Goal: Information Seeking & Learning: Learn about a topic

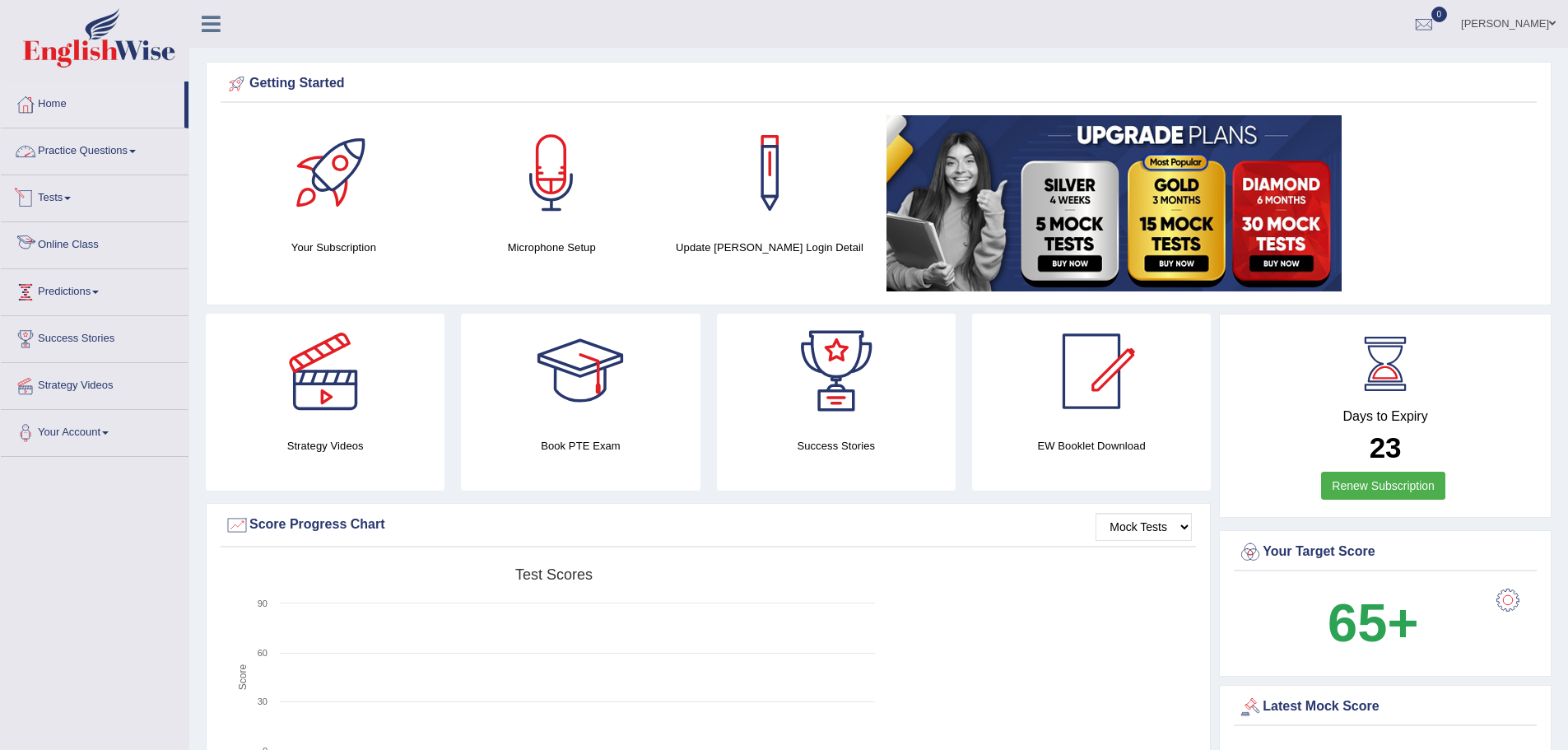
click at [96, 147] on link "Practice Questions" at bounding box center [94, 148] width 188 height 41
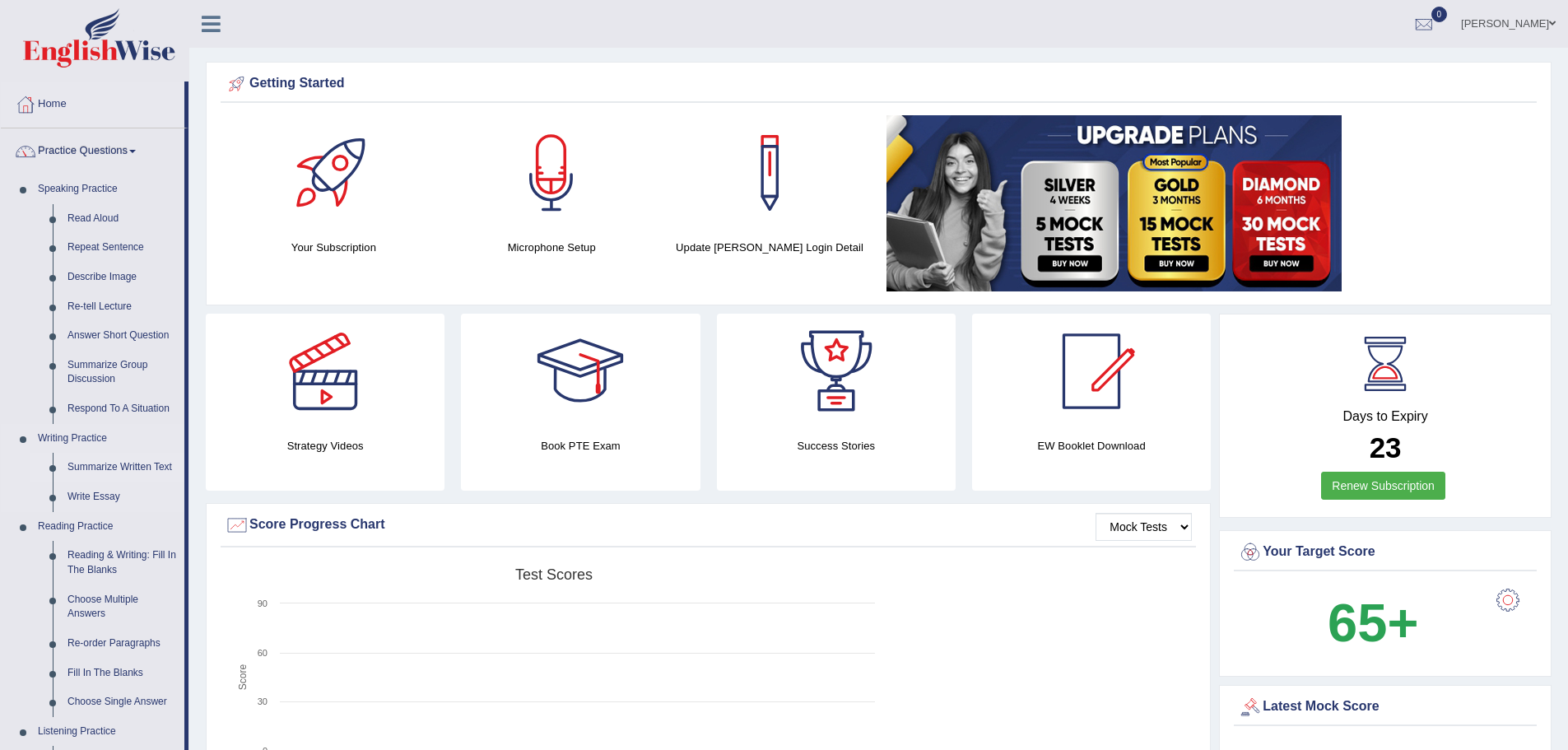
click at [152, 463] on link "Summarize Written Text" at bounding box center [122, 468] width 124 height 30
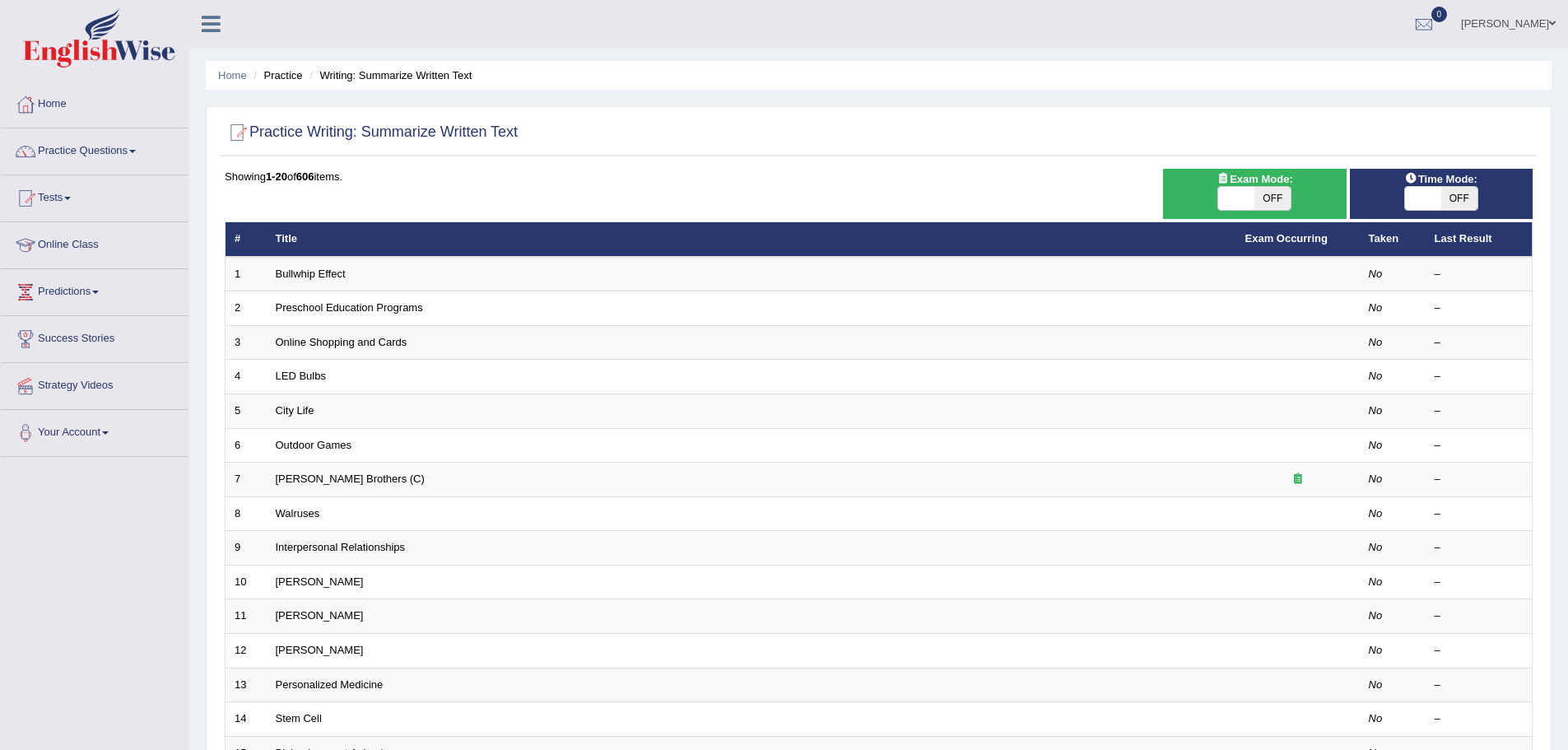
click at [1275, 197] on span "OFF" at bounding box center [1272, 198] width 36 height 23
checkbox input "true"
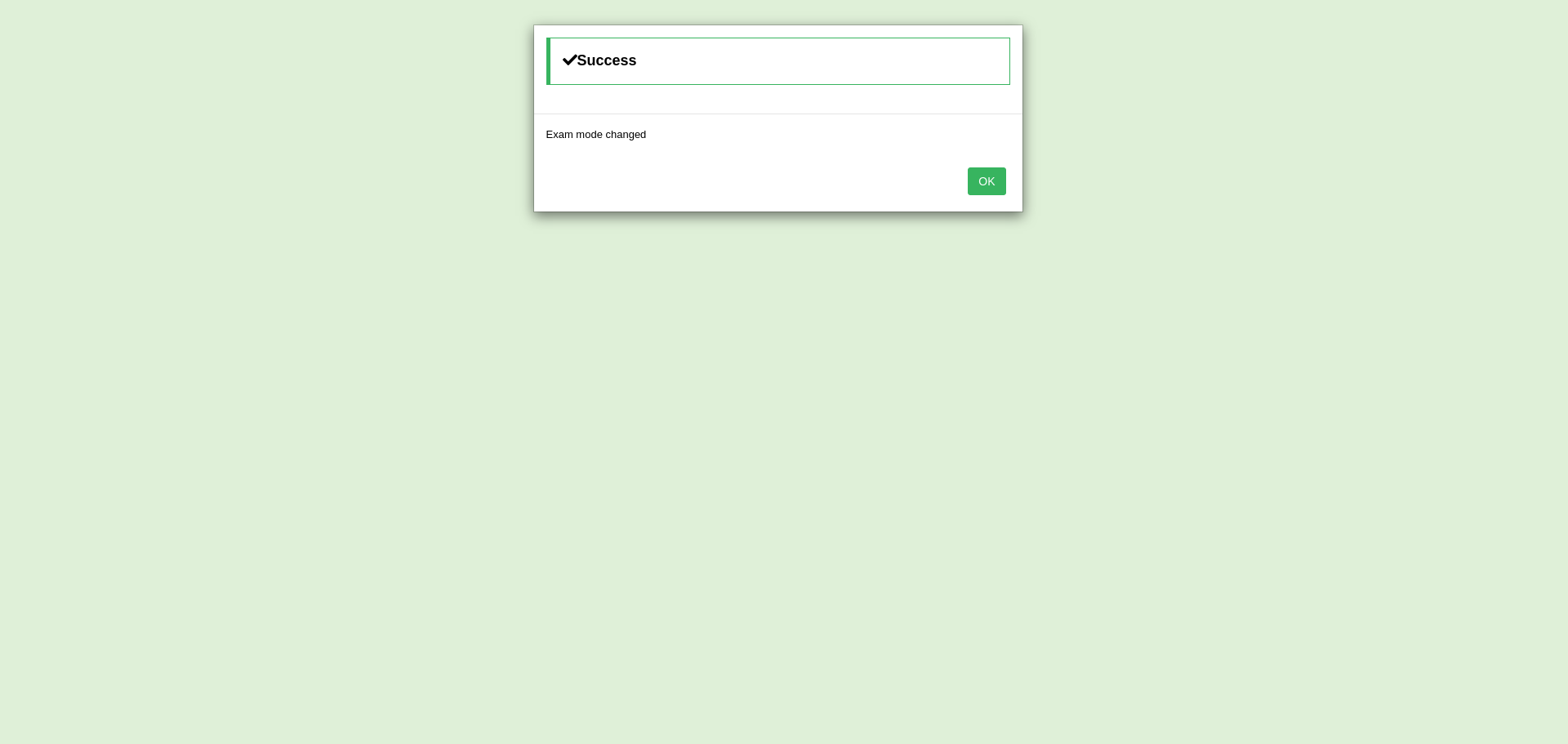
click at [983, 188] on button "OK" at bounding box center [986, 181] width 37 height 28
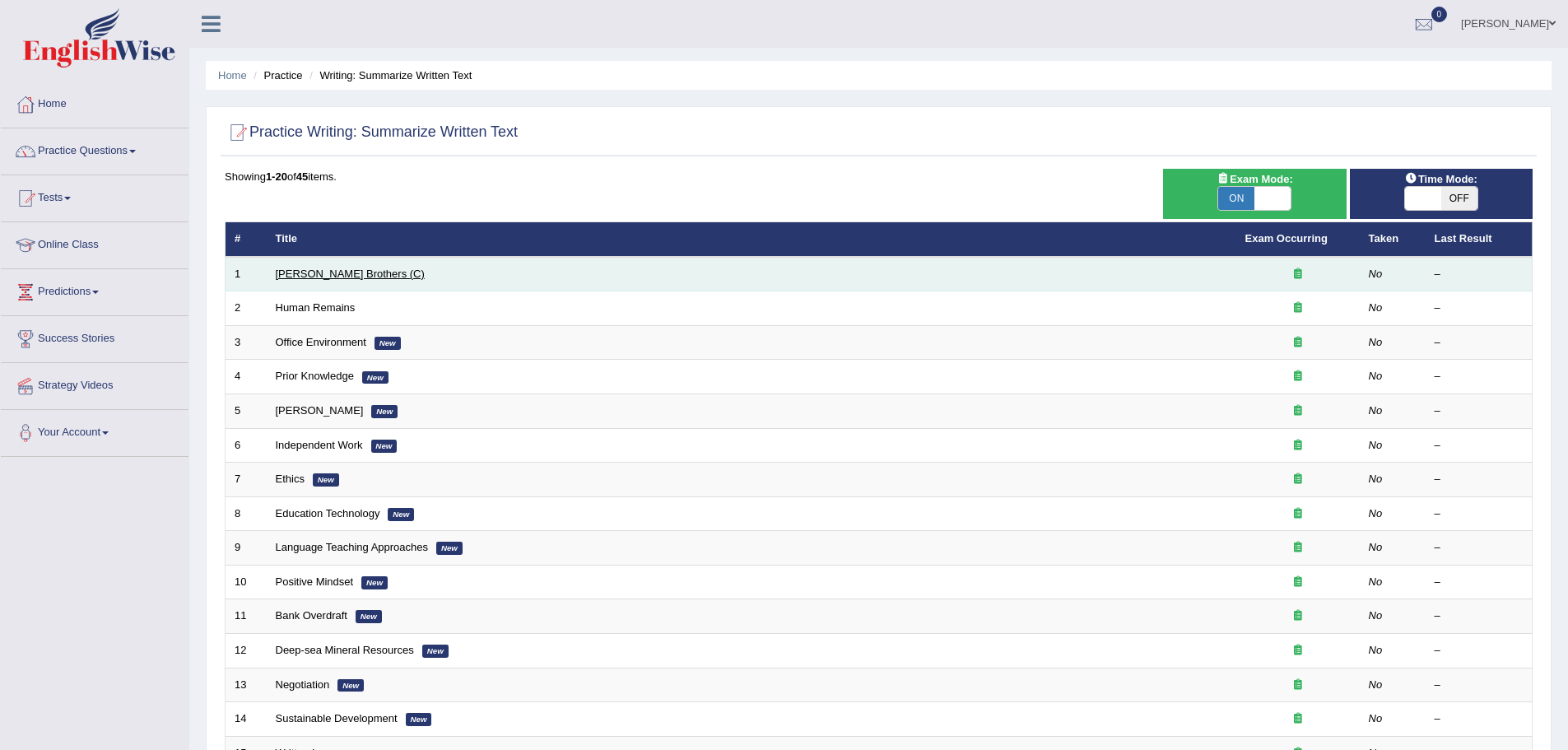
click at [326, 271] on link "Wright Brothers (C)" at bounding box center [350, 273] width 149 height 12
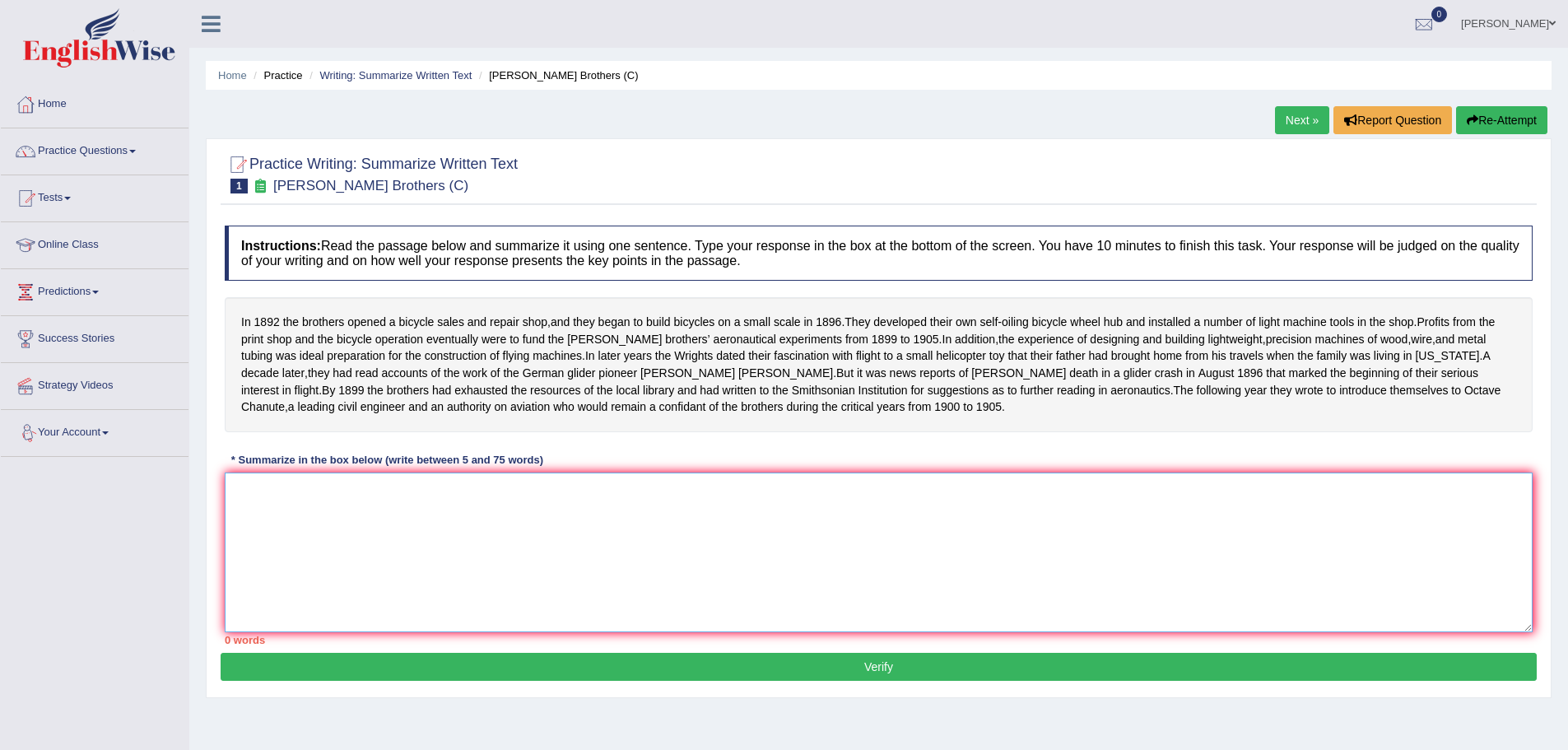
click at [278, 538] on textarea at bounding box center [879, 552] width 1308 height 160
type textarea "I"
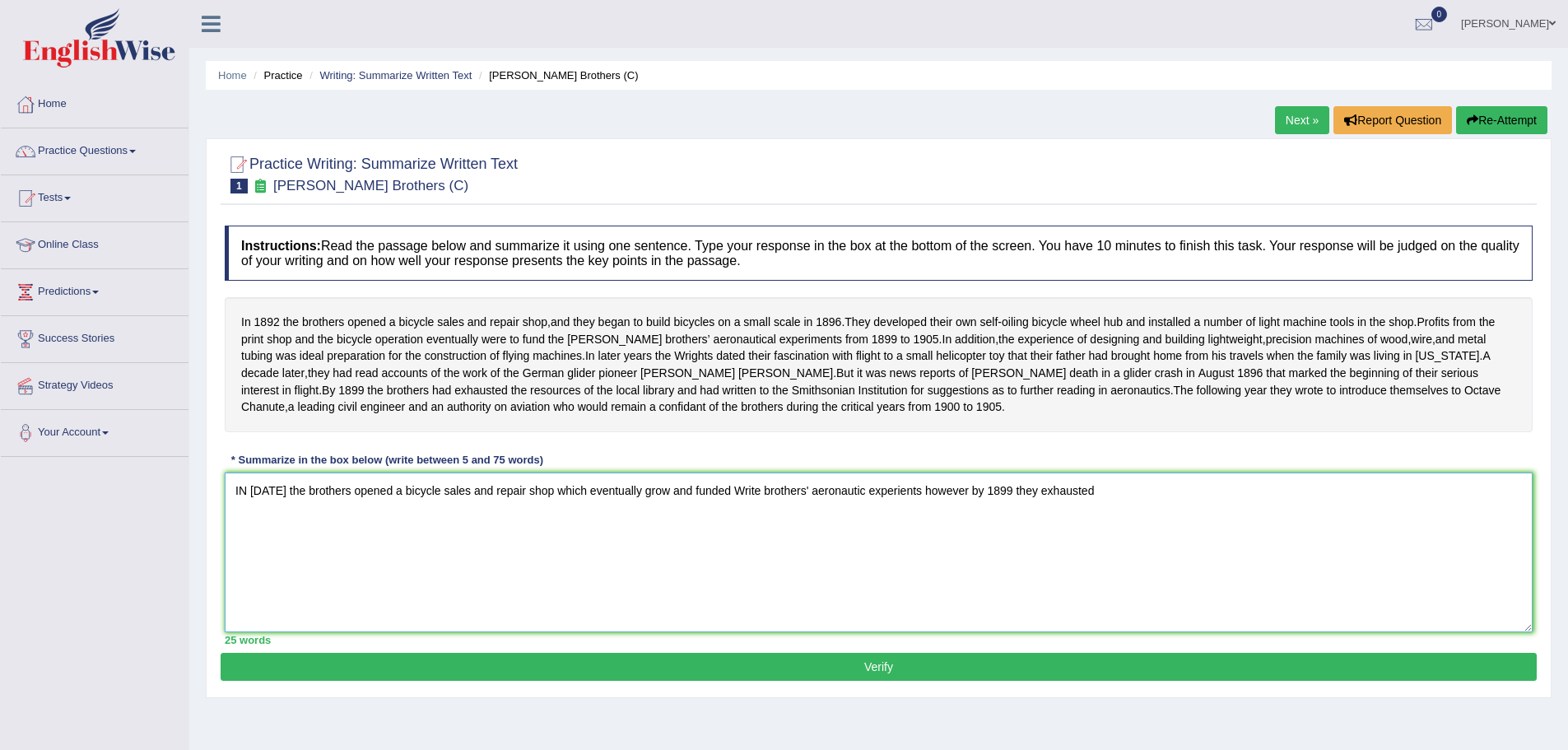
click at [912, 526] on textarea "IN 1892 the brothers opened a bicycle sales and repair shop which eventually gr…" at bounding box center [879, 552] width 1308 height 160
click at [1119, 525] on textarea "IN 1892 the brothers opened a bicycle sales and repair shop which eventually gr…" at bounding box center [879, 552] width 1308 height 160
type textarea "IN 1892 the brothers opened a bicycle sales and repair shop which eventually gr…"
click at [881, 681] on button "Verify" at bounding box center [879, 667] width 1316 height 28
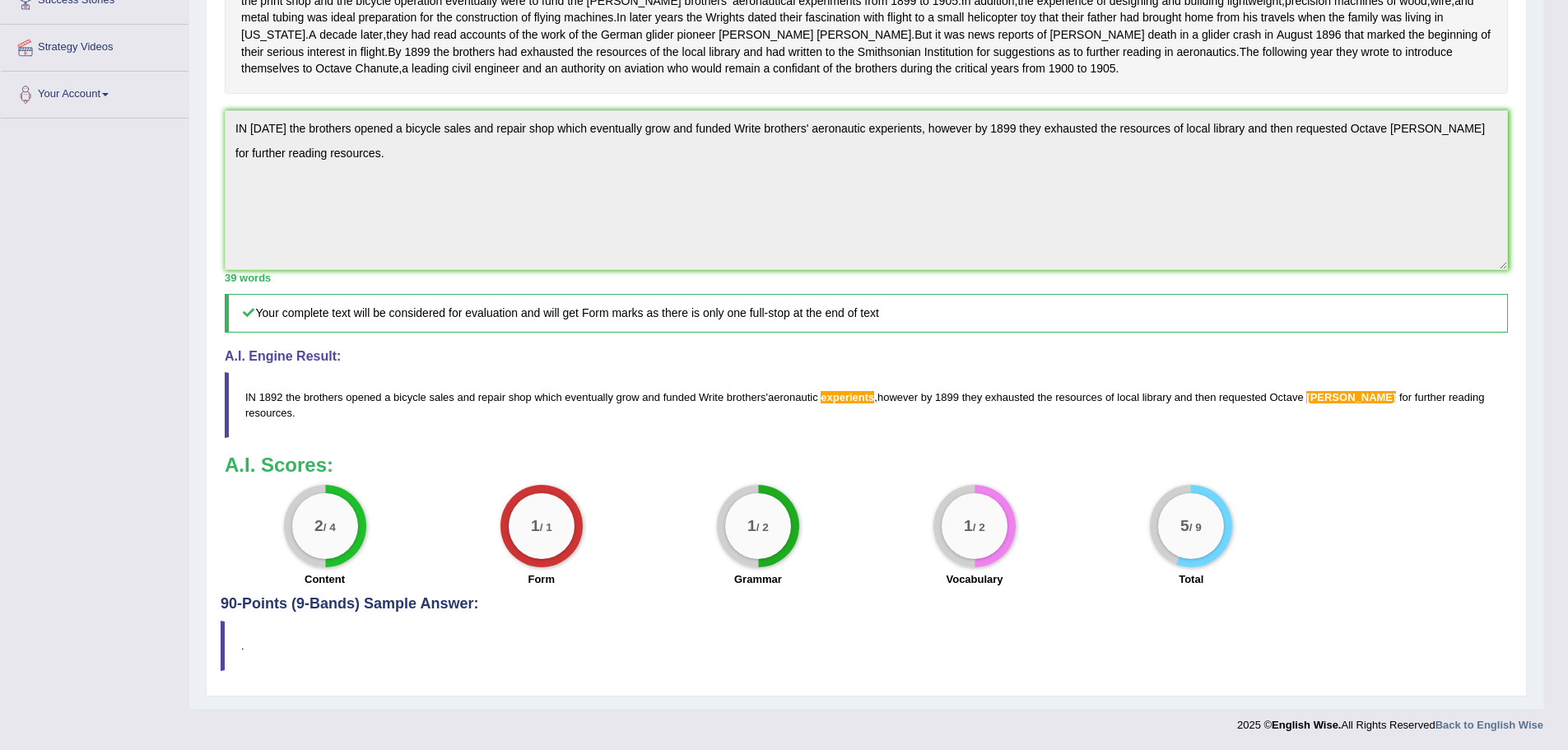
scroll to position [372, 0]
click at [267, 656] on blockquote "." at bounding box center [866, 646] width 1291 height 50
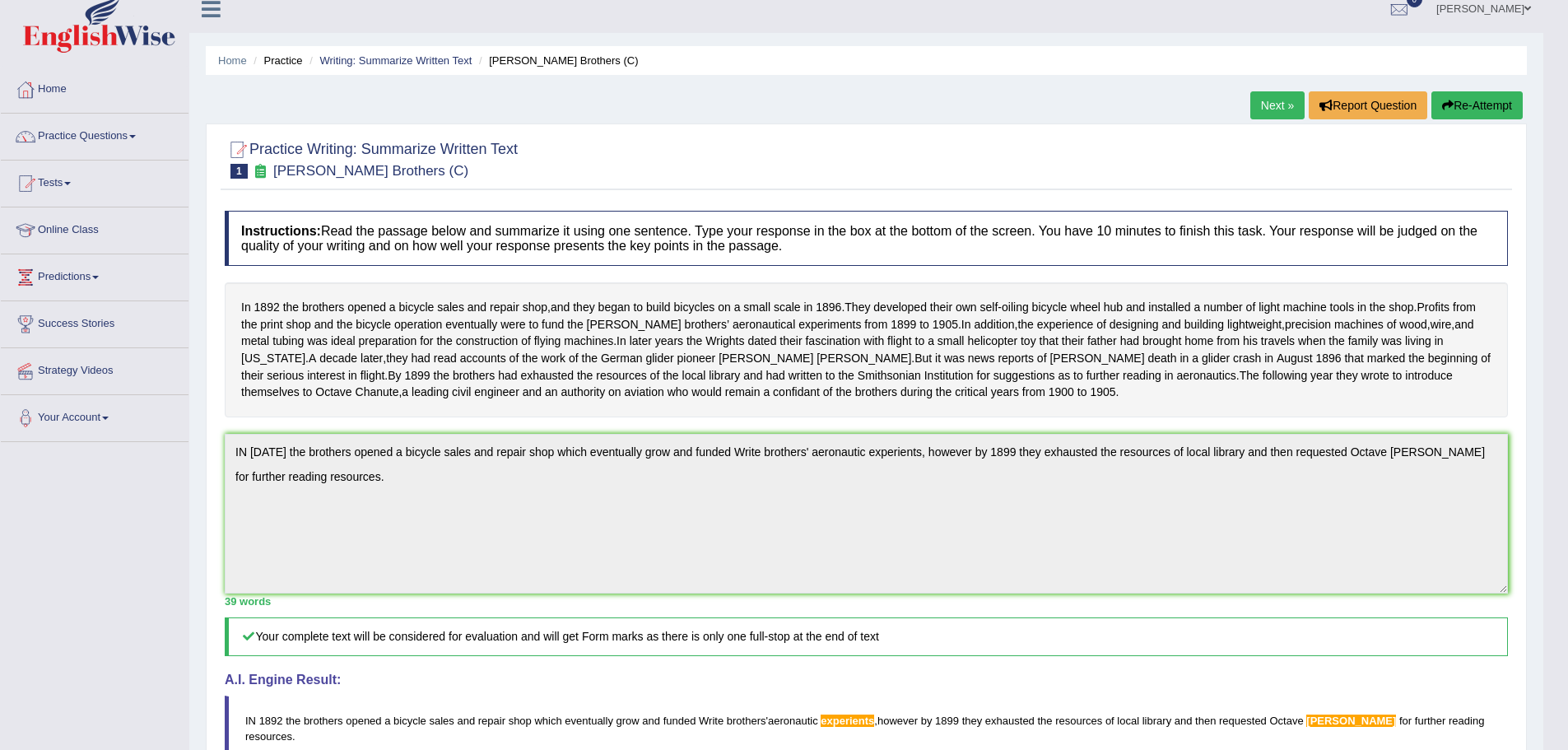
scroll to position [0, 0]
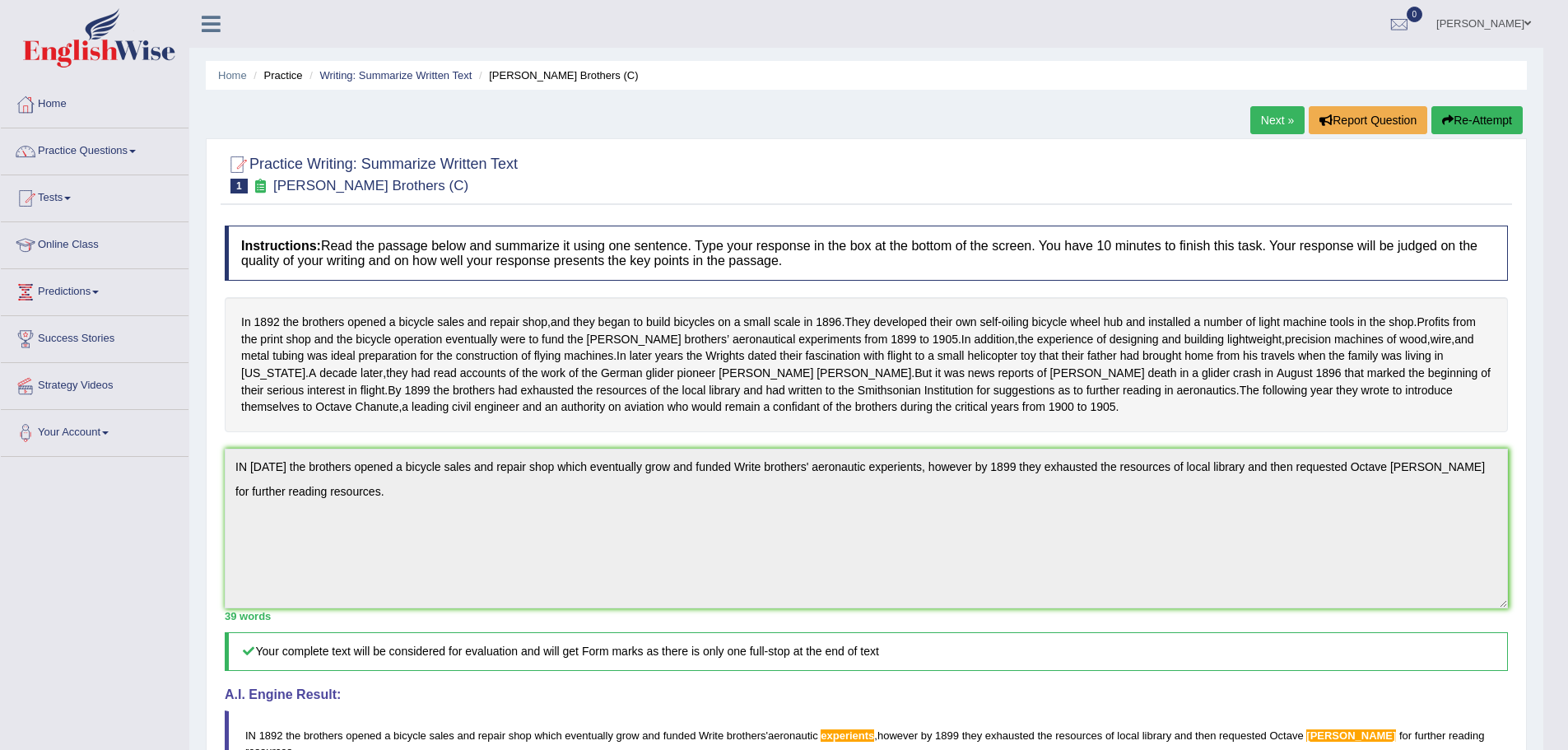
drag, startPoint x: 368, startPoint y: 158, endPoint x: 518, endPoint y: 160, distance: 150.0
click at [518, 160] on h2 "Practice Writing: Summarize Written Text 1 Wright Brothers (C)" at bounding box center [372, 172] width 293 height 41
drag, startPoint x: 240, startPoint y: 318, endPoint x: 443, endPoint y: 393, distance: 216.4
click at [429, 390] on div "In 1892 the brothers opened a bicycle sales and repair shop , and they began to…" at bounding box center [866, 364] width 1283 height 135
drag, startPoint x: 539, startPoint y: 442, endPoint x: 325, endPoint y: 322, distance: 245.3
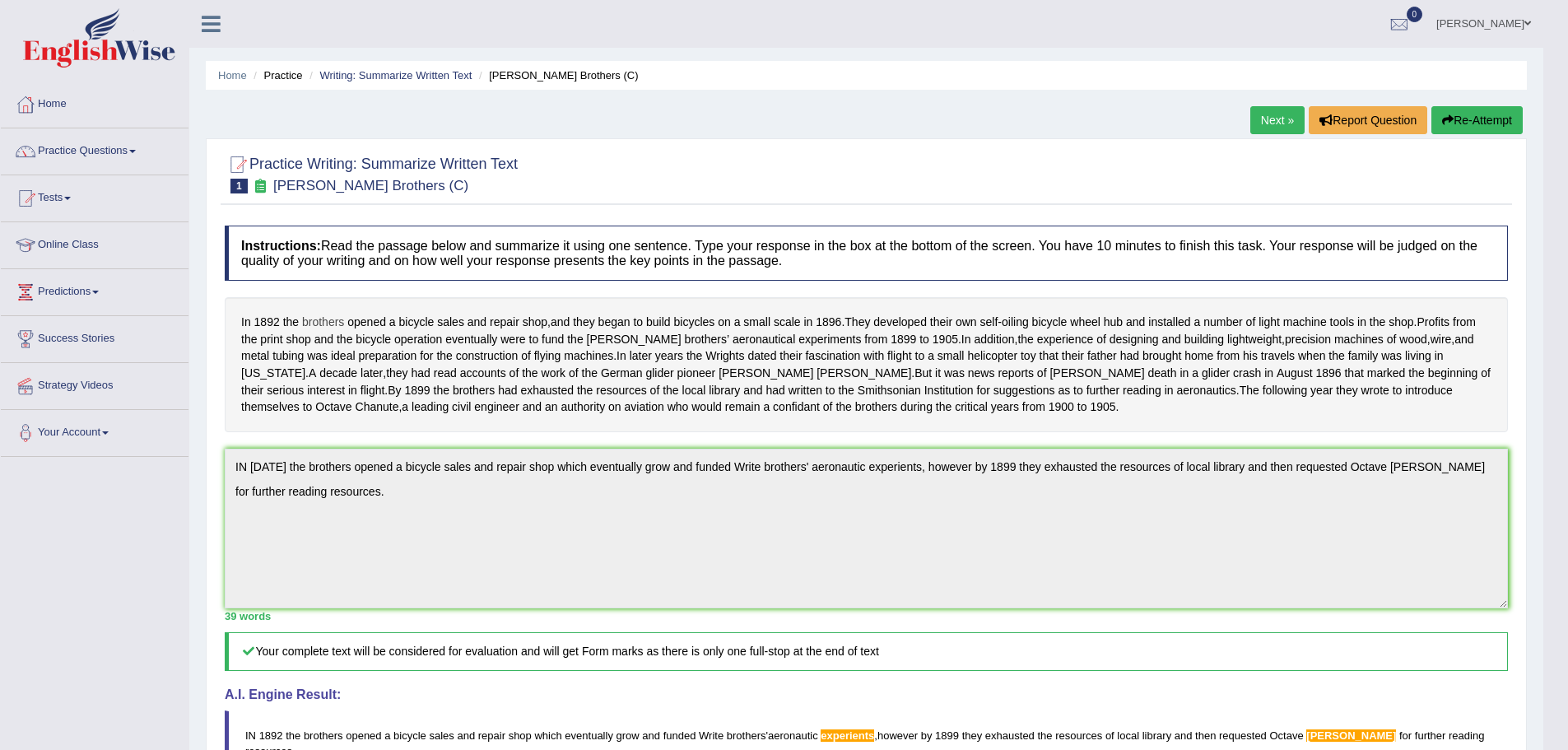
click at [325, 322] on div "In 1892 the brothers opened a bicycle sales and repair shop , and they began to…" at bounding box center [866, 364] width 1283 height 135
drag, startPoint x: 369, startPoint y: 163, endPoint x: 488, endPoint y: 168, distance: 119.1
click at [488, 168] on h2 "Practice Writing: Summarize Written Text 1 Wright Brothers (C)" at bounding box center [372, 172] width 293 height 41
click at [1270, 118] on link "Next »" at bounding box center [1277, 120] width 54 height 28
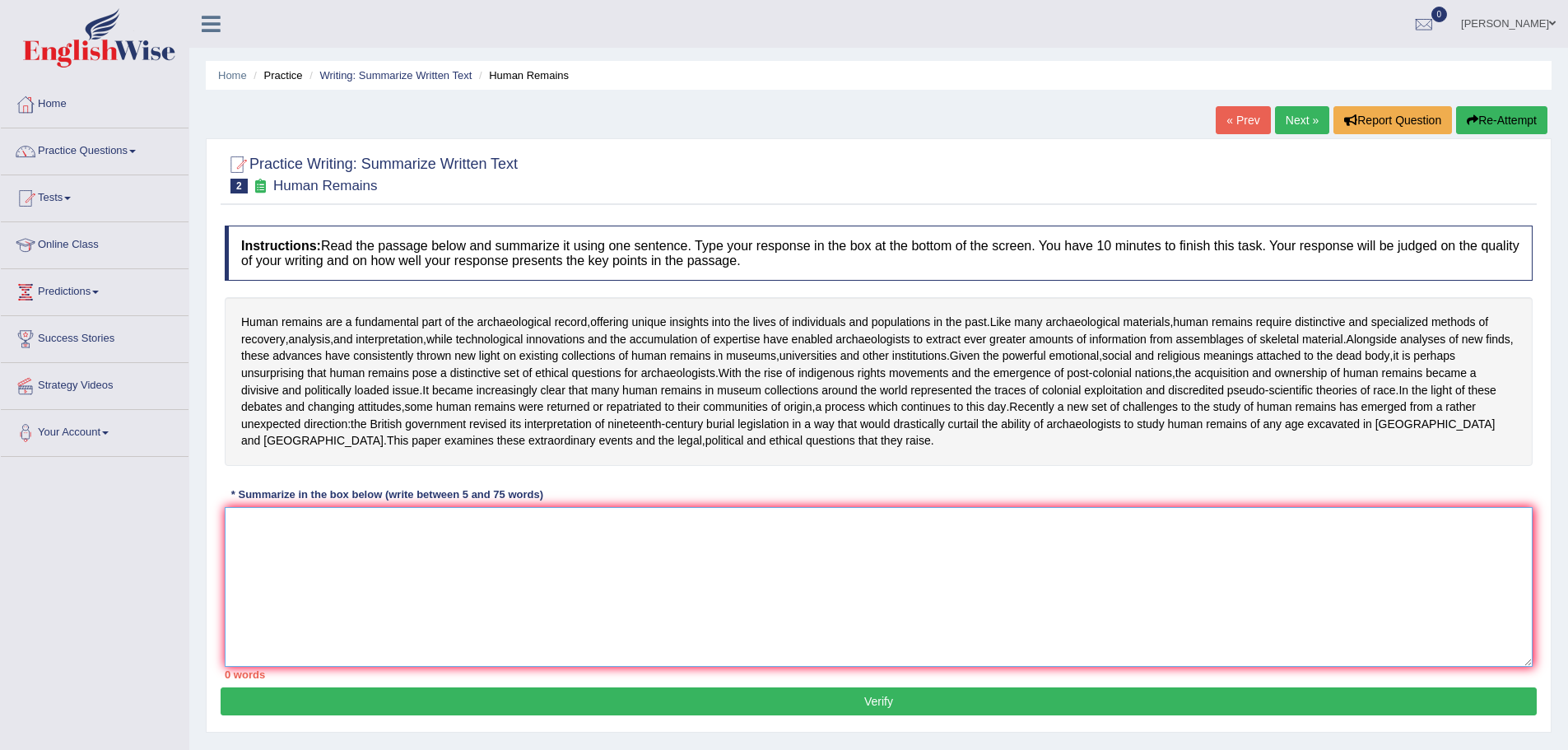
click at [311, 598] on textarea at bounding box center [879, 587] width 1308 height 160
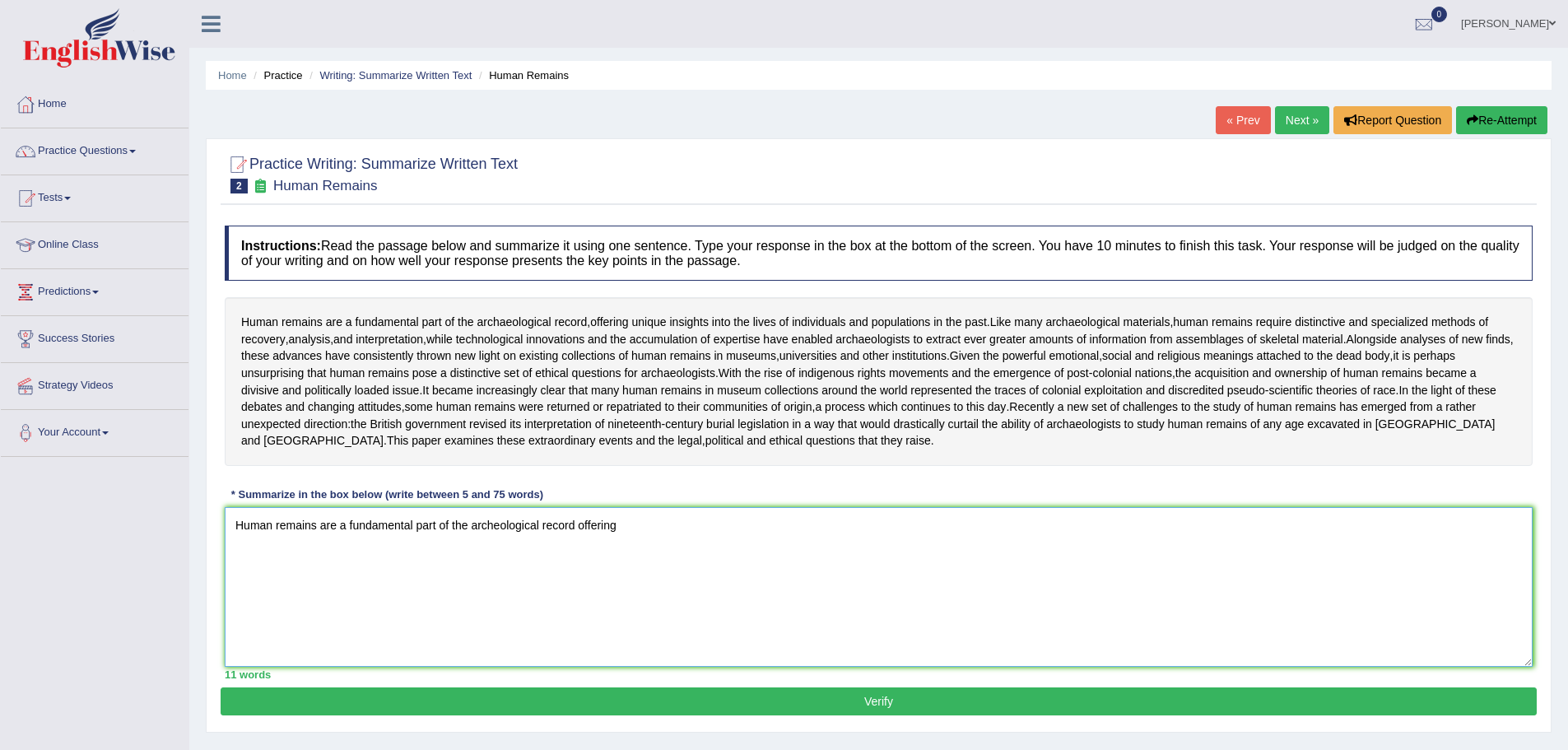
click at [576, 558] on textarea "Human remains are a fundamental part of the archeological record offering" at bounding box center [879, 587] width 1308 height 160
click at [634, 557] on textarea "Human remains are a fundamental part of the archeological record, offering" at bounding box center [879, 587] width 1308 height 160
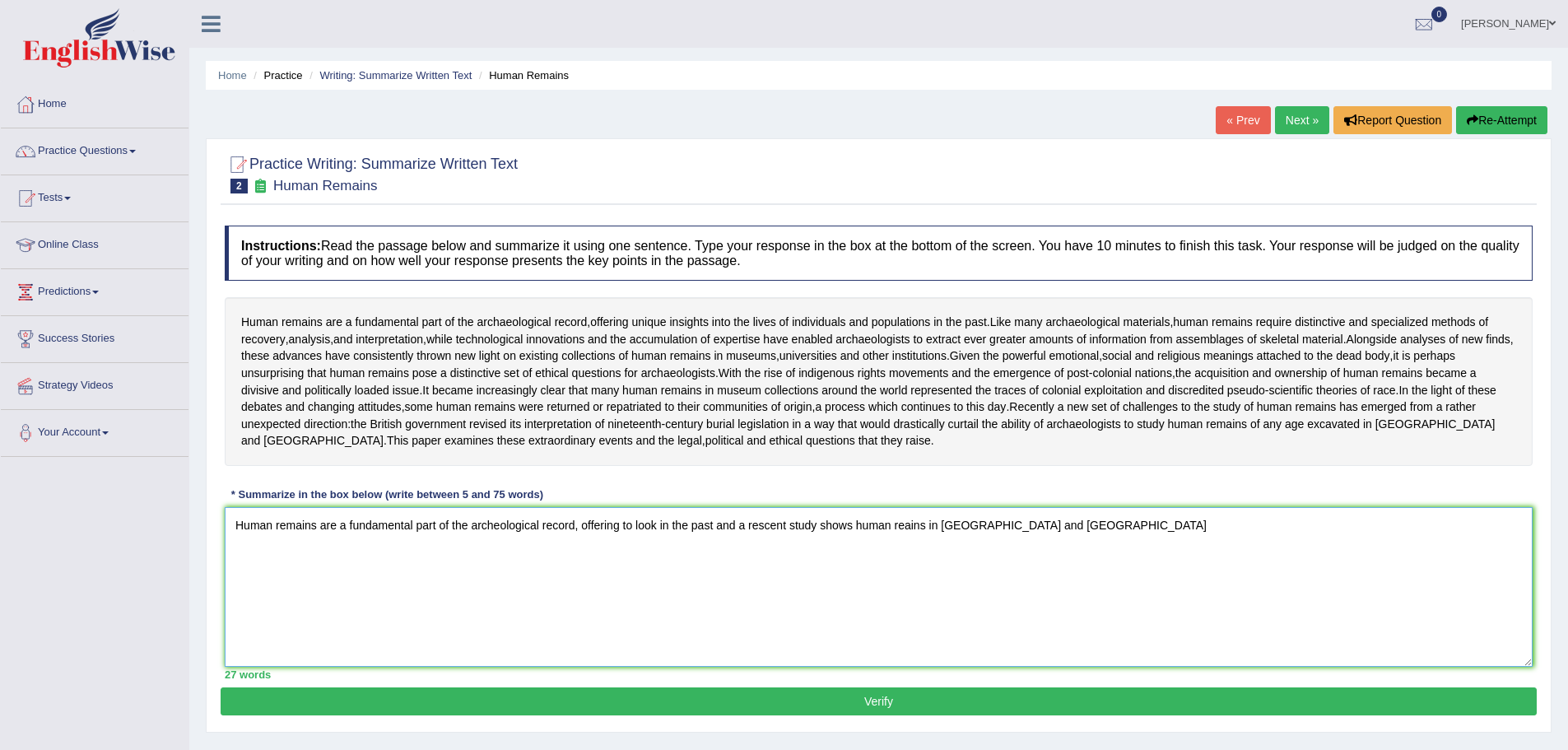
click at [762, 557] on textarea "Human remains are a fundamental part of the archeological record, offering to l…" at bounding box center [879, 587] width 1308 height 160
click at [896, 558] on textarea "Human remains are a fundamental part of the archeological record, offering to l…" at bounding box center [879, 587] width 1308 height 160
click at [1064, 562] on textarea "Human remains are a fundamental part of the archeological record, offering to l…" at bounding box center [879, 587] width 1308 height 160
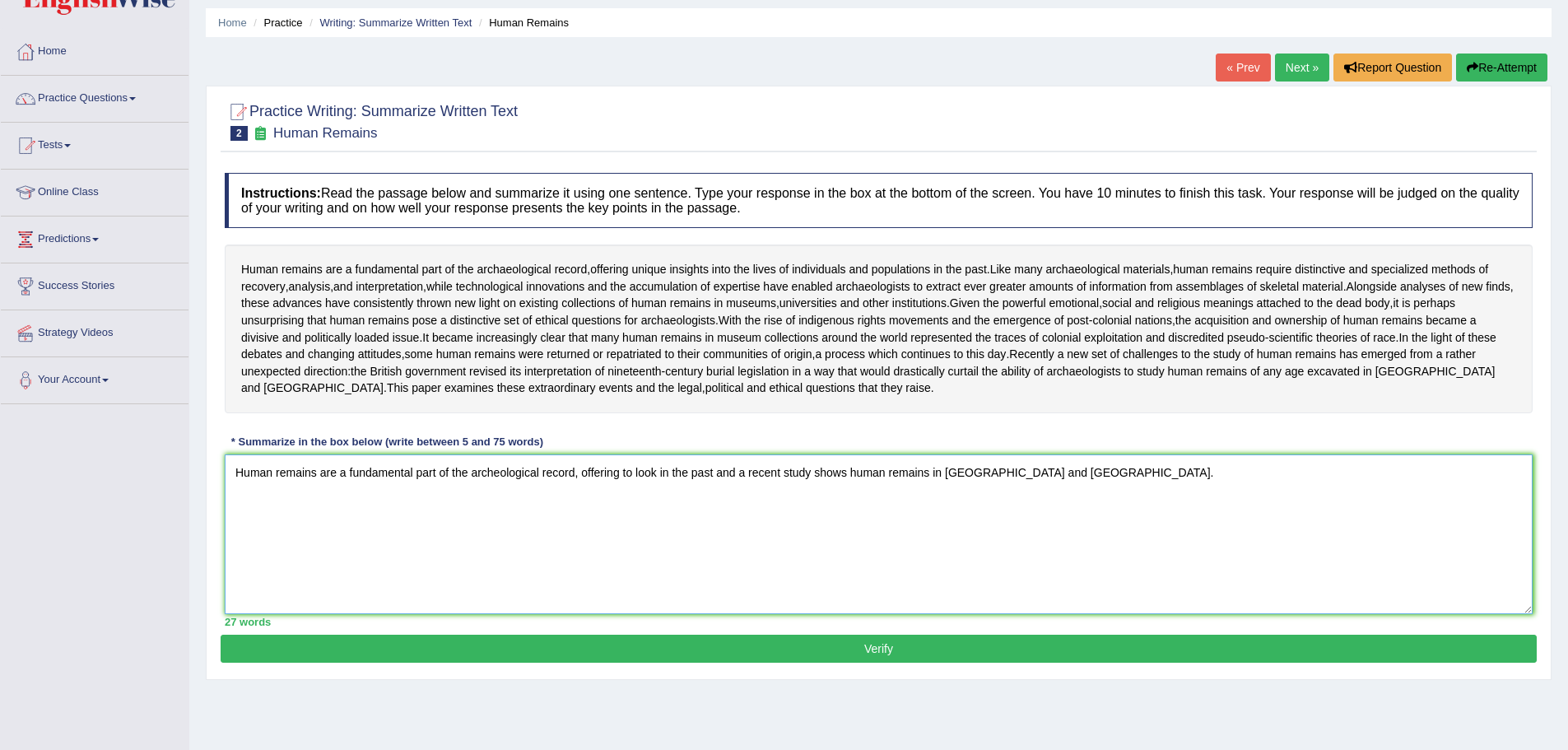
scroll to position [82, 0]
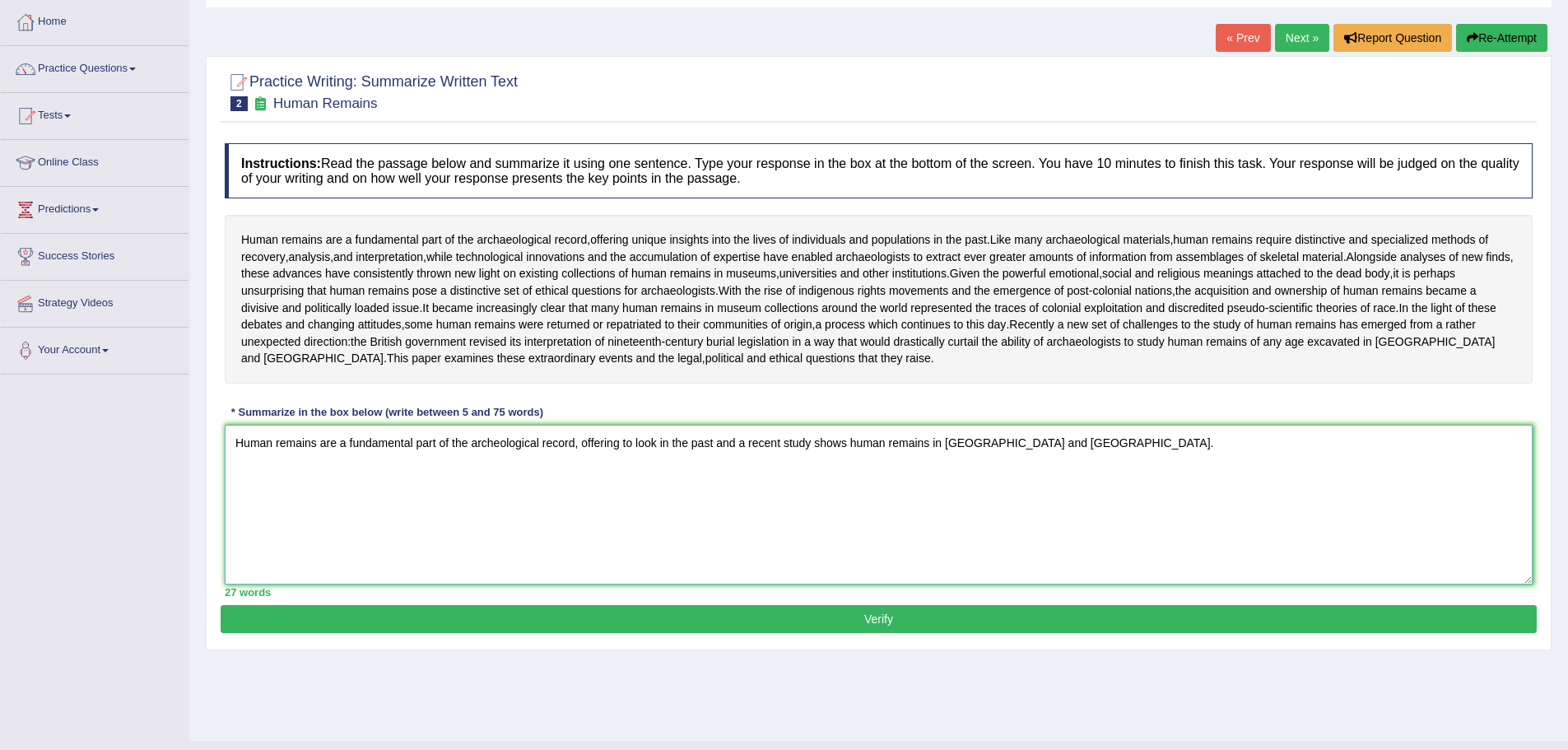
type textarea "Human remains are a fundamental part of the archeological record, offering to l…"
click at [894, 632] on button "Verify" at bounding box center [879, 619] width 1316 height 28
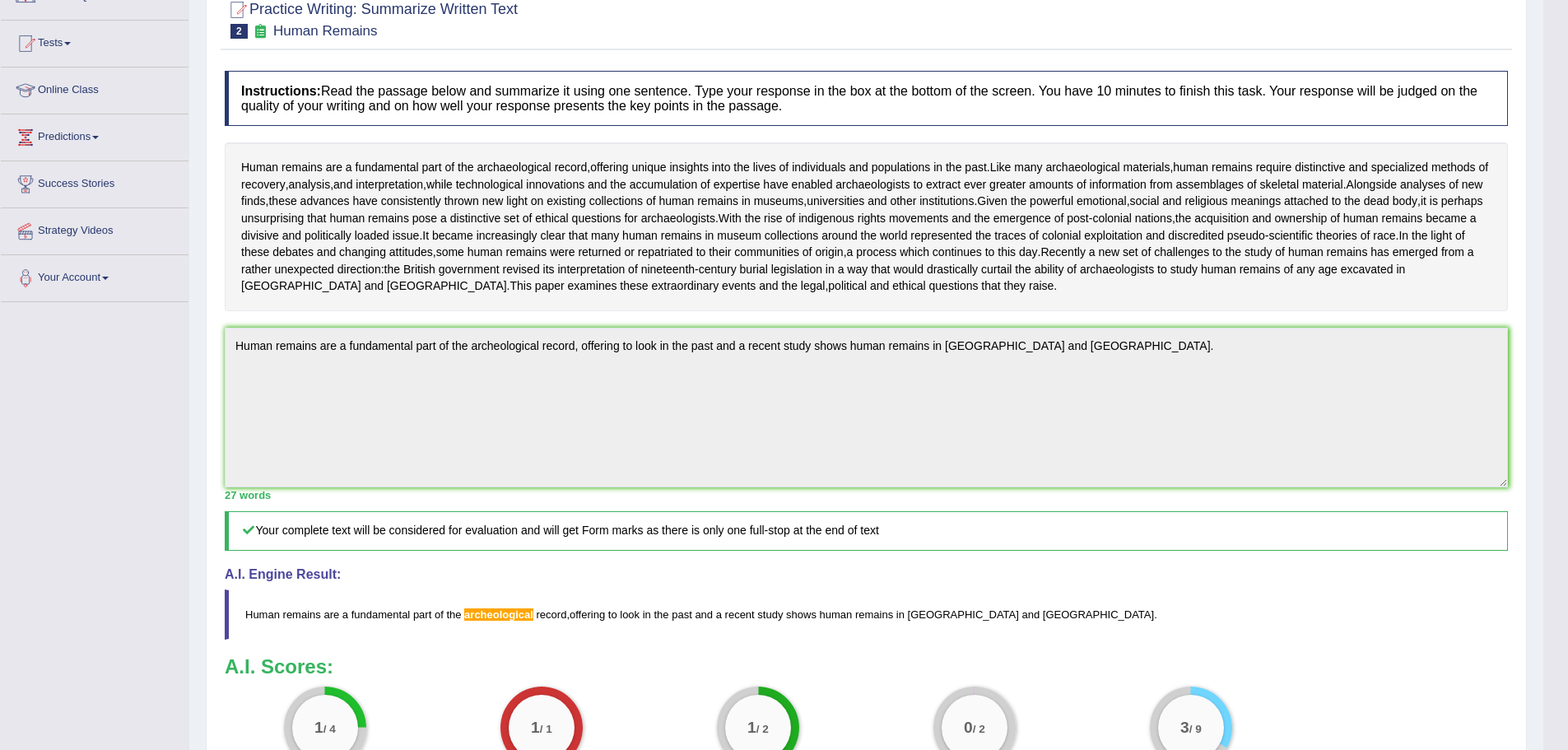
scroll to position [143, 0]
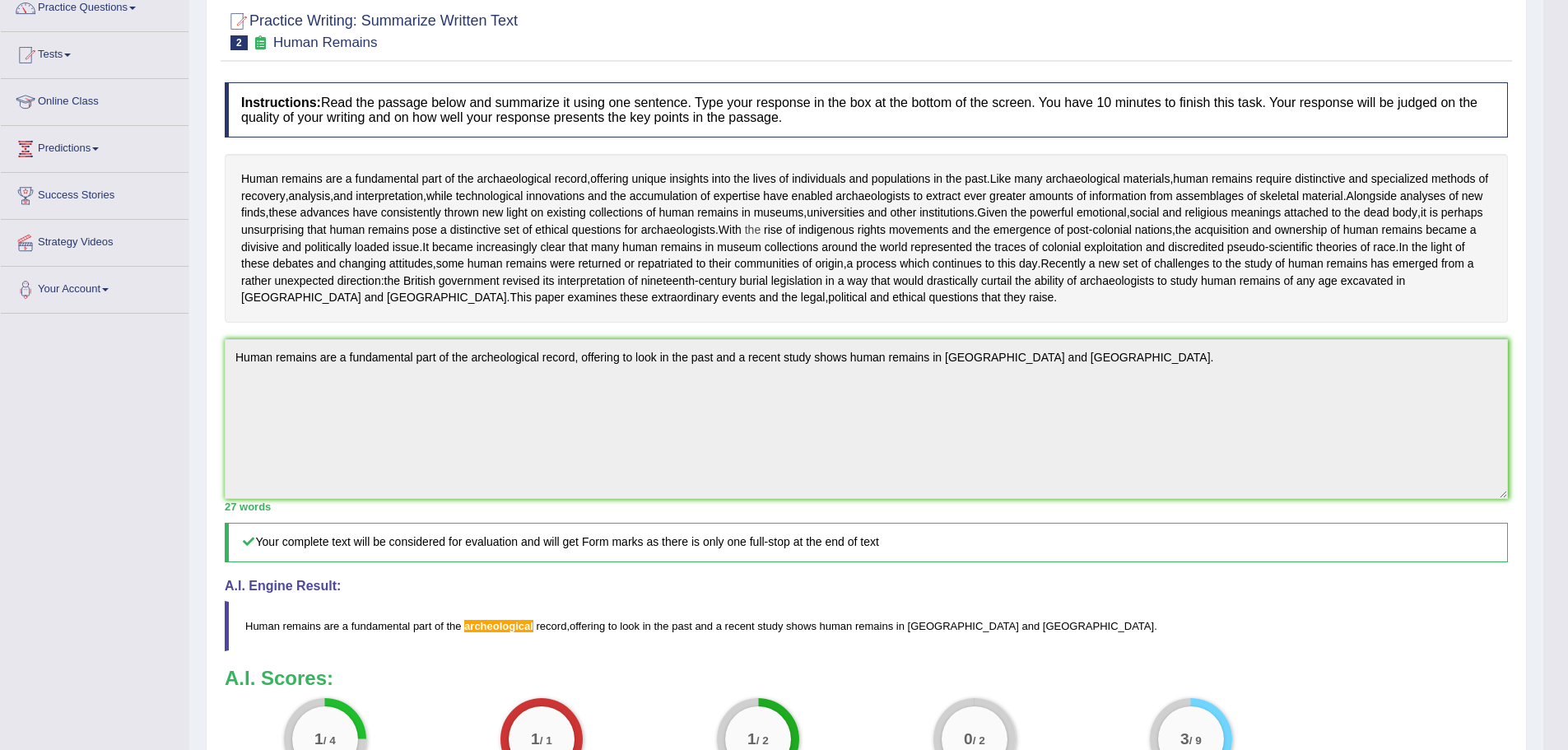
drag, startPoint x: 315, startPoint y: 338, endPoint x: 275, endPoint y: 256, distance: 91.2
click at [275, 256] on div "Human remains are a fundamental part of the archaeological record , offering un…" at bounding box center [866, 238] width 1283 height 168
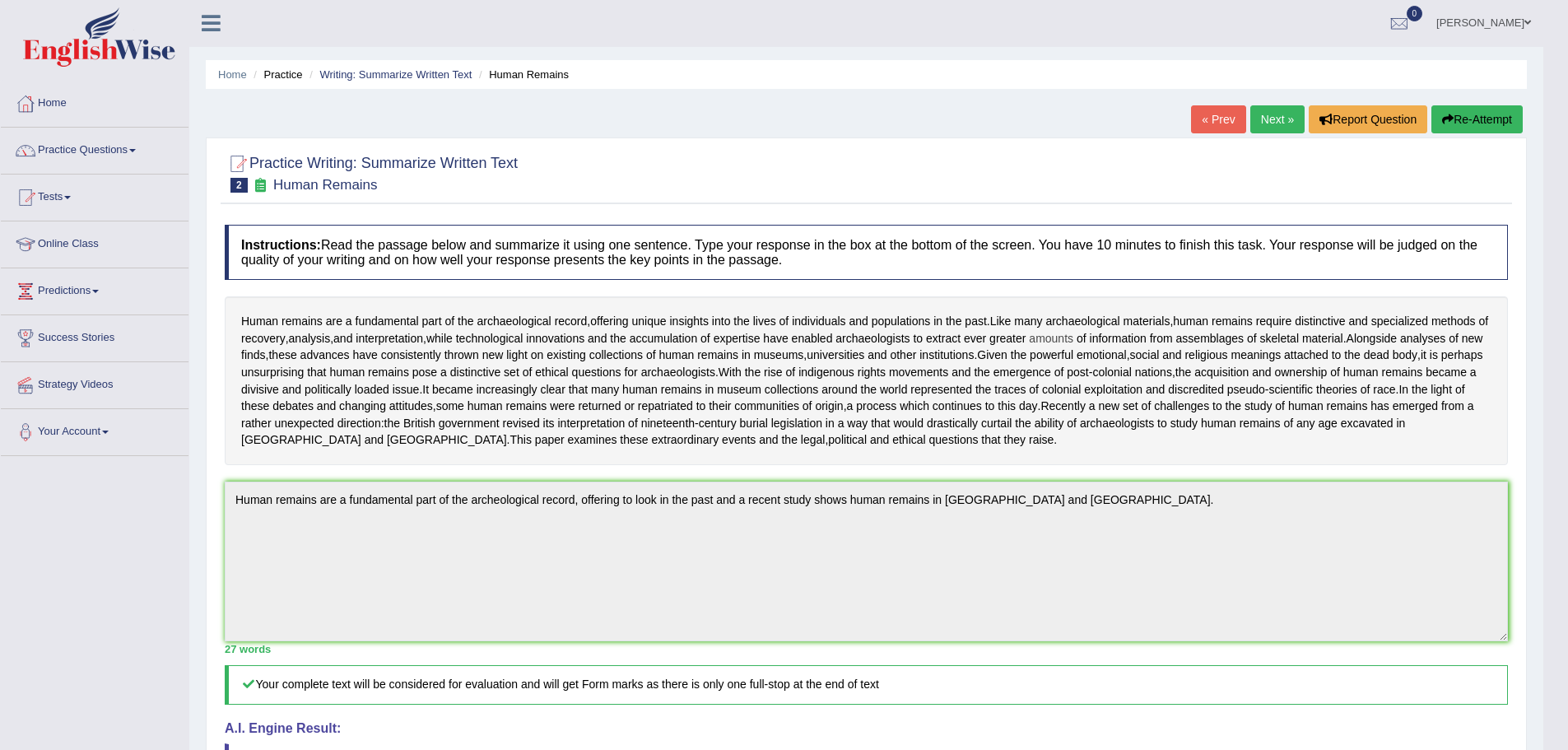
scroll to position [0, 0]
drag, startPoint x: 1484, startPoint y: 112, endPoint x: 1475, endPoint y: 115, distance: 9.5
click at [1484, 112] on button "Re-Attempt" at bounding box center [1477, 120] width 92 height 28
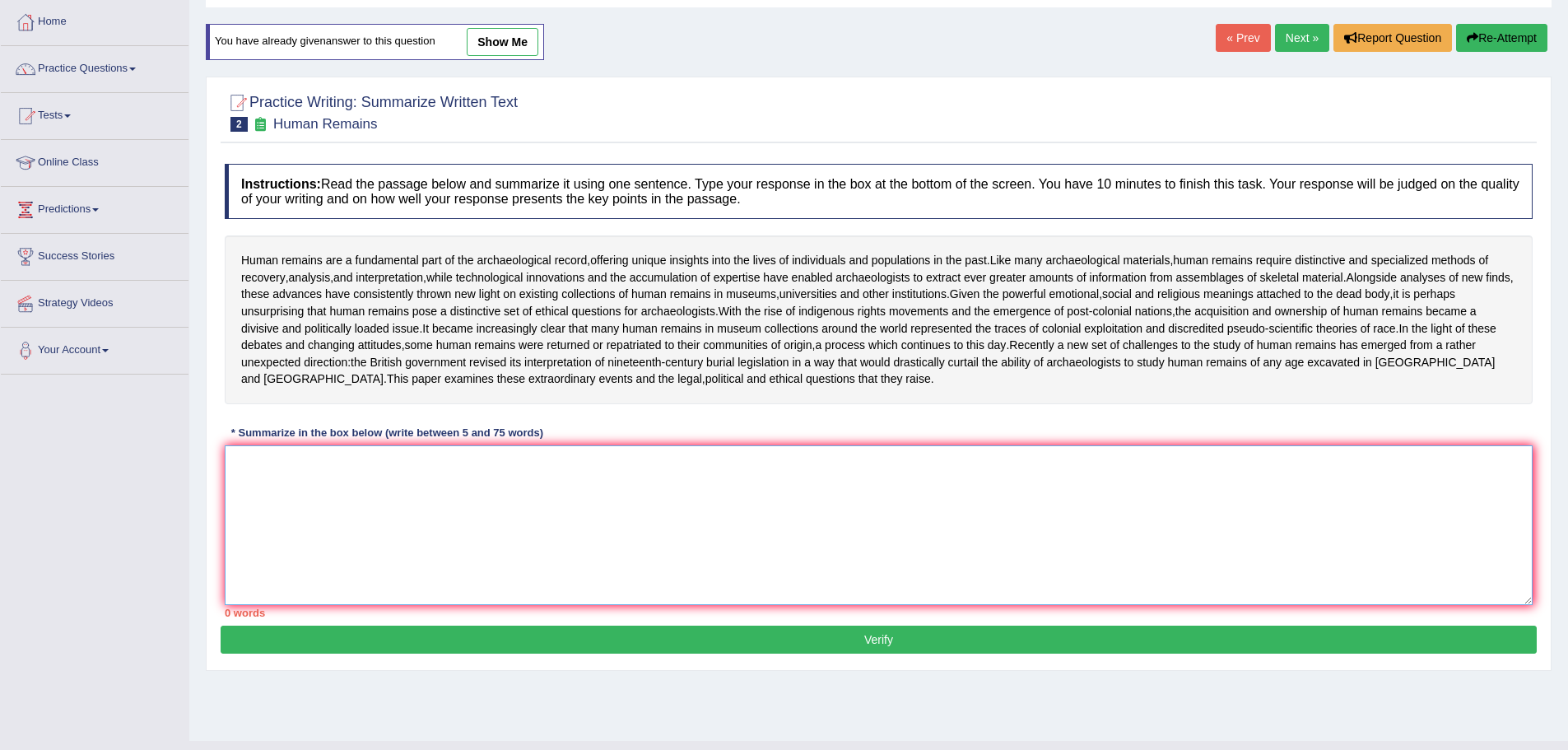
click at [254, 500] on textarea at bounding box center [879, 525] width 1308 height 160
paste textarea "Human remains offer vital archaeological insights but also raise complex ethica…"
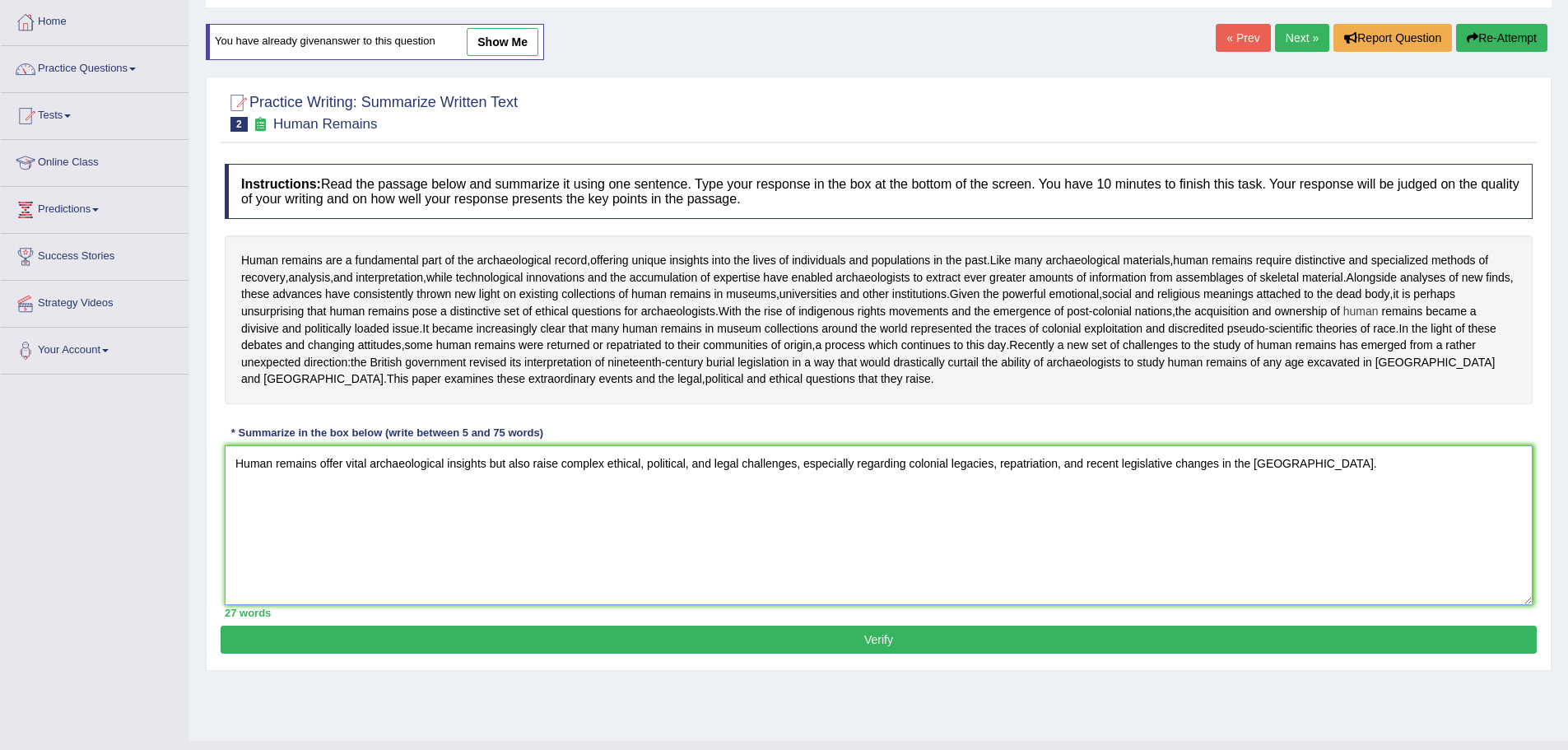
scroll to position [114, 0]
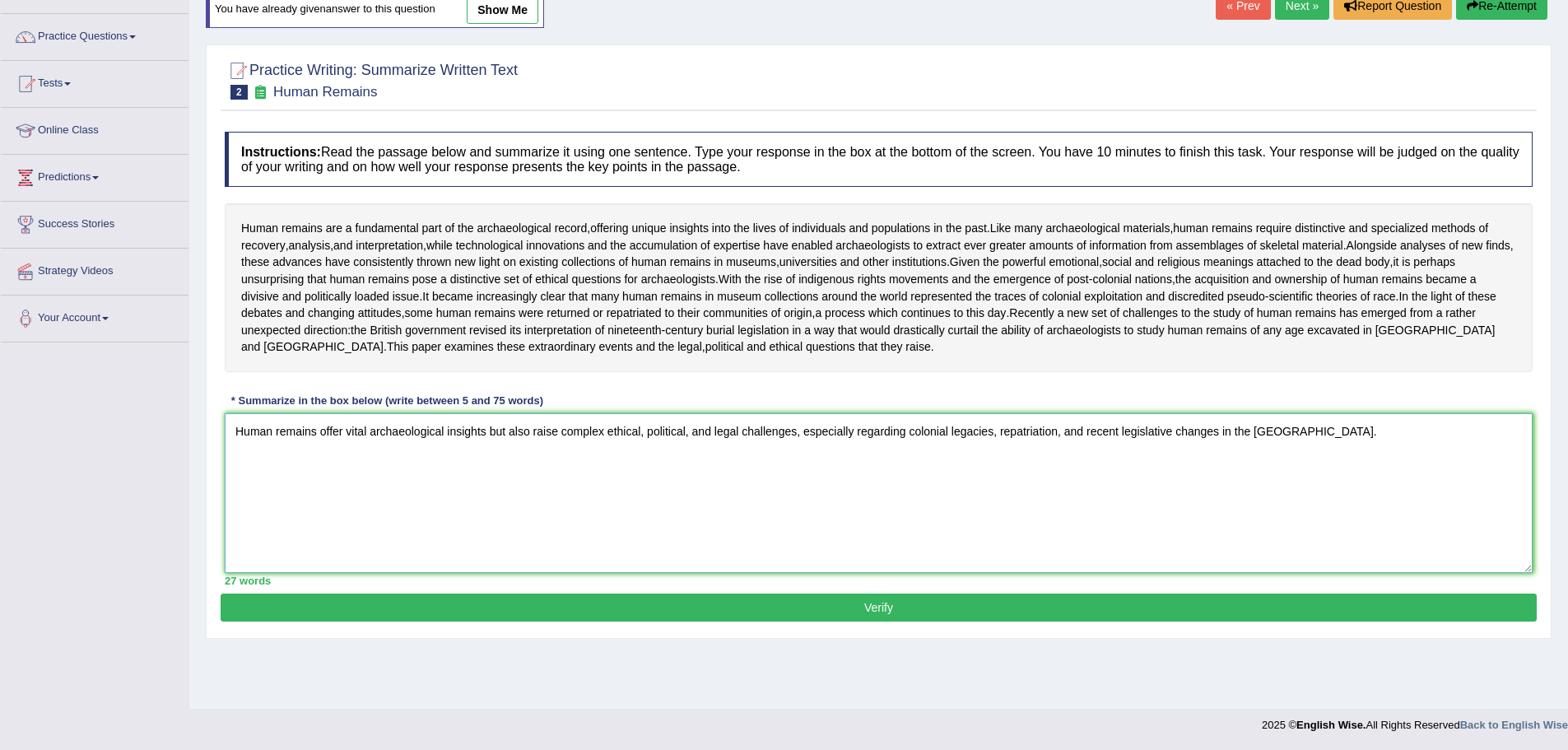
type textarea "Human remains offer vital archaeological insights but also raise complex ethica…"
click at [879, 622] on button "Verify" at bounding box center [879, 608] width 1316 height 28
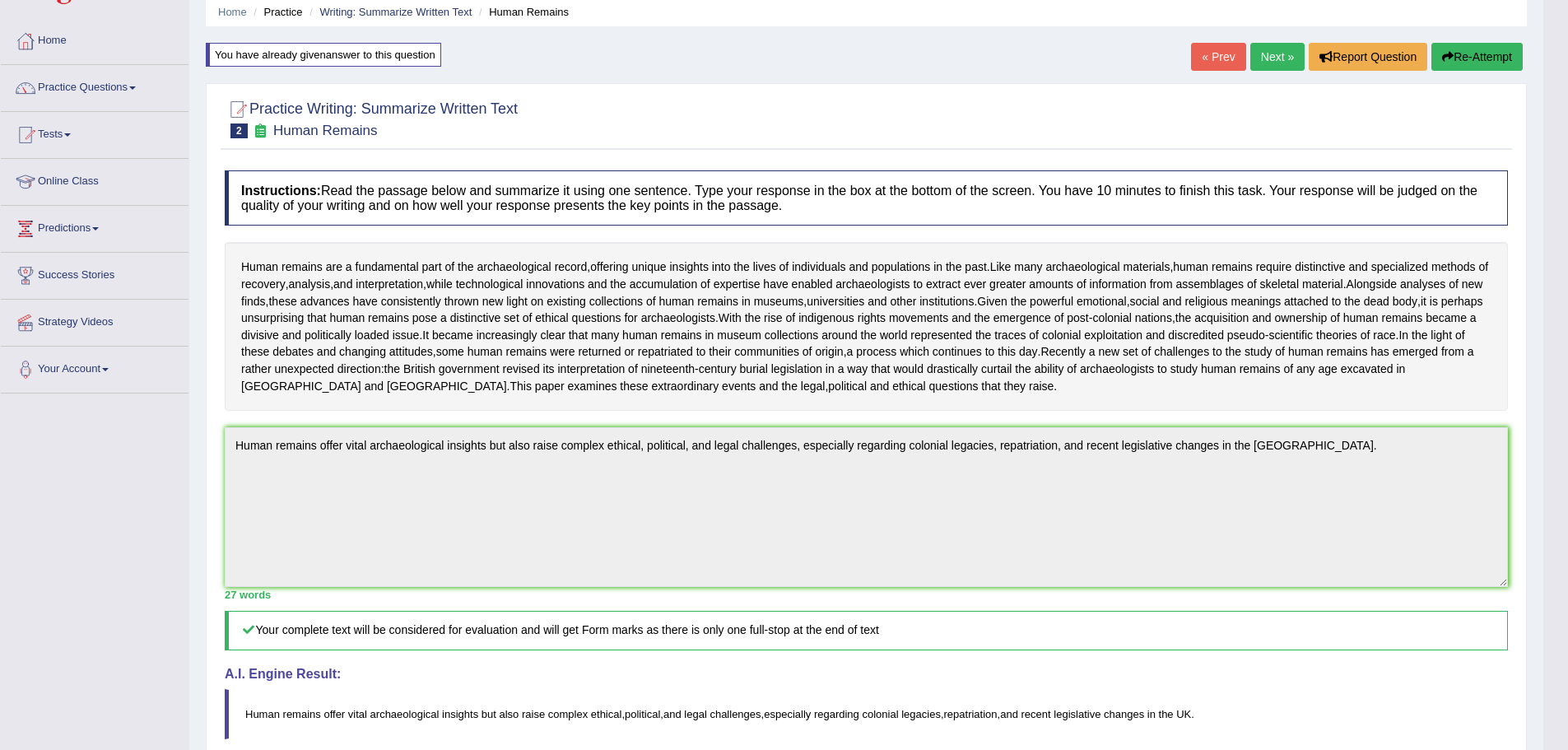
scroll to position [16, 0]
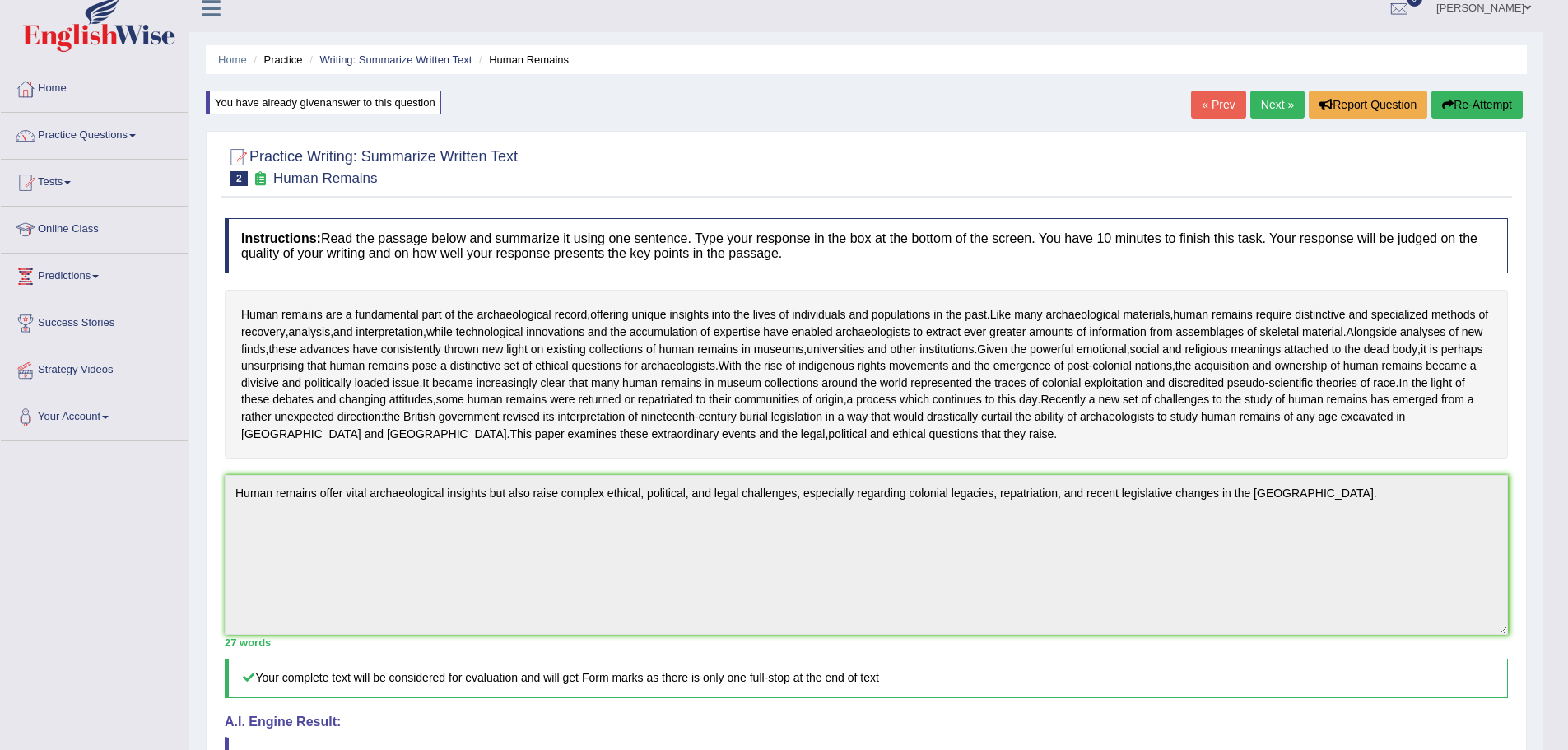
drag, startPoint x: 1469, startPoint y: 101, endPoint x: 1450, endPoint y: 111, distance: 21.5
click at [1469, 101] on button "Re-Attempt" at bounding box center [1477, 105] width 92 height 28
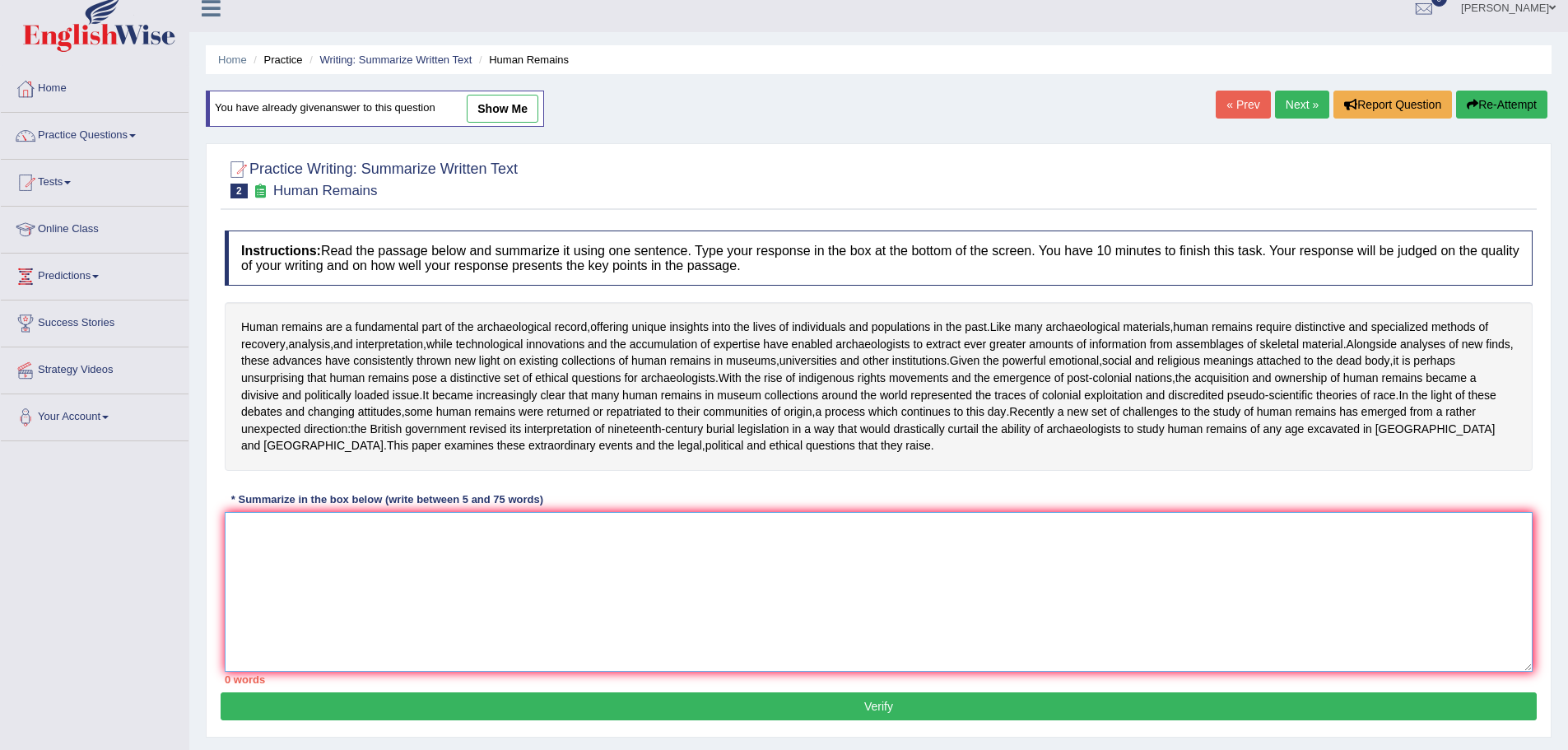
click at [248, 566] on textarea at bounding box center [879, 592] width 1308 height 160
paste textarea "Human remains provide crucial archaeological insights but also raise ethical, p…"
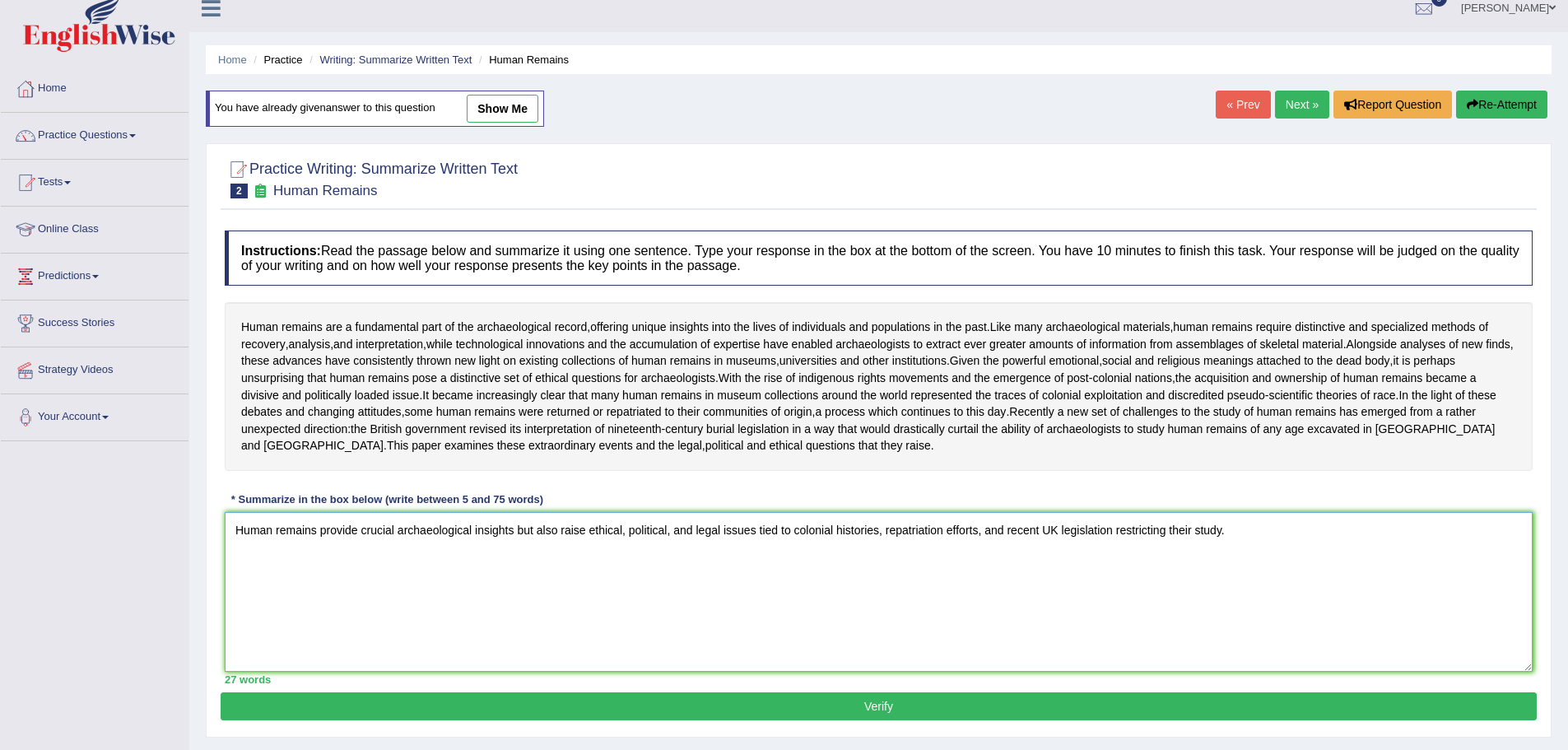
type textarea "Human remains provide crucial archaeological insights but also raise ethical, p…"
click at [850, 720] on button "Verify" at bounding box center [879, 706] width 1316 height 28
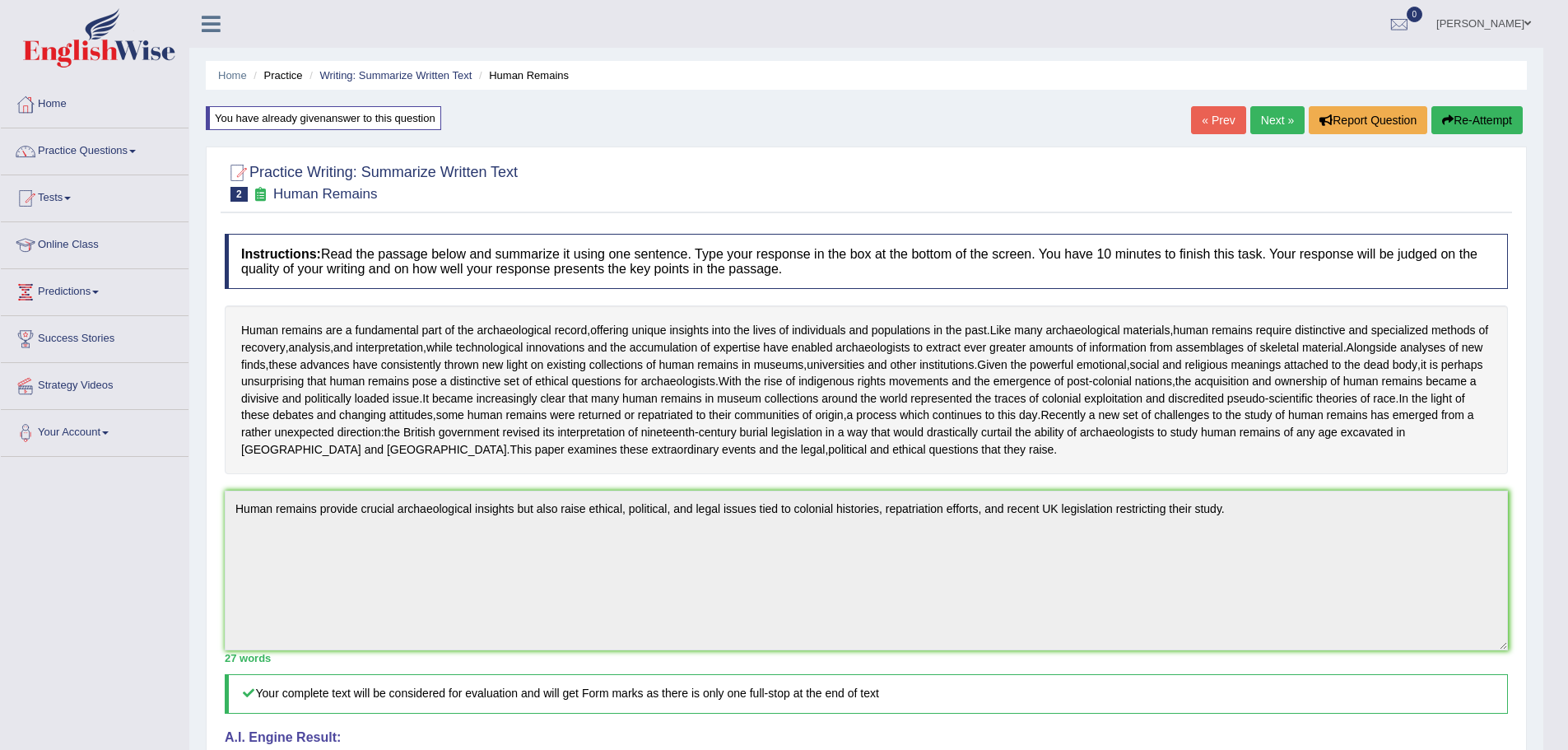
click at [1269, 118] on link "Next »" at bounding box center [1277, 120] width 54 height 28
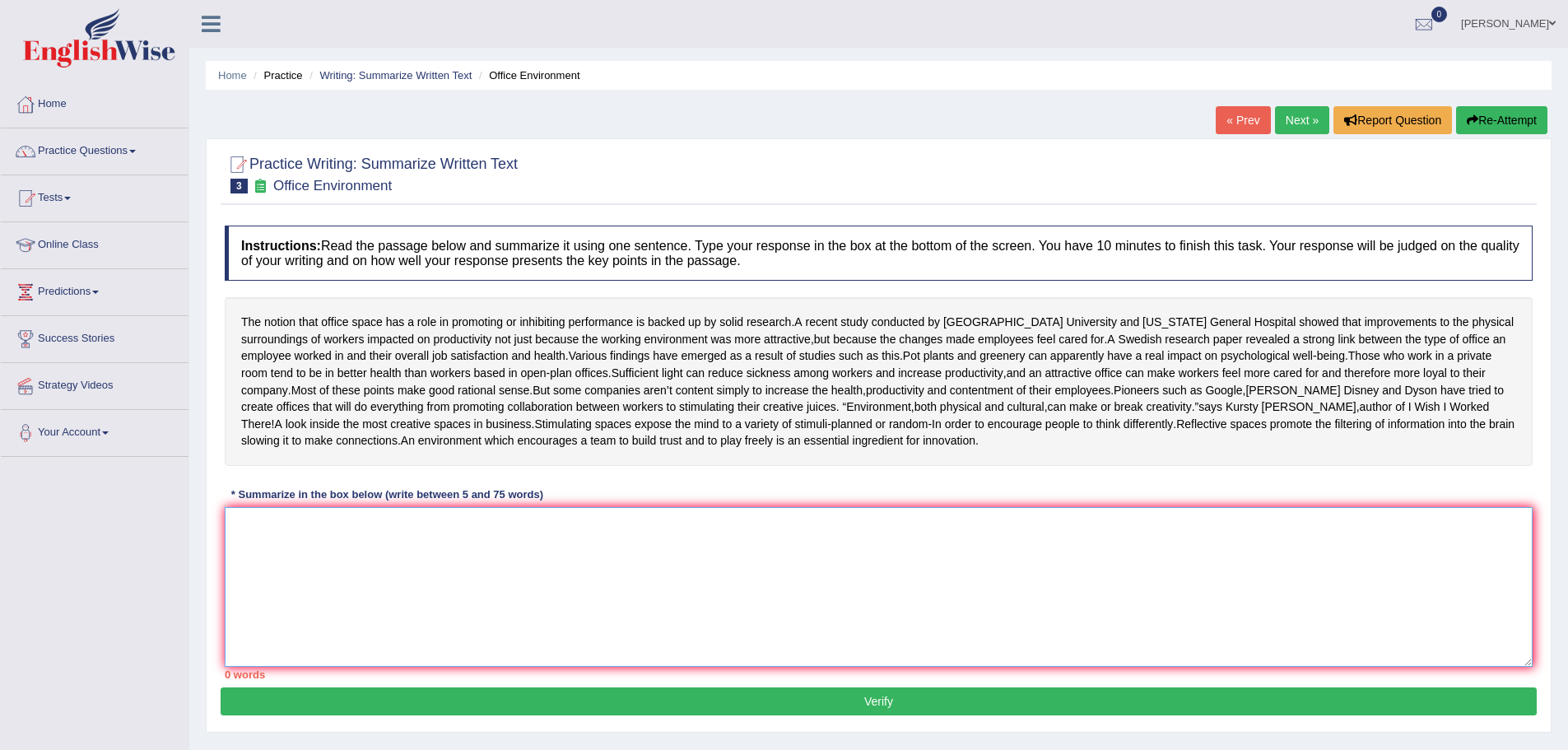
click at [313, 587] on textarea at bounding box center [879, 587] width 1308 height 160
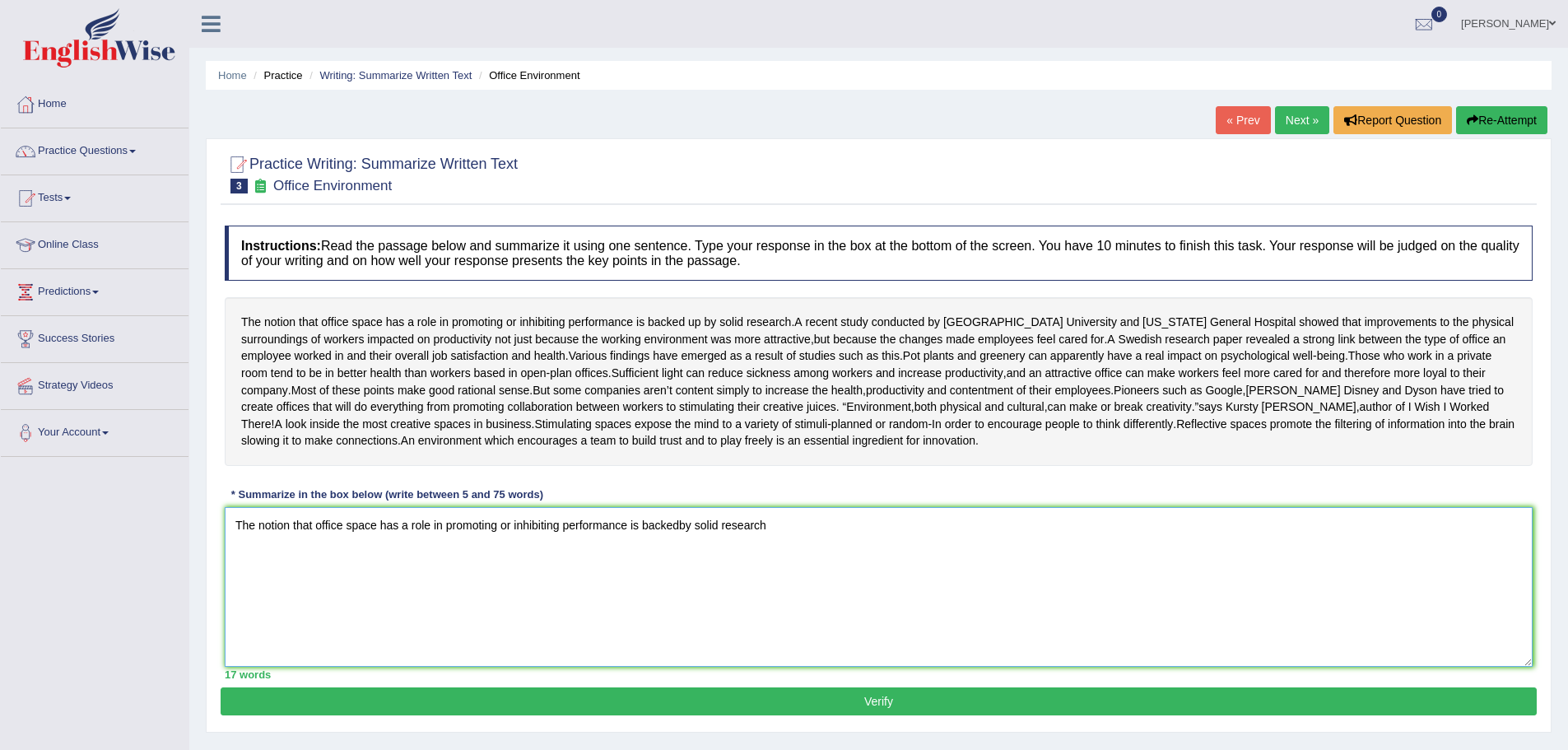
drag, startPoint x: 679, startPoint y: 558, endPoint x: 689, endPoint y: 558, distance: 10.0
click at [689, 558] on textarea "The notion that office space has a role in promoting or inhibiting performance …" at bounding box center [879, 587] width 1308 height 160
click at [825, 555] on textarea "The notion that office space has a role in promoting or inhibiting performance …" at bounding box center [879, 587] width 1308 height 160
click at [1224, 558] on textarea "The notion that office space has a role in promoting or inhibiting performance …" at bounding box center [879, 587] width 1308 height 160
click at [877, 558] on textarea "The notion that office space has a role in promoting or inhibiting performance …" at bounding box center [879, 587] width 1308 height 160
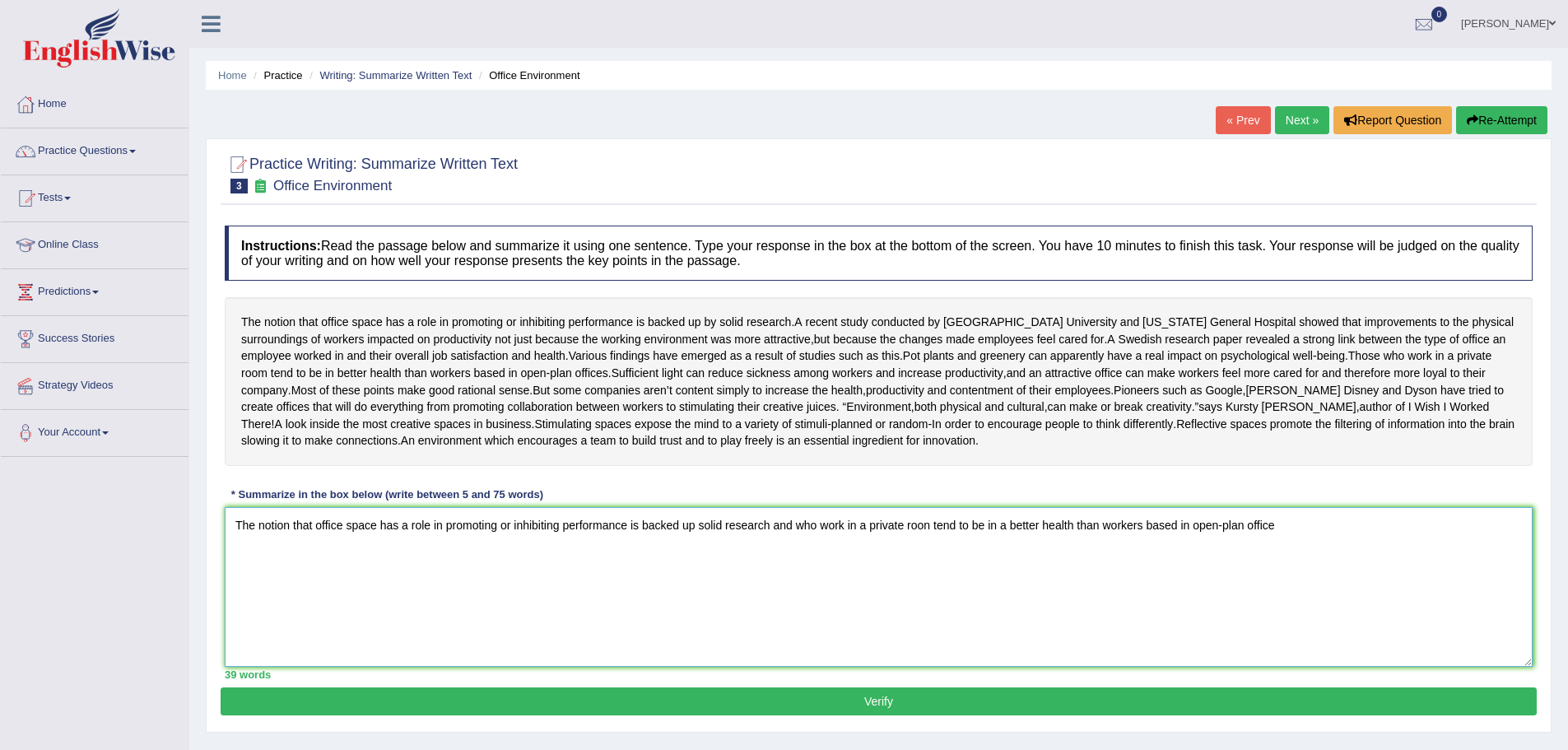
click at [1300, 558] on textarea "The notion that office space has a role in promoting or inhibiting performance …" at bounding box center [879, 587] width 1308 height 160
drag, startPoint x: 1416, startPoint y: 558, endPoint x: 1535, endPoint y: 557, distance: 119.0
click at [1535, 557] on div "Instructions: Read the passage below and summarize it using one sentence. Type …" at bounding box center [879, 452] width 1316 height 470
click at [1282, 557] on textarea "The notion that office space has a role in promoting or inhibiting performance …" at bounding box center [879, 587] width 1308 height 160
click at [1278, 558] on textarea "The notion that office space has a role in promoting or inhibiting performance …" at bounding box center [879, 587] width 1308 height 160
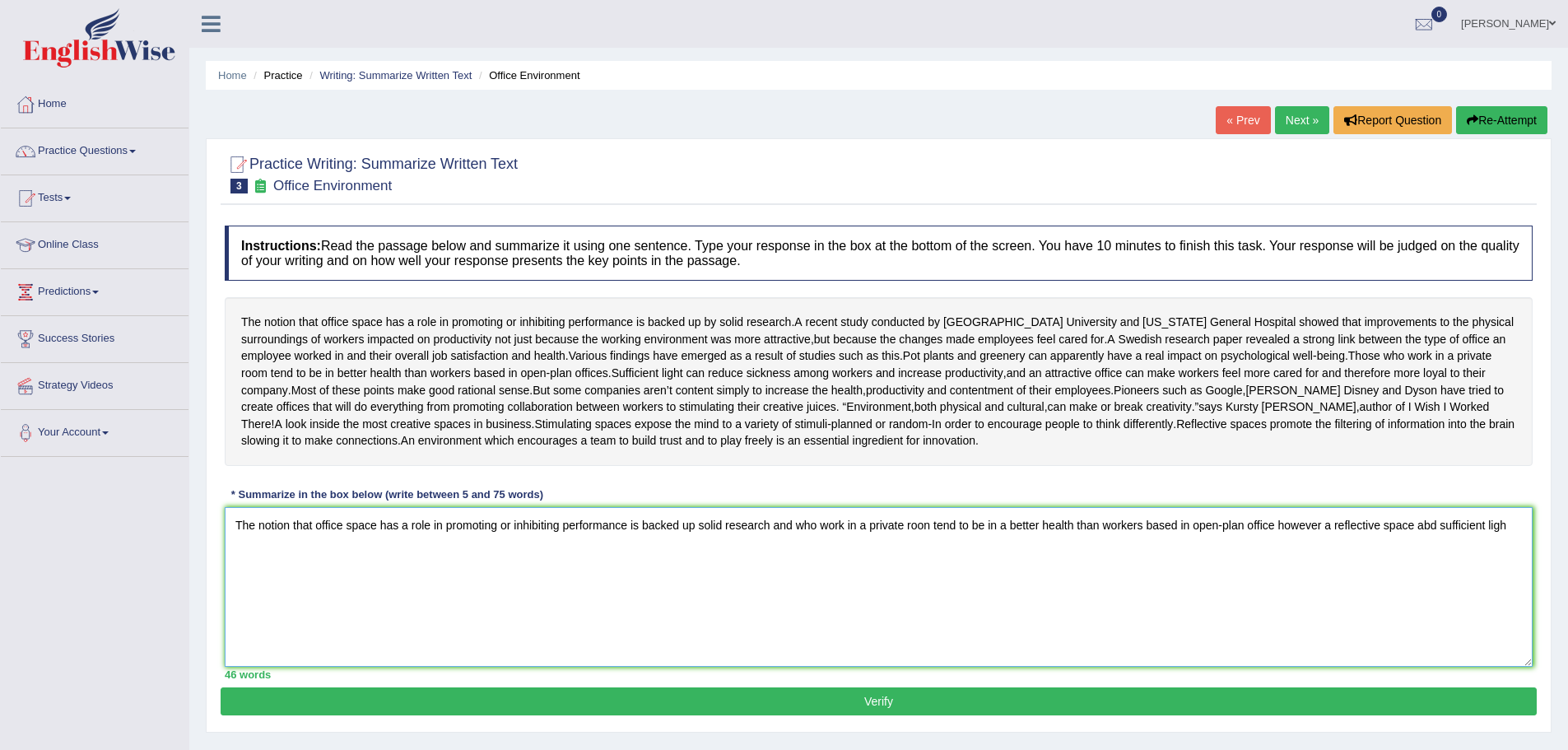
drag, startPoint x: 1279, startPoint y: 558, endPoint x: 1321, endPoint y: 558, distance: 42.0
click at [1321, 558] on textarea "The notion that office space has a role in promoting or inhibiting performance …" at bounding box center [879, 587] width 1308 height 160
drag, startPoint x: 1385, startPoint y: 558, endPoint x: 1480, endPoint y: 562, distance: 95.1
click at [1480, 562] on textarea "The notion that office space has a role in promoting or inhibiting performance …" at bounding box center [879, 587] width 1308 height 160
drag, startPoint x: 1293, startPoint y: 558, endPoint x: 1536, endPoint y: 559, distance: 243.0
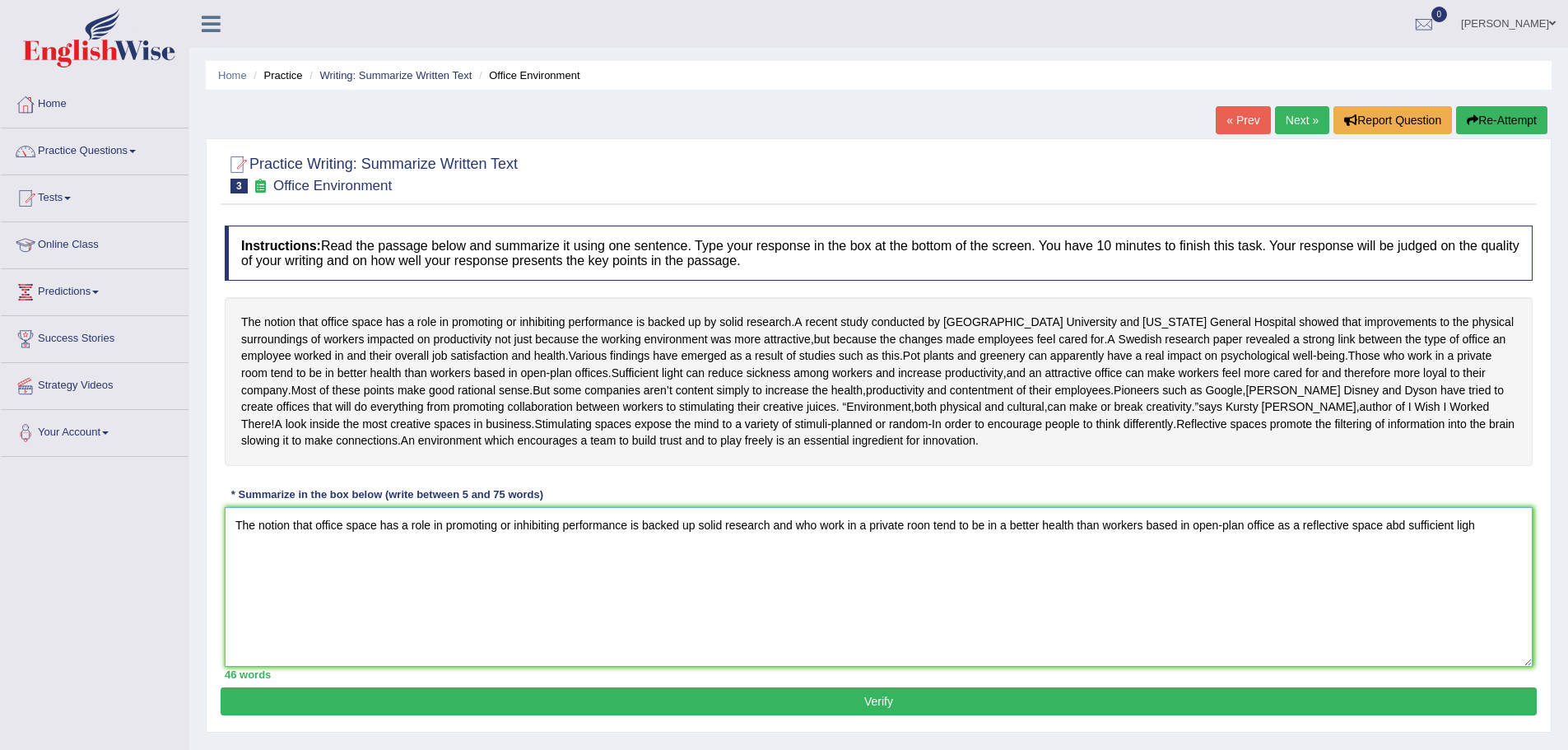
click at [1536, 559] on div "Instructions: Read the passage below and summarize it using one sentence. Type …" at bounding box center [879, 452] width 1316 height 470
click at [1275, 558] on textarea "The notion that office space has a role in promoting or inhibiting performance …" at bounding box center [879, 587] width 1308 height 160
click at [1340, 558] on textarea "The notion that office space has a role in promoting or inhibiting performance …" at bounding box center [879, 587] width 1308 height 160
click at [243, 587] on textarea "The notion that office space has a role in promoting or inhibiting performance …" at bounding box center [879, 587] width 1308 height 160
drag, startPoint x: 379, startPoint y: 583, endPoint x: 462, endPoint y: 583, distance: 83.0
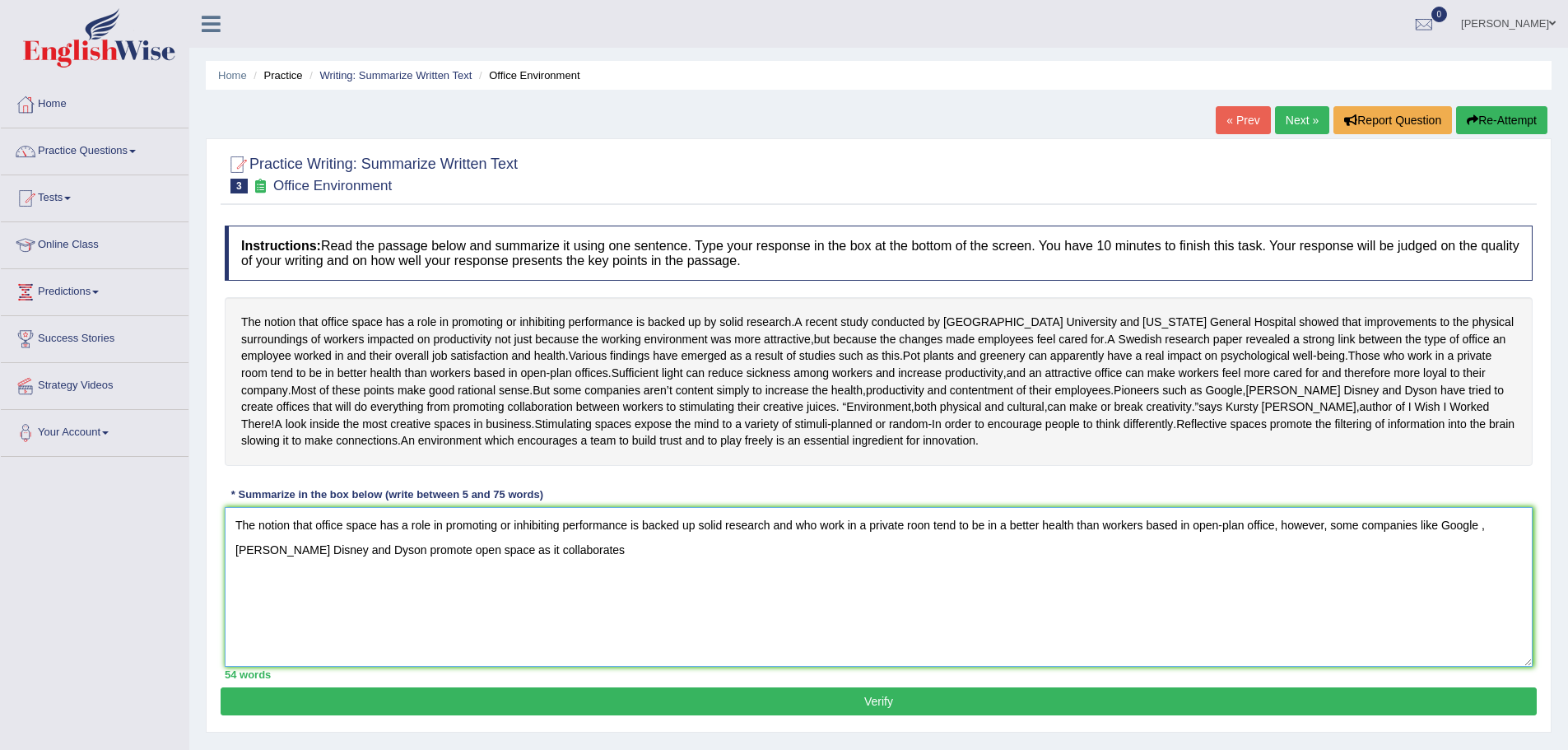
click at [462, 583] on textarea "The notion that office space has a role in promoting or inhibiting performance …" at bounding box center [879, 587] width 1308 height 160
click at [459, 585] on textarea "The notion that office space has a role in promoting or inhibiting performance …" at bounding box center [879, 587] width 1308 height 160
drag, startPoint x: 1362, startPoint y: 560, endPoint x: 1365, endPoint y: 569, distance: 9.5
click at [1362, 559] on textarea "The notion that office space has a role in promoting or inhibiting performance …" at bounding box center [879, 587] width 1308 height 160
click at [588, 584] on textarea "The notion that office space has a role in promoting or inhibiting performance …" at bounding box center [879, 587] width 1308 height 160
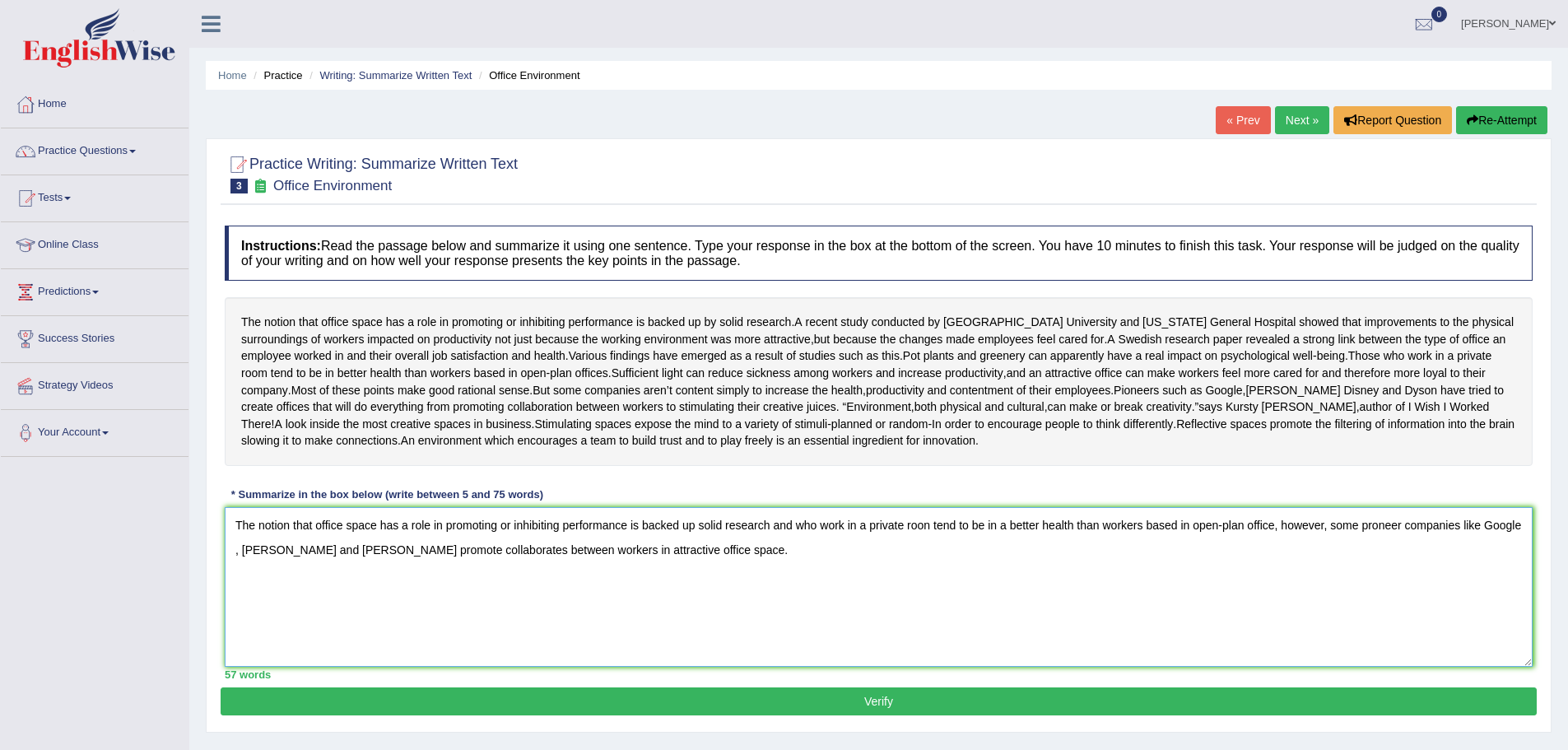
type textarea "The notion that office space has a role in promoting or inhibiting performance …"
click at [862, 715] on button "Verify" at bounding box center [879, 702] width 1316 height 28
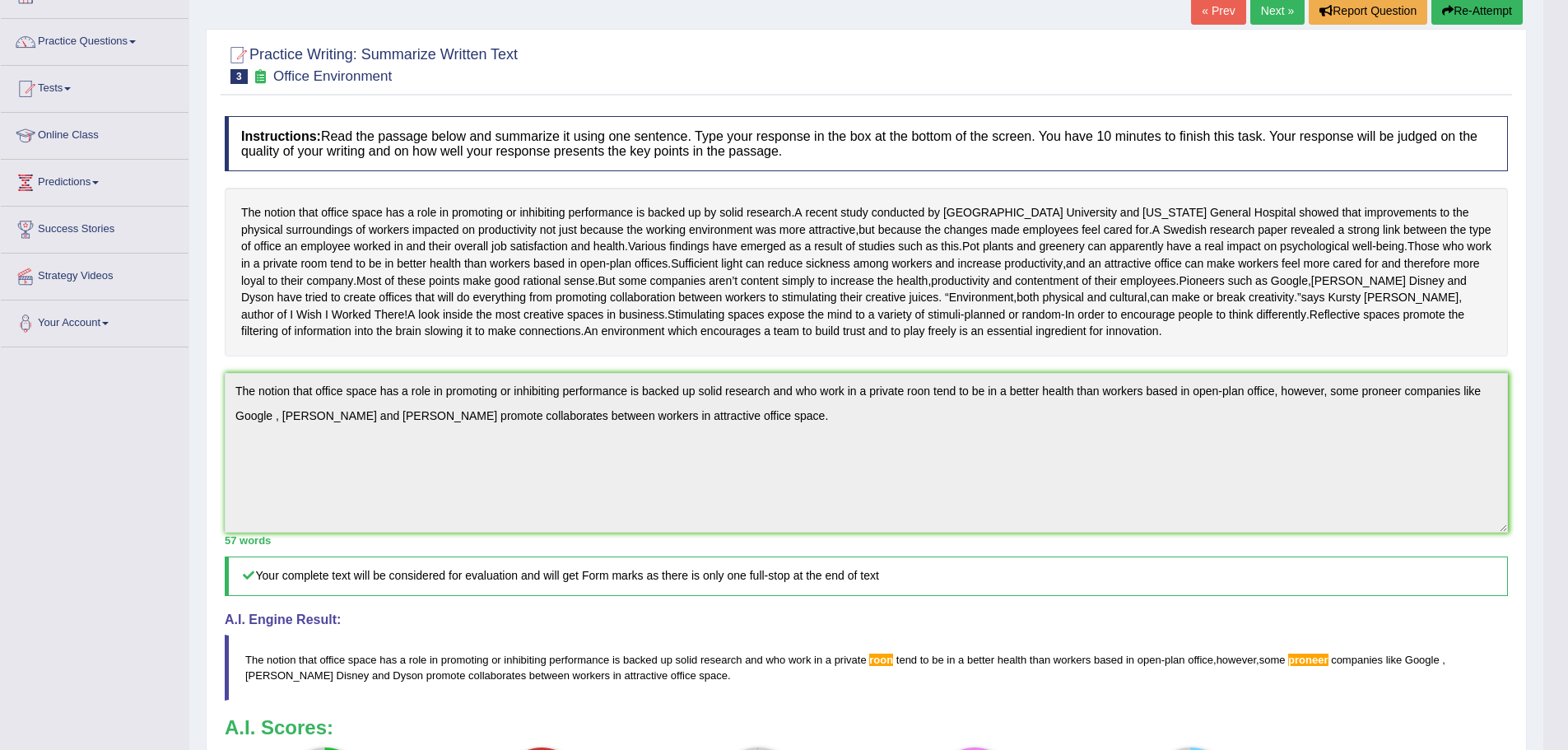
scroll to position [77, 0]
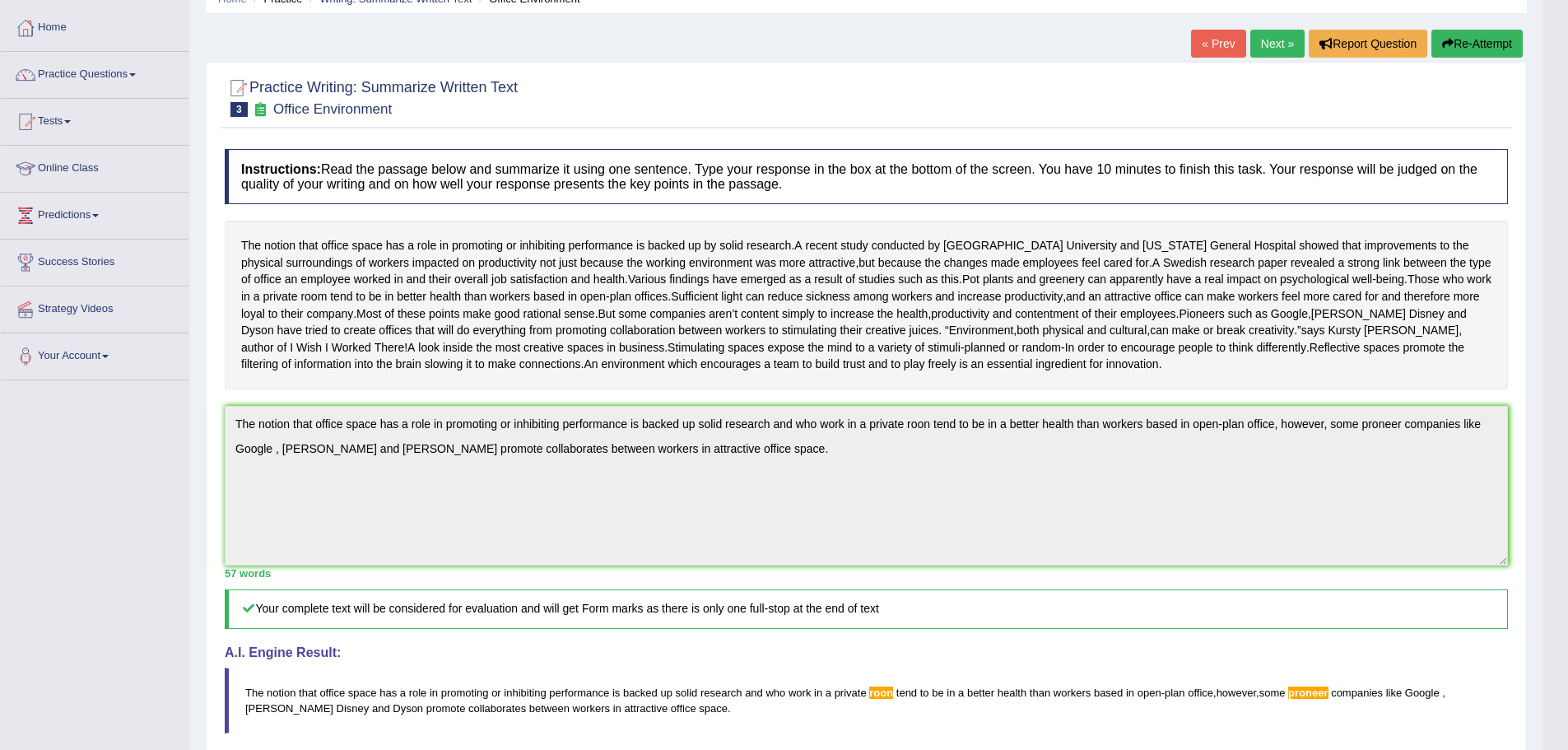
click at [787, 673] on html "Toggle navigation Home Practice Questions Speaking Practice Read Aloud Repeat S…" at bounding box center [784, 298] width 1568 height 750
click at [1274, 42] on link "Next »" at bounding box center [1277, 44] width 54 height 28
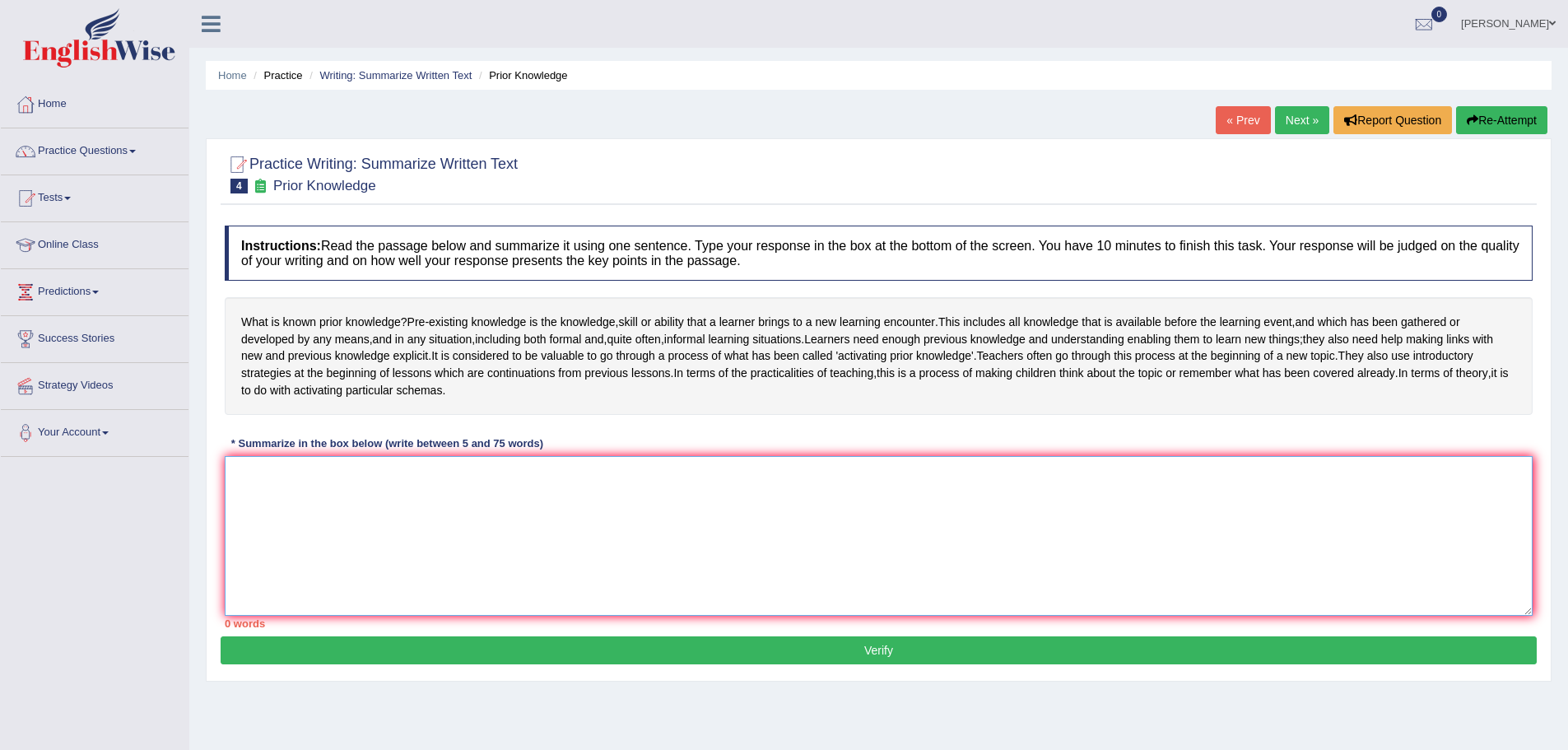
click at [334, 544] on textarea at bounding box center [879, 536] width 1308 height 160
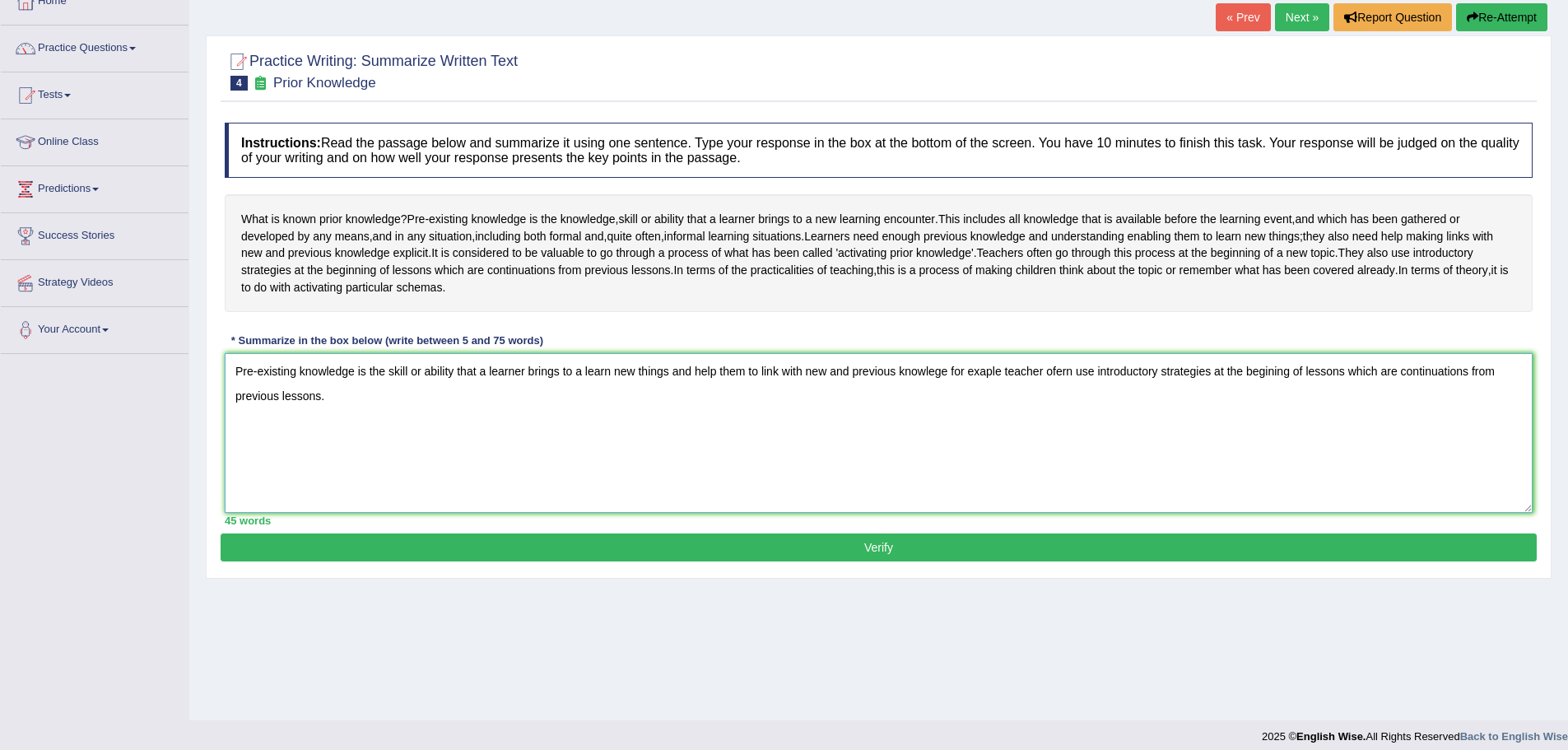
scroll to position [114, 0]
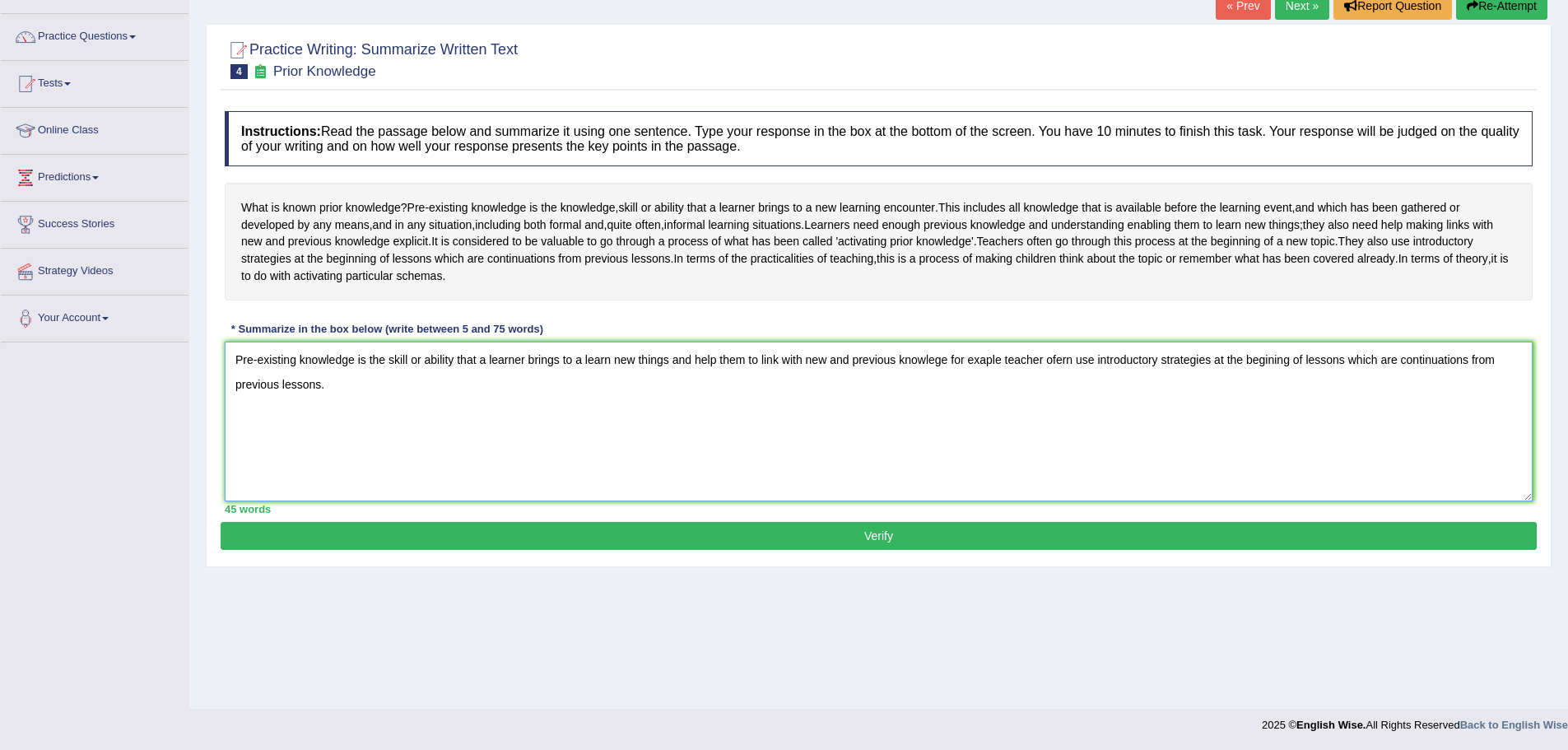
type textarea "Pre-existing knowledge is the skill or ability that a learner brings to a learn…"
click at [865, 548] on button "Verify" at bounding box center [879, 536] width 1316 height 28
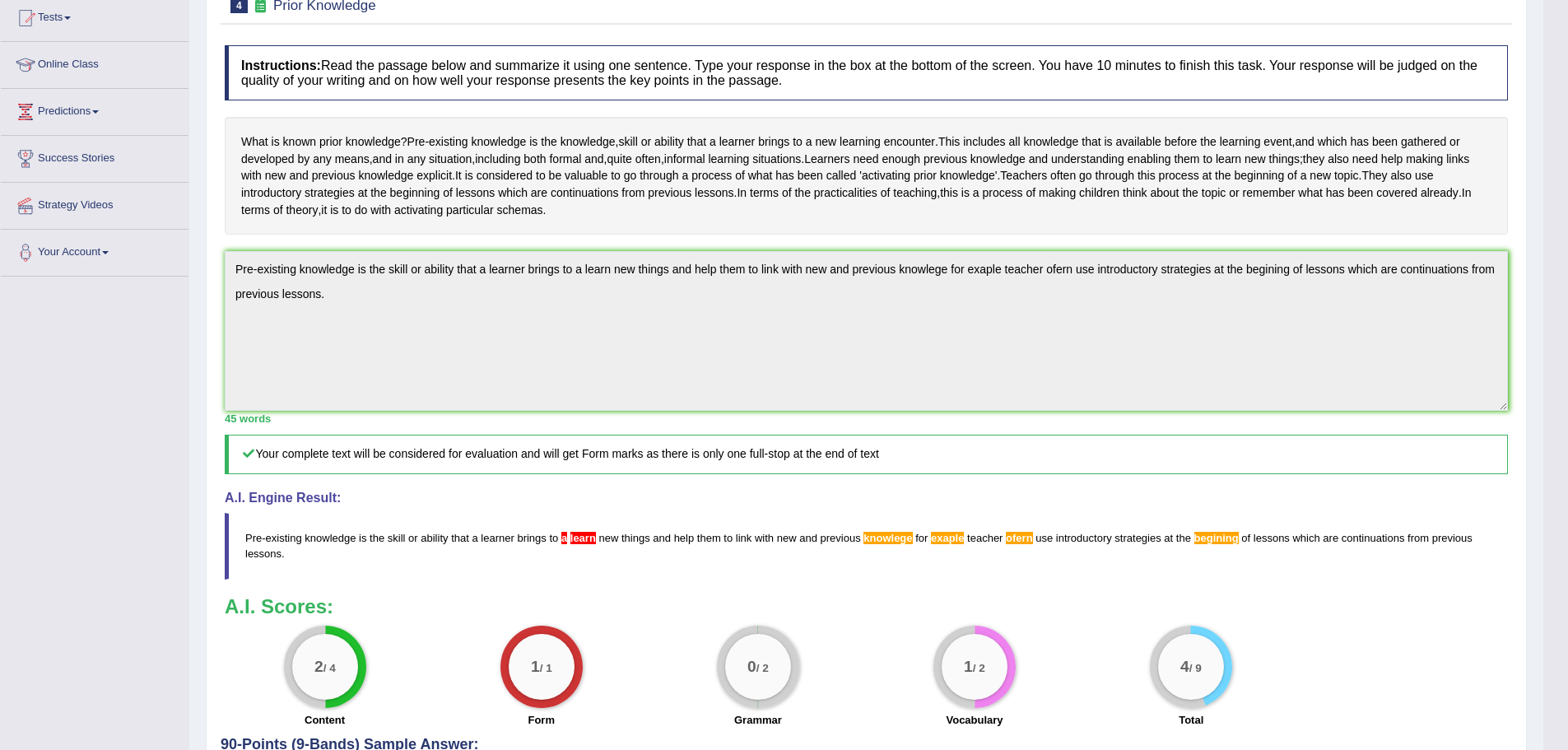
scroll to position [0, 0]
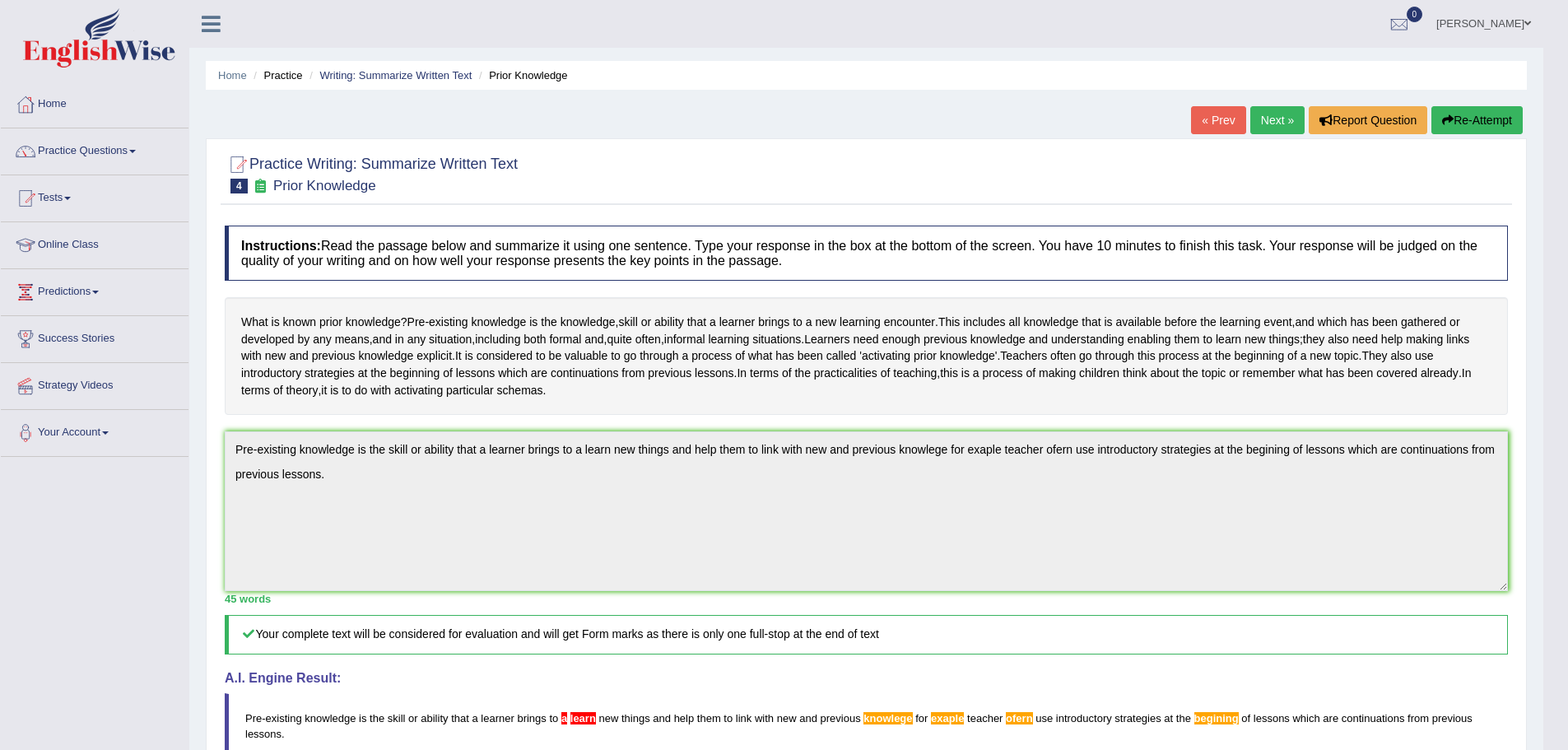
click at [1272, 113] on link "Next »" at bounding box center [1277, 120] width 54 height 28
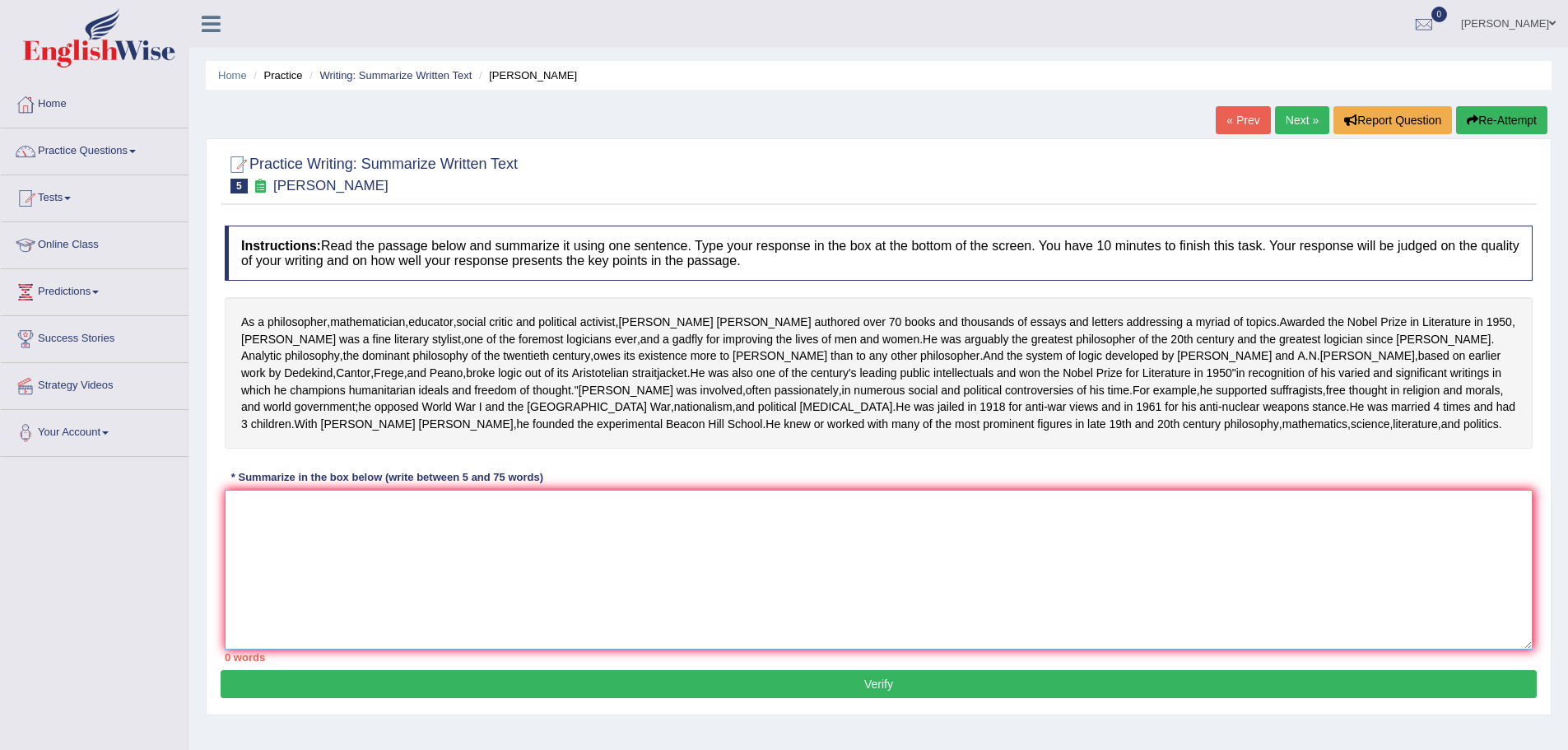
click at [478, 628] on textarea at bounding box center [879, 570] width 1308 height 160
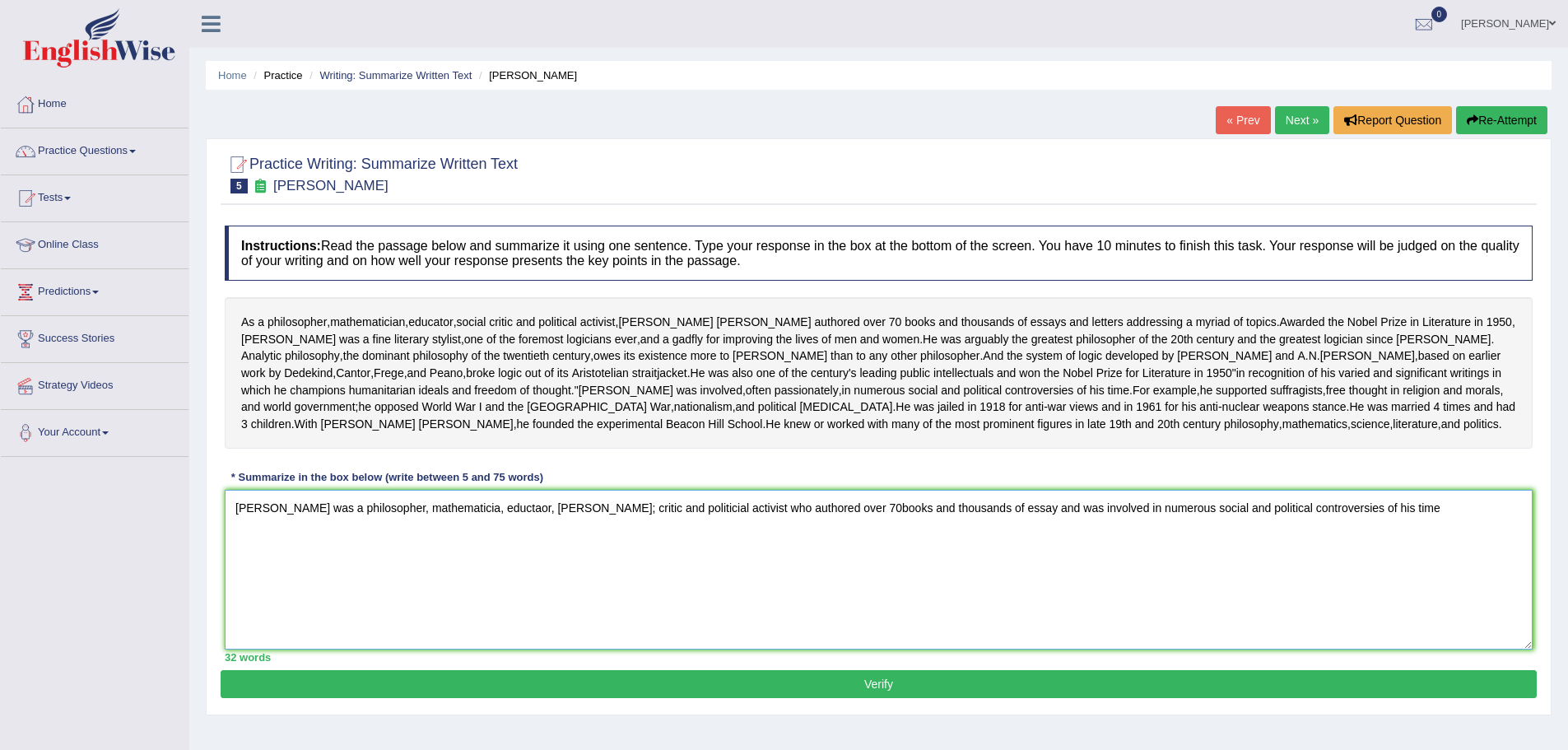
click at [1376, 589] on textarea "Bertrand Russell was a philosopher, mathematicia, eductaor, socia; critic and p…" at bounding box center [879, 570] width 1308 height 160
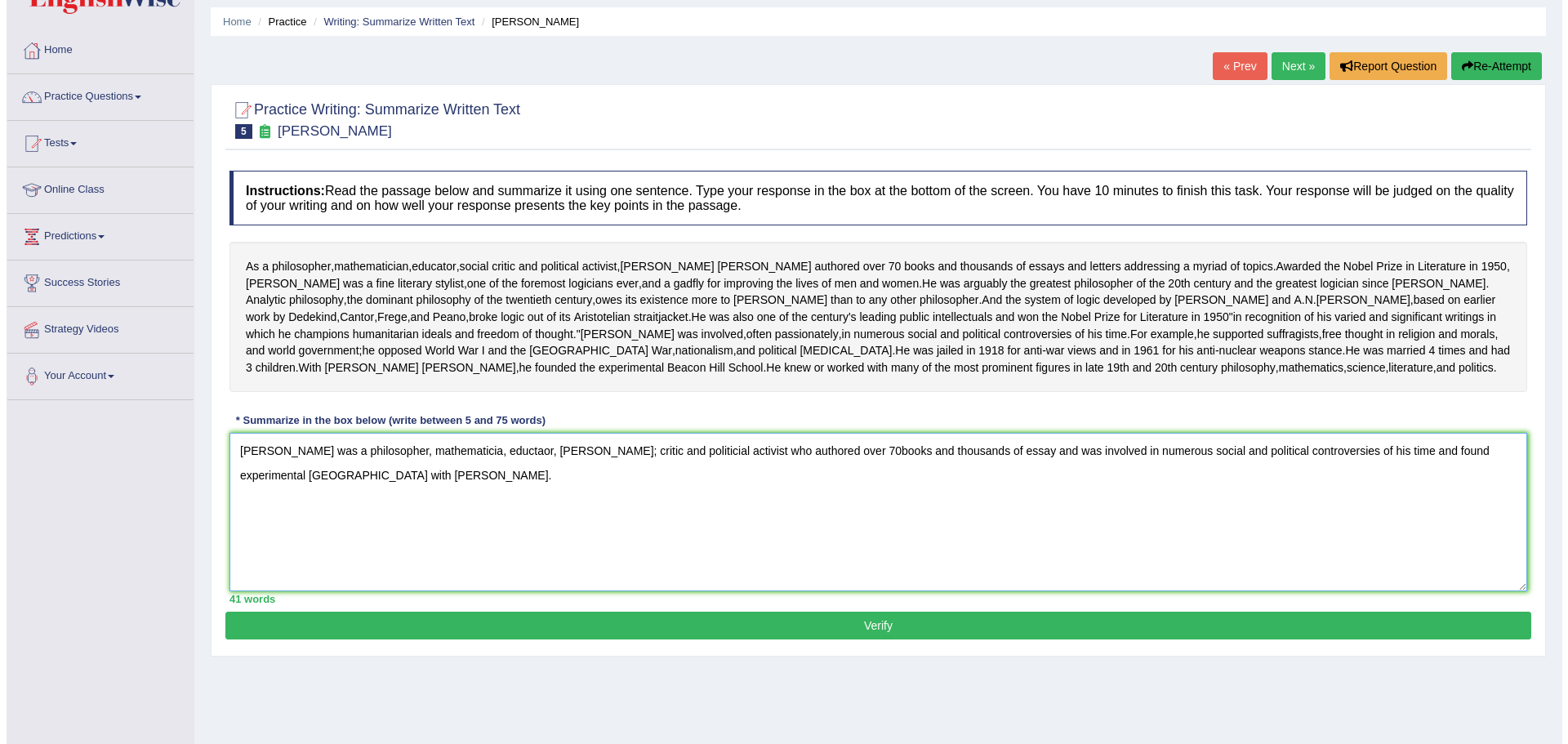
scroll to position [113, 0]
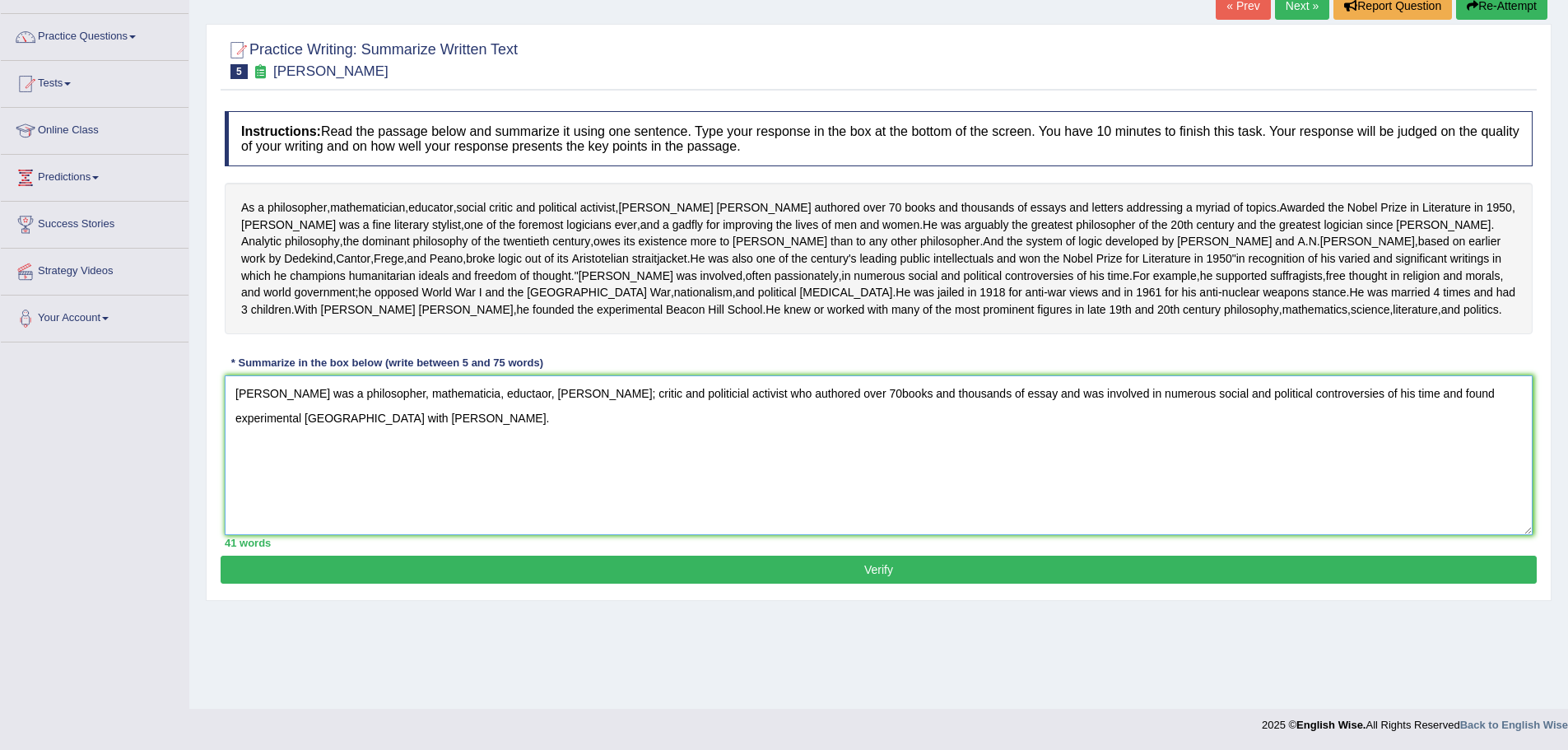
type textarea "Bertrand Russell was a philosopher, mathematicia, eductaor, socia; critic and p…"
click at [907, 583] on button "Verify" at bounding box center [879, 570] width 1316 height 28
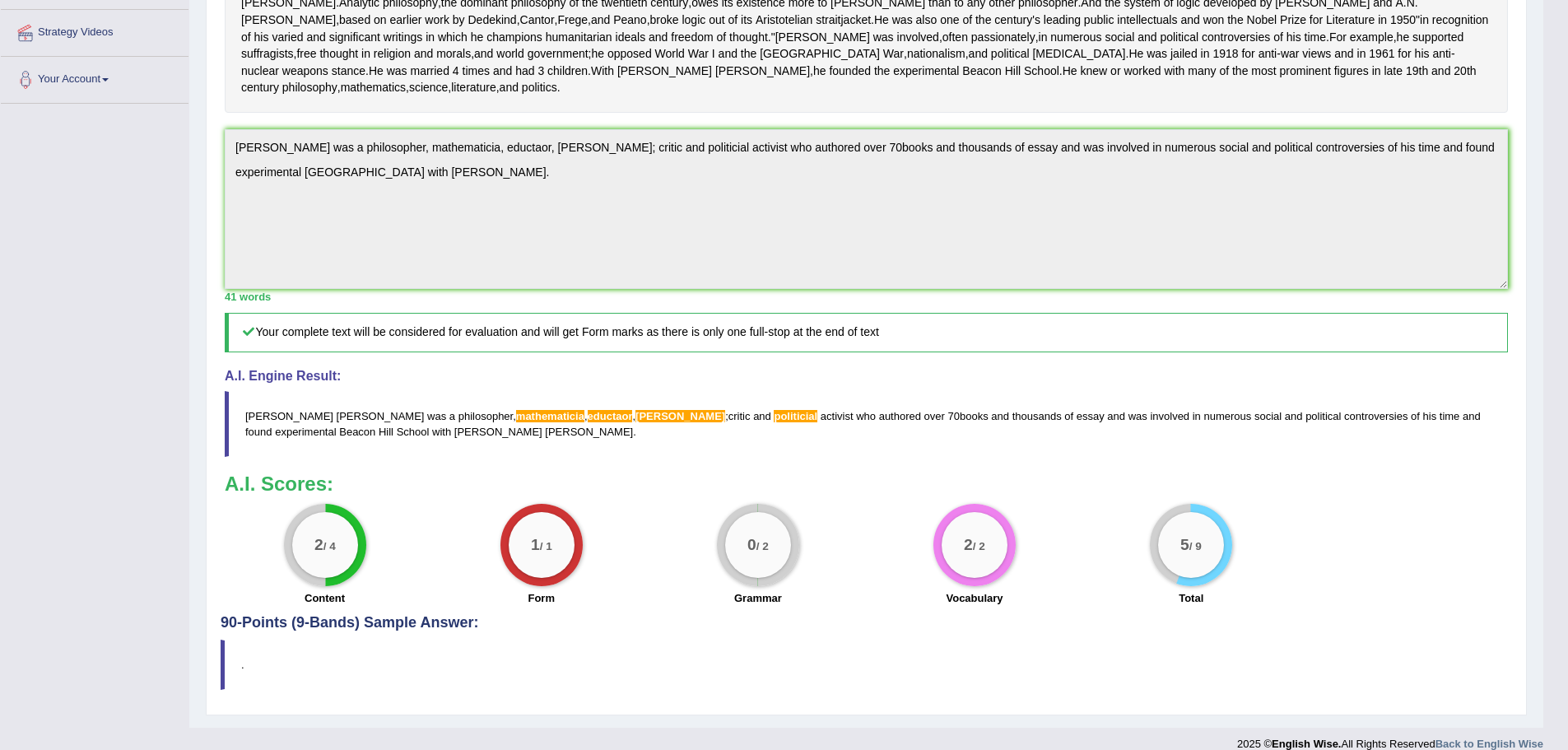
scroll to position [0, 0]
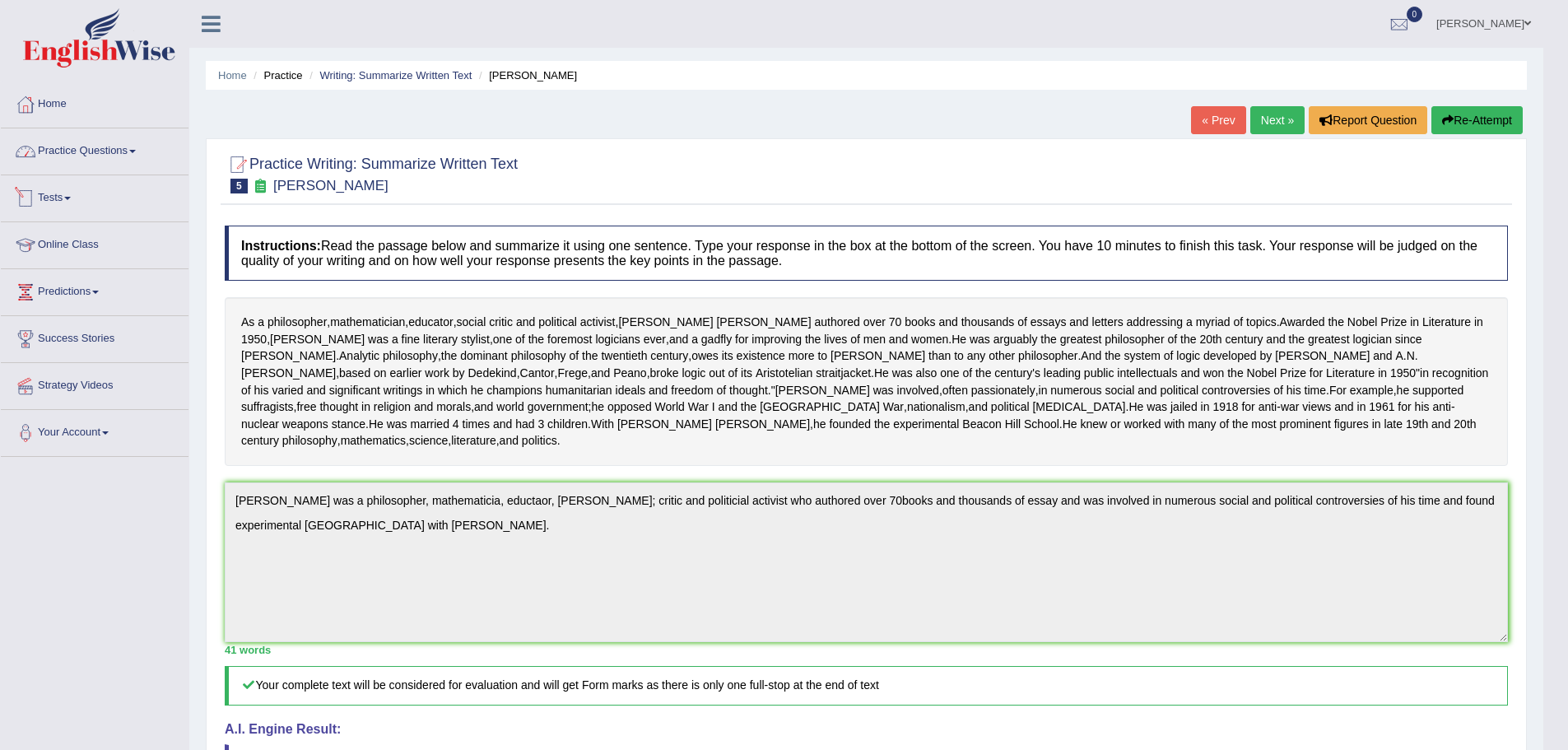
click at [123, 153] on link "Practice Questions" at bounding box center [94, 148] width 188 height 41
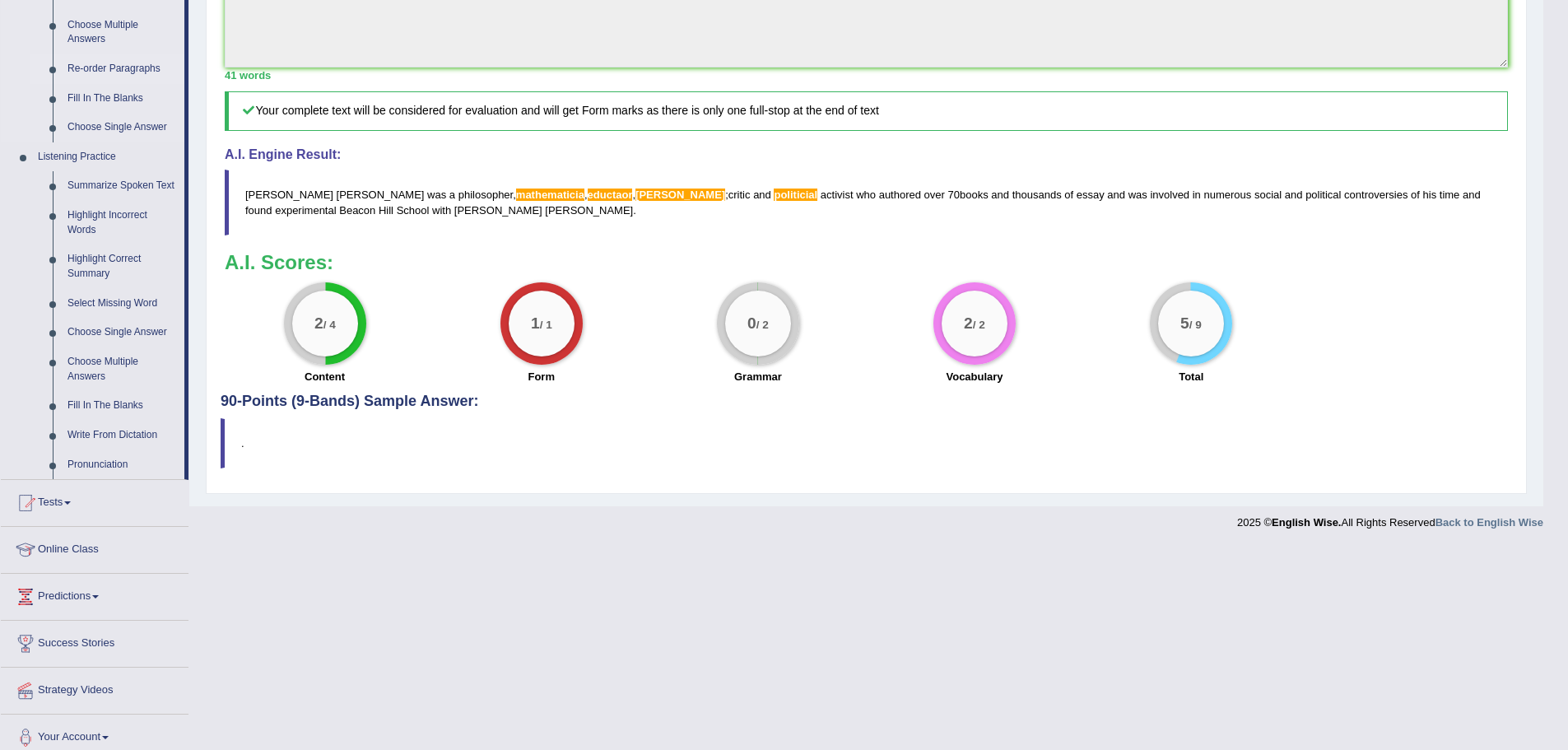
scroll to position [587, 0]
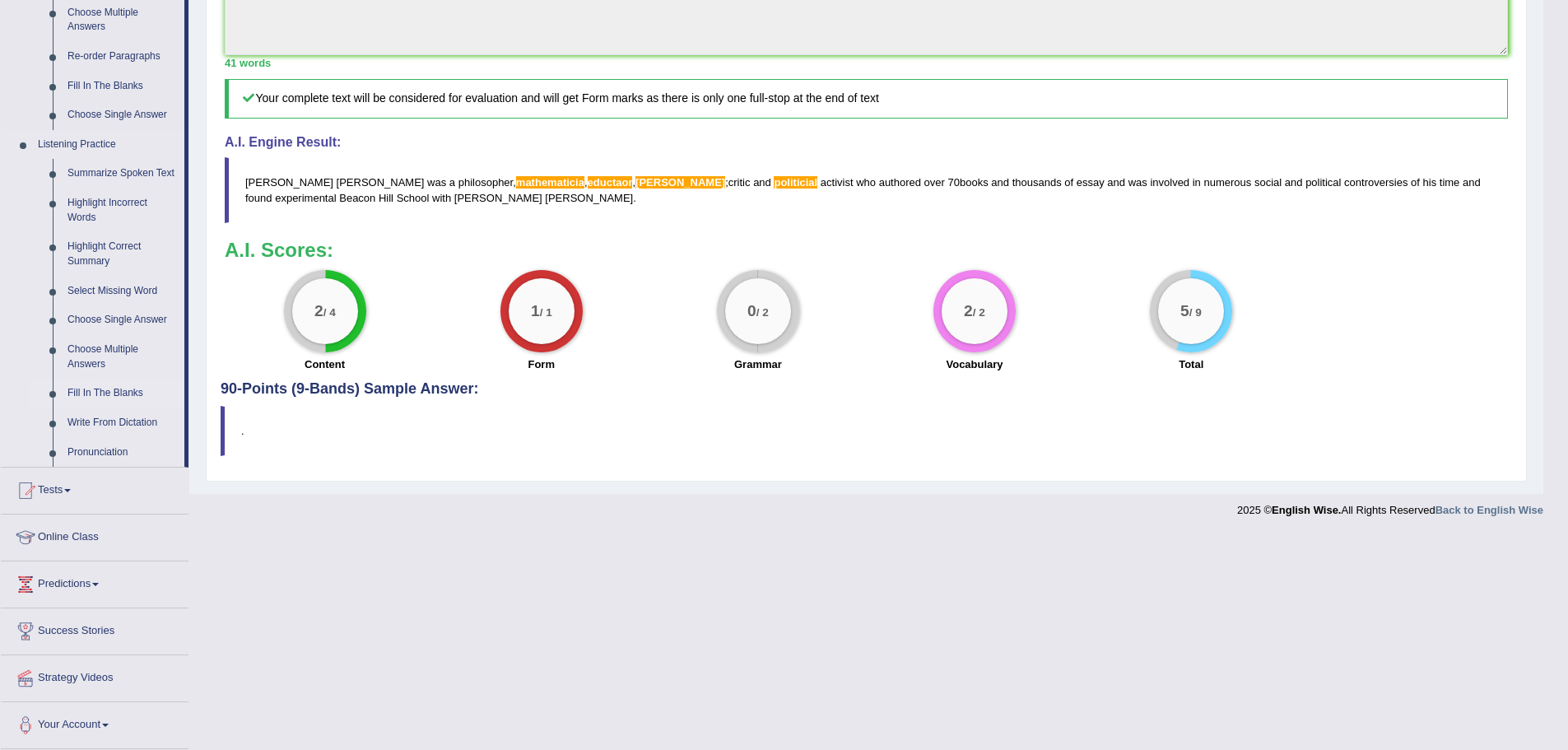
click at [103, 388] on link "Fill In The Blanks" at bounding box center [122, 393] width 124 height 30
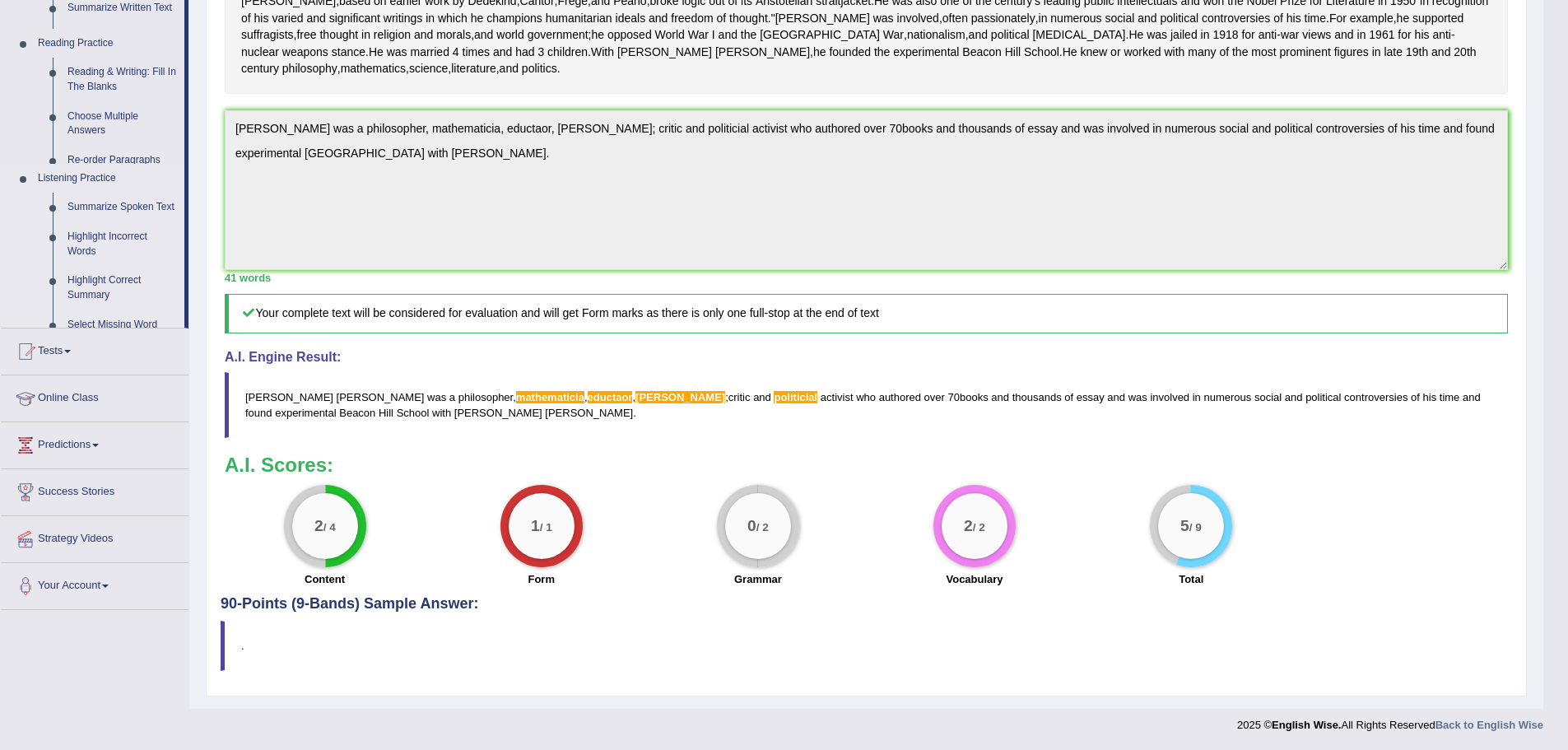
scroll to position [194, 0]
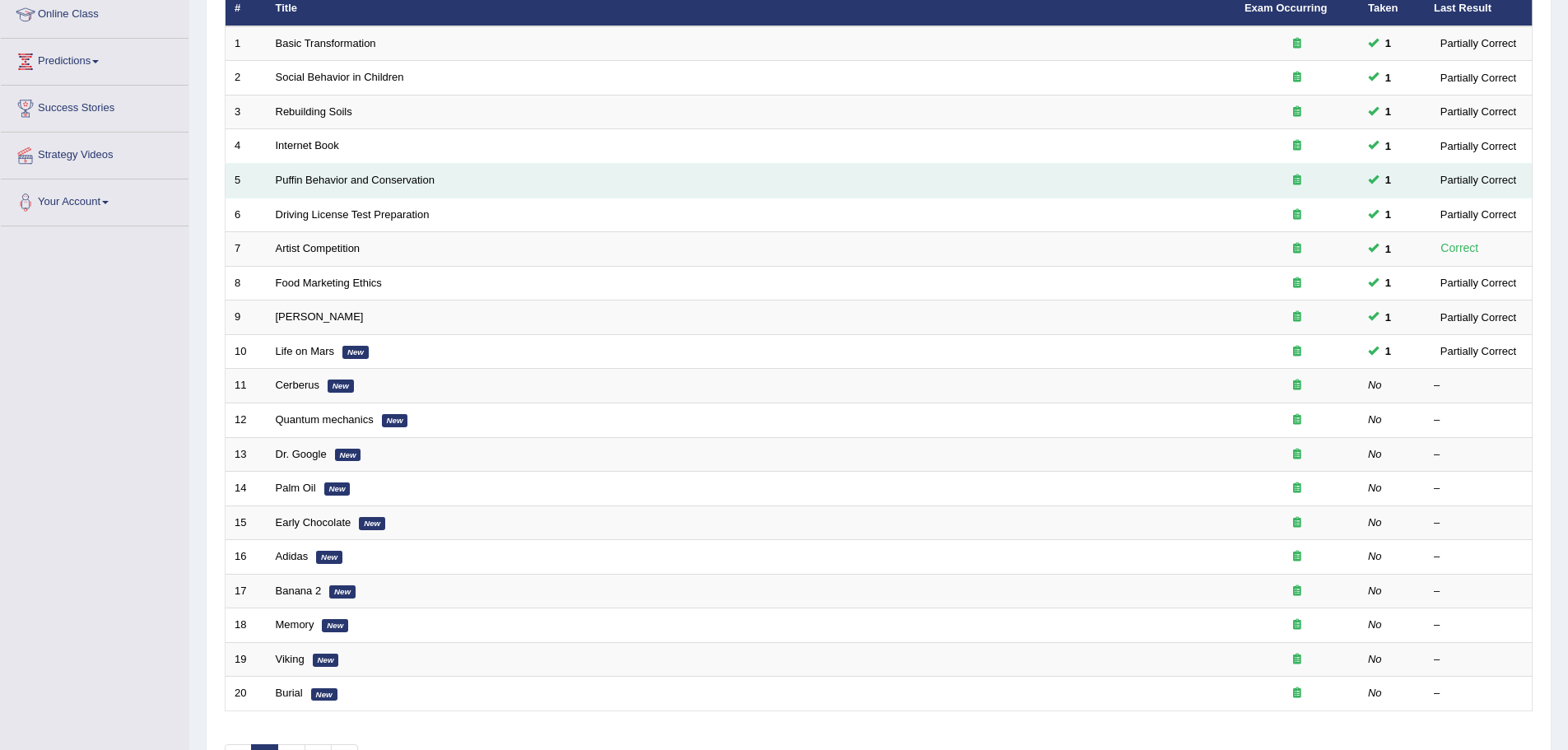
scroll to position [247, 0]
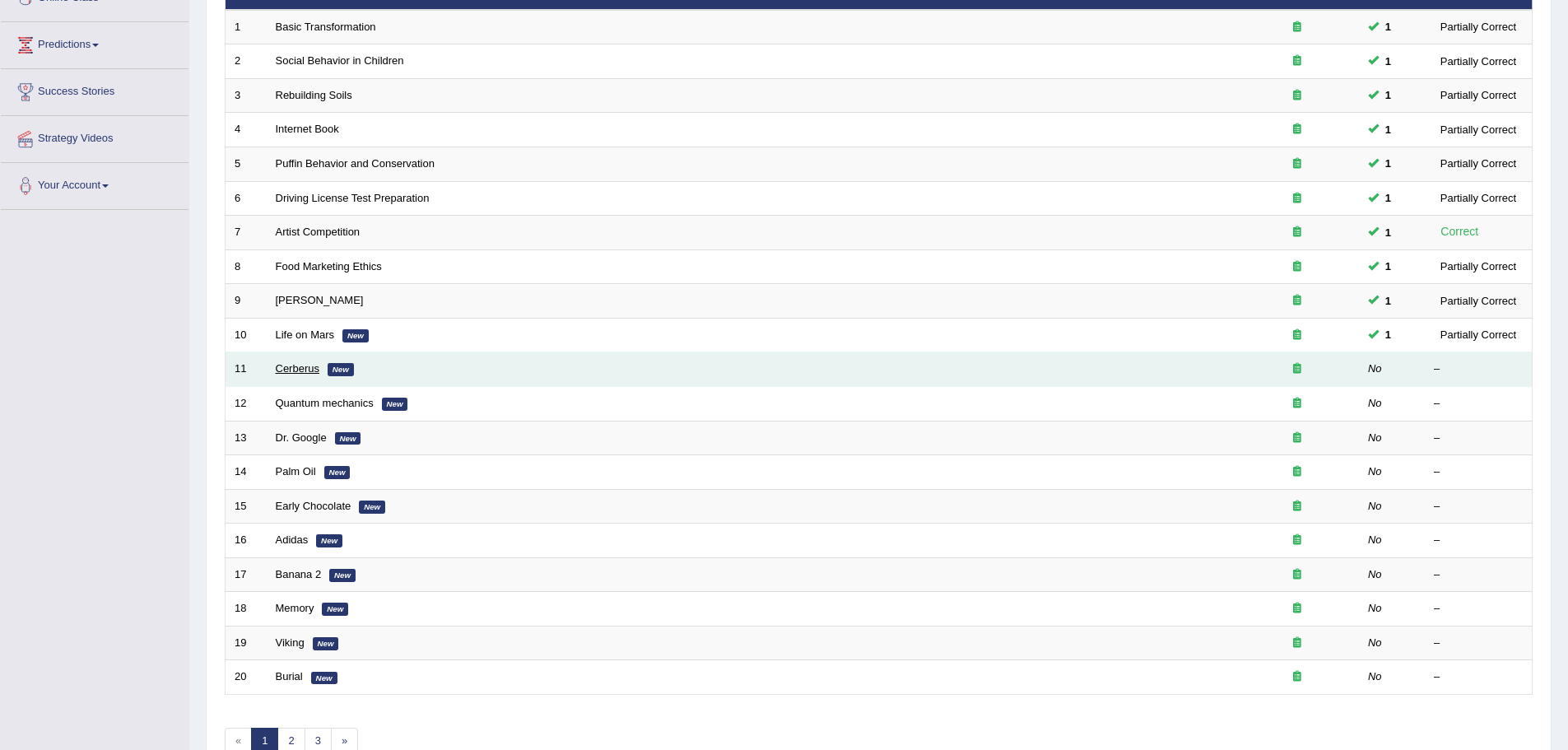
click at [299, 366] on link "Cerberus" at bounding box center [298, 368] width 43 height 12
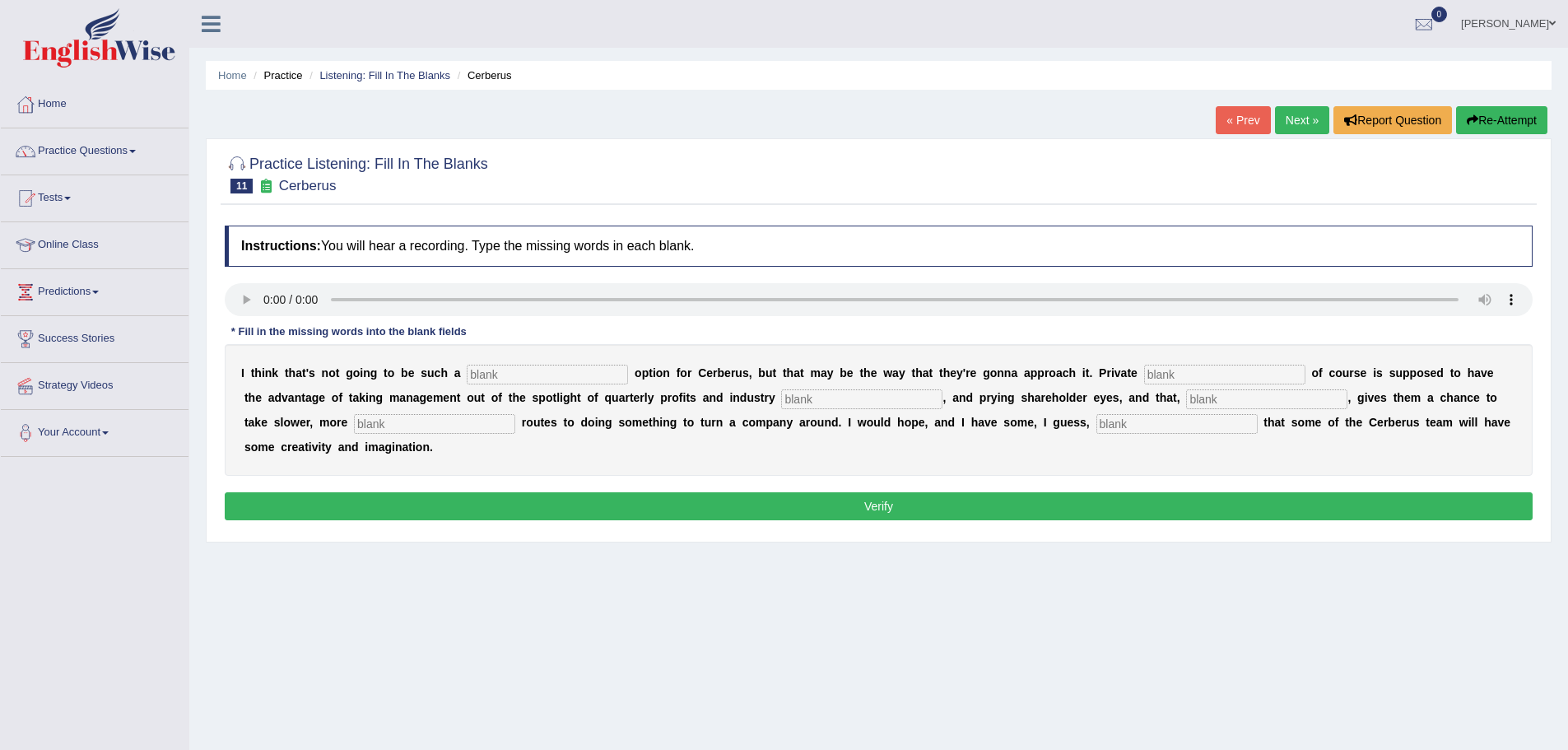
click at [488, 373] on input "text" at bounding box center [548, 374] width 162 height 20
type input "viable"
click at [1166, 366] on input "text" at bounding box center [1225, 374] width 162 height 20
type input "aquity"
click at [821, 393] on input "text" at bounding box center [862, 399] width 162 height 20
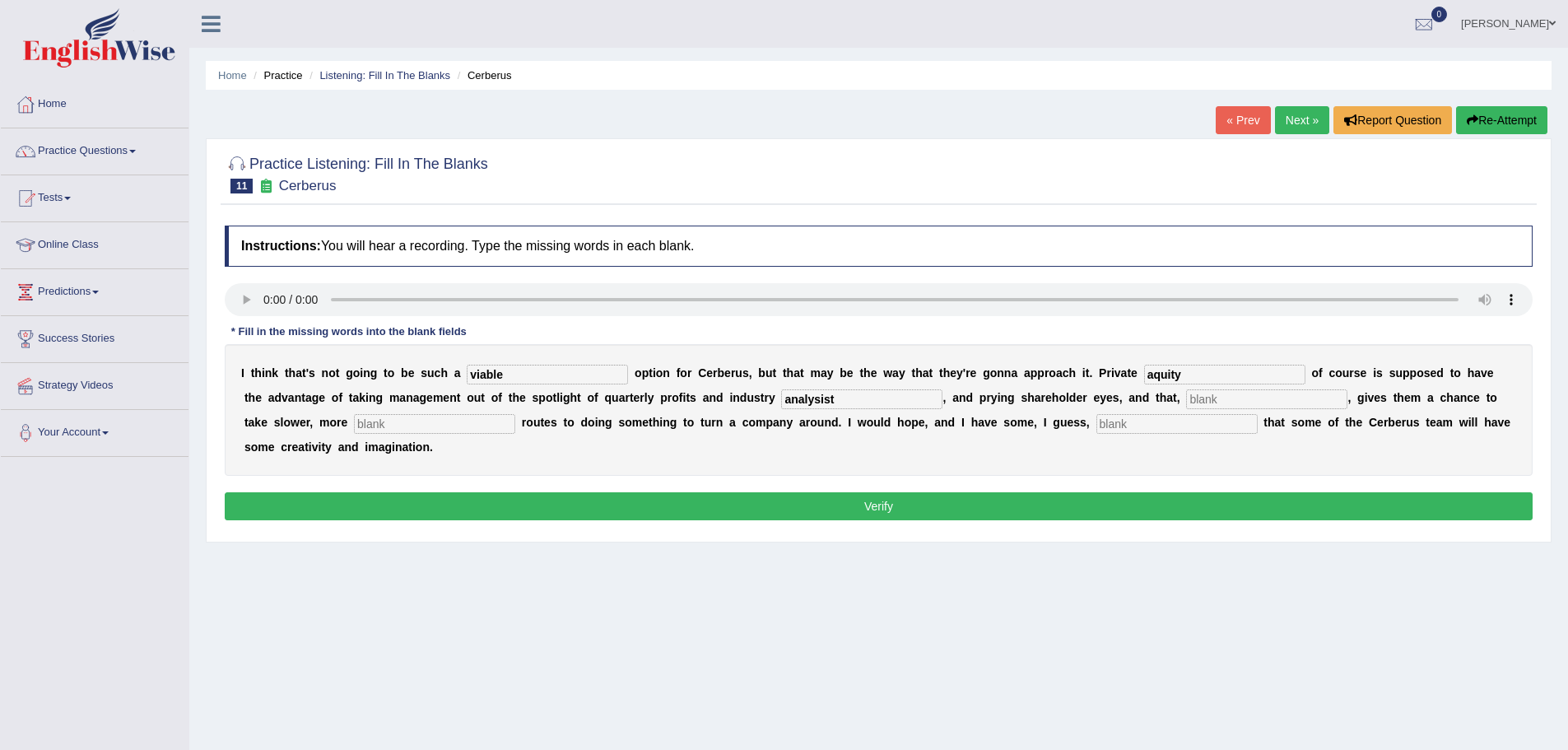
type input "analysist"
click at [1211, 399] on input "text" at bounding box center [1267, 399] width 162 height 20
type input "hypoteticall"
click at [392, 422] on input "text" at bounding box center [435, 424] width 162 height 20
click at [1120, 421] on input "text" at bounding box center [1177, 424] width 162 height 20
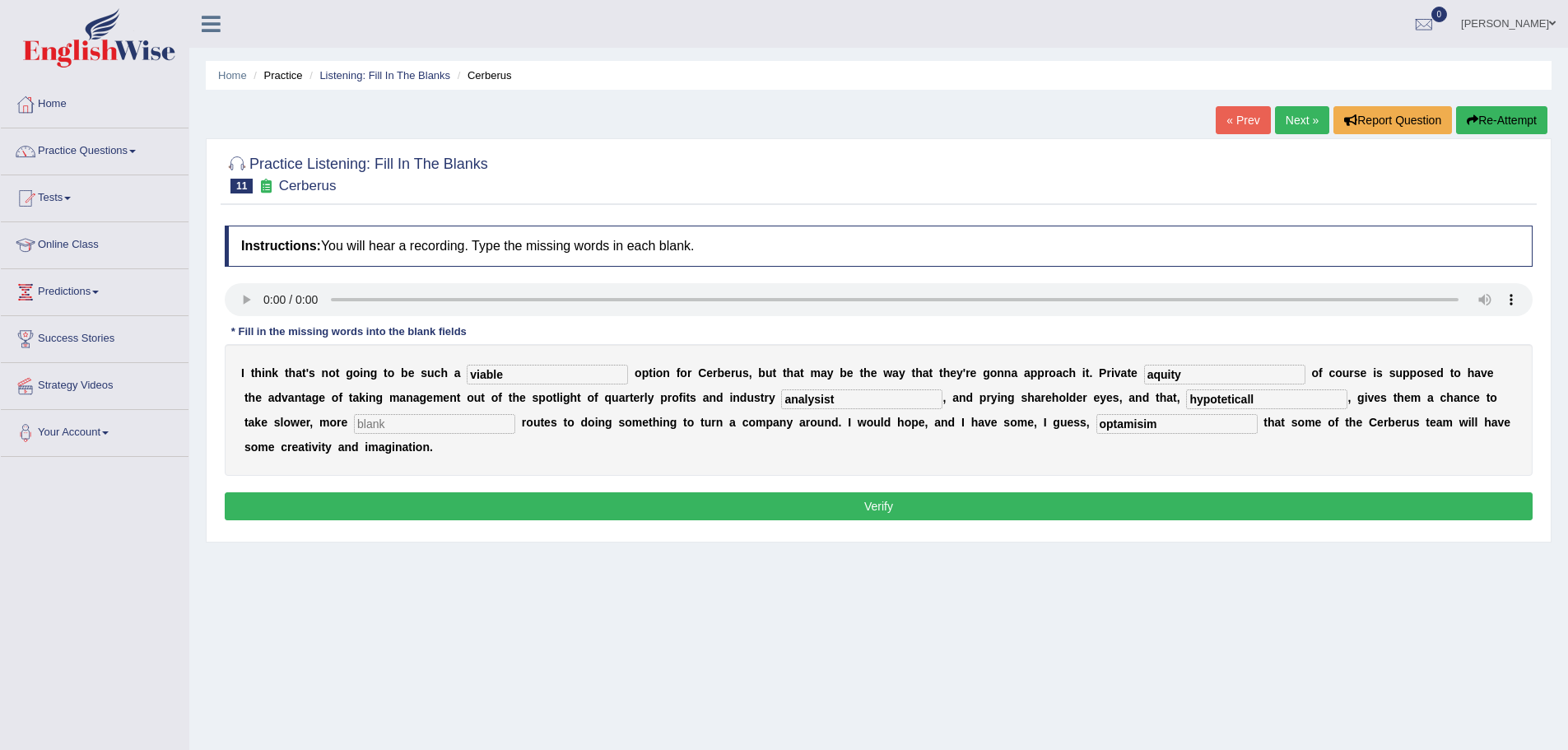
type input "optamisim"
click at [1149, 374] on input "aquity" at bounding box center [1225, 374] width 162 height 20
type input "equilty"
click at [816, 399] on input "analysist" at bounding box center [862, 399] width 162 height 20
click at [446, 421] on input "text" at bounding box center [435, 424] width 162 height 20
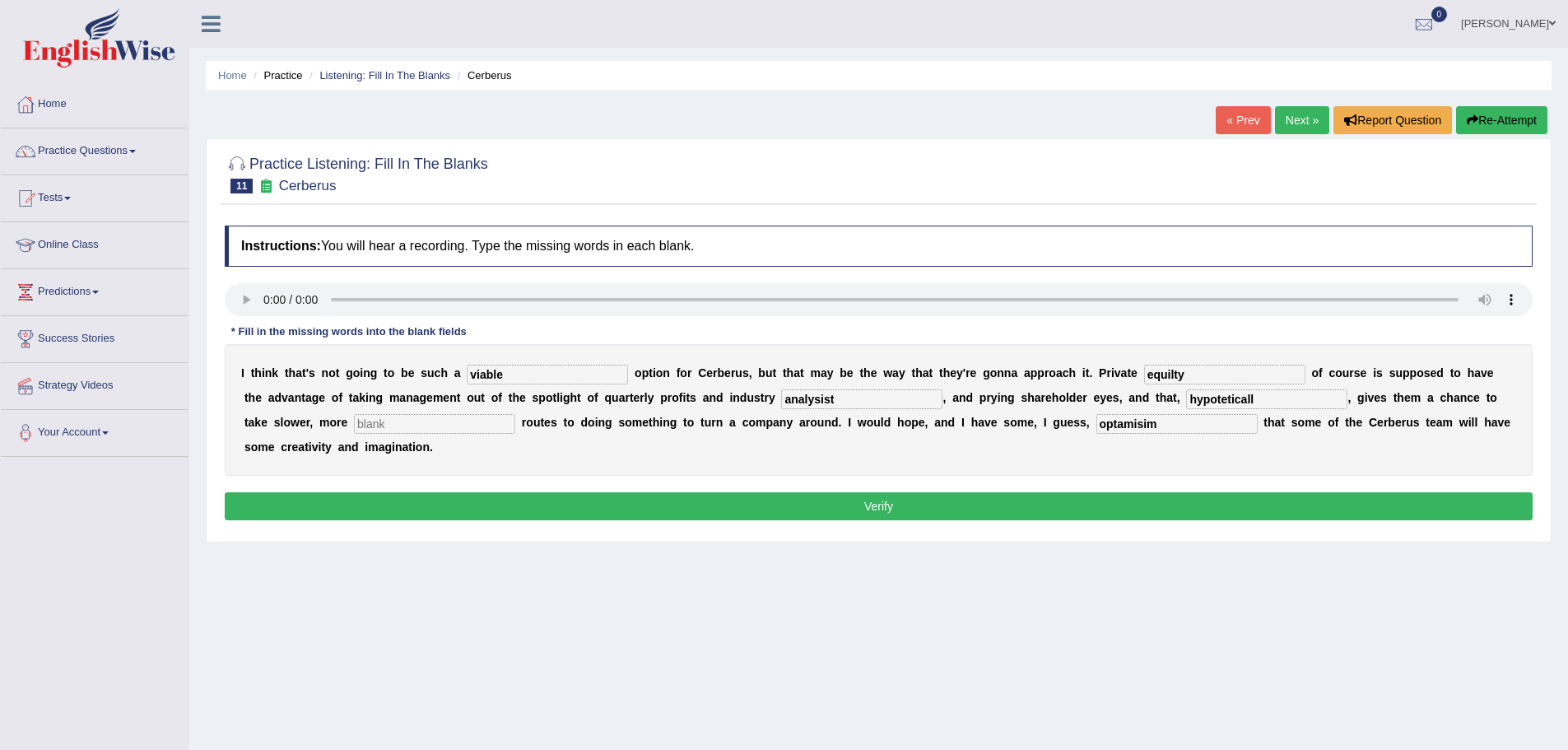
click at [1118, 422] on input "optamisim" at bounding box center [1177, 424] width 162 height 20
type input "optimisim"
click at [891, 508] on button "Verify" at bounding box center [879, 506] width 1308 height 28
click at [437, 425] on input "text" at bounding box center [435, 424] width 162 height 20
click at [366, 423] on input "relistic" at bounding box center [435, 424] width 162 height 20
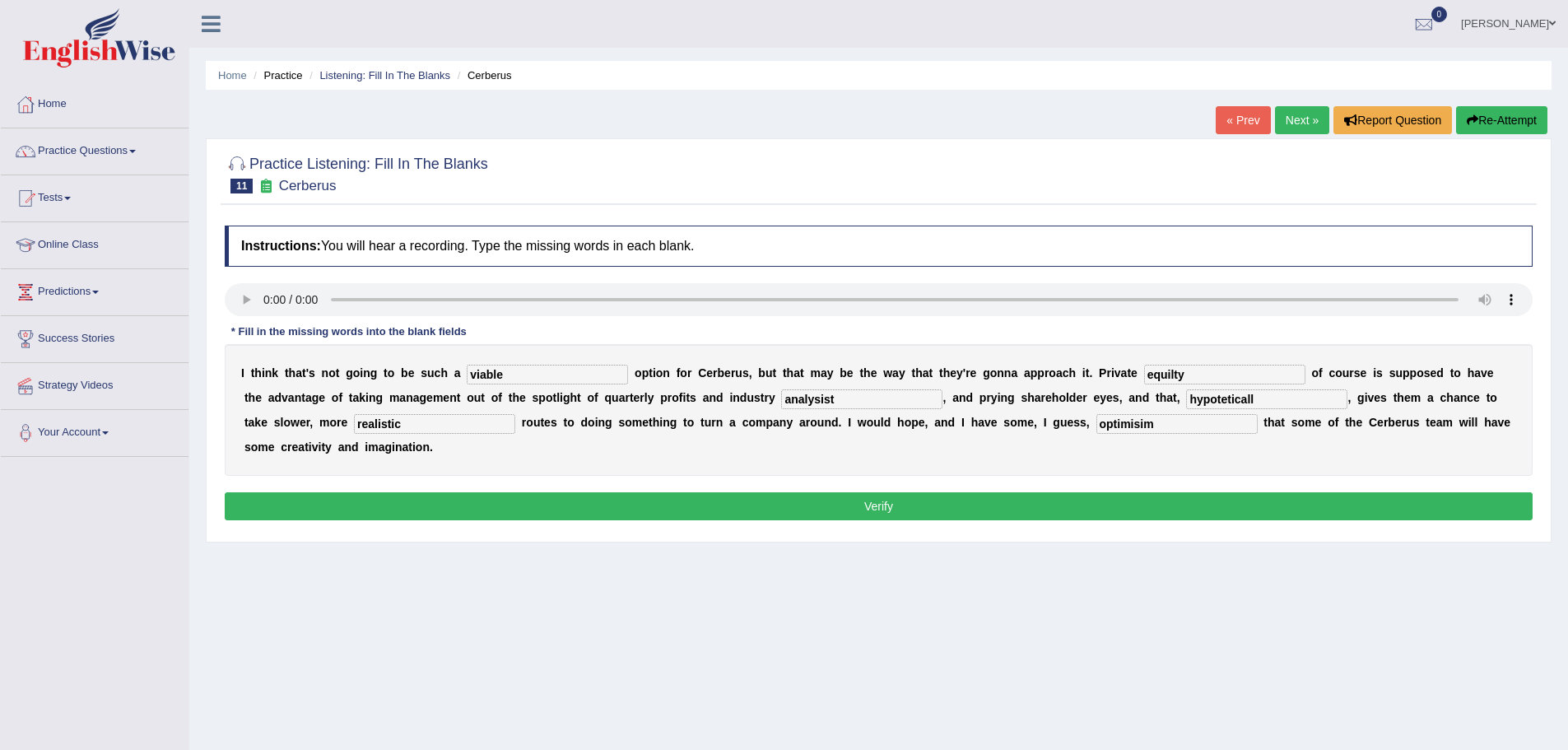
click at [418, 422] on input "realistic" at bounding box center [435, 424] width 162 height 20
type input "realistic"
click at [874, 505] on button "Verify" at bounding box center [879, 506] width 1308 height 28
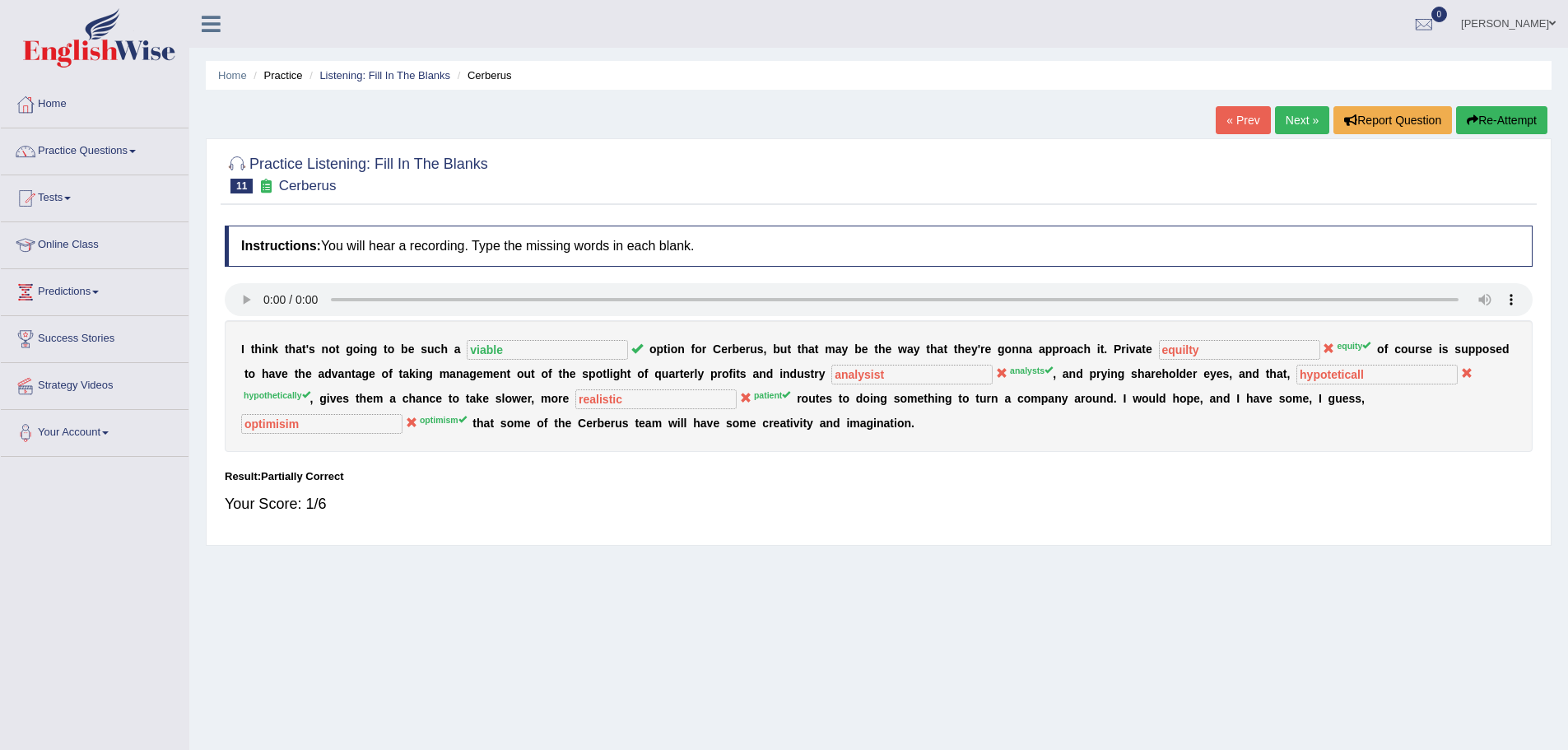
click at [1290, 120] on link "Next »" at bounding box center [1302, 120] width 54 height 28
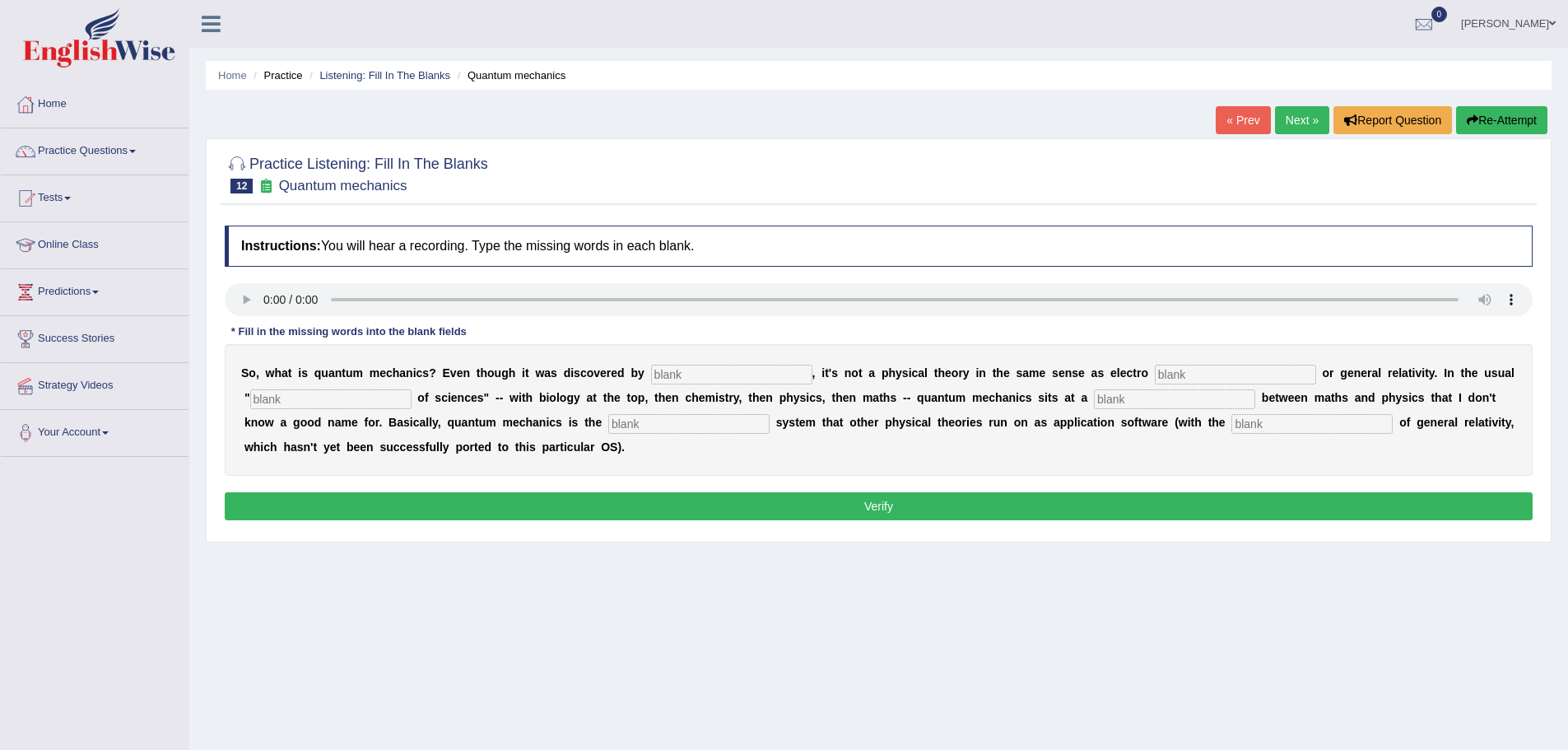
click at [665, 372] on input "text" at bounding box center [732, 374] width 162 height 20
type input "phyts"
click at [1177, 375] on input "text" at bounding box center [1235, 374] width 162 height 20
type input "magnetism"
click at [1123, 396] on input "text" at bounding box center [1175, 399] width 162 height 20
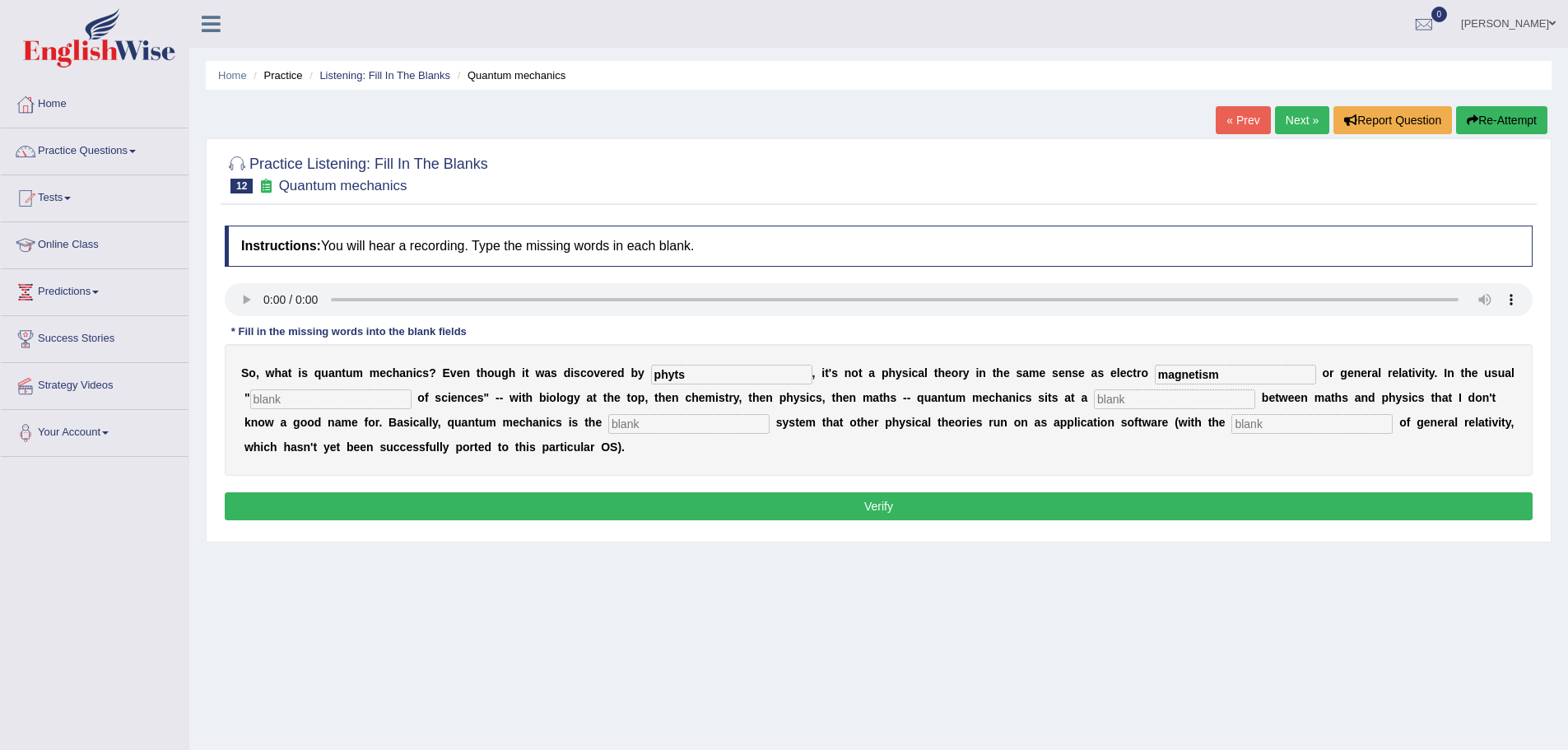
click at [1123, 396] on input "text" at bounding box center [1175, 399] width 162 height 20
type input "level"
click at [657, 423] on input "text" at bounding box center [689, 424] width 162 height 20
type input "opera"
click at [1265, 423] on input "text" at bounding box center [1312, 424] width 162 height 20
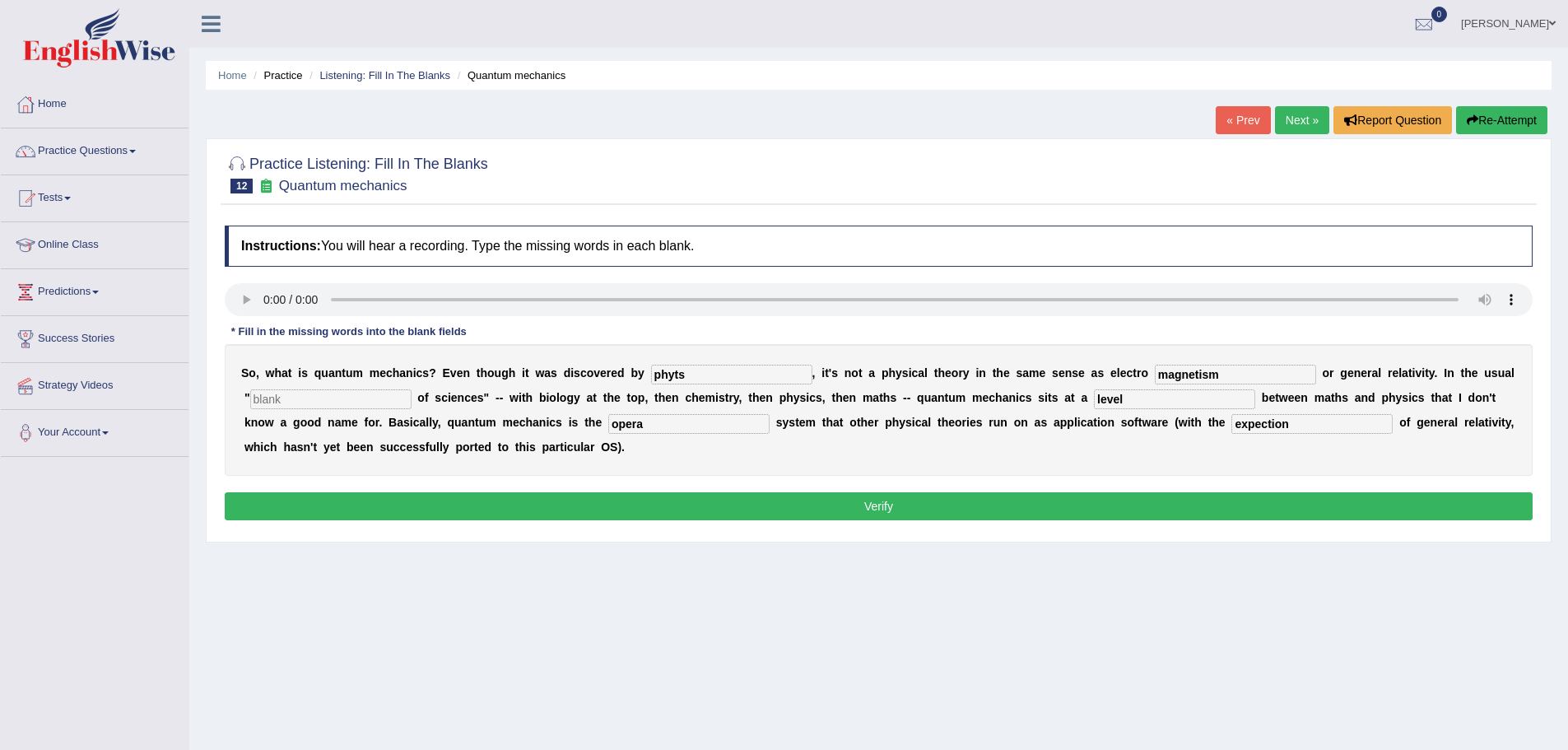
type input "expection"
click at [638, 426] on input "opera" at bounding box center [689, 424] width 162 height 20
click at [651, 426] on input "opera" at bounding box center [689, 424] width 162 height 20
type input "operating"
click at [679, 374] on input "phyts" at bounding box center [732, 374] width 162 height 20
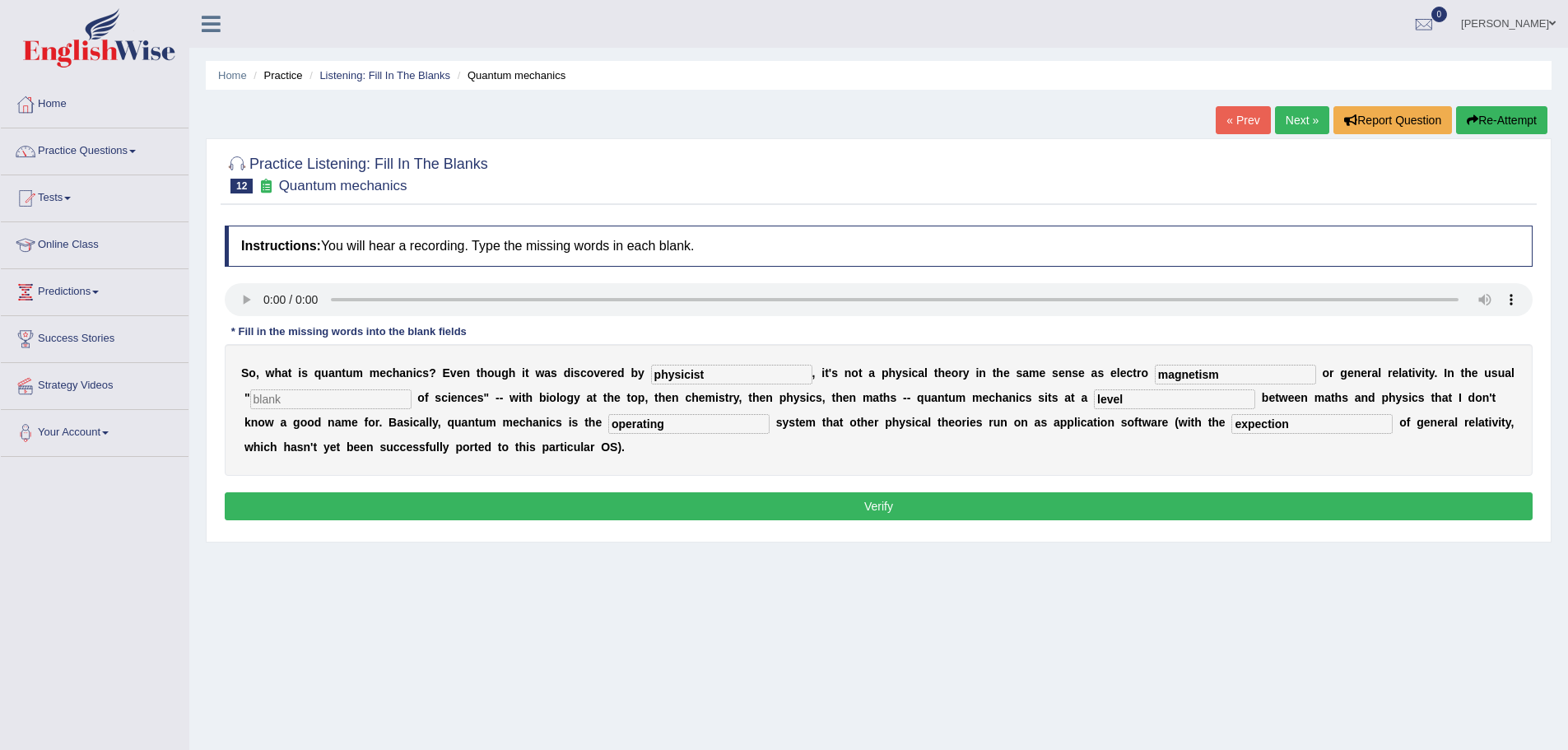
type input "physicist"
click at [345, 396] on input "text" at bounding box center [331, 399] width 162 height 20
click at [338, 398] on input "text" at bounding box center [331, 399] width 162 height 20
click at [316, 400] on input "text" at bounding box center [331, 399] width 162 height 20
click at [378, 394] on input "heirarchy" at bounding box center [331, 399] width 162 height 20
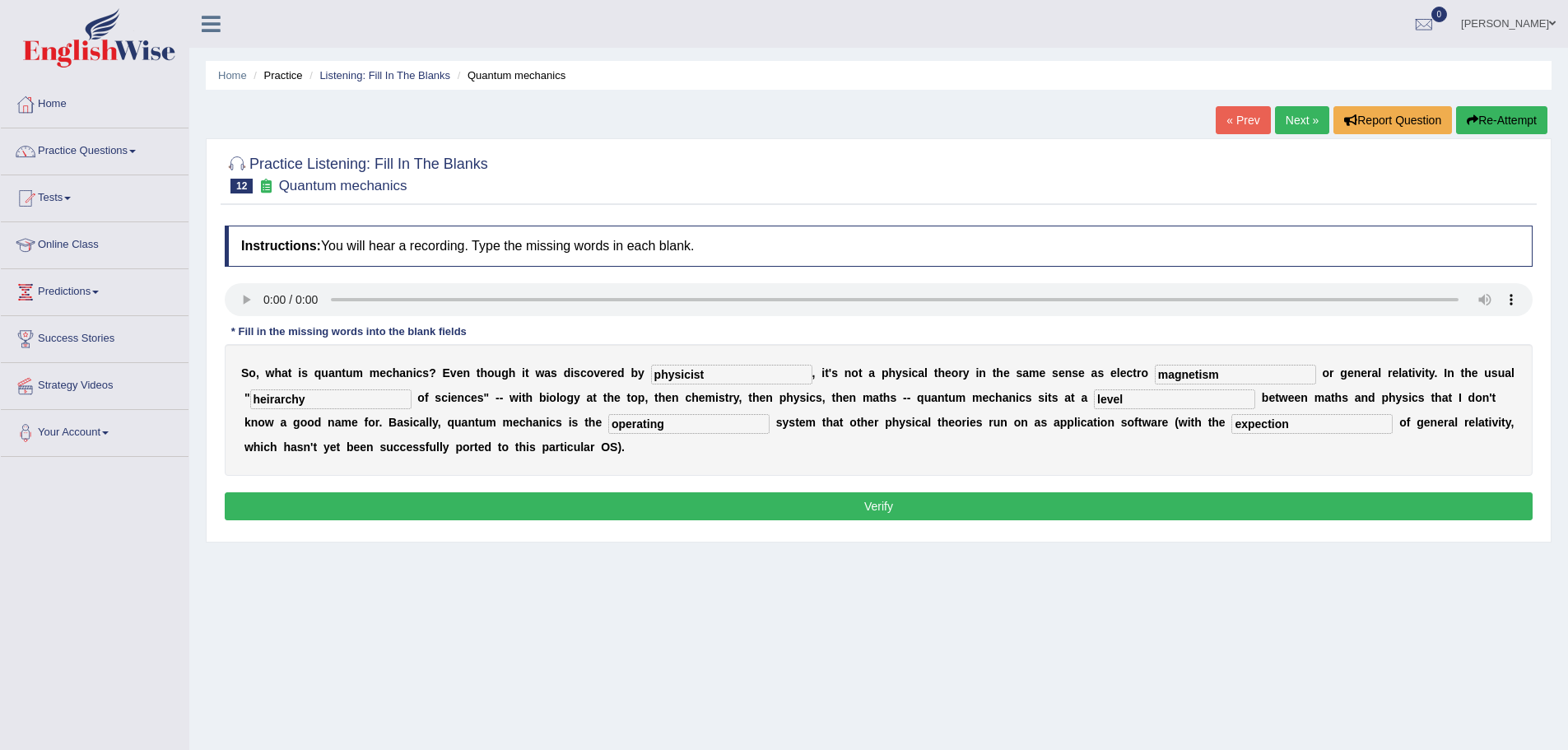
type input "heirarchy"
click at [784, 508] on button "Verify" at bounding box center [879, 506] width 1308 height 28
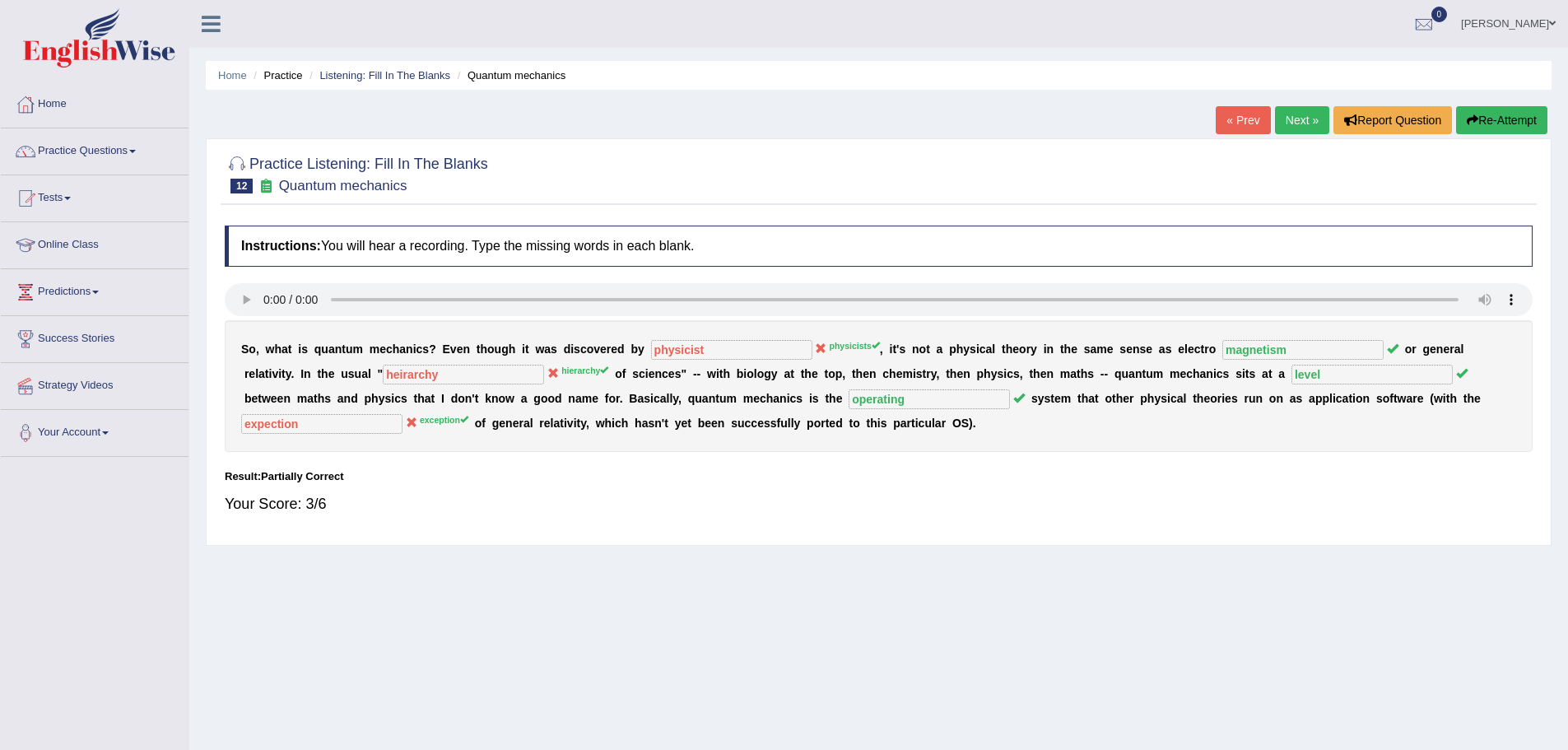
click at [1301, 116] on link "Next »" at bounding box center [1302, 120] width 54 height 28
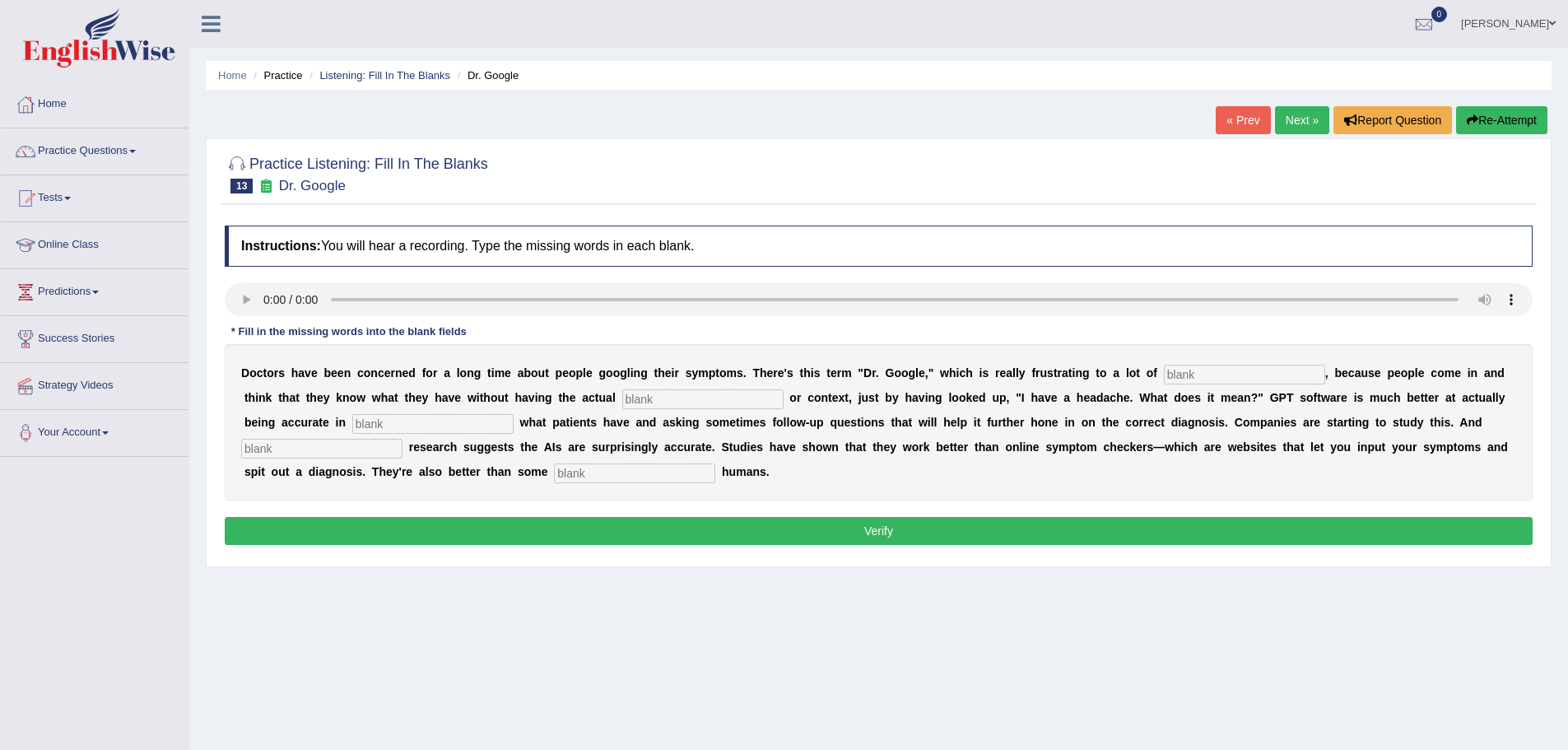
click at [1187, 375] on input "text" at bounding box center [1245, 374] width 162 height 20
type input "phisician"
click at [677, 394] on input "text" at bounding box center [704, 399] width 162 height 20
type input "expertices"
click at [403, 425] on input "text" at bounding box center [433, 424] width 162 height 20
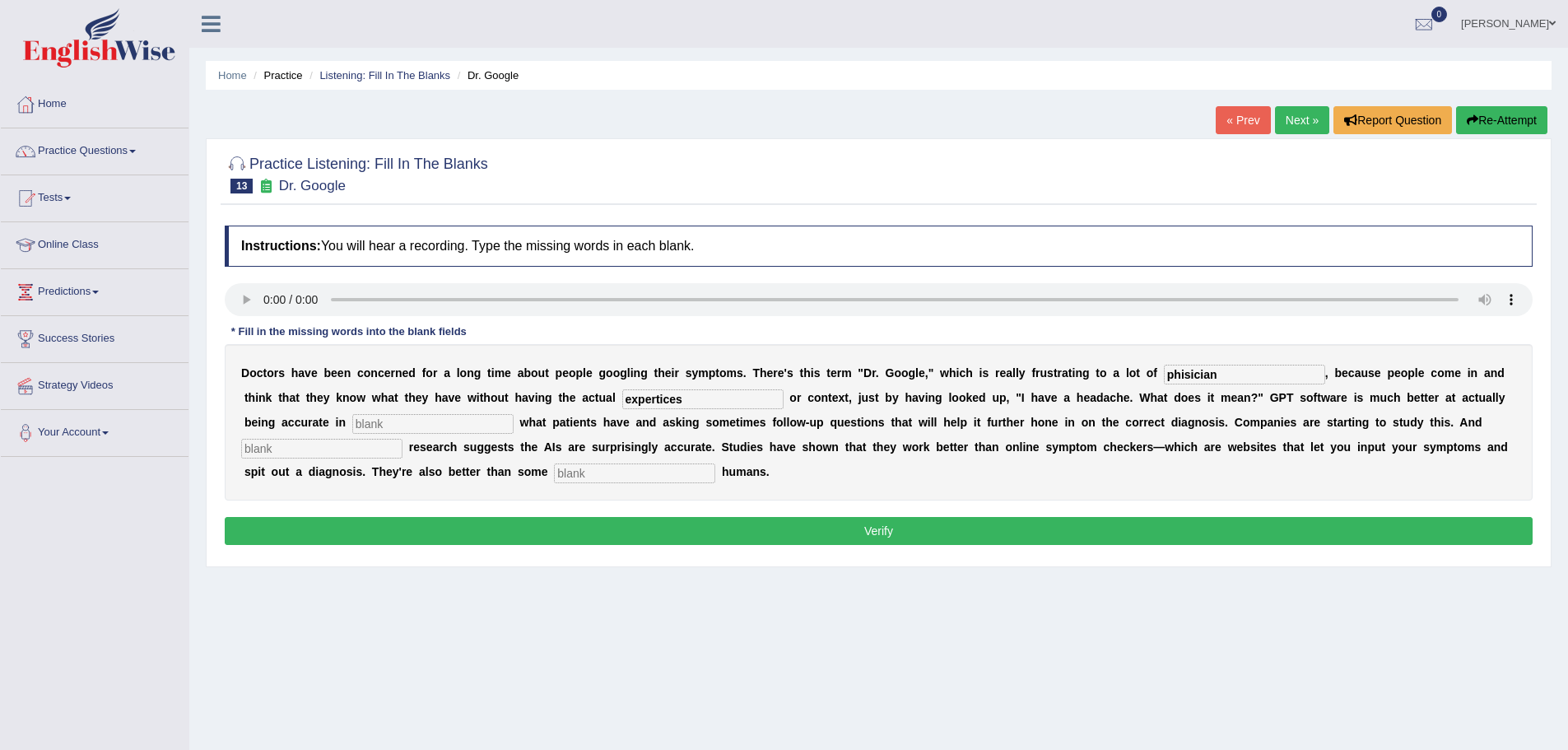
click at [338, 452] on input "text" at bounding box center [322, 448] width 162 height 20
click at [338, 452] on input "text" at bounding box center [322, 448] width 162 height 20
type input "preli"
click at [600, 480] on input "text" at bounding box center [635, 473] width 162 height 20
click at [604, 473] on input "text" at bounding box center [635, 473] width 162 height 20
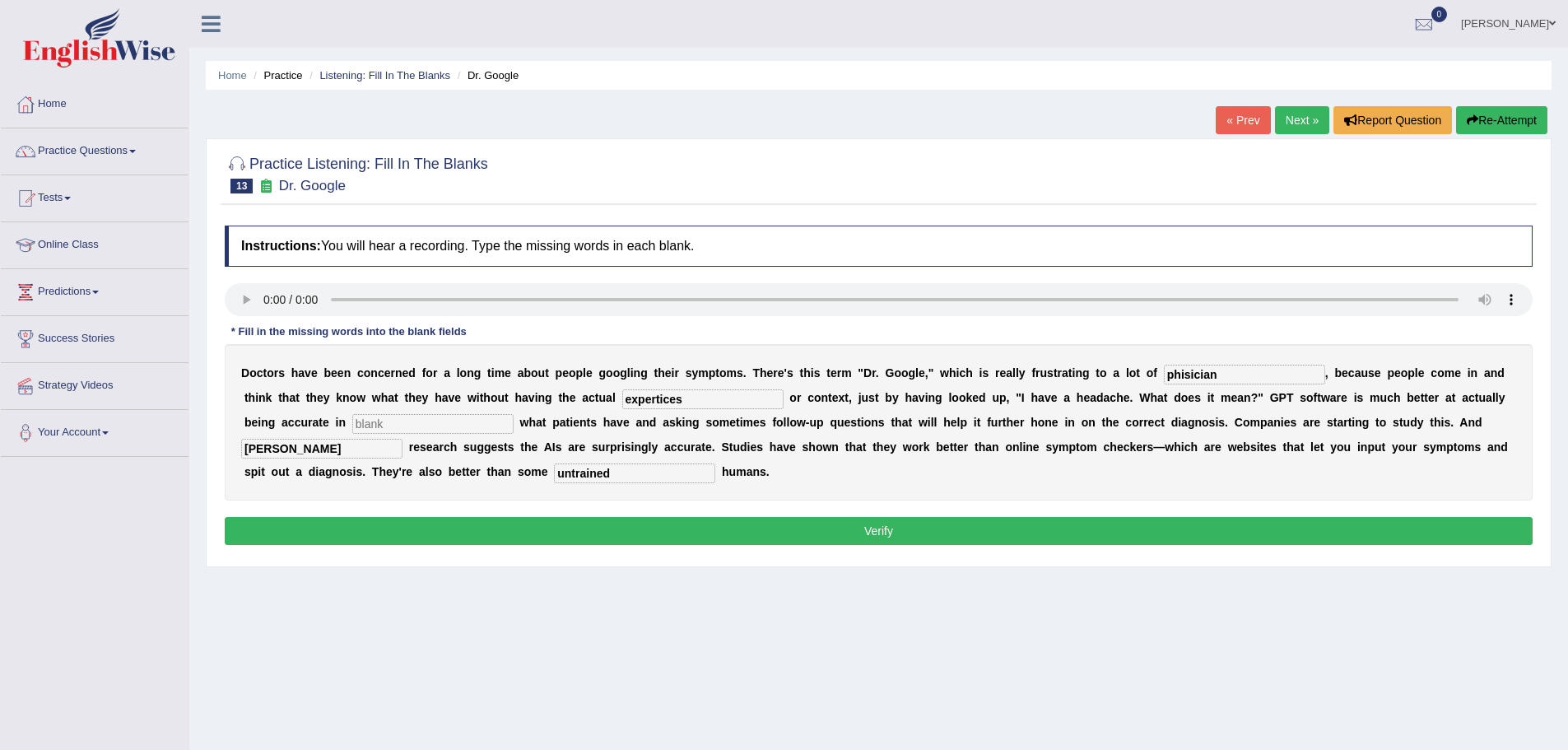
type input "untrained"
click at [672, 398] on input "expertices" at bounding box center [704, 399] width 162 height 20
click at [1234, 372] on input "phisician" at bounding box center [1245, 374] width 162 height 20
drag, startPoint x: 1234, startPoint y: 372, endPoint x: 1142, endPoint y: 368, distance: 92.1
click at [1142, 368] on div "D o c t o r s h a v e b e e n c o n c e r n e d f o r a l o n g t i m e a b o u…" at bounding box center [879, 422] width 1308 height 157
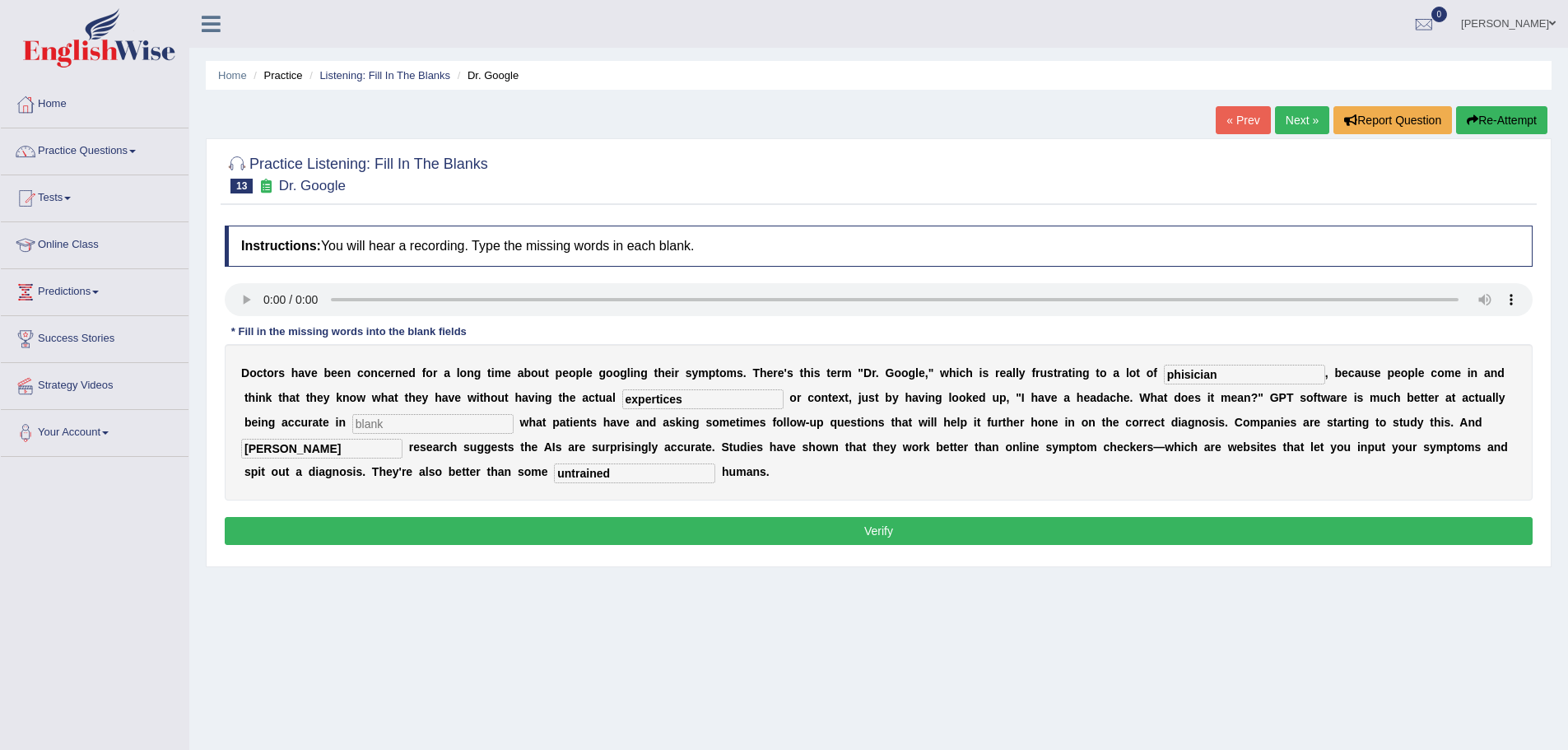
click at [1182, 371] on input "phisician" at bounding box center [1245, 374] width 162 height 20
click at [1180, 372] on input "phisician" at bounding box center [1245, 374] width 162 height 20
click at [1236, 371] on input "physician" at bounding box center [1245, 374] width 162 height 20
type input "physicians"
drag, startPoint x: 711, startPoint y: 399, endPoint x: 585, endPoint y: 392, distance: 126.2
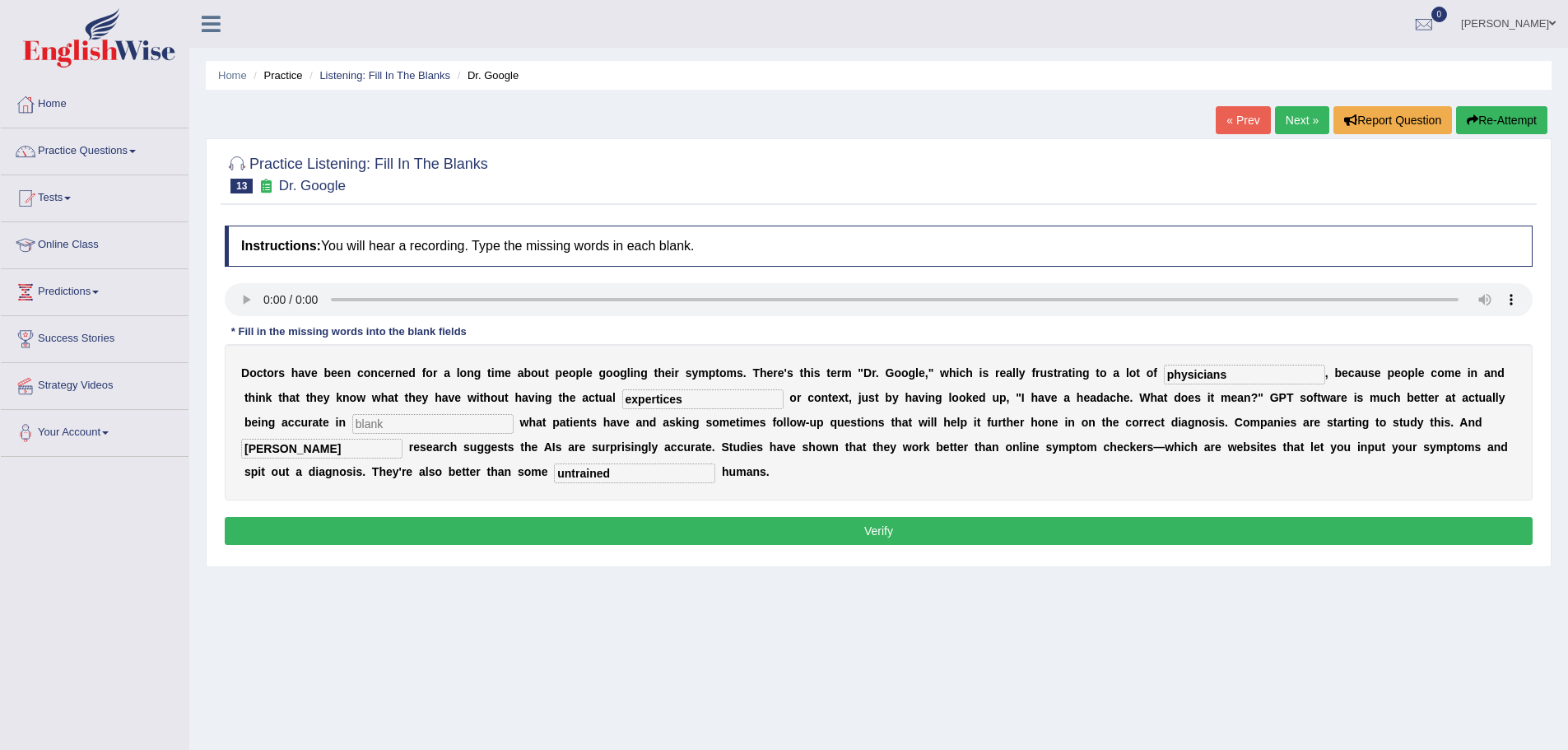
click at [585, 392] on div "D o c t o r s h a v e b e e n c o n c e r n e d f o r a l o n g t i m e a b o u…" at bounding box center [879, 422] width 1308 height 157
click at [377, 422] on input "text" at bounding box center [433, 424] width 162 height 20
type input "diagonese"
click at [312, 446] on input "preli" at bounding box center [322, 448] width 162 height 20
type input "preliminary"
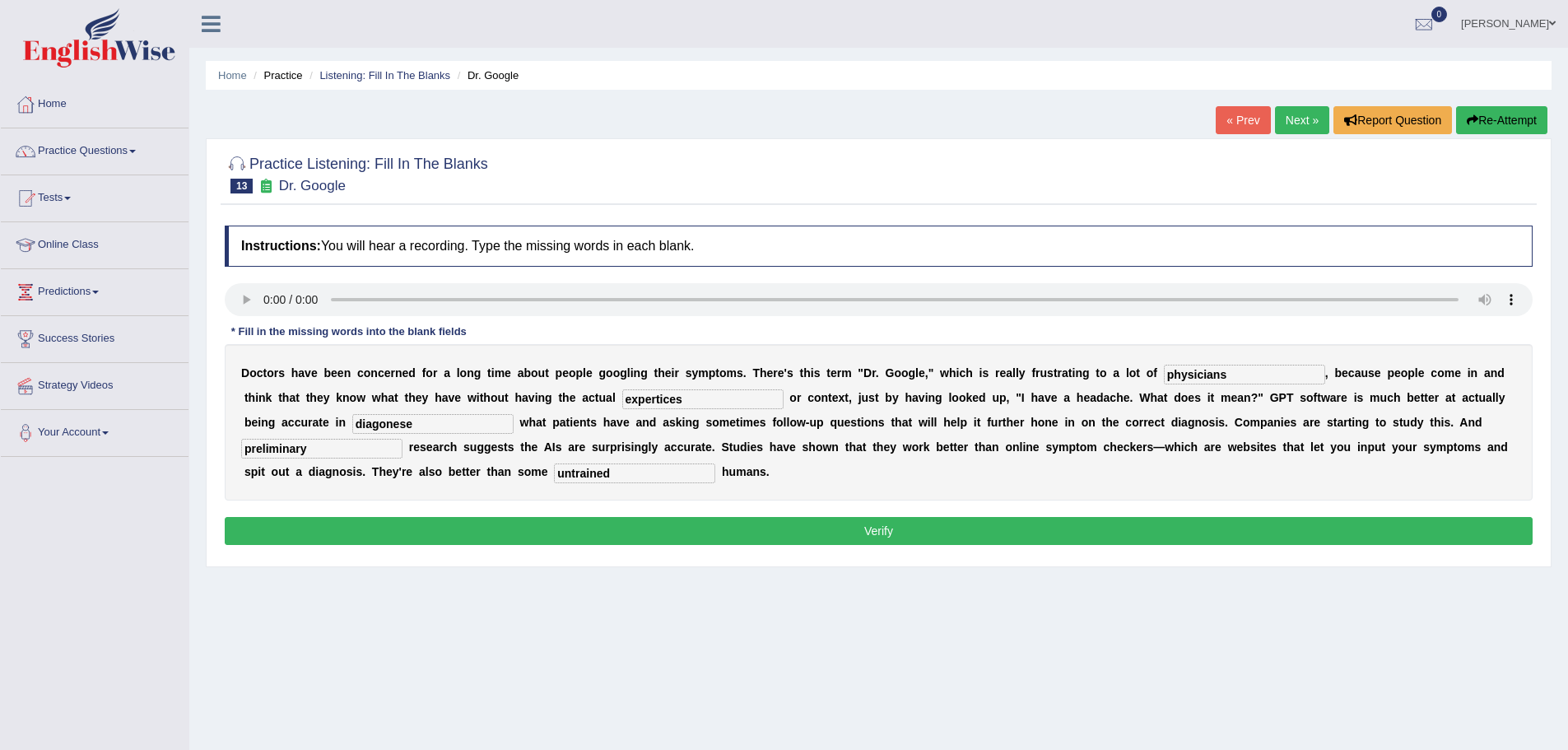
click at [899, 525] on button "Verify" at bounding box center [879, 531] width 1308 height 28
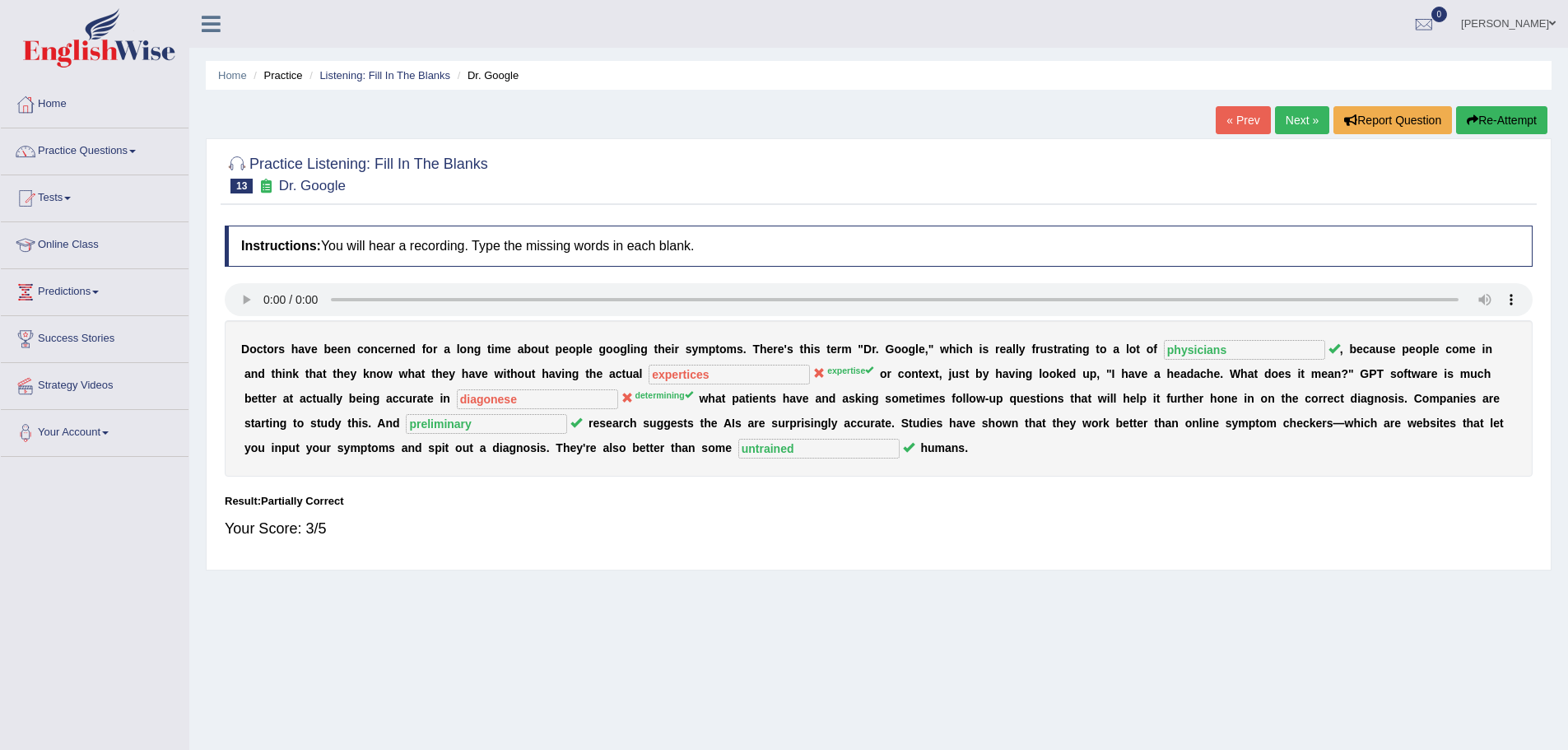
click at [1295, 110] on link "Next »" at bounding box center [1302, 120] width 54 height 28
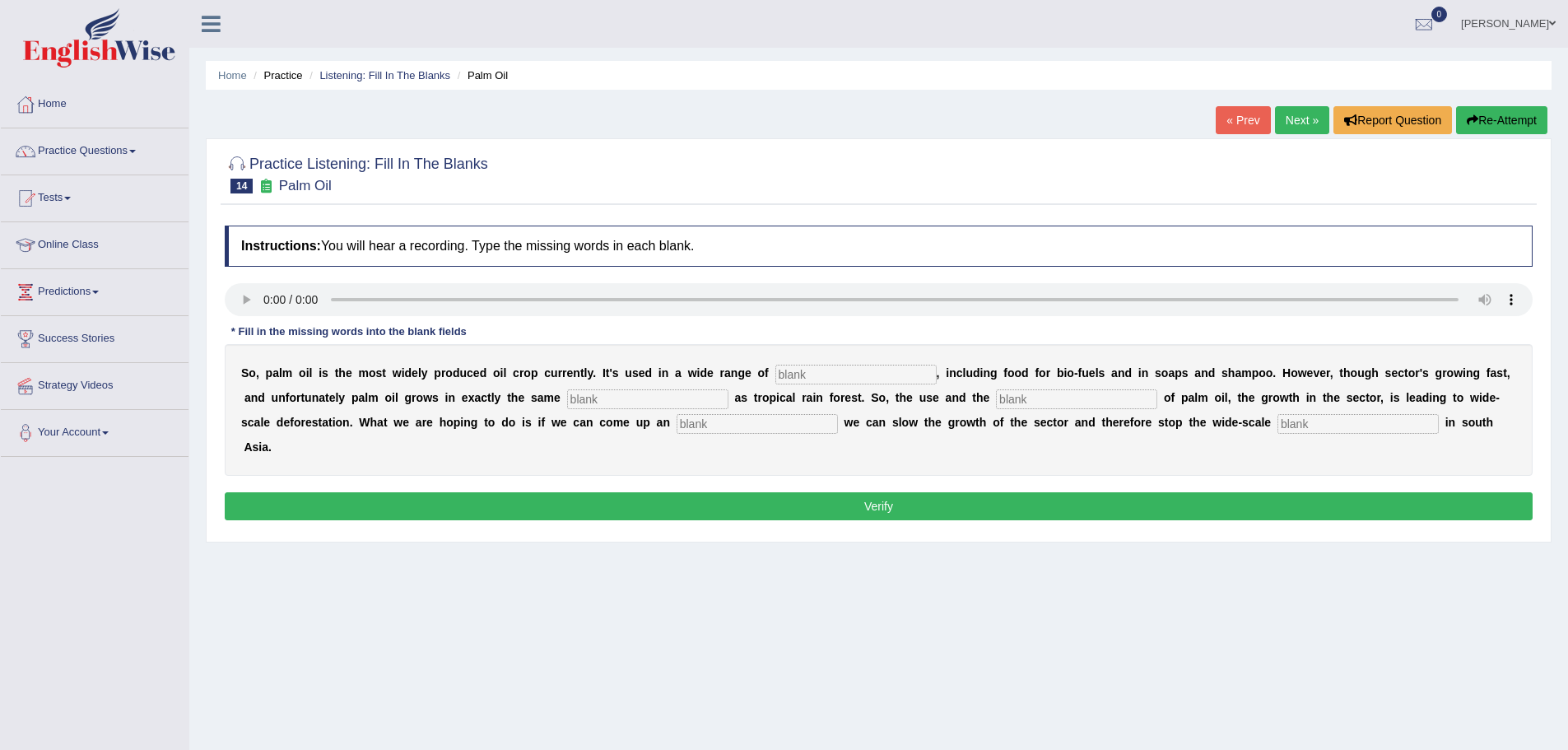
click at [804, 371] on input "text" at bounding box center [856, 374] width 162 height 20
click at [801, 375] on input "text" at bounding box center [856, 374] width 162 height 20
type input "wide"
click at [581, 397] on input "text" at bounding box center [648, 399] width 162 height 20
type input "environmenta"
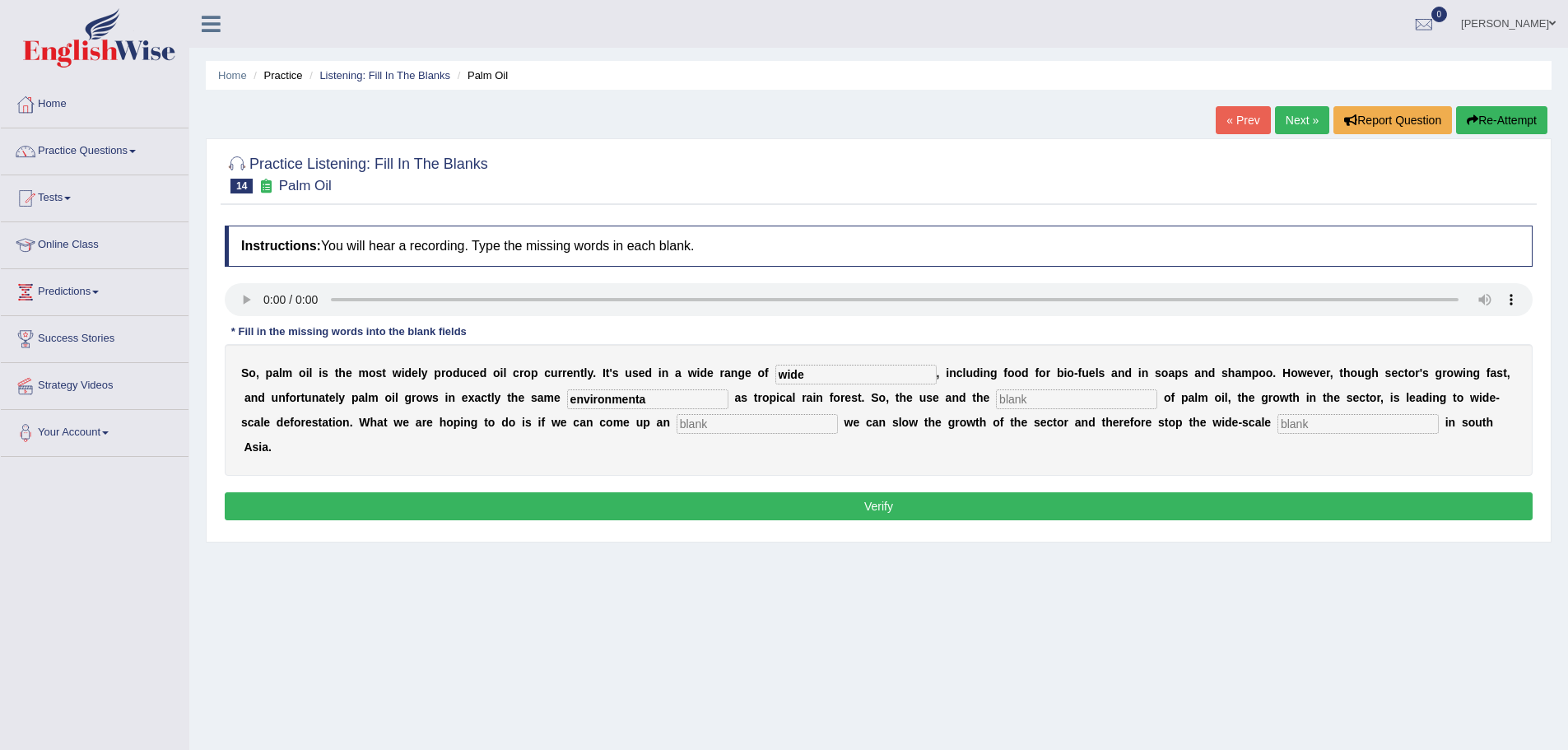
click at [1039, 397] on input "text" at bounding box center [1077, 399] width 162 height 20
type input "use"
click at [704, 418] on input "text" at bounding box center [758, 424] width 162 height 20
type input "alternative"
click at [1297, 422] on input "text" at bounding box center [1359, 424] width 162 height 20
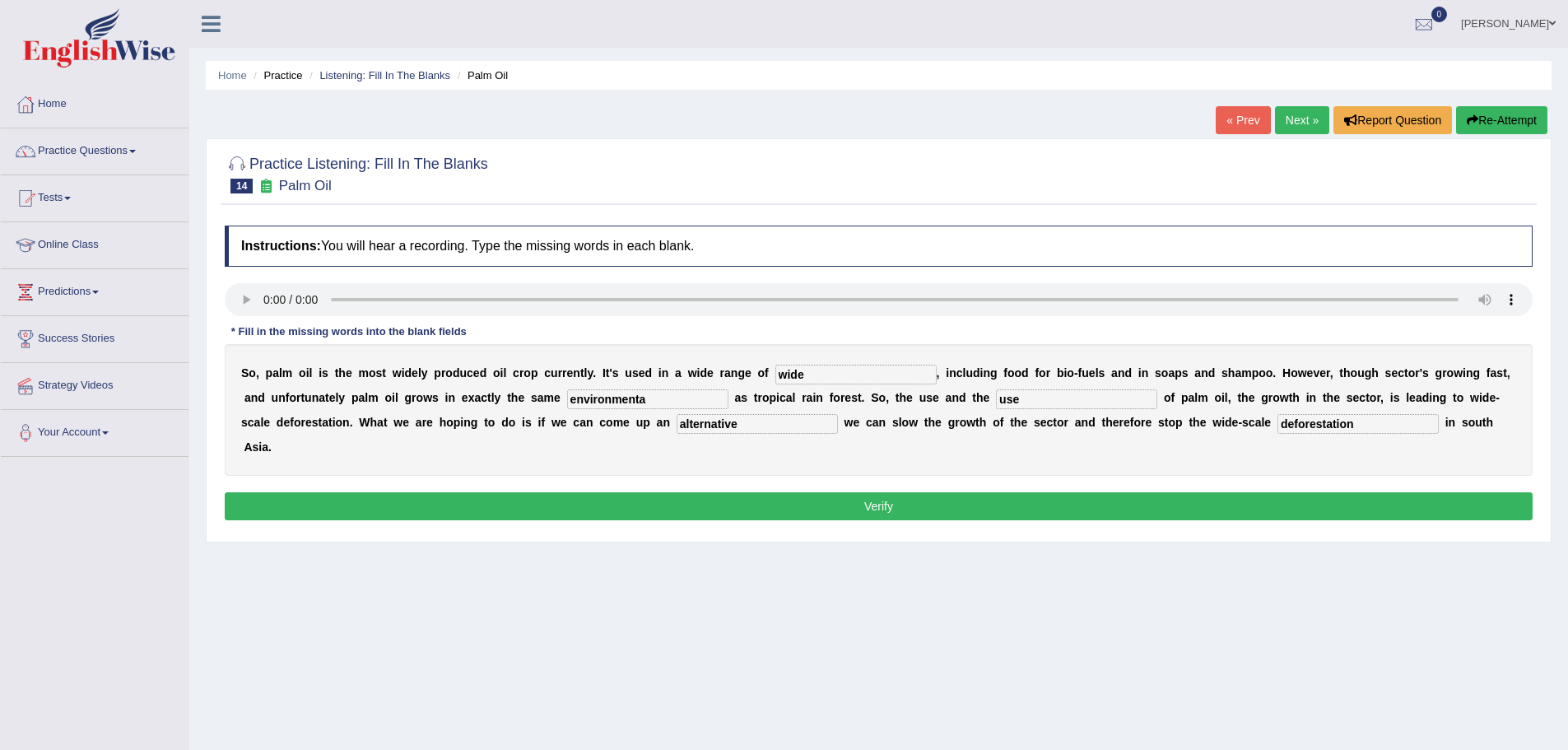
type input "deforestation"
click at [680, 400] on input "environmenta" at bounding box center [648, 399] width 162 height 20
type input "environmental"
drag, startPoint x: 1024, startPoint y: 400, endPoint x: 982, endPoint y: 398, distance: 42.0
click at [982, 398] on div "S o , p a l m o i l i s t h e m o s t w i d e l y p r o d u c e d o i l c r o p…" at bounding box center [879, 410] width 1308 height 132
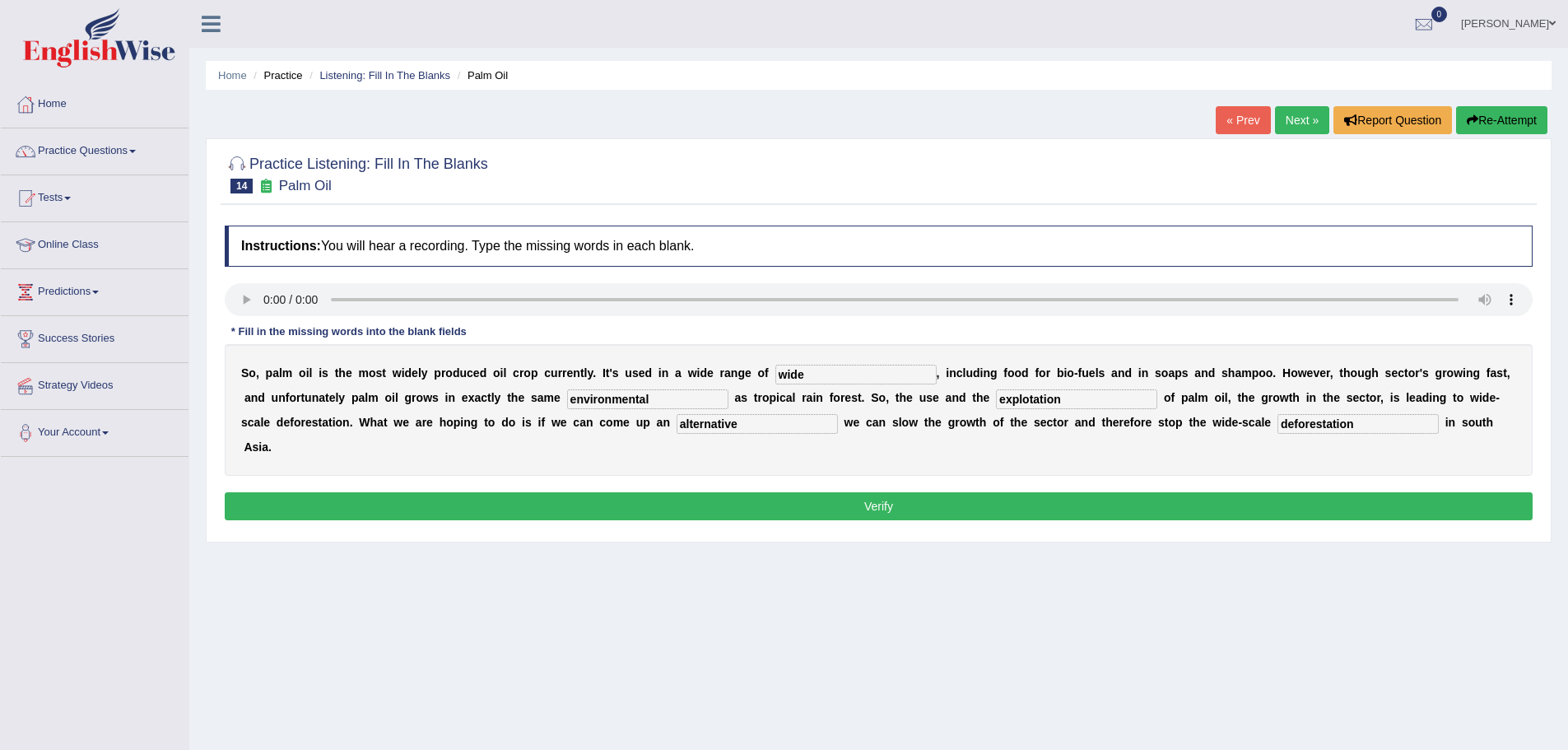
type input "explotation"
click at [892, 506] on button "Verify" at bounding box center [879, 506] width 1308 height 28
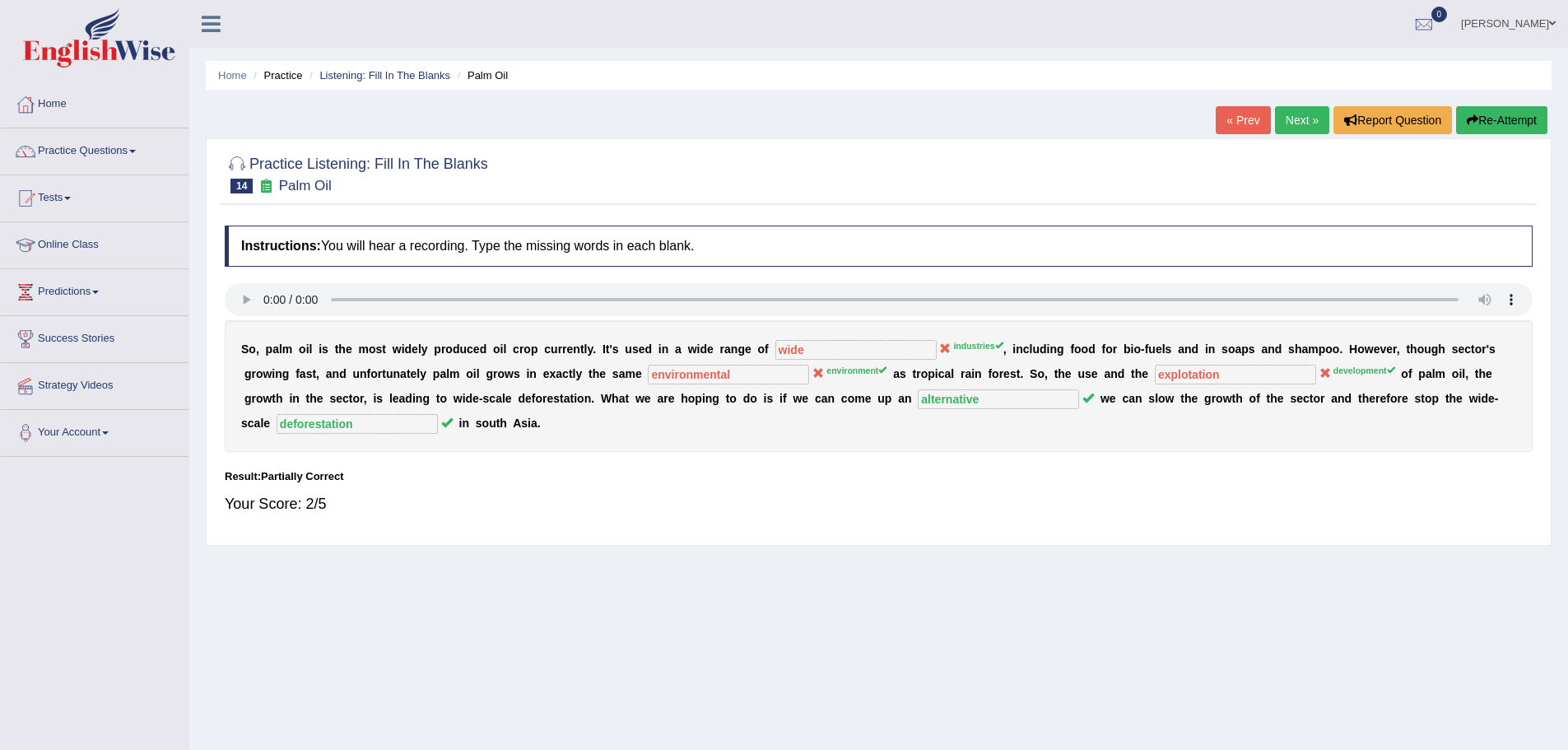
click at [1486, 119] on button "Re-Attempt" at bounding box center [1502, 120] width 92 height 28
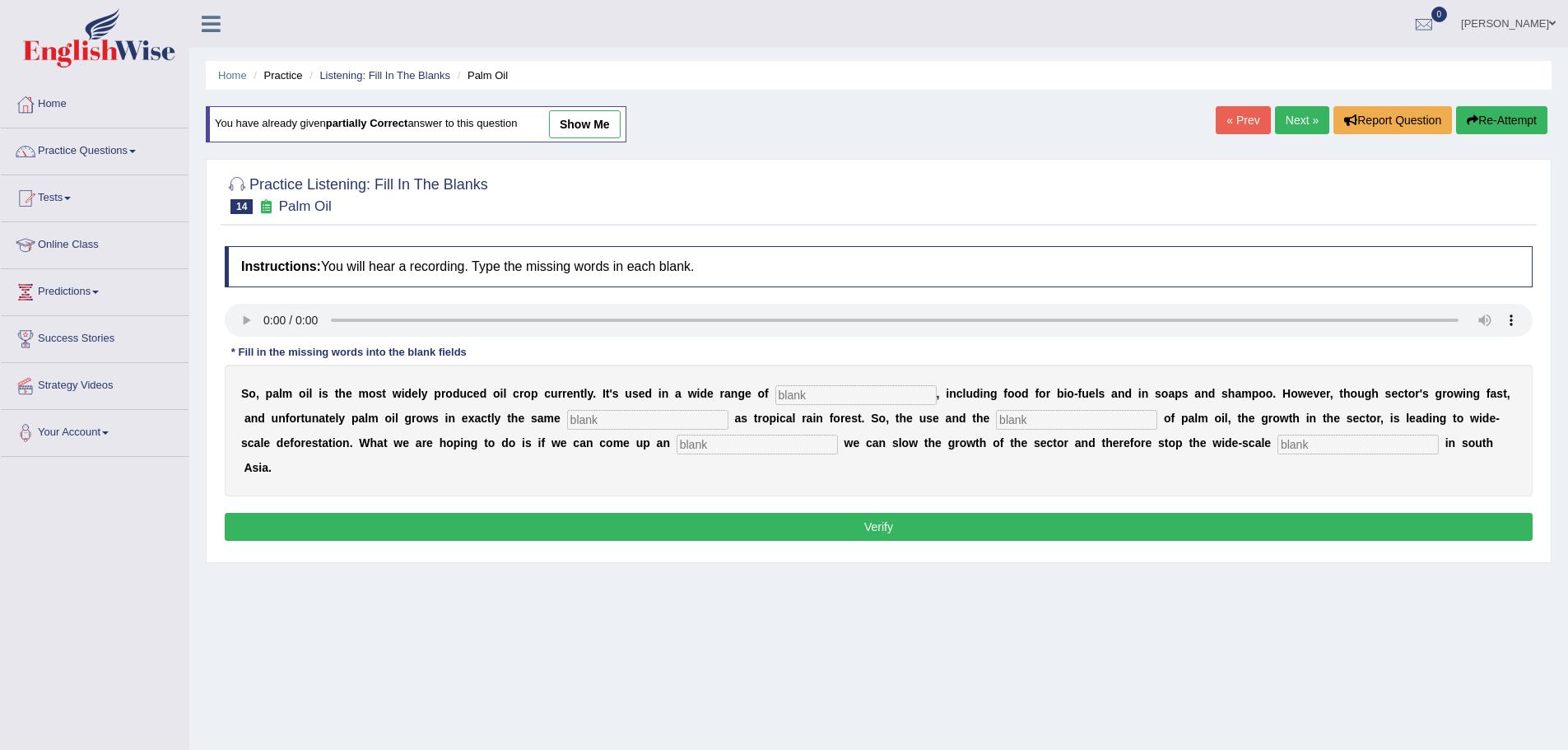
click at [802, 394] on input "text" at bounding box center [856, 395] width 162 height 20
type input "industries"
click at [603, 423] on input "text" at bounding box center [648, 420] width 162 height 20
click at [606, 416] on input "text" at bounding box center [648, 420] width 162 height 20
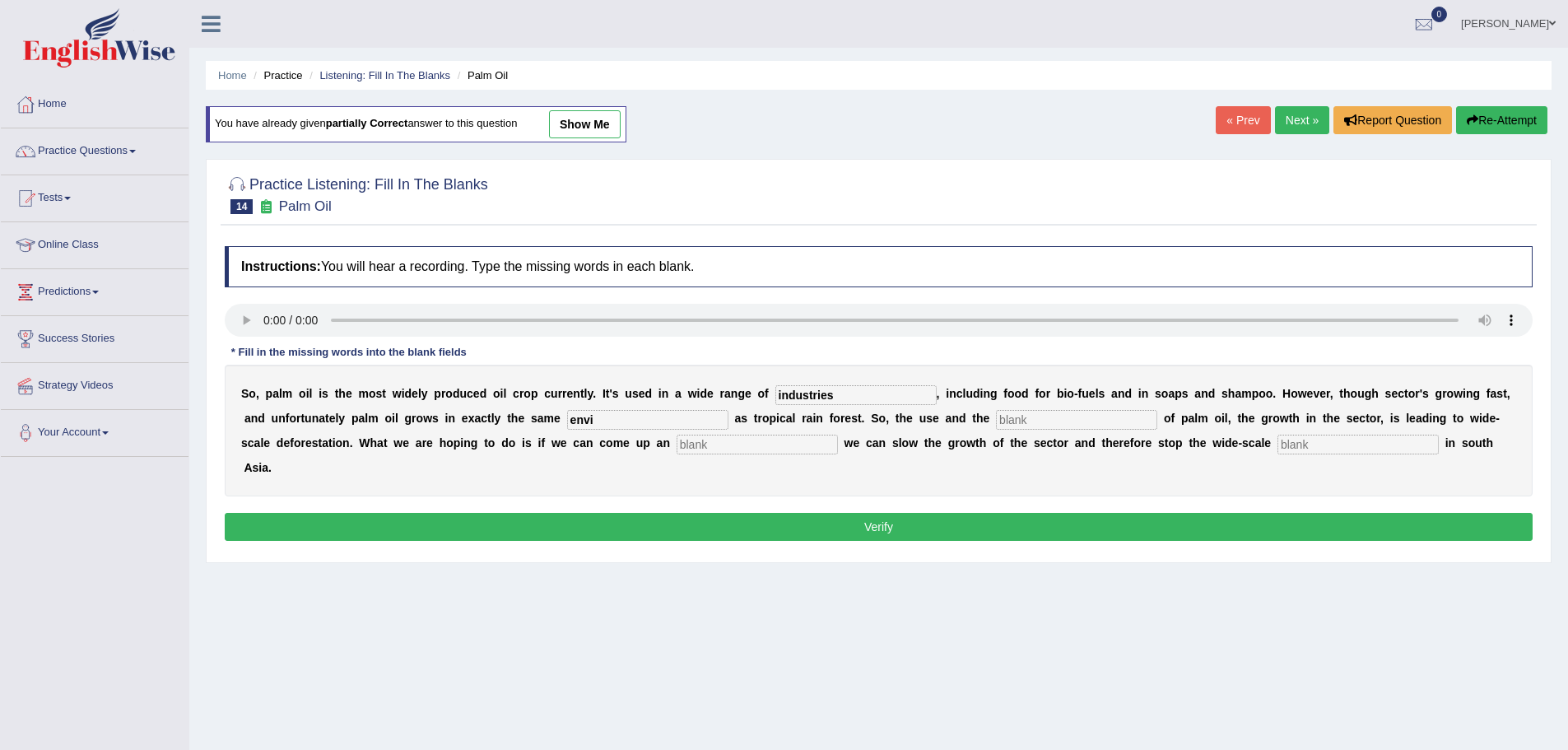
type input "envi"
click at [1016, 418] on input "text" at bounding box center [1077, 420] width 162 height 20
type input "deve"
click at [713, 441] on input "text" at bounding box center [758, 444] width 162 height 20
type input "alr]t"
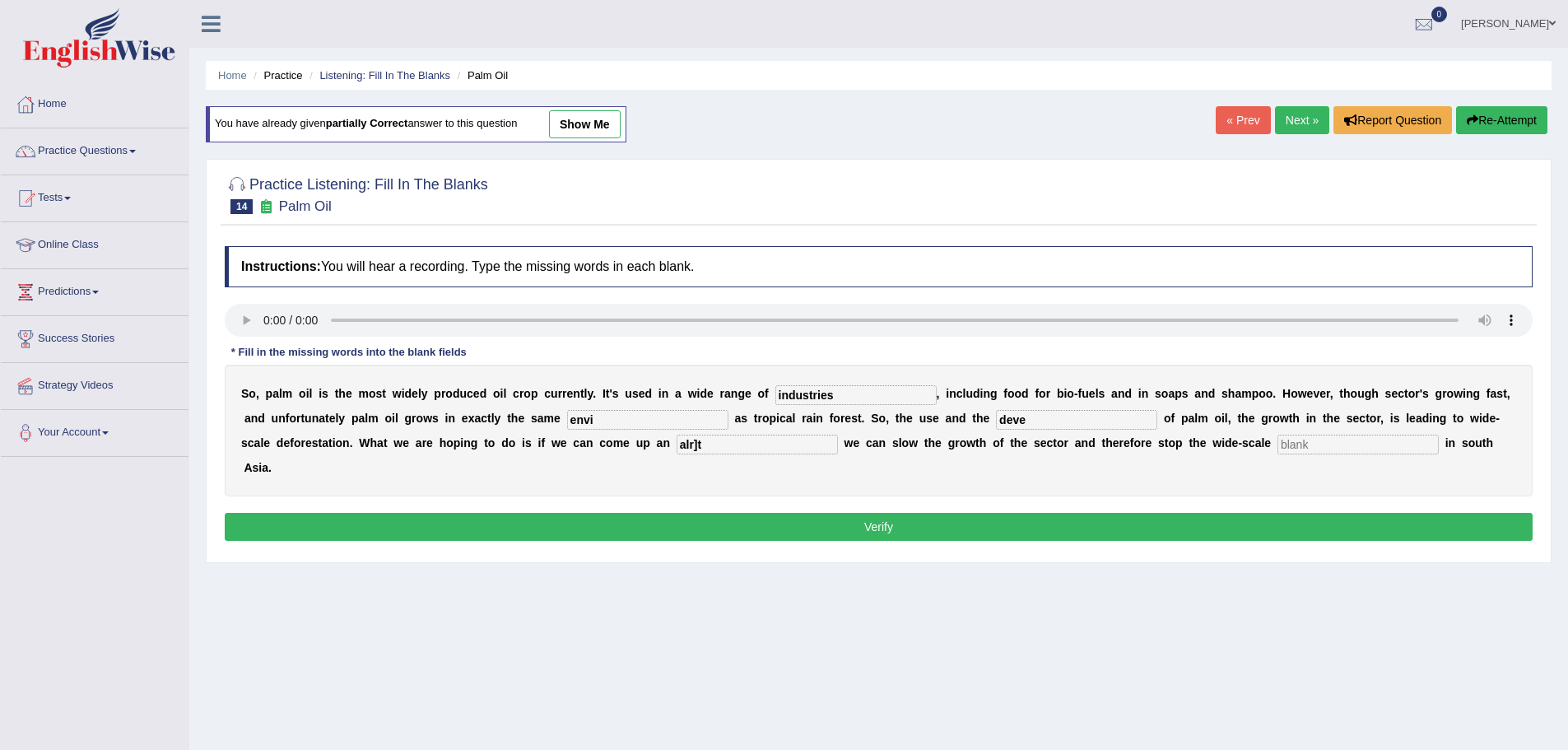
click at [1310, 442] on input "text" at bounding box center [1359, 444] width 162 height 20
type input "deforestation"
drag, startPoint x: 719, startPoint y: 447, endPoint x: 665, endPoint y: 447, distance: 54.0
click at [665, 447] on div "S o , p a l m o i l i s t h e m o s t w i d e l y p r o d u c e d o i l c r o p…" at bounding box center [879, 430] width 1308 height 132
type input "alrenative"
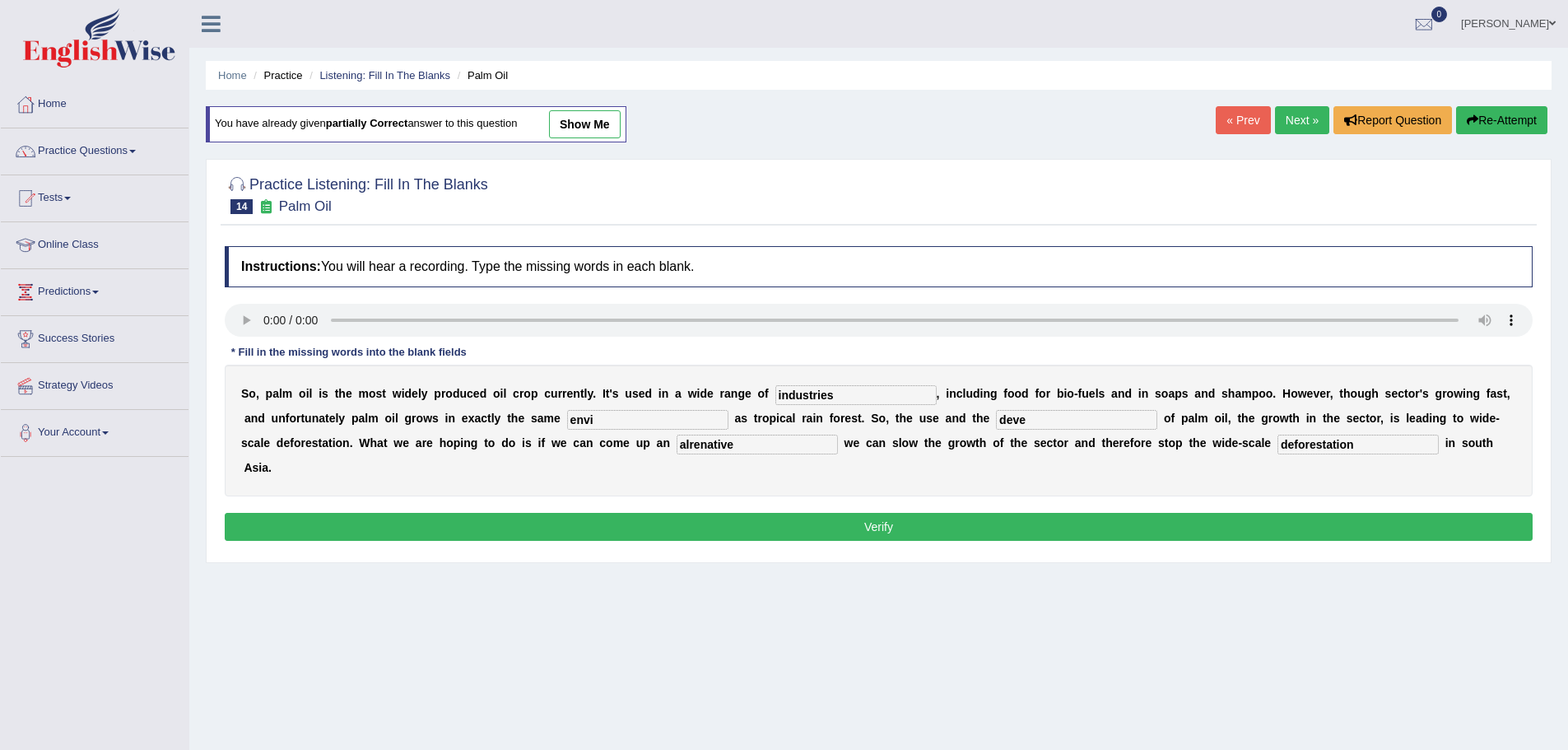
click at [1051, 421] on input "deve" at bounding box center [1077, 420] width 162 height 20
type input "develeopment"
click at [615, 422] on input "envi" at bounding box center [648, 420] width 162 height 20
type input "environment"
click at [885, 522] on button "Verify" at bounding box center [879, 527] width 1308 height 28
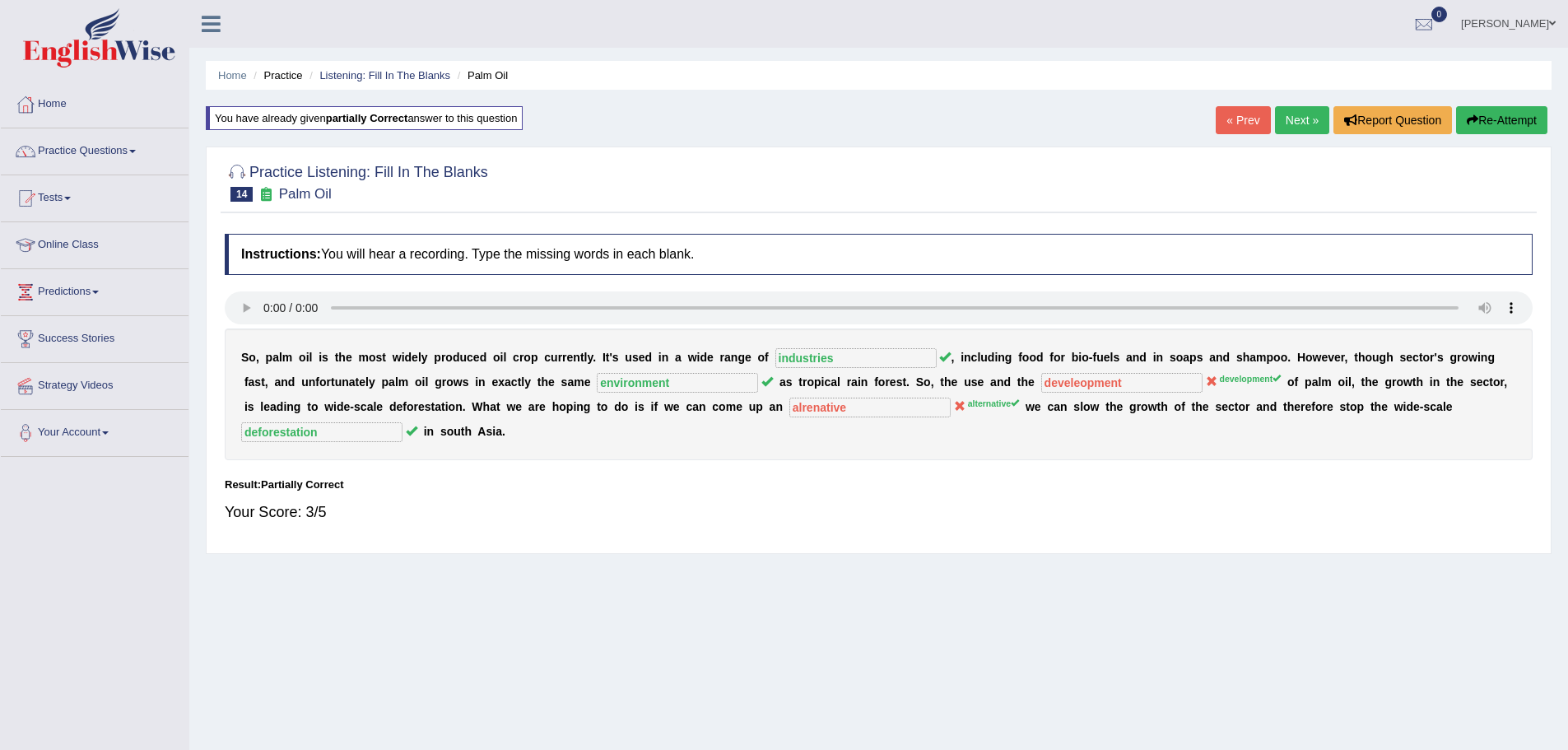
click at [1293, 120] on link "Next »" at bounding box center [1302, 120] width 54 height 28
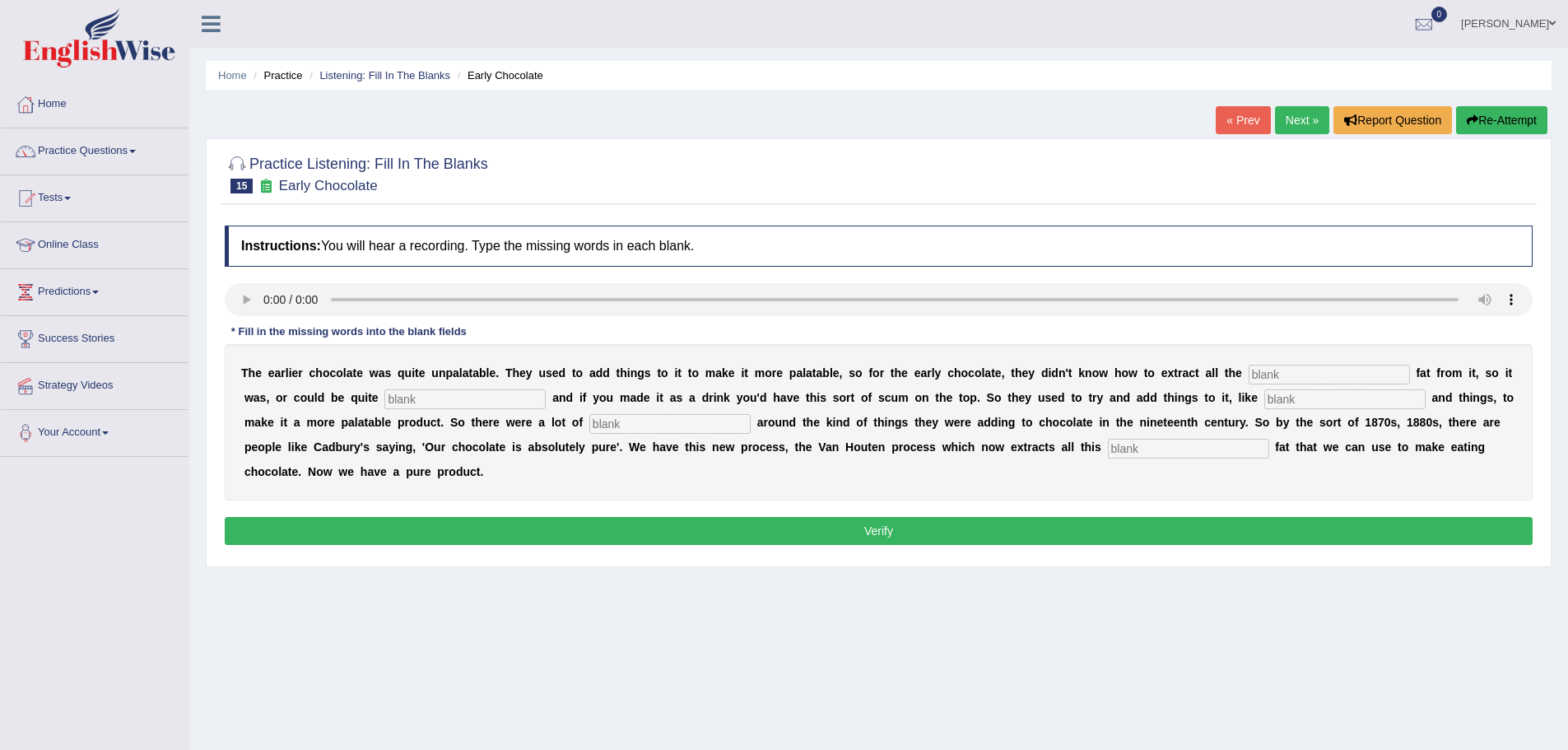
click at [1290, 122] on link "Next »" at bounding box center [1302, 120] width 54 height 28
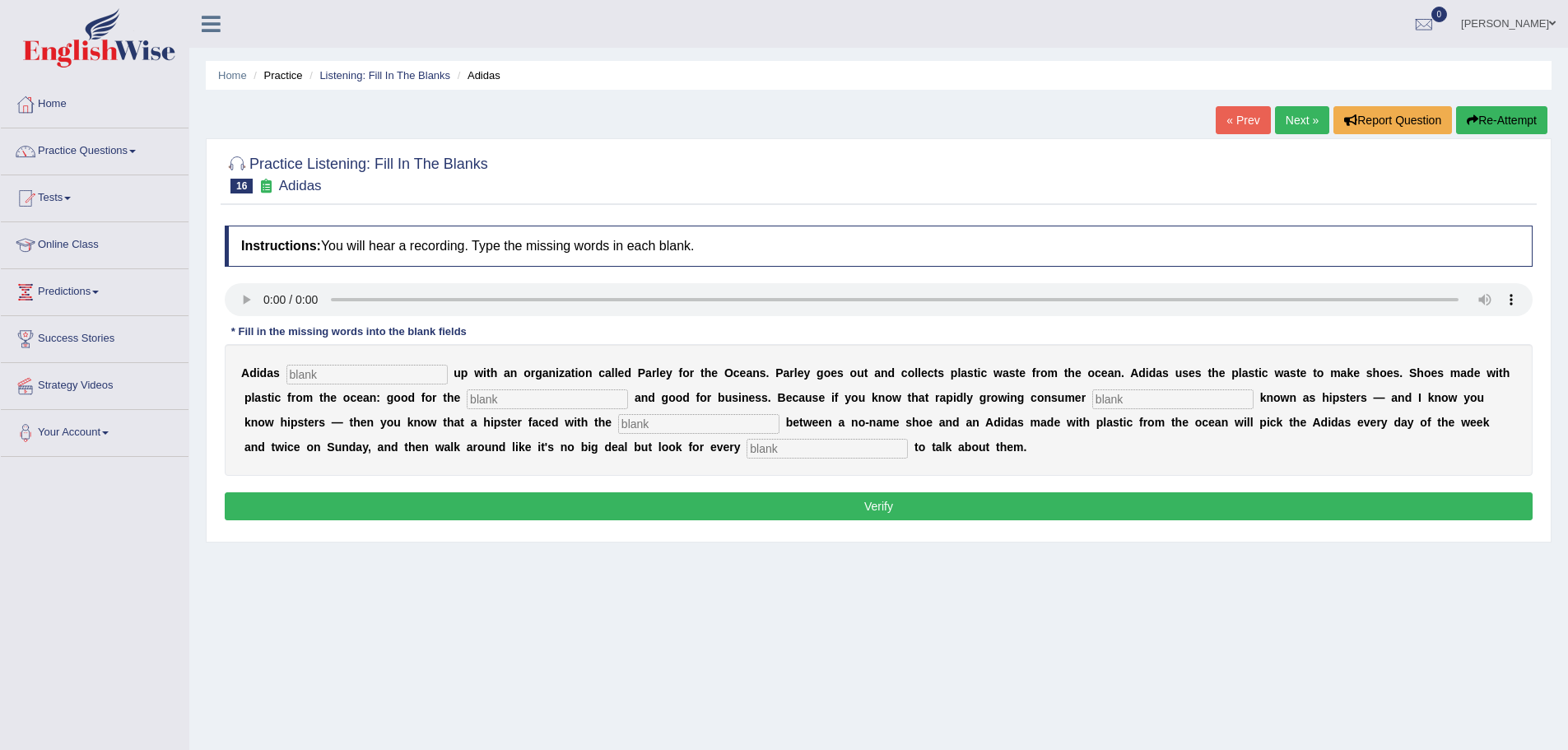
click at [652, 422] on input "text" at bounding box center [699, 424] width 162 height 20
click at [766, 448] on input "text" at bounding box center [828, 448] width 162 height 20
click at [329, 370] on input "text" at bounding box center [368, 374] width 162 height 20
type input "team-up"
click at [500, 418] on b "s" at bounding box center [503, 422] width 7 height 13
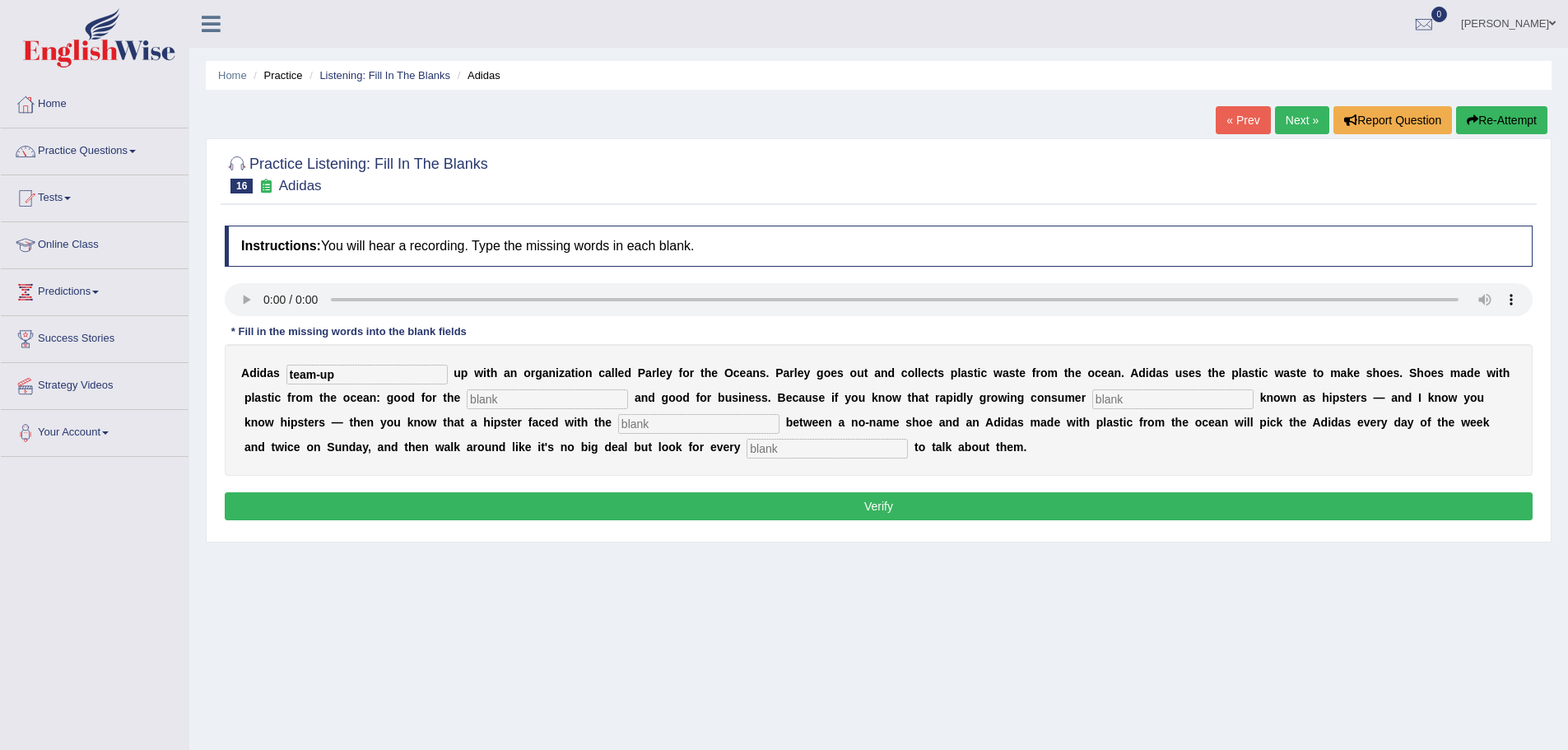
click at [498, 398] on input "text" at bounding box center [548, 399] width 162 height 20
type input "enviornmental"
click at [1114, 399] on input "text" at bounding box center [1173, 399] width 162 height 20
click at [819, 449] on input "text" at bounding box center [828, 448] width 162 height 20
type input "oppertunity"
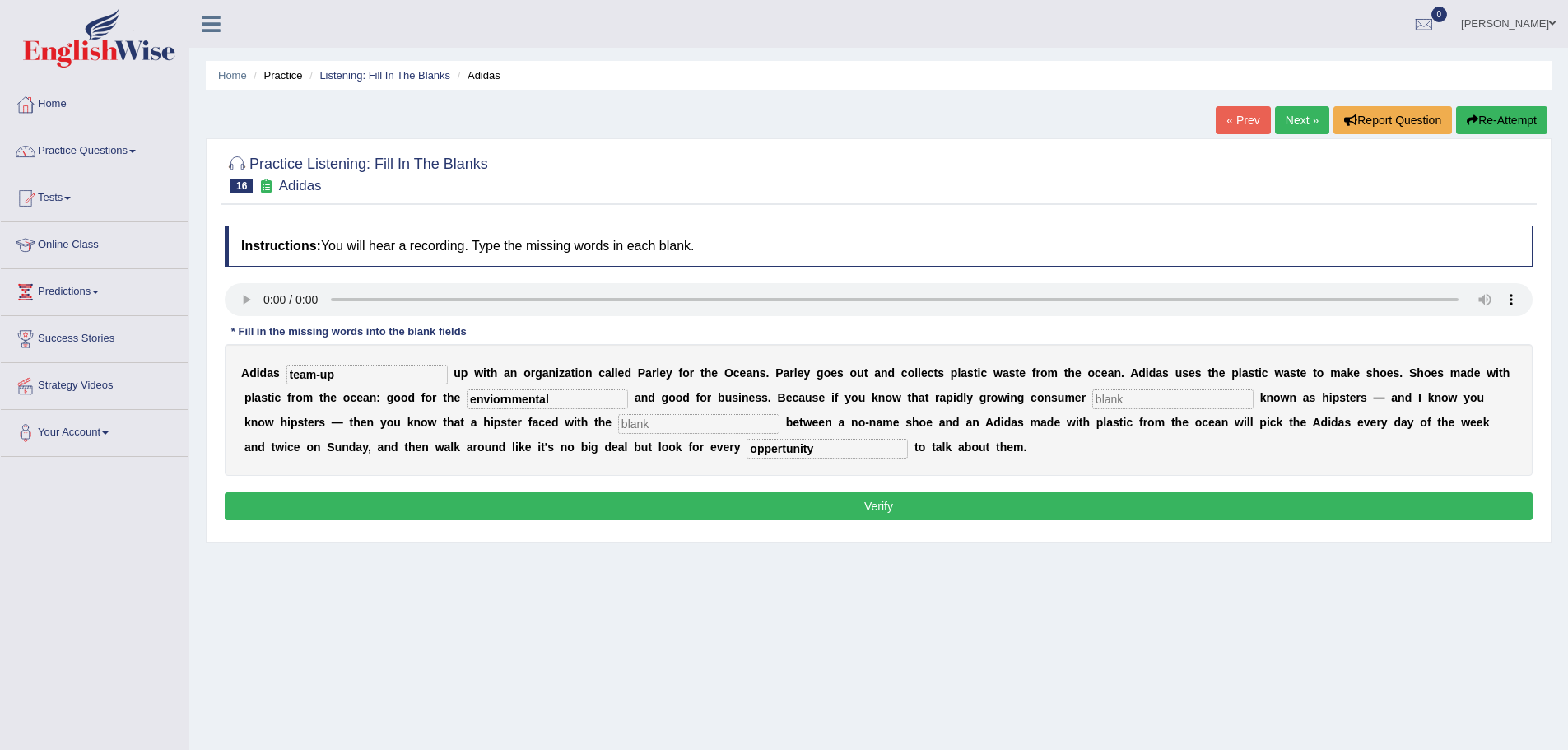
click at [1123, 404] on input "text" at bounding box center [1173, 399] width 162 height 20
type input "demand"
click at [673, 426] on input "text" at bounding box center [699, 424] width 162 height 20
type input "segment"
click at [854, 505] on button "Verify" at bounding box center [879, 506] width 1308 height 28
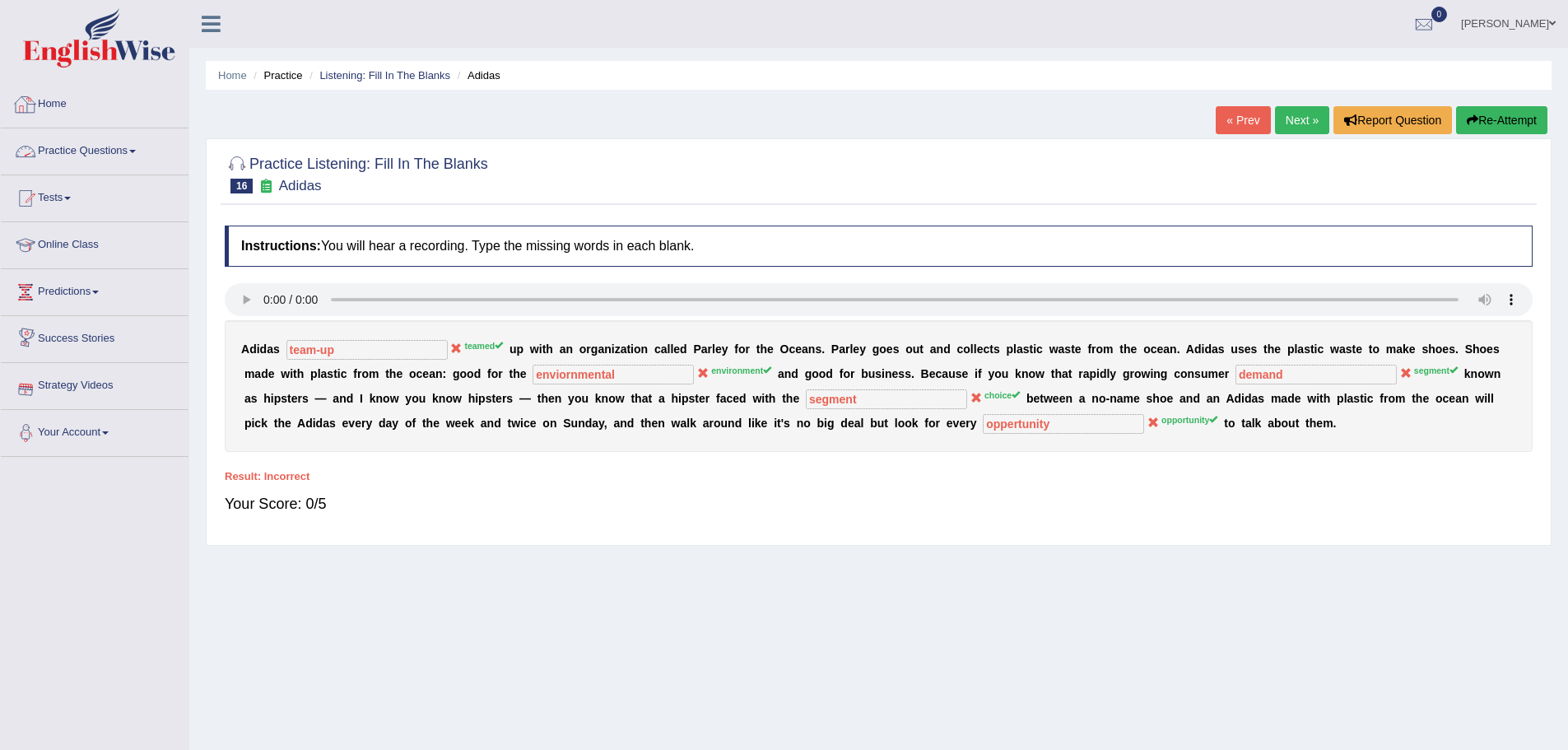
click at [81, 146] on link "Practice Questions" at bounding box center [94, 148] width 188 height 41
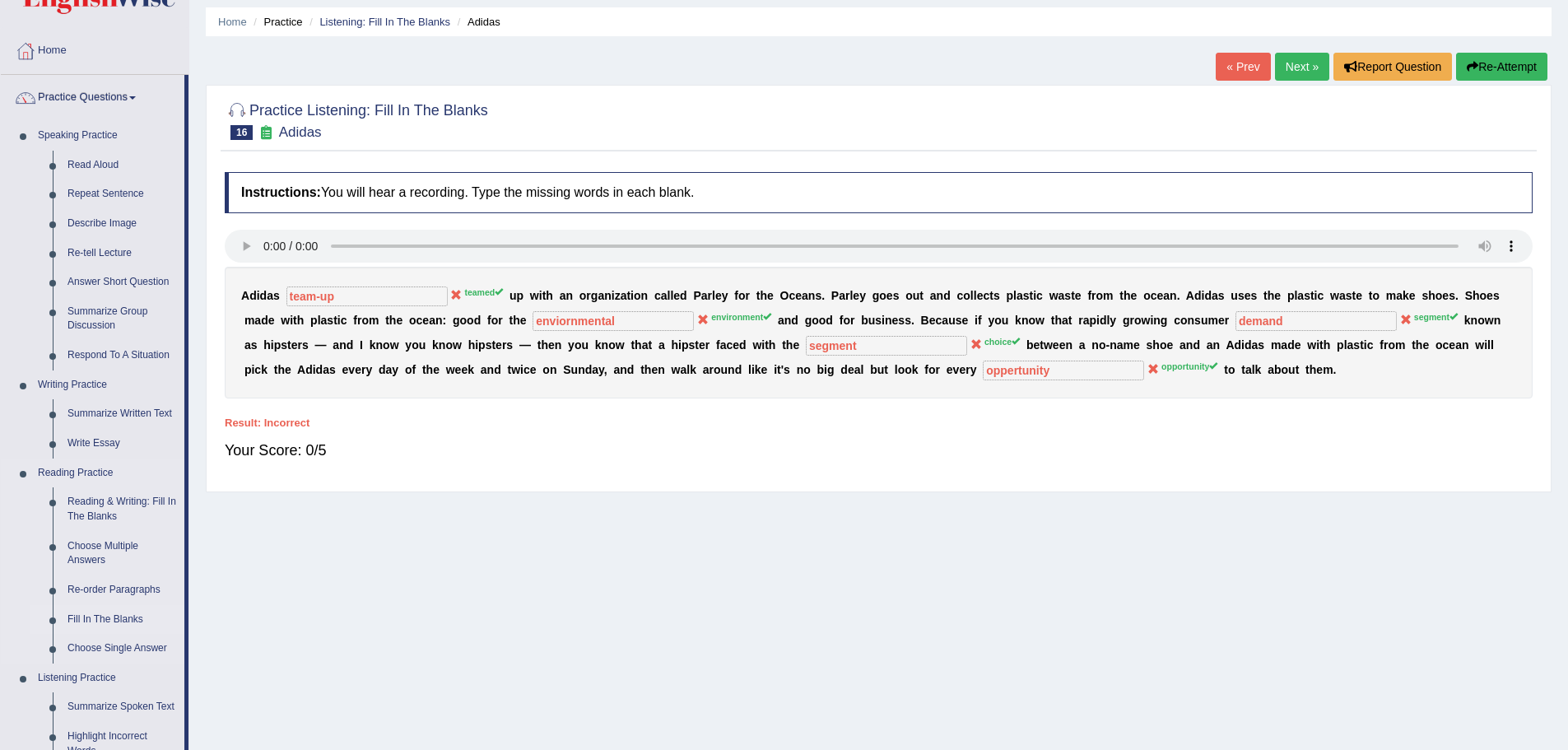
scroll to position [82, 0]
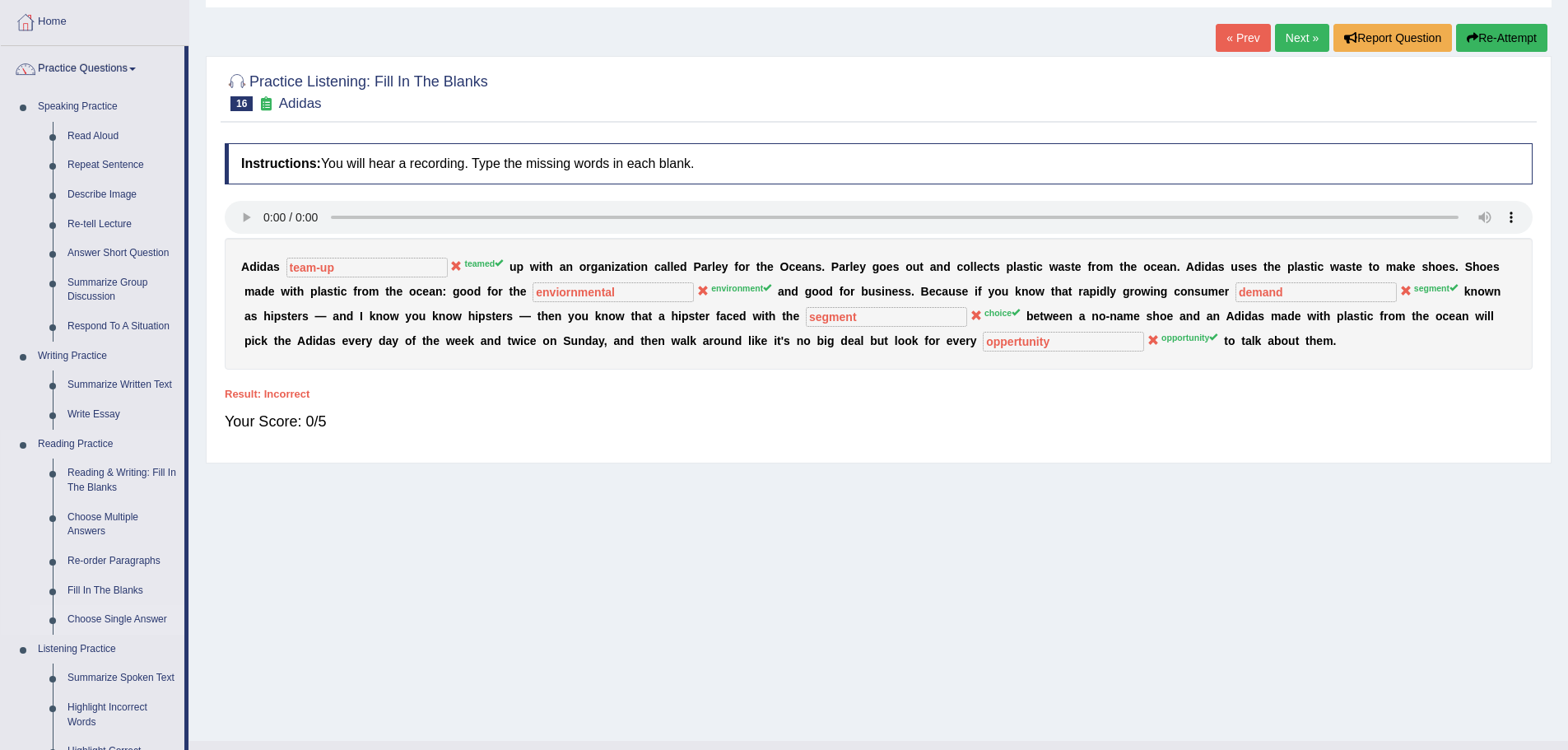
click at [112, 614] on link "Choose Single Answer" at bounding box center [122, 620] width 124 height 30
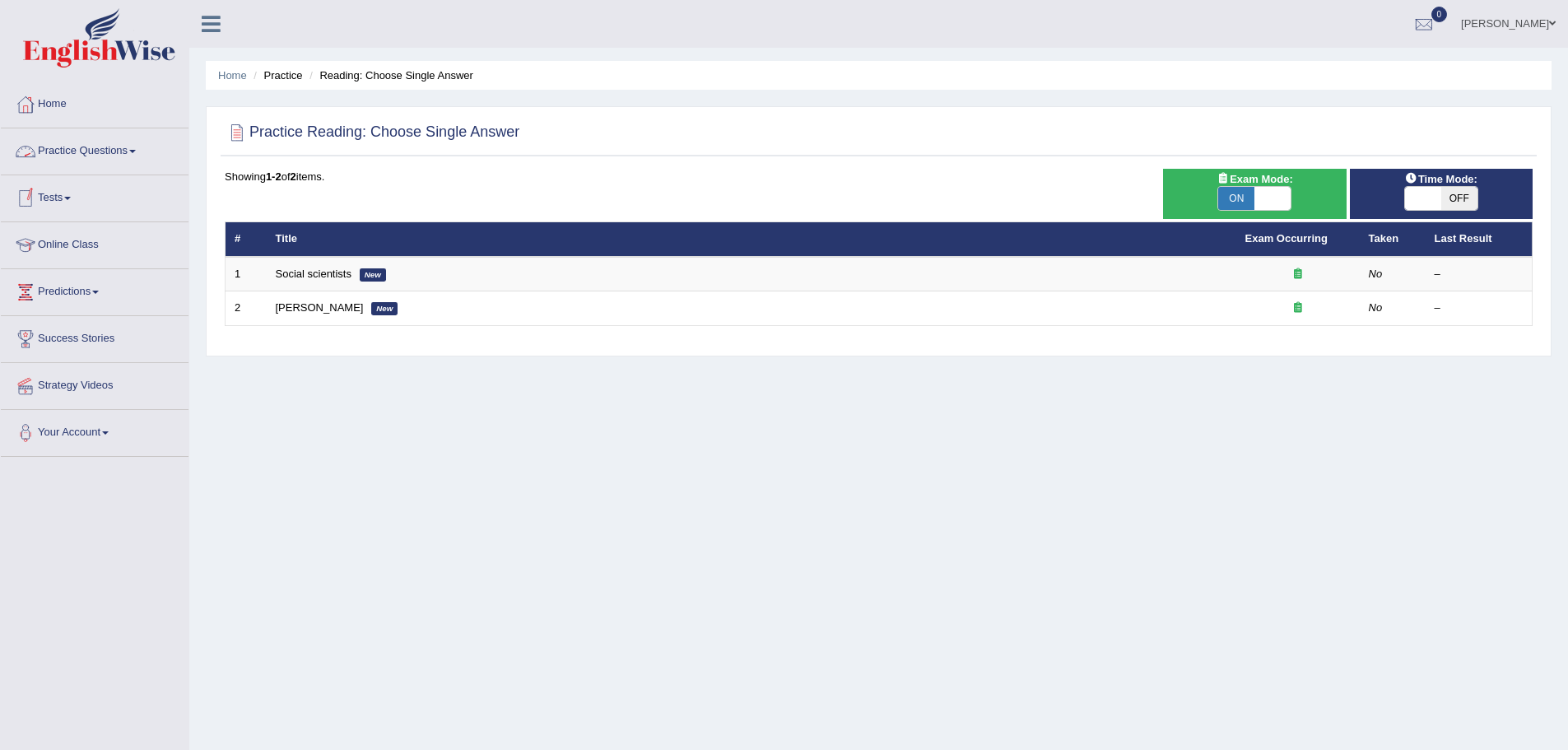
click at [109, 144] on link "Practice Questions" at bounding box center [94, 148] width 188 height 41
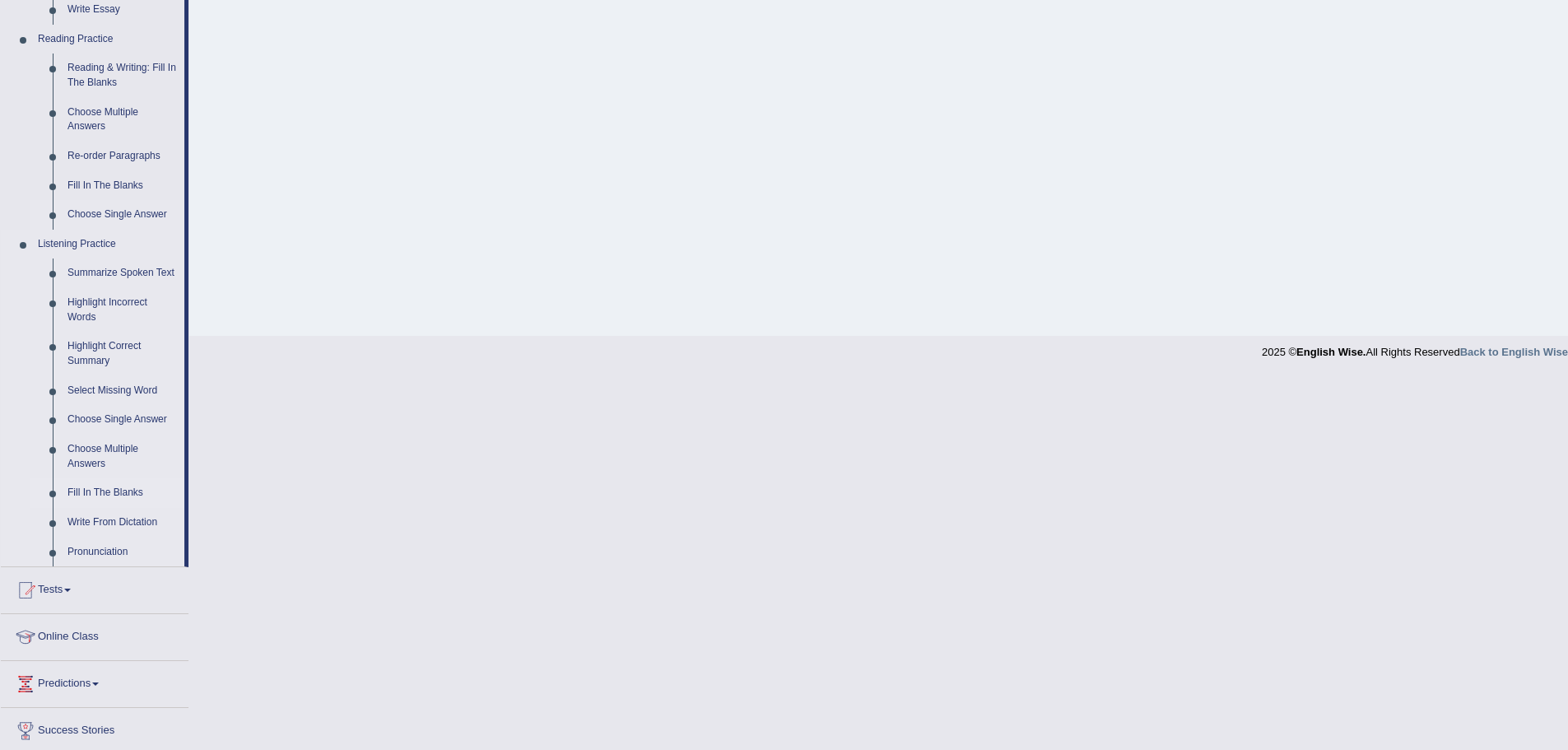
scroll to position [493, 0]
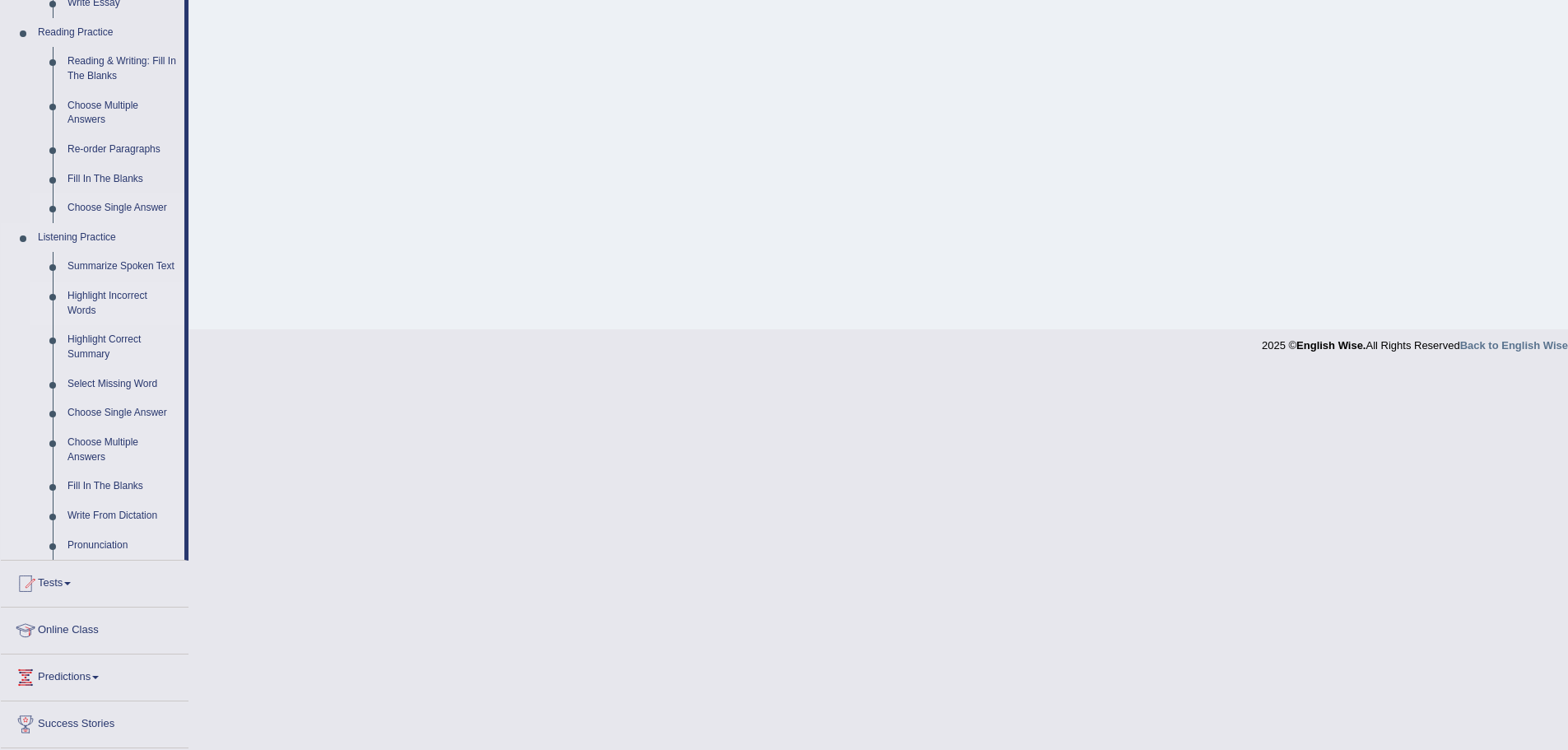
click at [124, 292] on link "Highlight Incorrect Words" at bounding box center [122, 303] width 124 height 43
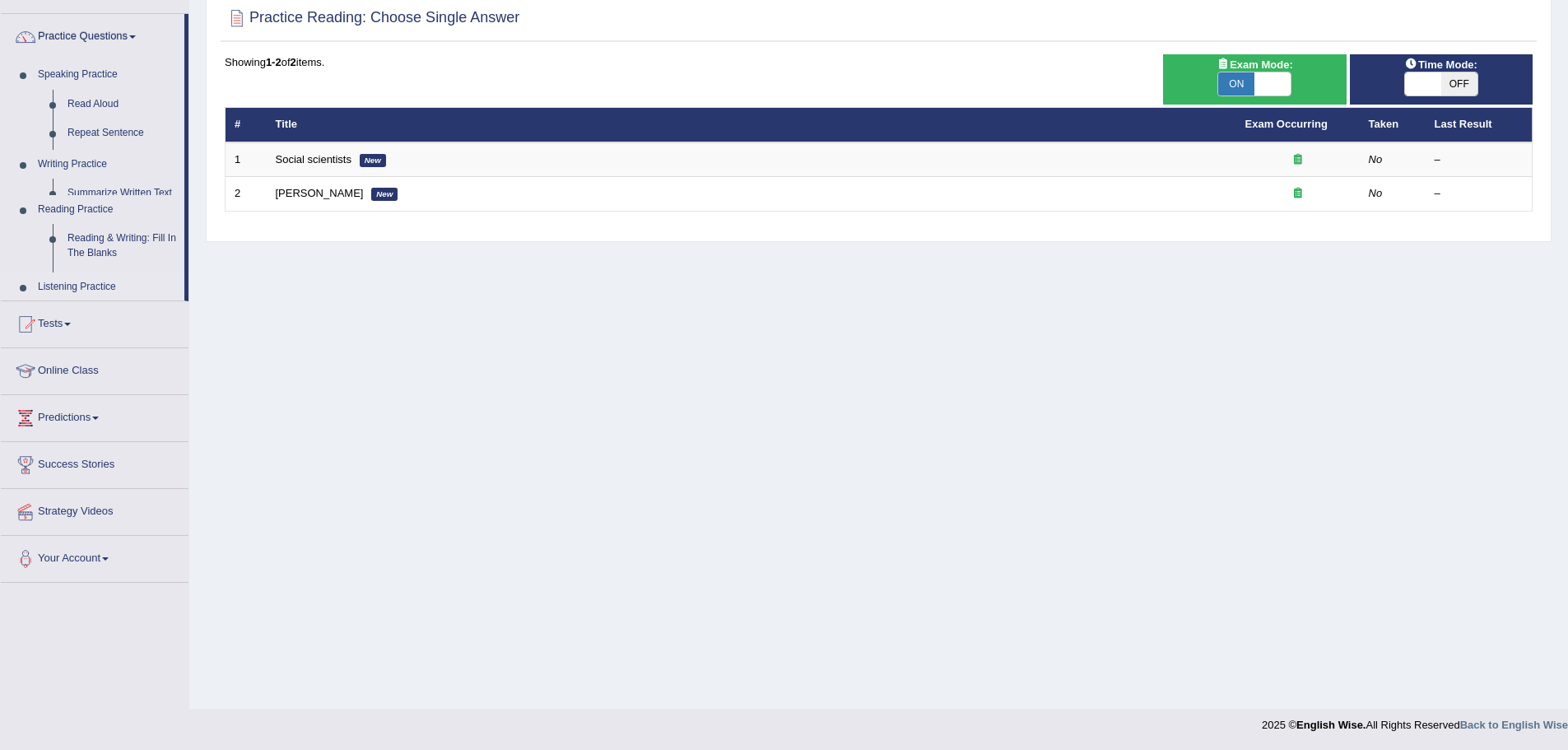
scroll to position [114, 0]
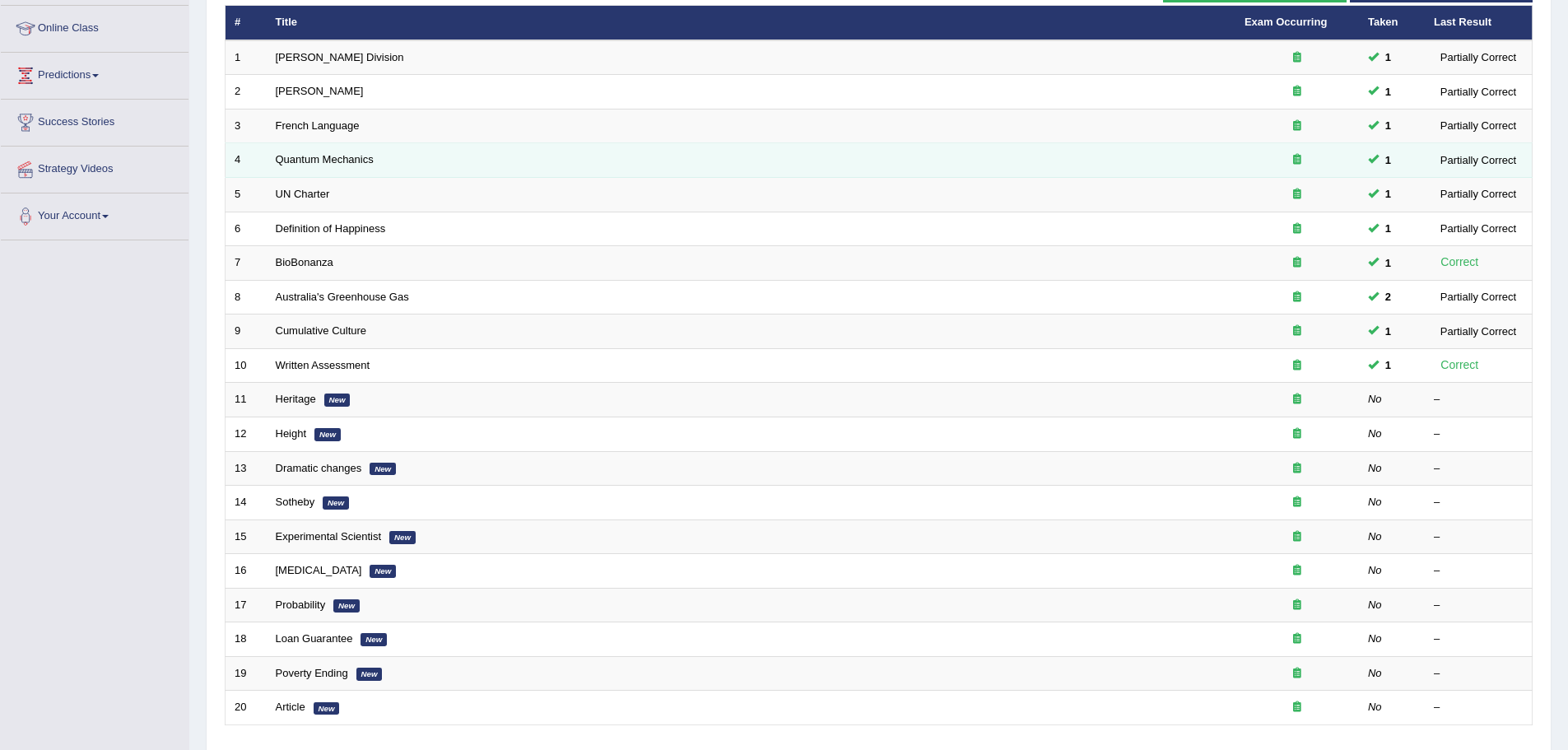
scroll to position [247, 0]
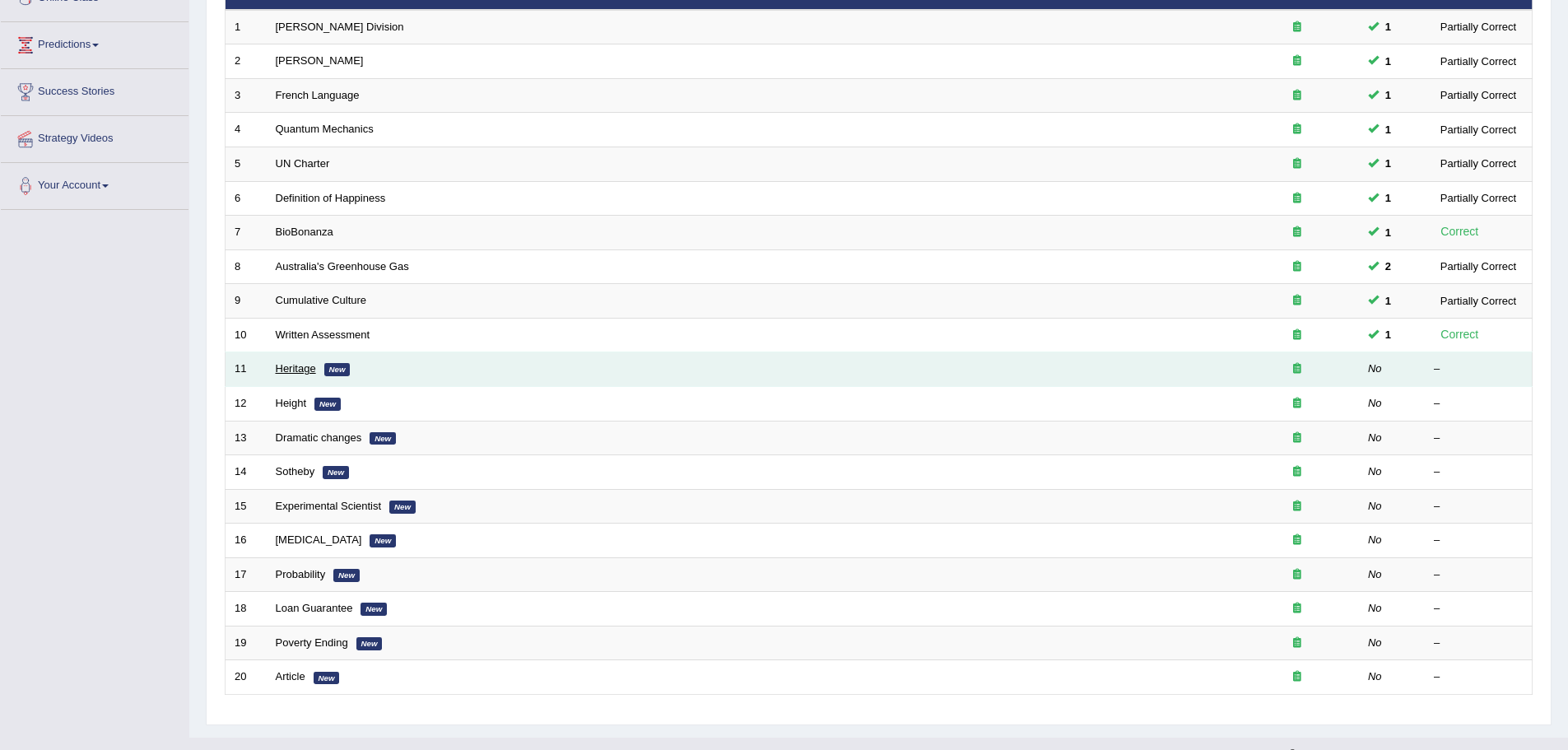
click at [295, 368] on link "Heritage" at bounding box center [296, 368] width 40 height 12
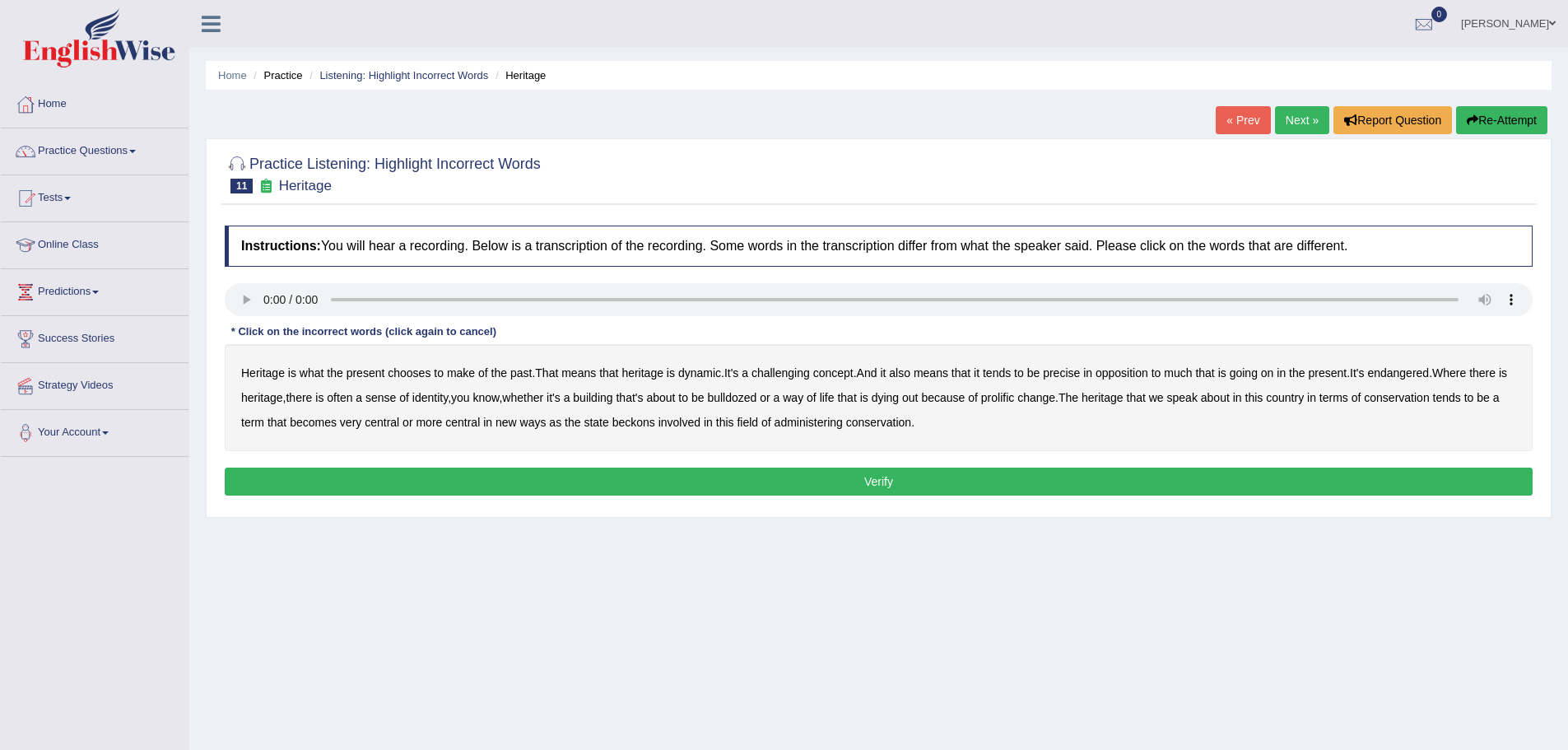
click at [790, 374] on b "challenging" at bounding box center [781, 372] width 58 height 13
click at [442, 395] on b "identity" at bounding box center [430, 398] width 35 height 13
click at [1014, 398] on b "prolific" at bounding box center [997, 398] width 33 height 13
click at [644, 422] on b "beckons" at bounding box center [634, 422] width 43 height 13
click at [881, 478] on button "Verify" at bounding box center [879, 482] width 1308 height 28
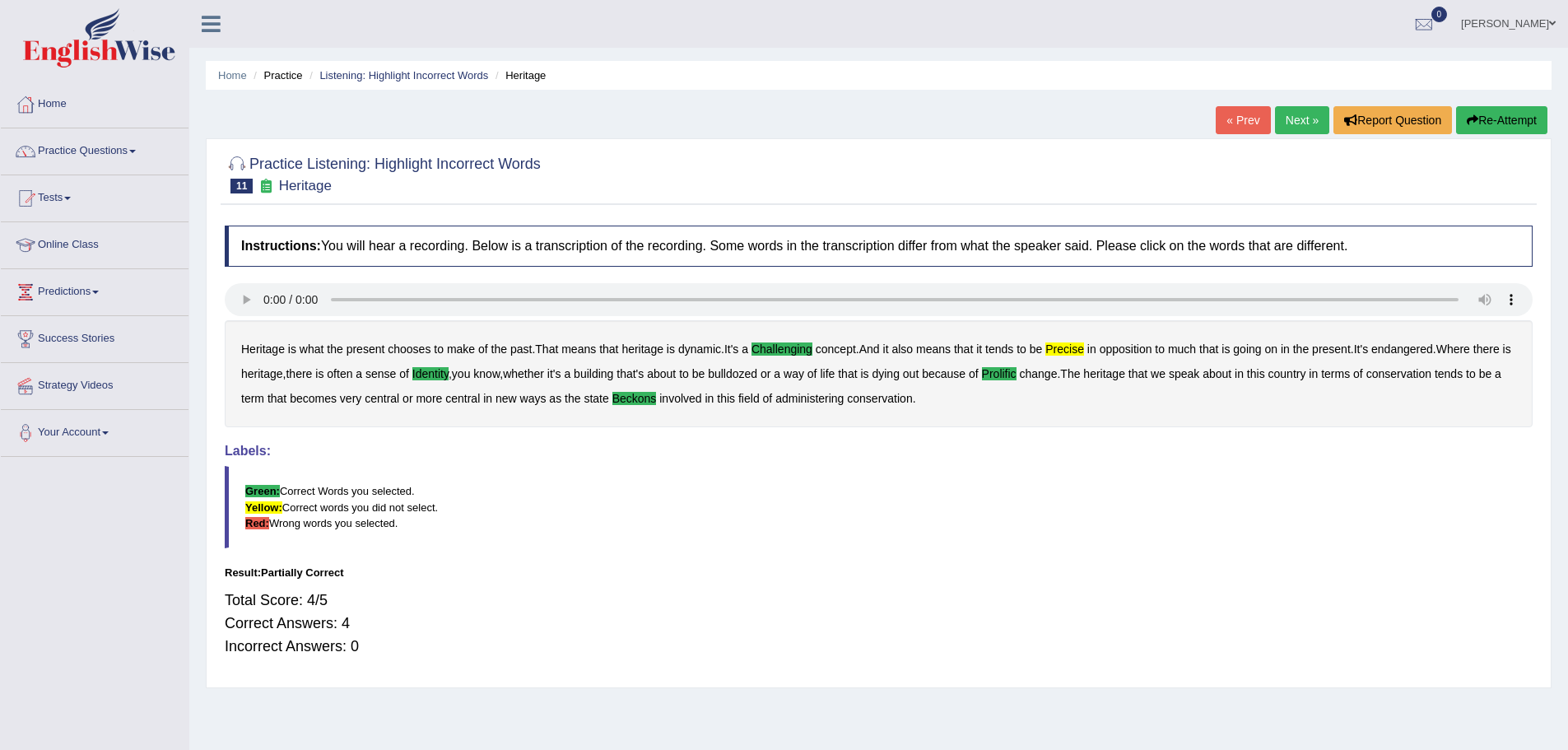
click at [1297, 119] on link "Next »" at bounding box center [1302, 120] width 54 height 28
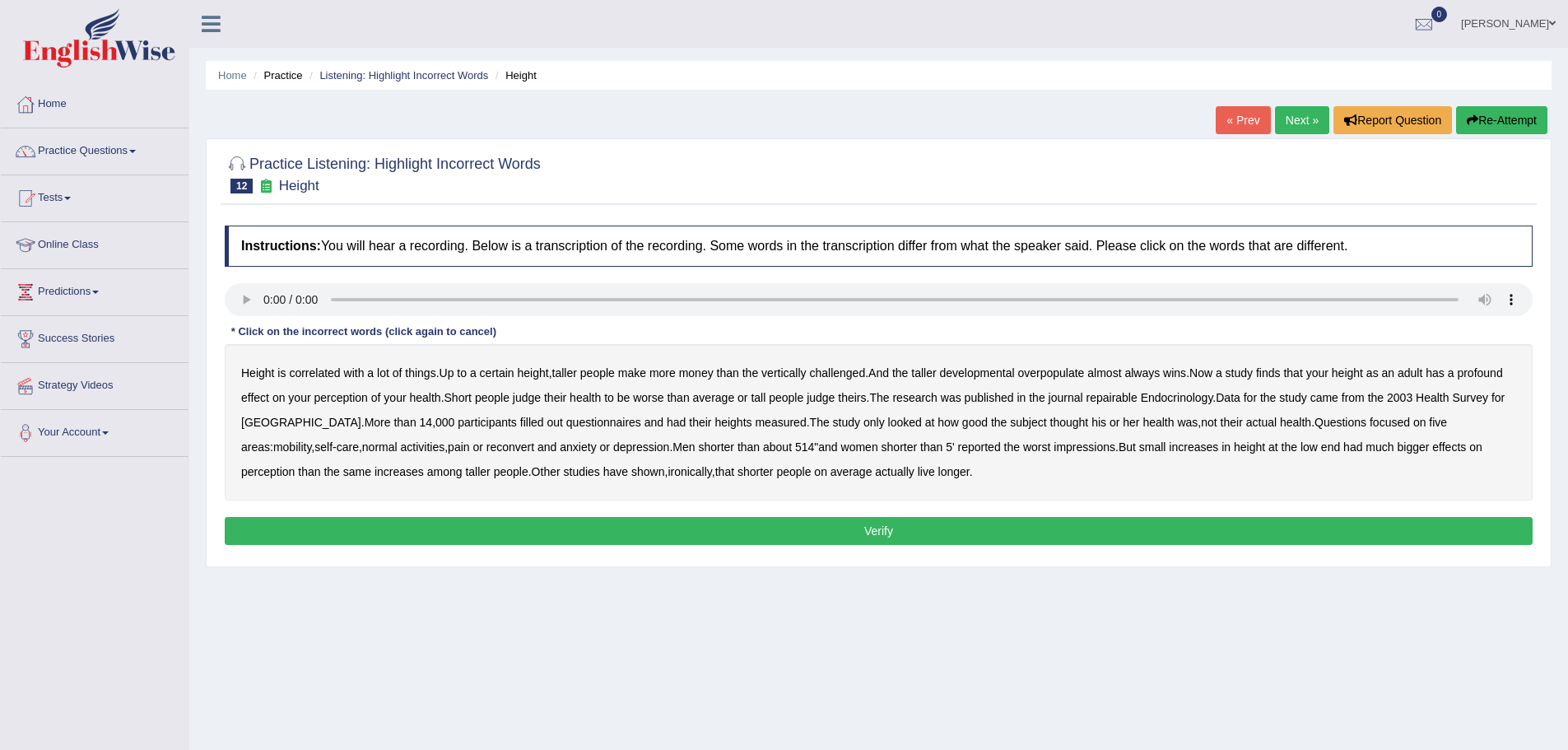
click at [994, 372] on b "developmental" at bounding box center [978, 372] width 75 height 13
click at [1068, 372] on b "overpopulate" at bounding box center [1050, 372] width 67 height 13
click at [1124, 395] on b "repairable" at bounding box center [1111, 398] width 51 height 13
click at [487, 447] on b "reconvert" at bounding box center [510, 447] width 48 height 13
click at [884, 532] on button "Verify" at bounding box center [879, 531] width 1308 height 28
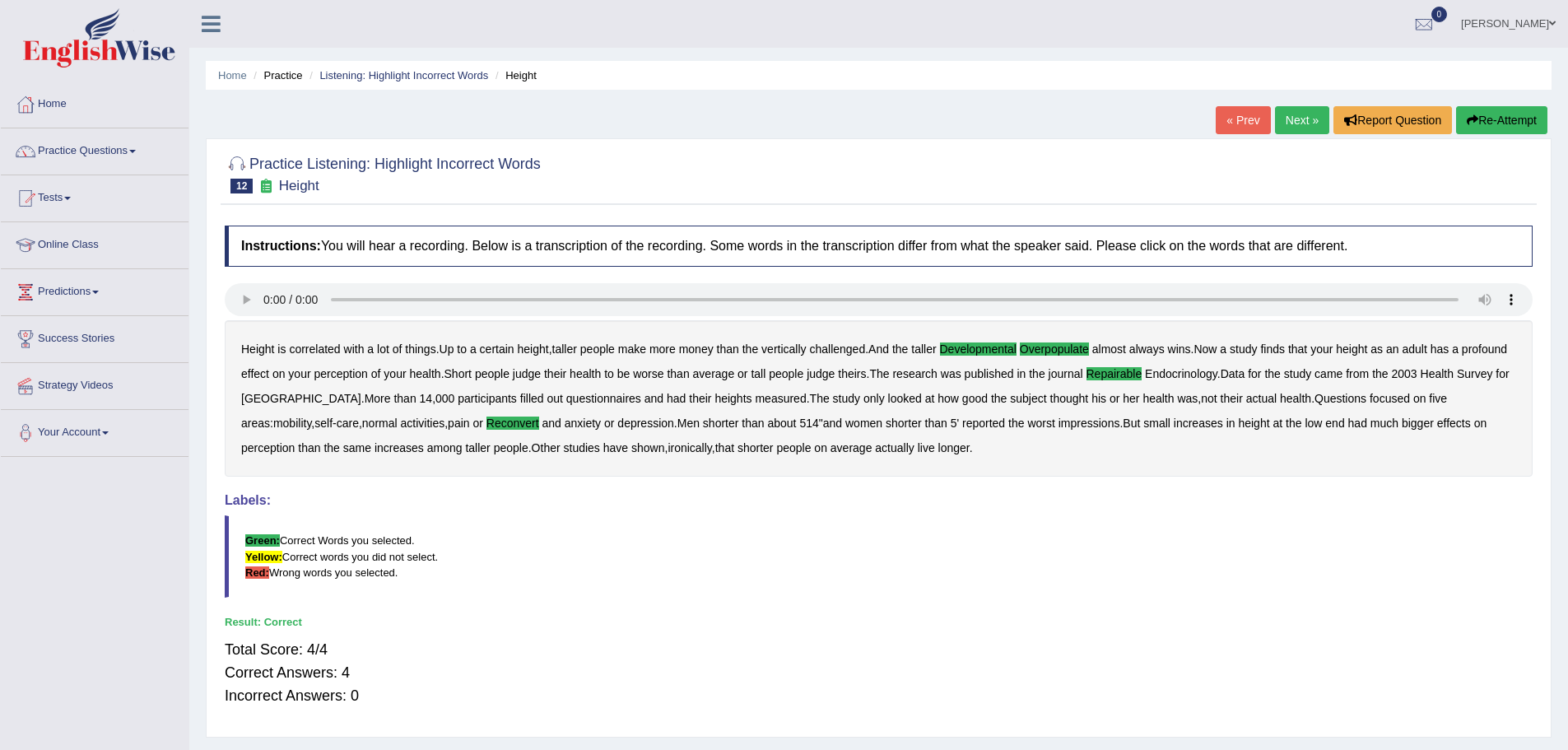
click at [1298, 121] on link "Next »" at bounding box center [1302, 120] width 54 height 28
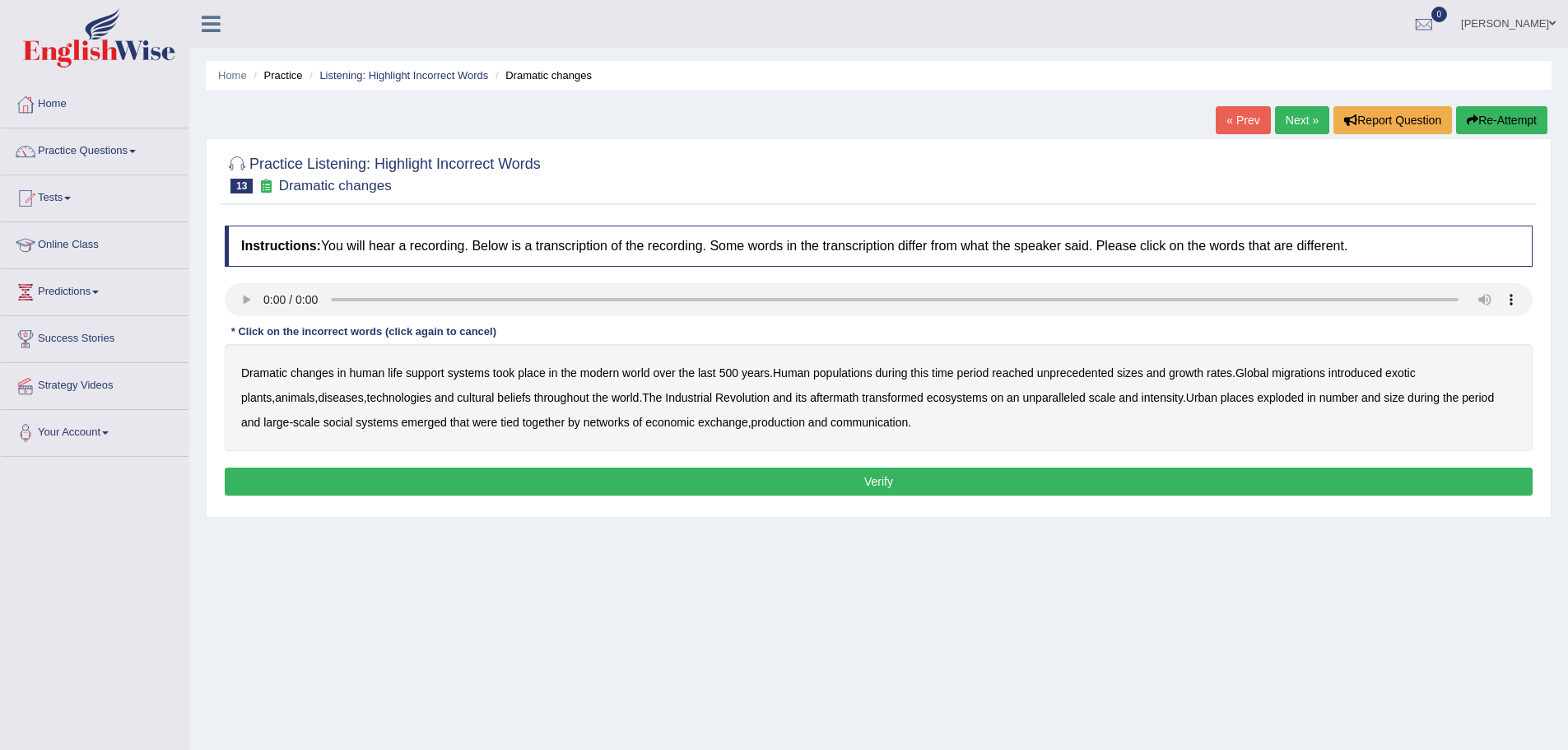
click at [837, 371] on b "populations" at bounding box center [843, 372] width 59 height 13
click at [318, 395] on b "diseases" at bounding box center [340, 398] width 45 height 13
click at [752, 418] on b "production" at bounding box center [779, 422] width 53 height 13
click at [869, 478] on button "Verify" at bounding box center [879, 482] width 1308 height 28
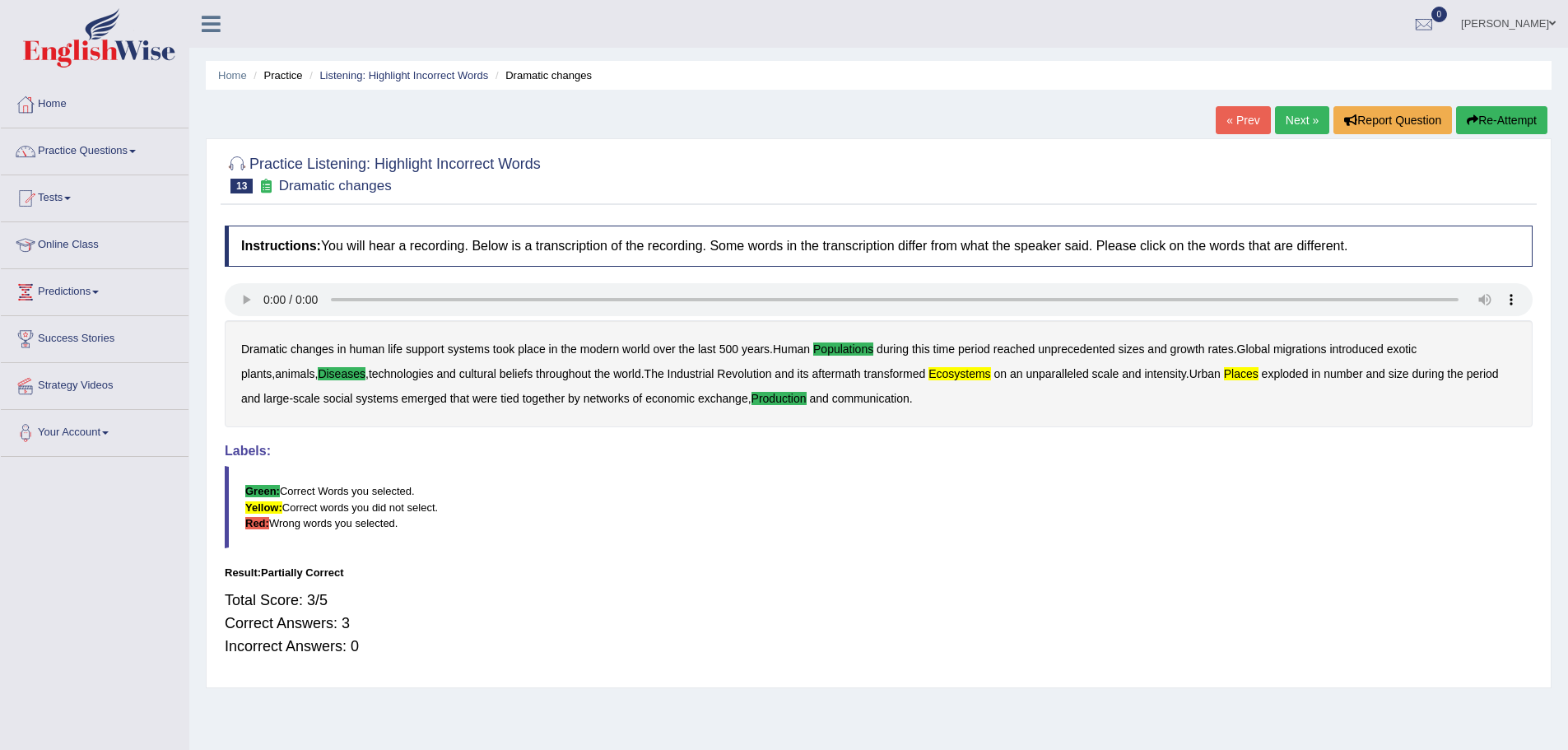
click at [1295, 120] on link "Next »" at bounding box center [1302, 120] width 54 height 28
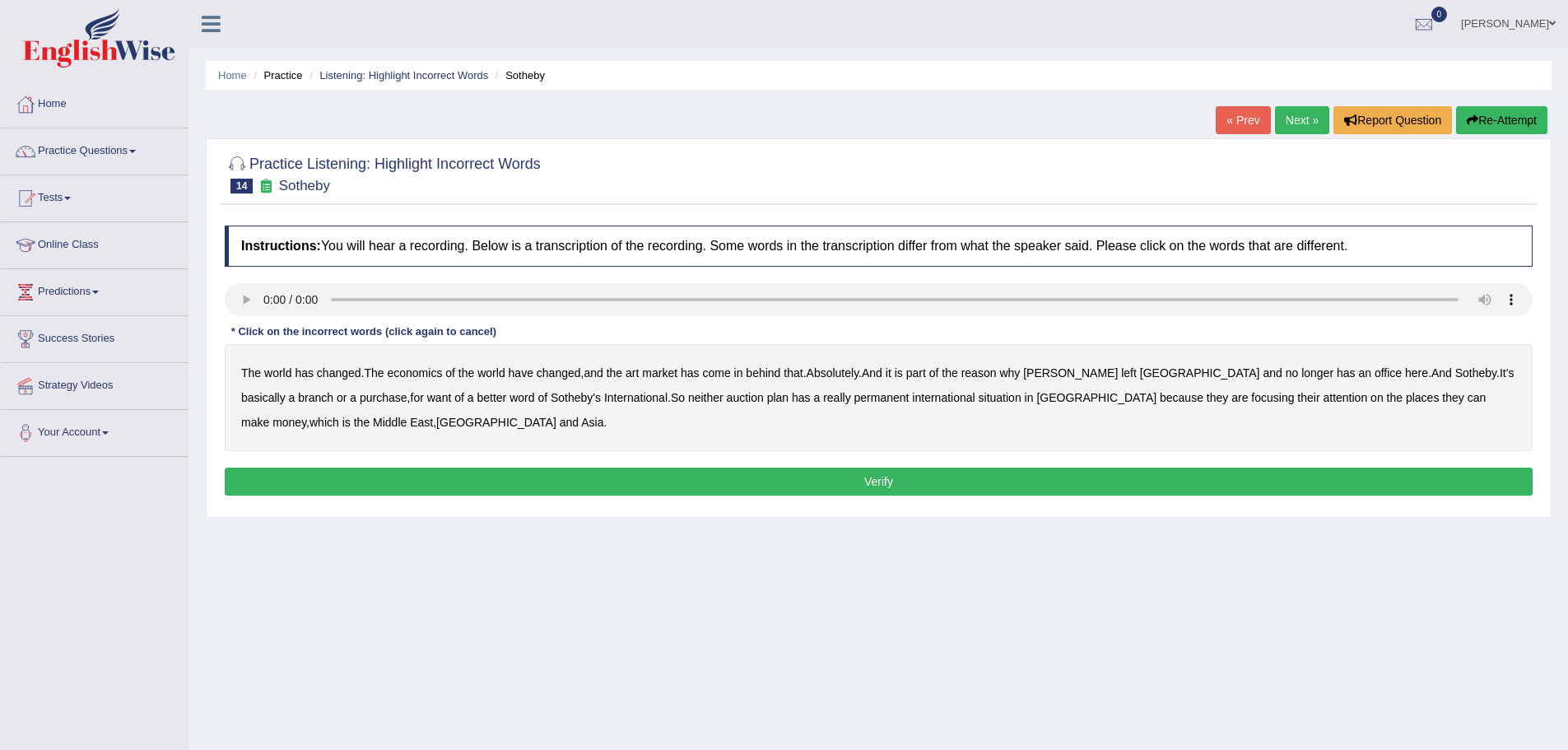
click at [360, 396] on b "purchase" at bounding box center [383, 398] width 48 height 13
click at [767, 397] on b "plan" at bounding box center [778, 398] width 22 height 13
click at [979, 397] on b "situation" at bounding box center [999, 398] width 43 height 13
click at [886, 477] on button "Verify" at bounding box center [879, 482] width 1308 height 28
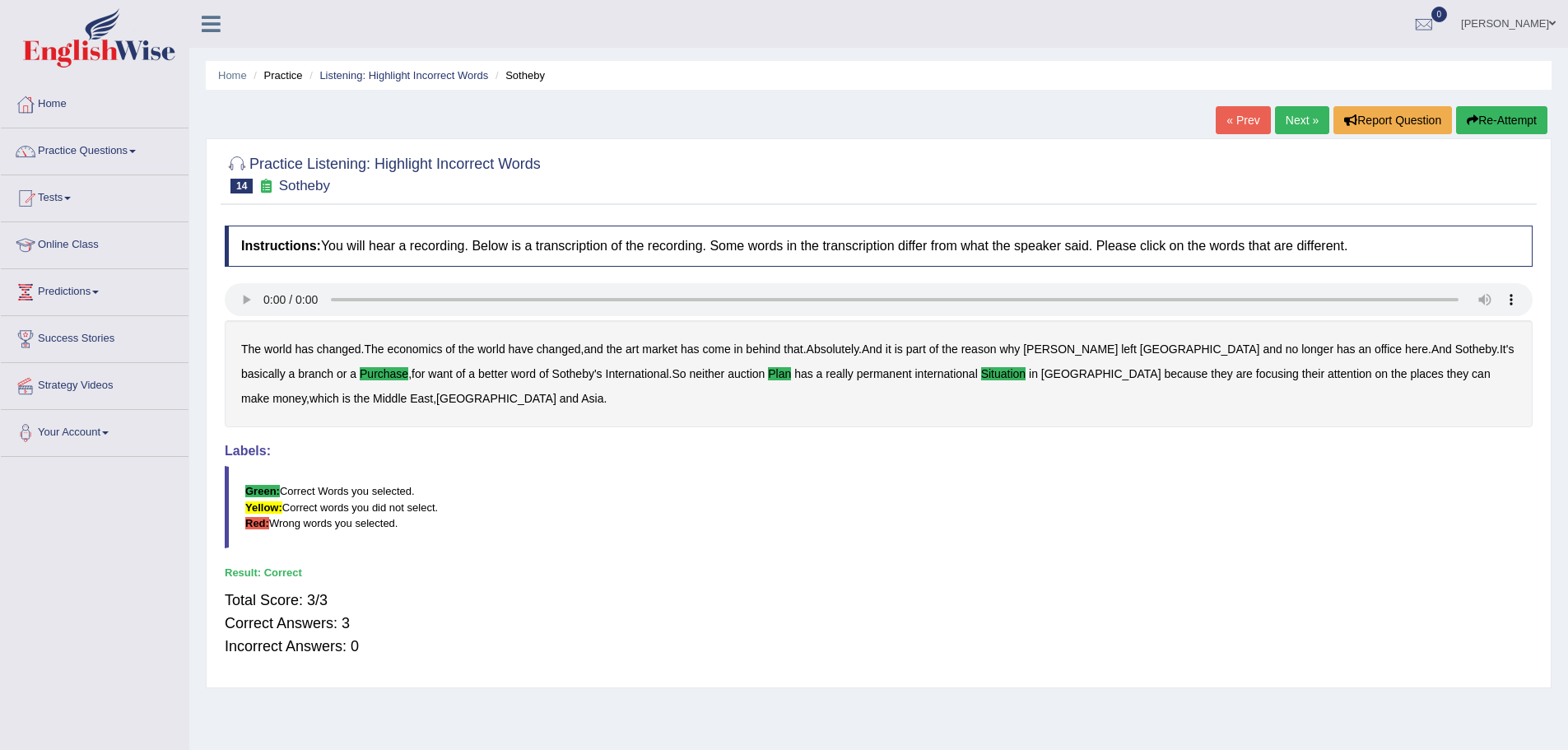
click at [1301, 119] on link "Next »" at bounding box center [1302, 120] width 54 height 28
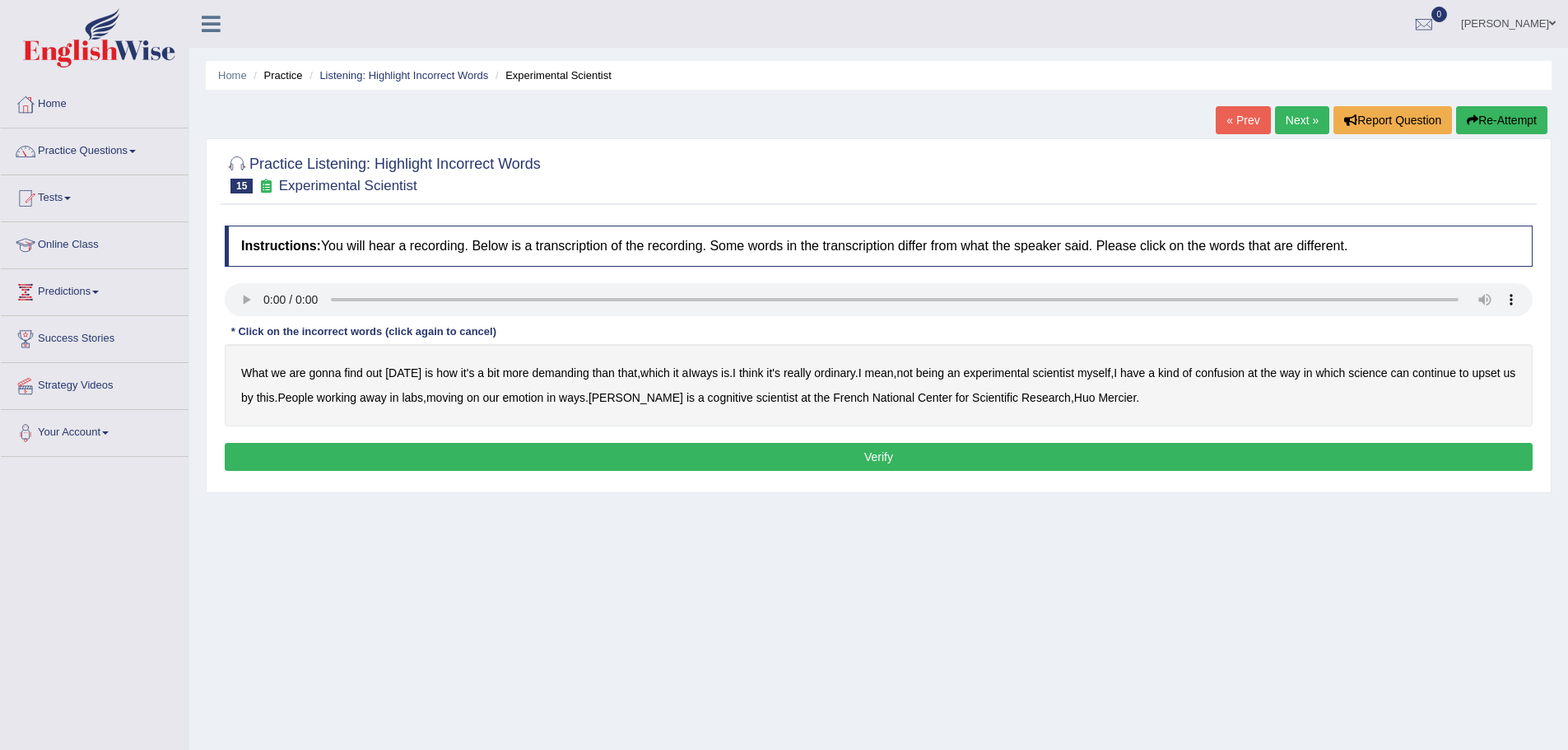
click at [564, 370] on b "demanding" at bounding box center [560, 372] width 57 height 13
click at [1228, 371] on b "confusion" at bounding box center [1220, 372] width 49 height 13
click at [1491, 371] on b "upset" at bounding box center [1486, 372] width 28 height 13
click at [544, 398] on b "emotion" at bounding box center [523, 398] width 41 height 13
click at [886, 454] on button "Verify" at bounding box center [879, 457] width 1308 height 28
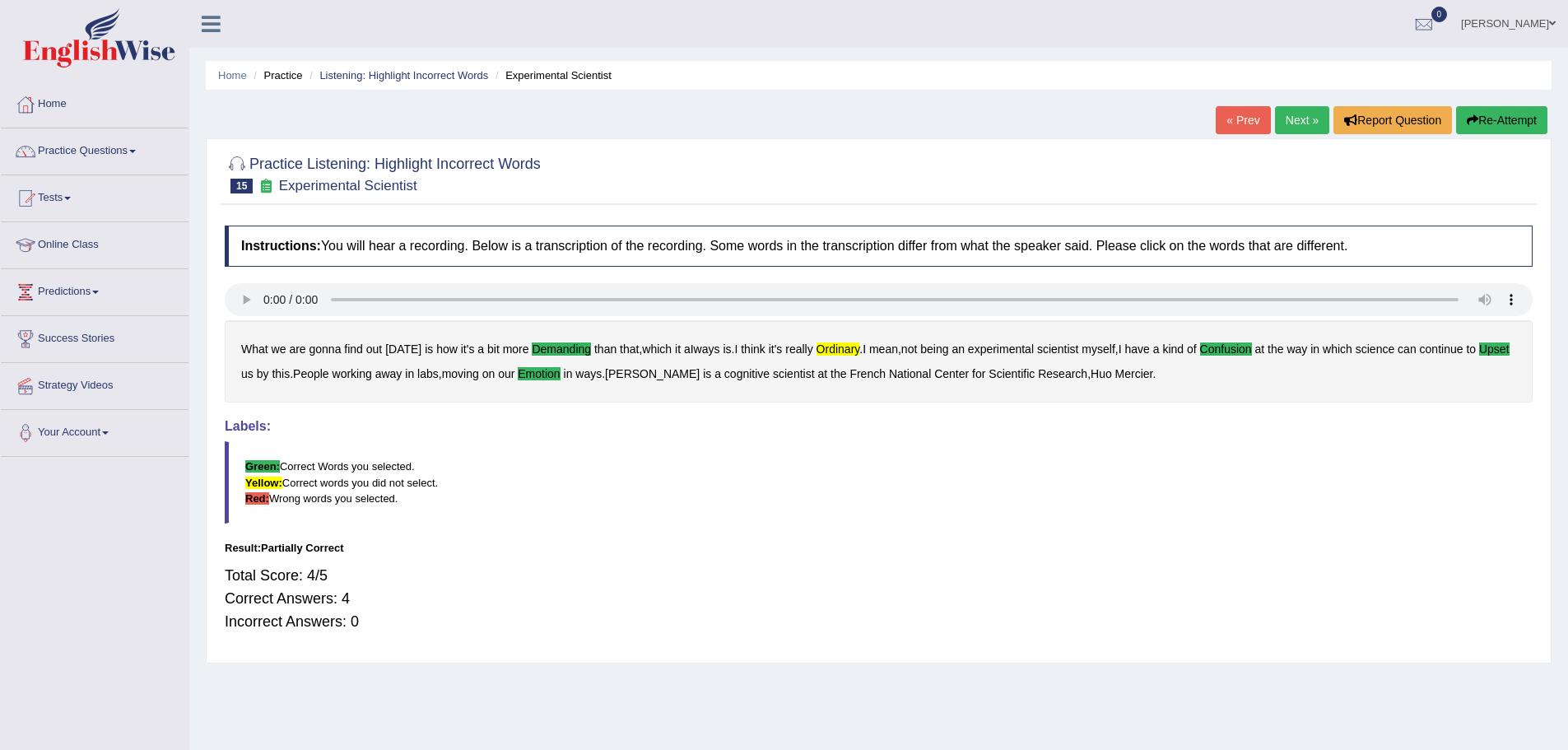
click at [1294, 115] on link "Next »" at bounding box center [1302, 120] width 54 height 28
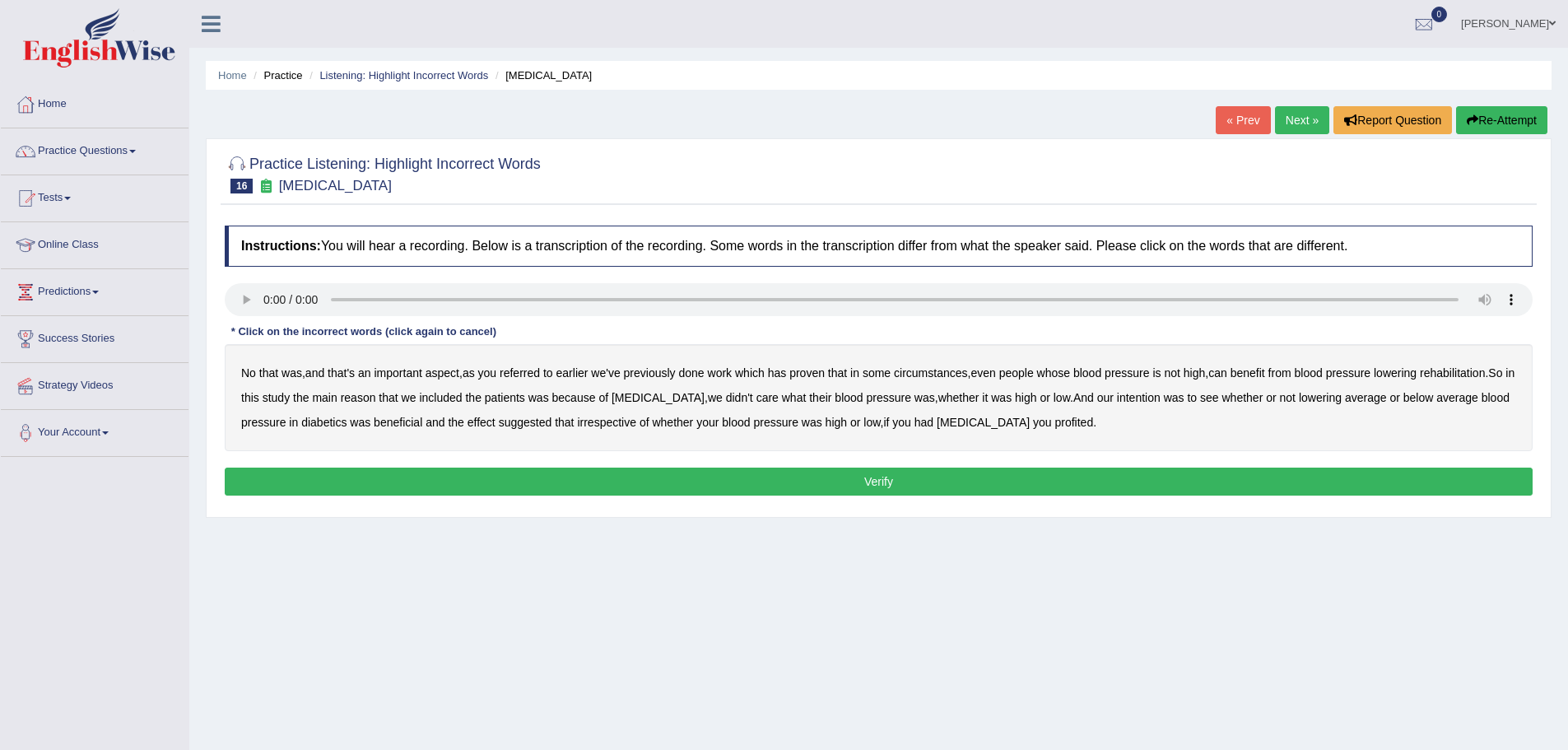
click at [529, 370] on b "referred" at bounding box center [519, 372] width 40 height 13
click at [929, 371] on b "circumstances" at bounding box center [930, 372] width 73 height 13
drag, startPoint x: 1429, startPoint y: 372, endPoint x: 1448, endPoint y: 370, distance: 19.1
click at [1447, 370] on div "No that was , and that's an important aspect , as you referred to earlier we've…" at bounding box center [879, 398] width 1308 height 107
click at [1456, 371] on b "rehabilitation" at bounding box center [1452, 372] width 65 height 13
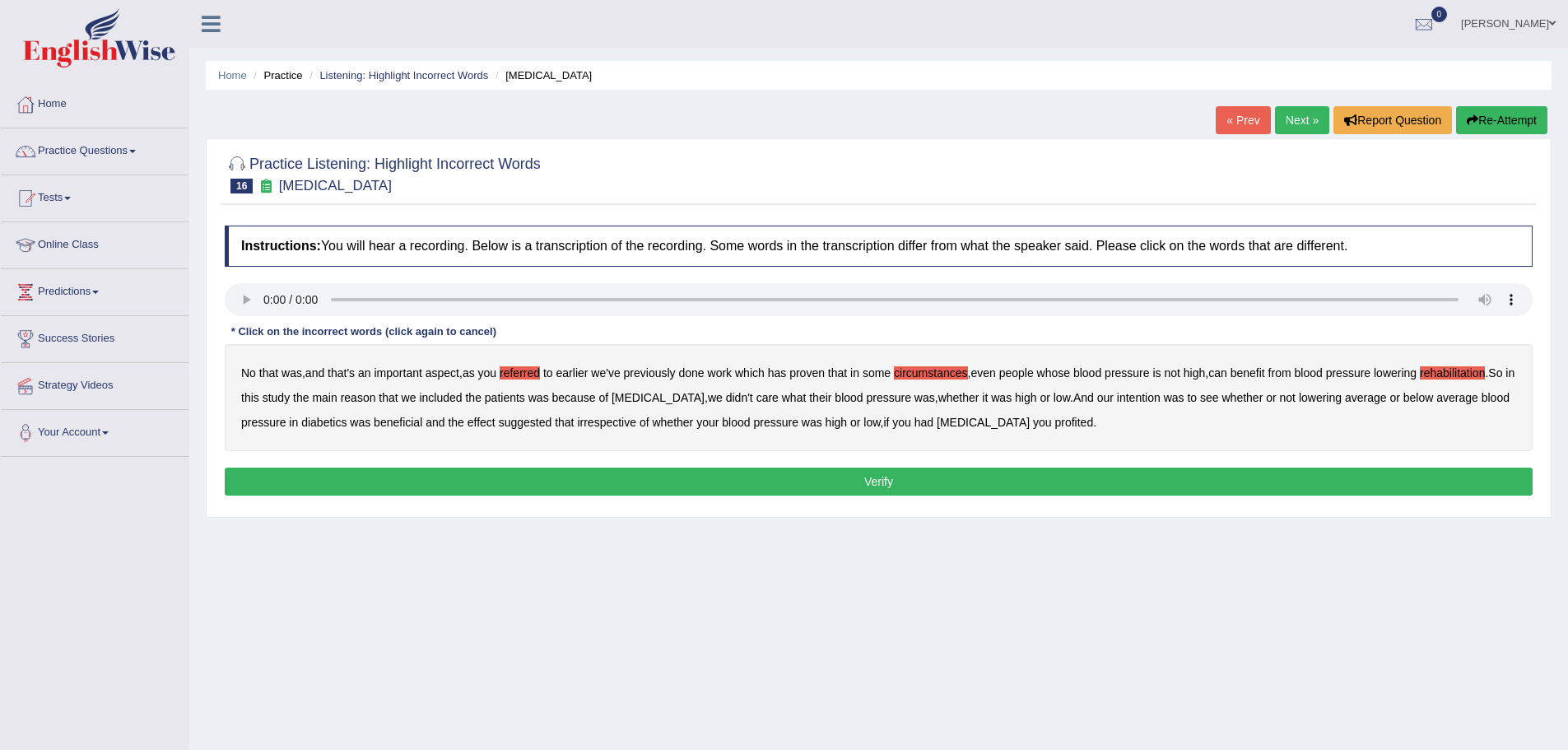
click at [1125, 396] on b "intention" at bounding box center [1139, 398] width 43 height 13
click at [521, 422] on b "suggested" at bounding box center [525, 422] width 53 height 13
click at [464, 422] on div "No that was , and that's an important aspect , as you referred to earlier we've…" at bounding box center [879, 398] width 1308 height 107
click at [479, 419] on b "effect" at bounding box center [482, 422] width 28 height 13
click at [510, 424] on b "suggested" at bounding box center [525, 422] width 53 height 13
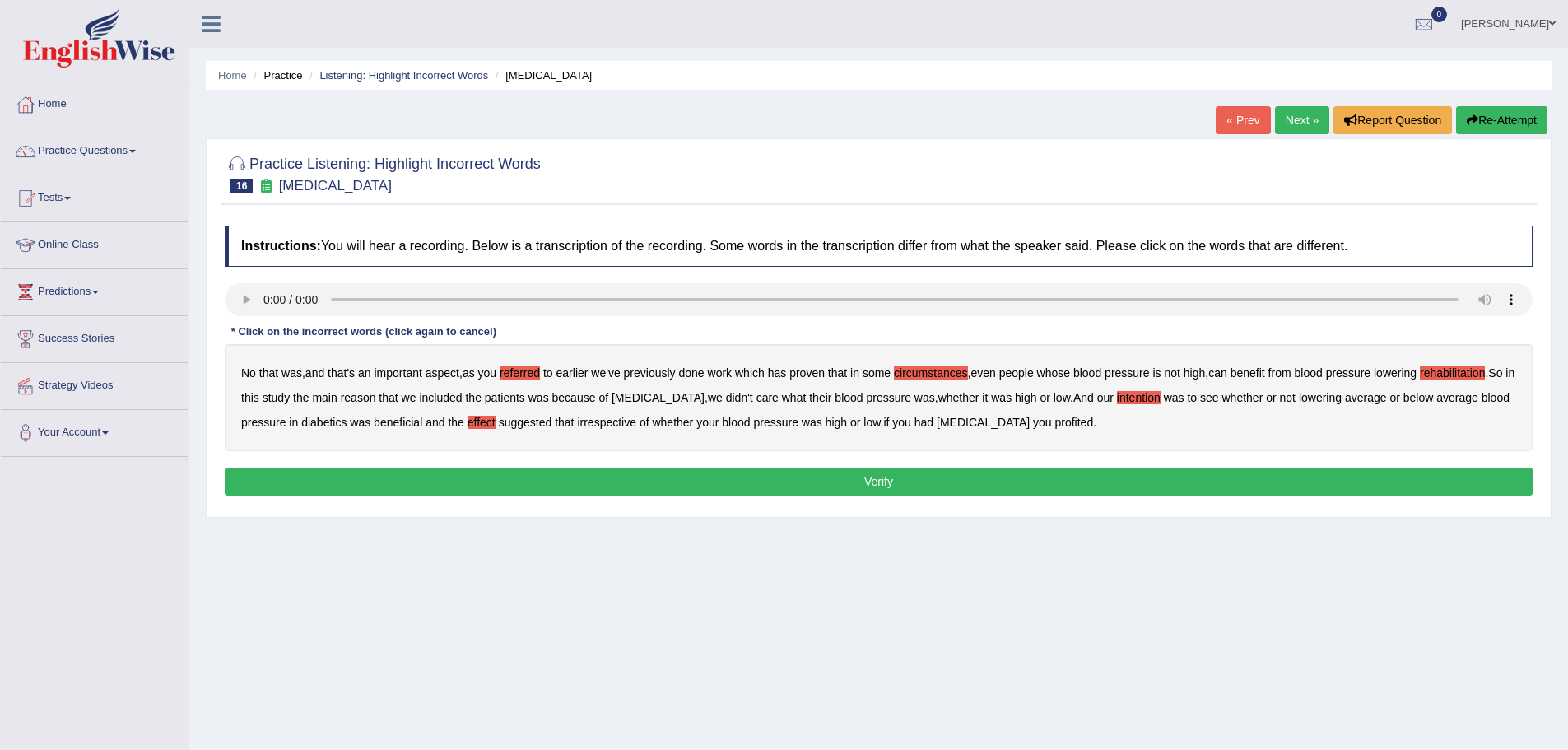
click at [1055, 420] on b "profited" at bounding box center [1074, 422] width 38 height 13
click at [879, 482] on button "Verify" at bounding box center [879, 482] width 1308 height 28
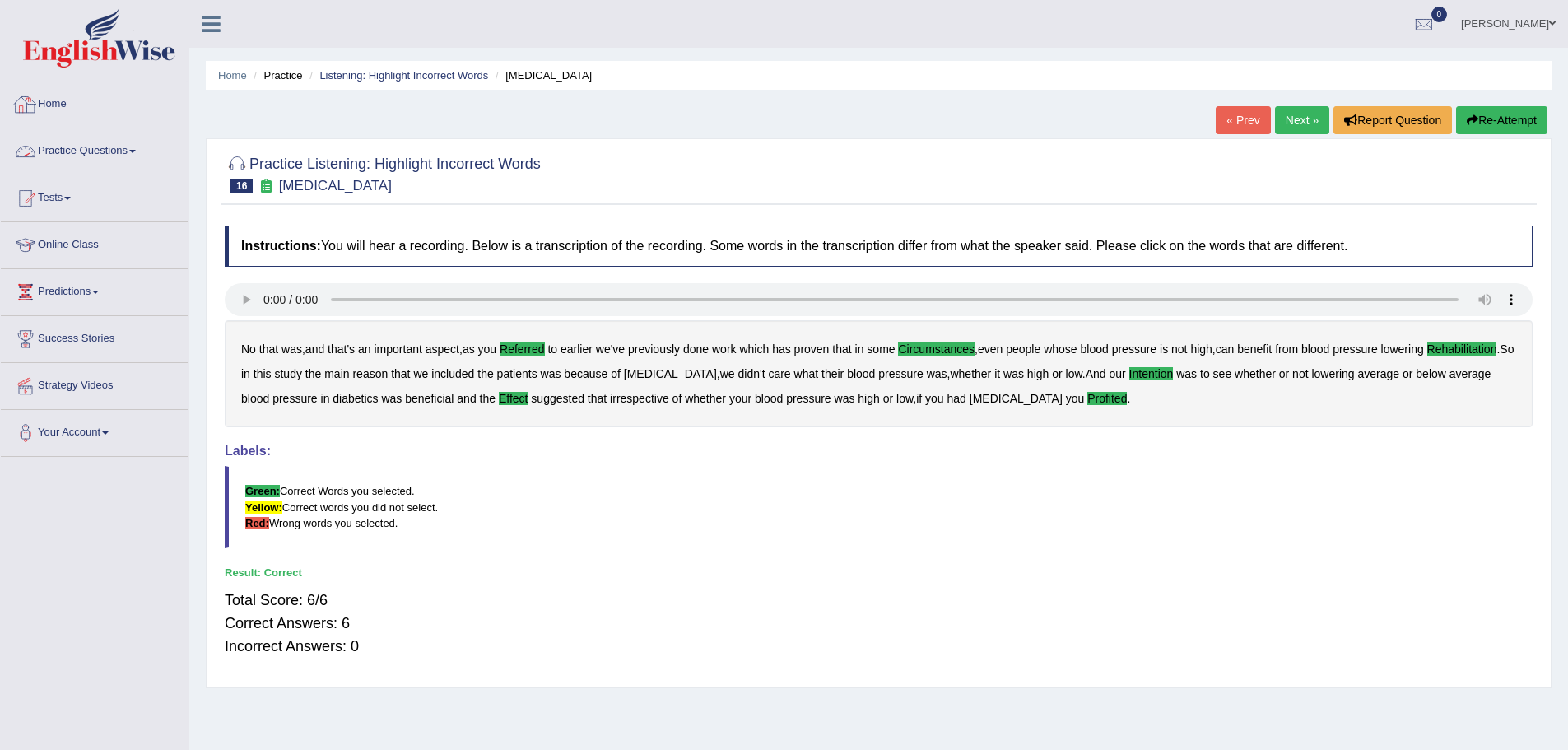
click at [118, 148] on link "Practice Questions" at bounding box center [94, 148] width 188 height 41
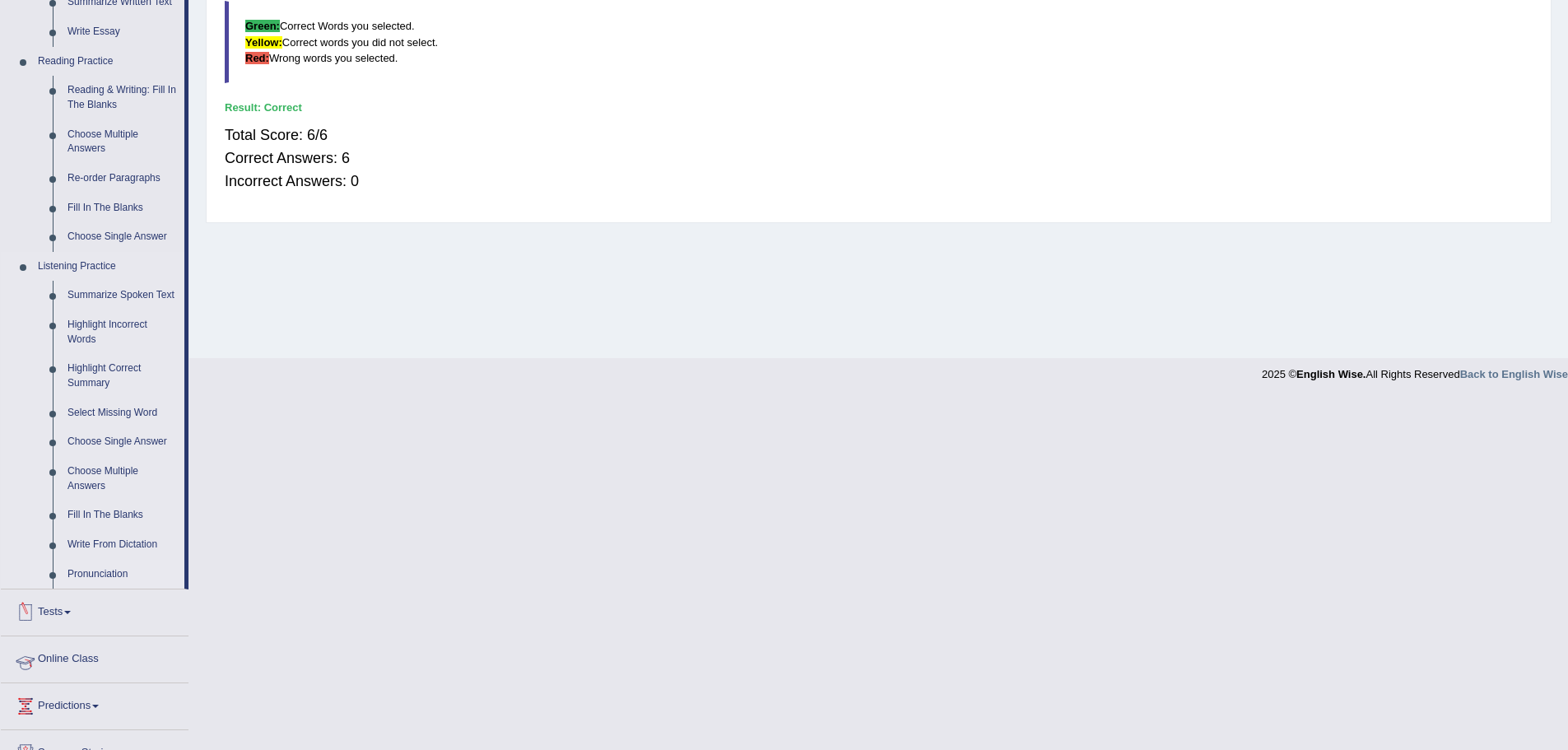
scroll to position [493, 0]
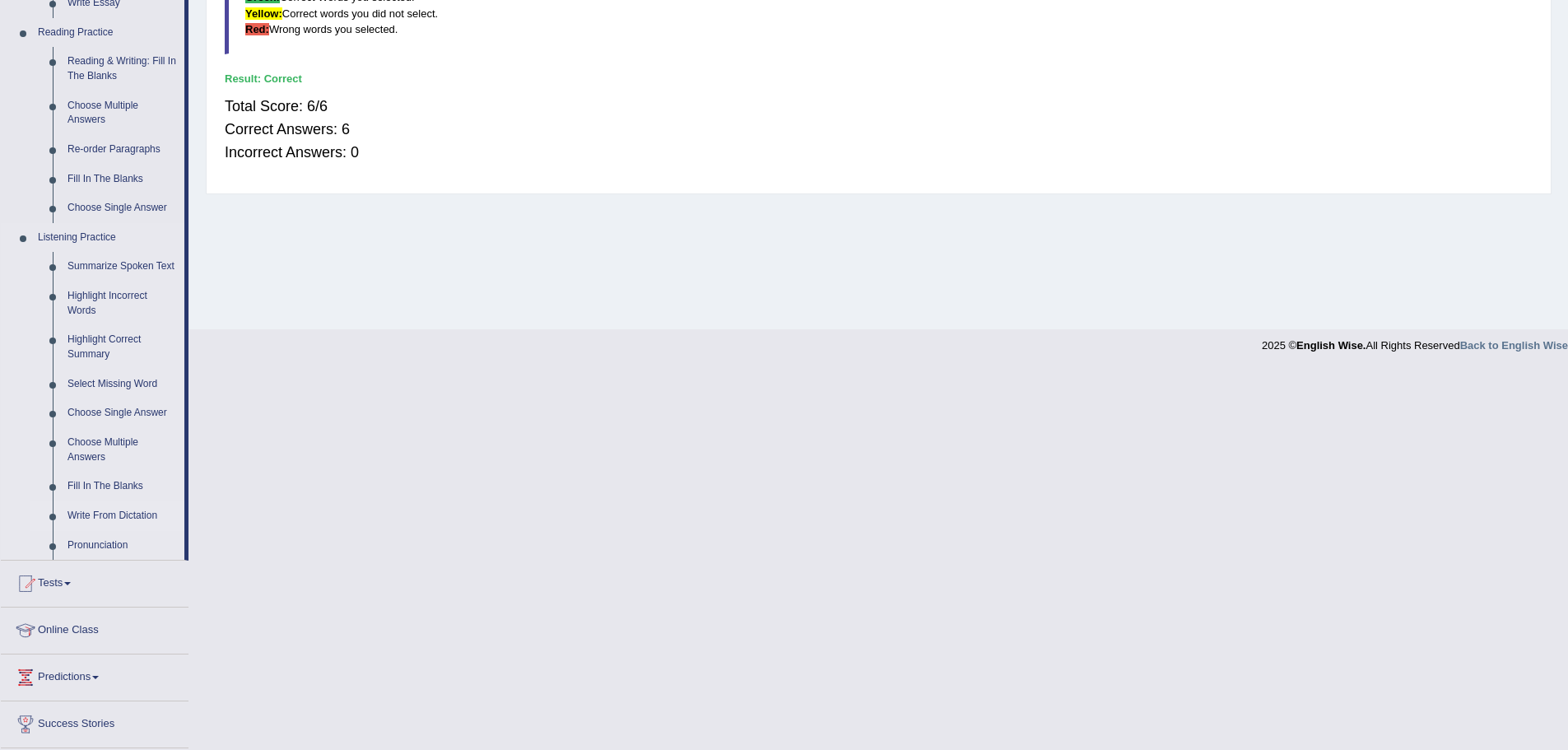
click at [105, 513] on link "Write From Dictation" at bounding box center [122, 516] width 124 height 30
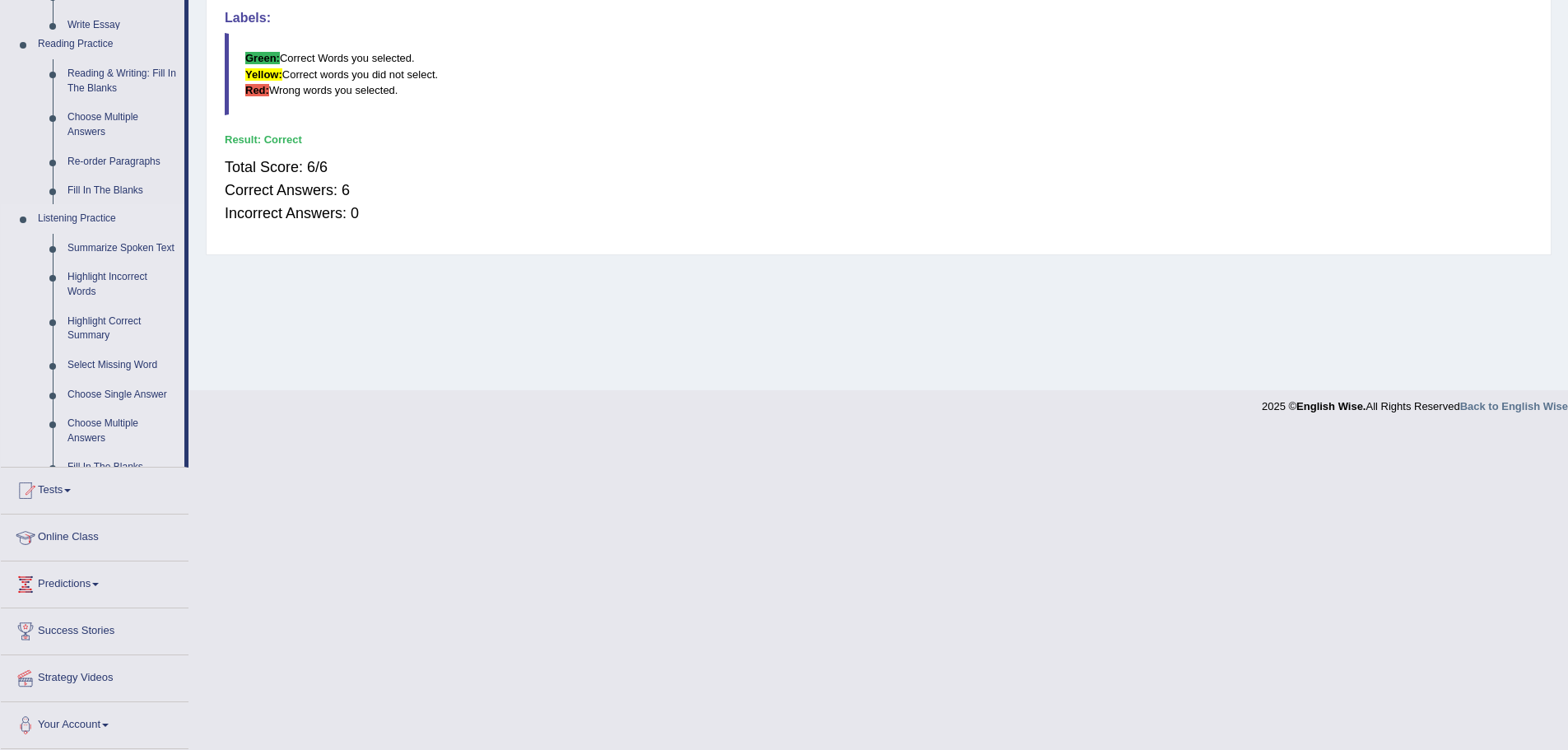
scroll to position [114, 0]
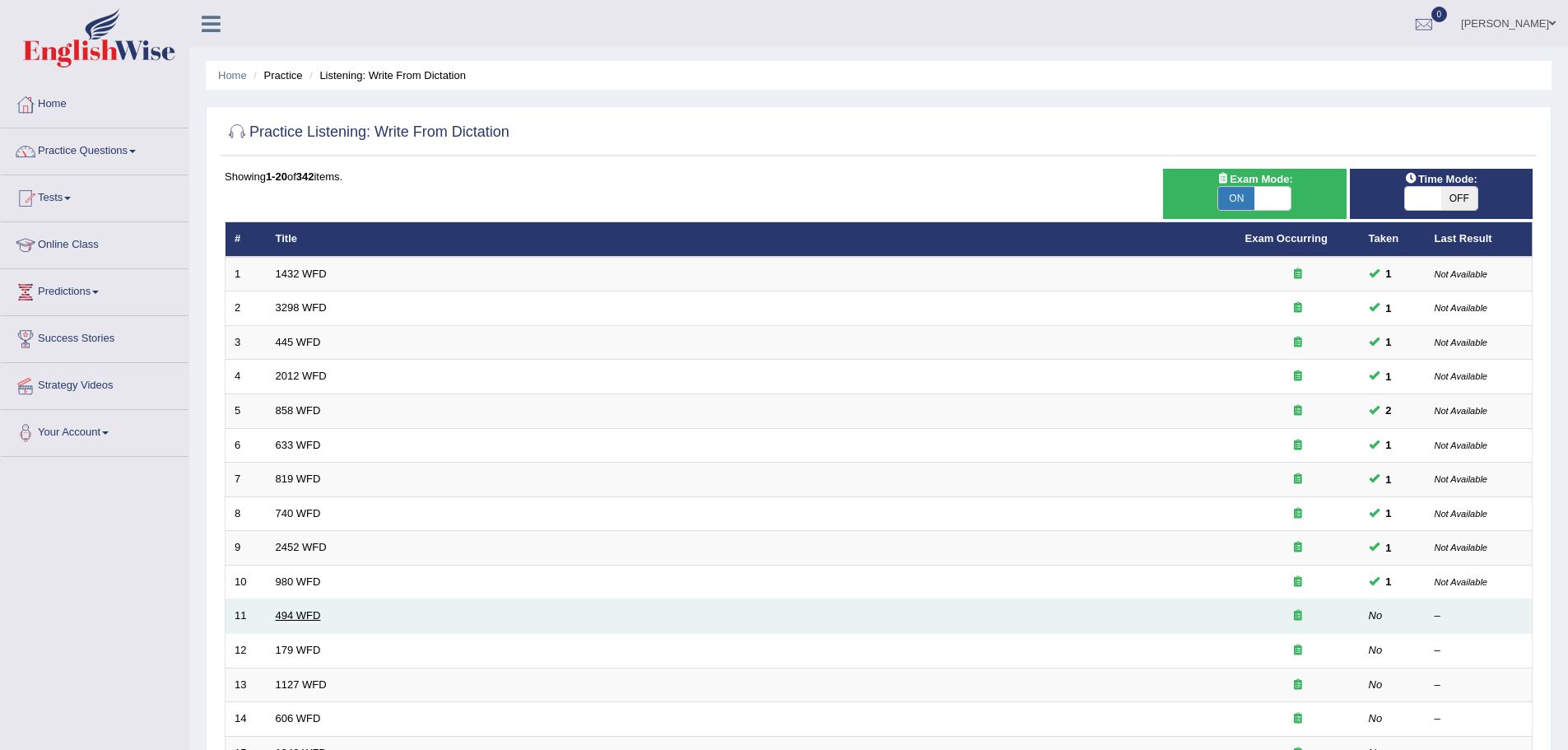
click at [293, 612] on link "494 WFD" at bounding box center [298, 615] width 45 height 12
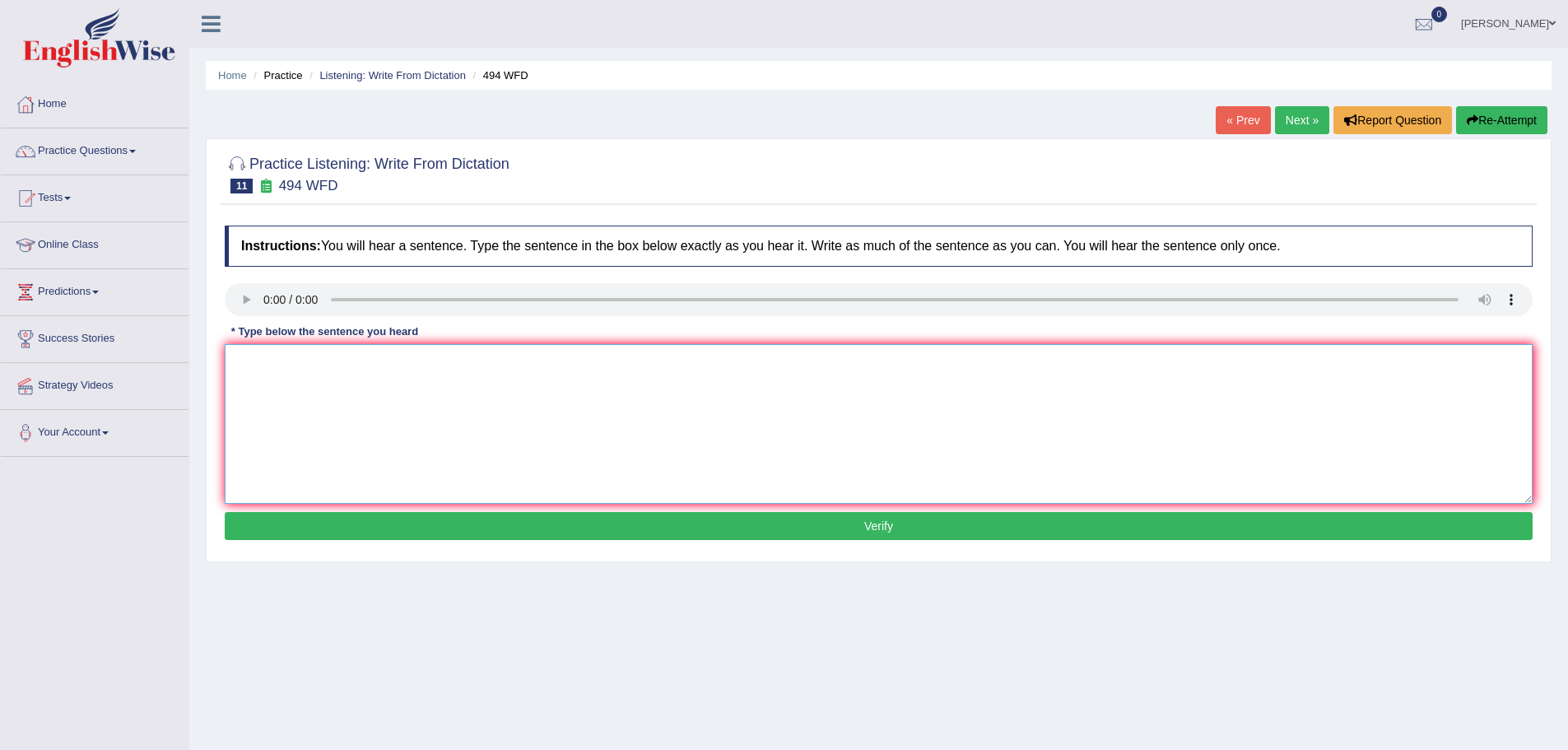
click at [253, 363] on textarea at bounding box center [879, 424] width 1308 height 160
click at [537, 360] on textarea "The vocabulary which is peculian in specific feild is called jargan." at bounding box center [879, 424] width 1308 height 160
drag, startPoint x: 393, startPoint y: 362, endPoint x: 403, endPoint y: 364, distance: 10.2
click at [403, 364] on textarea "The vocabulary which is peculian in specific feild is called jergan." at bounding box center [879, 424] width 1308 height 160
click at [461, 361] on textarea "The vocabulary which is peculier in specific feild is called jergan." at bounding box center [879, 424] width 1308 height 160
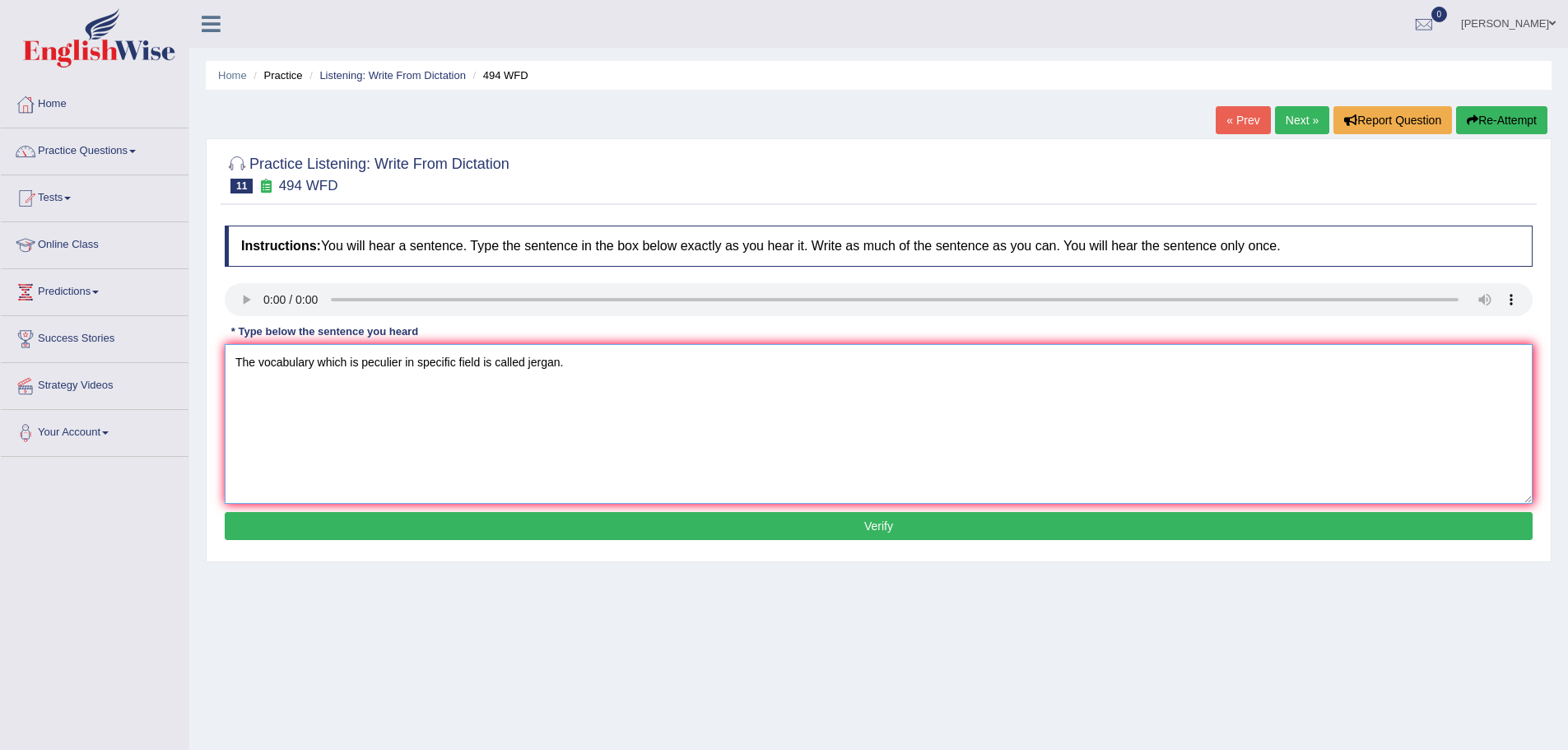
click at [572, 363] on textarea "The vocabulary which is peculier in specific field is called jergan." at bounding box center [879, 424] width 1308 height 160
type textarea "The vocabulary which is peculier in specific field is called jergan."
click at [864, 522] on button "Verify" at bounding box center [879, 526] width 1308 height 28
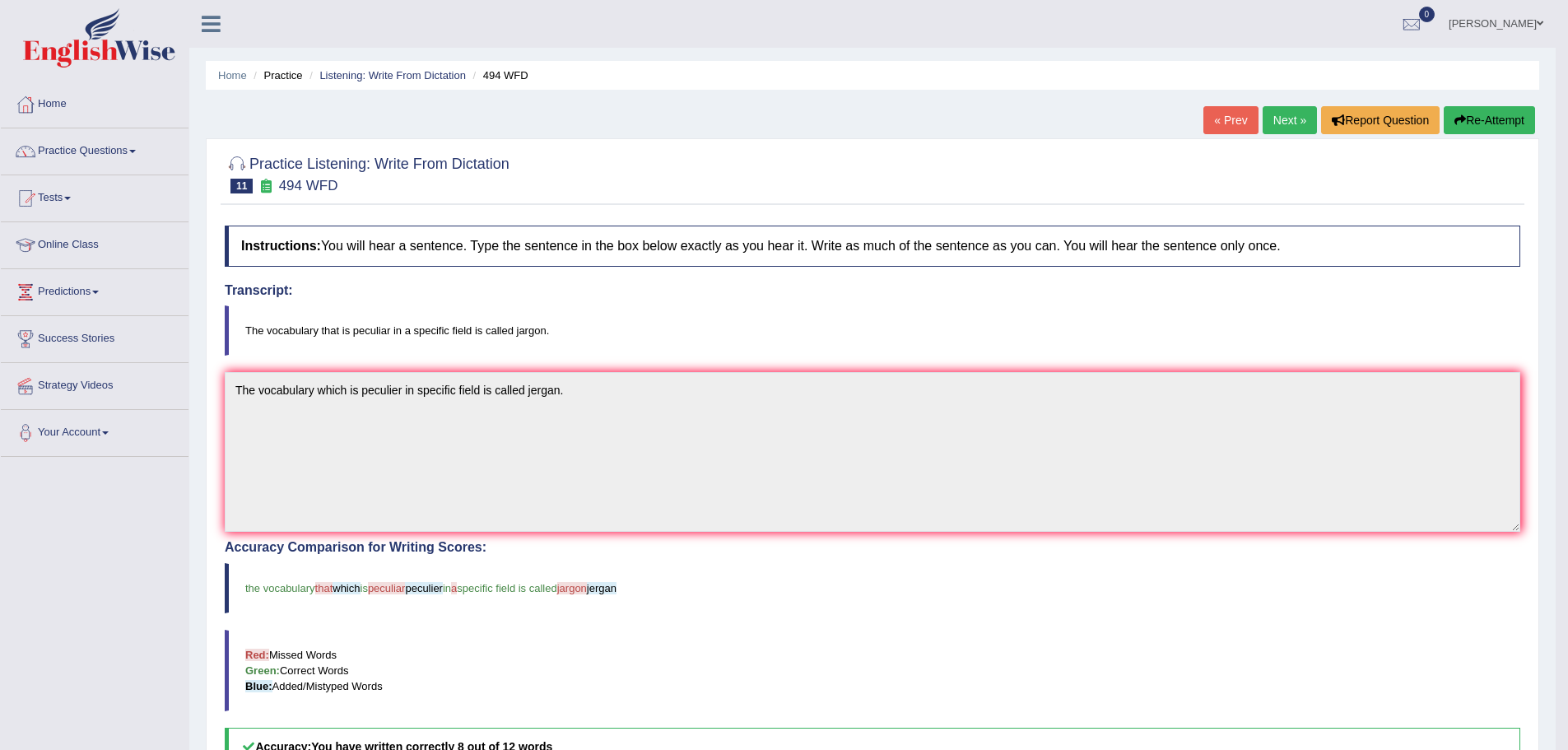
click at [1276, 112] on link "Next »" at bounding box center [1290, 120] width 54 height 28
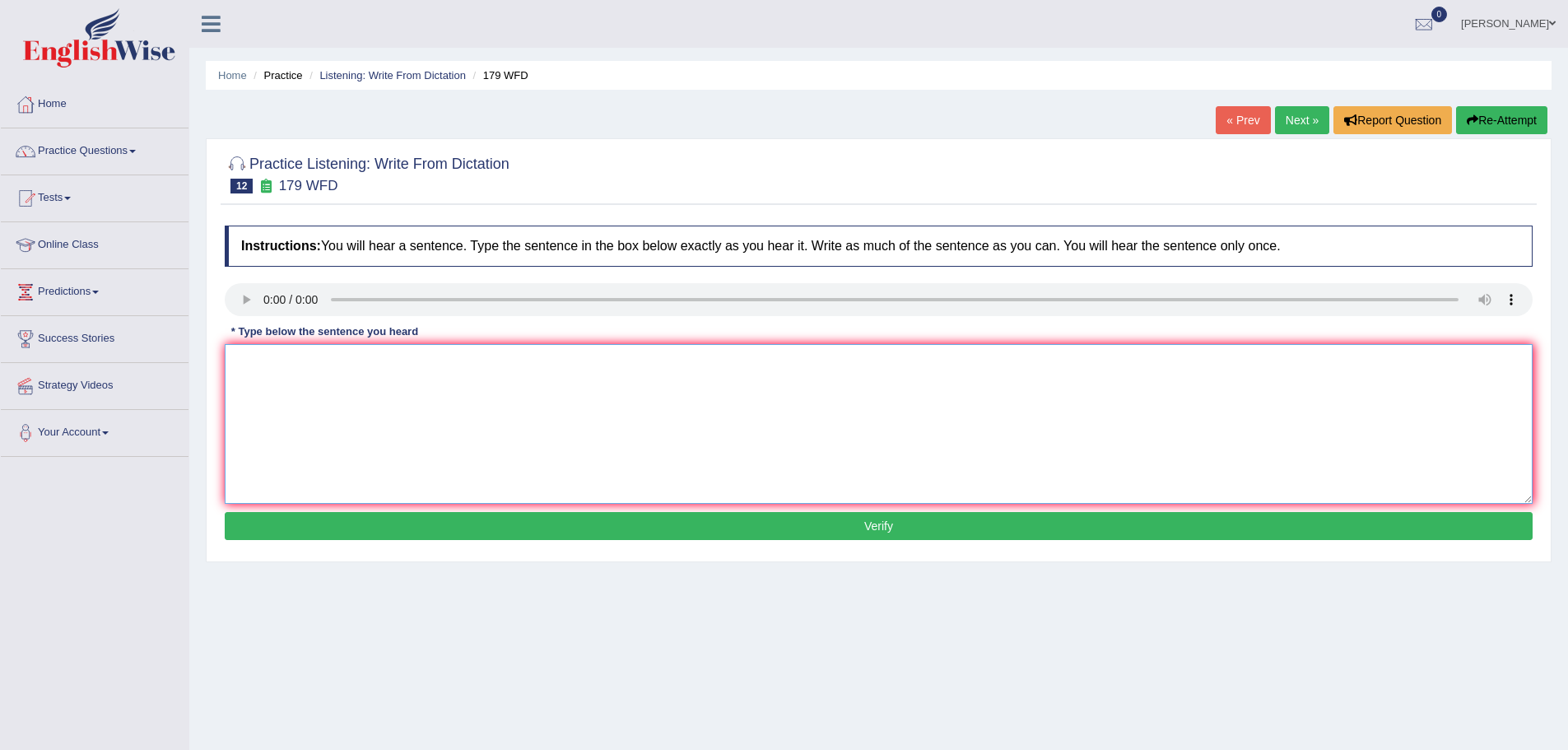
click at [303, 370] on textarea at bounding box center [879, 424] width 1308 height 160
click at [522, 358] on textarea "Lecturs are the oldest and most formal teaching method at Universities." at bounding box center [879, 424] width 1308 height 160
type textarea "Lecturs are the oldest and most formal teaching method methods at Universities."
click at [809, 528] on button "Verify" at bounding box center [879, 526] width 1308 height 28
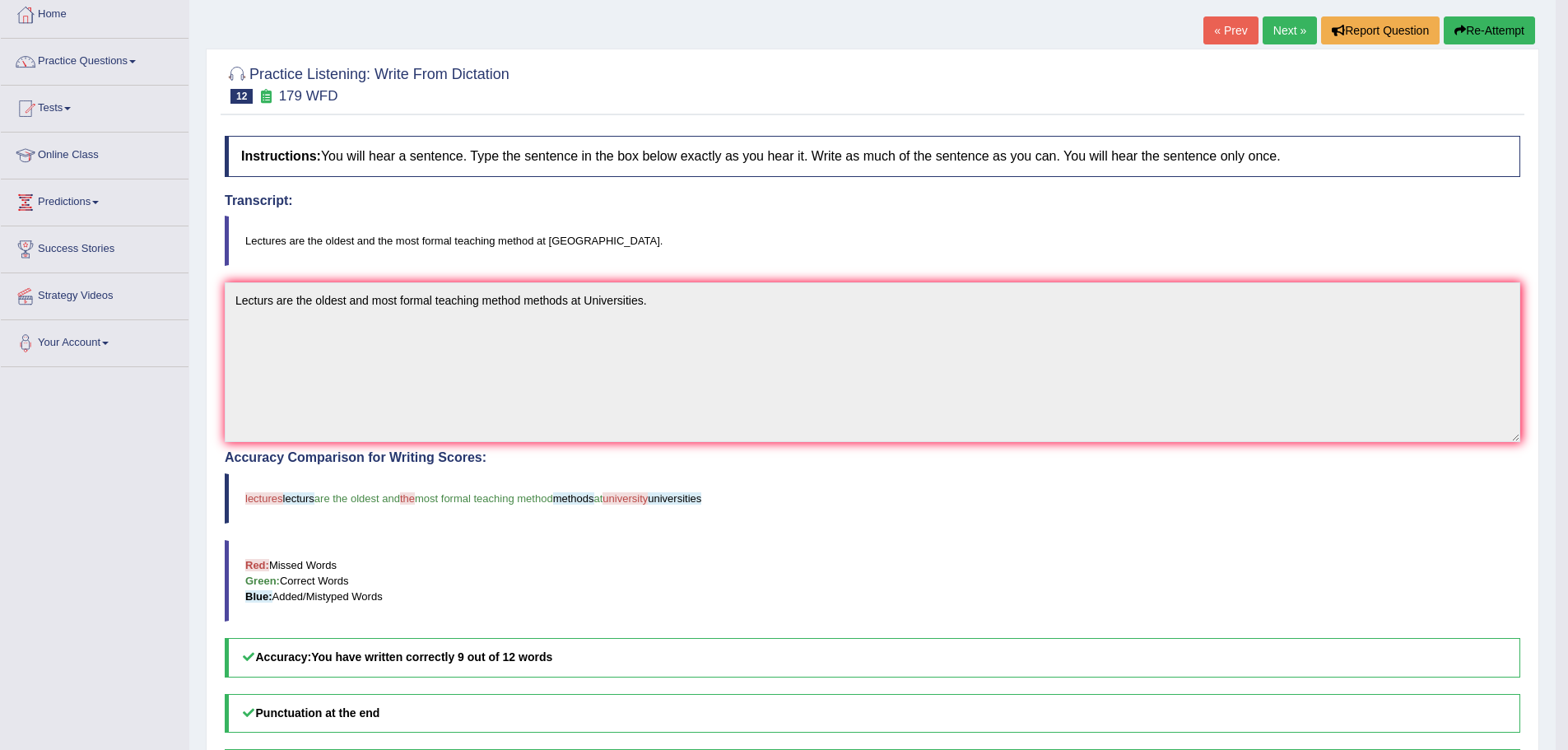
scroll to position [54, 0]
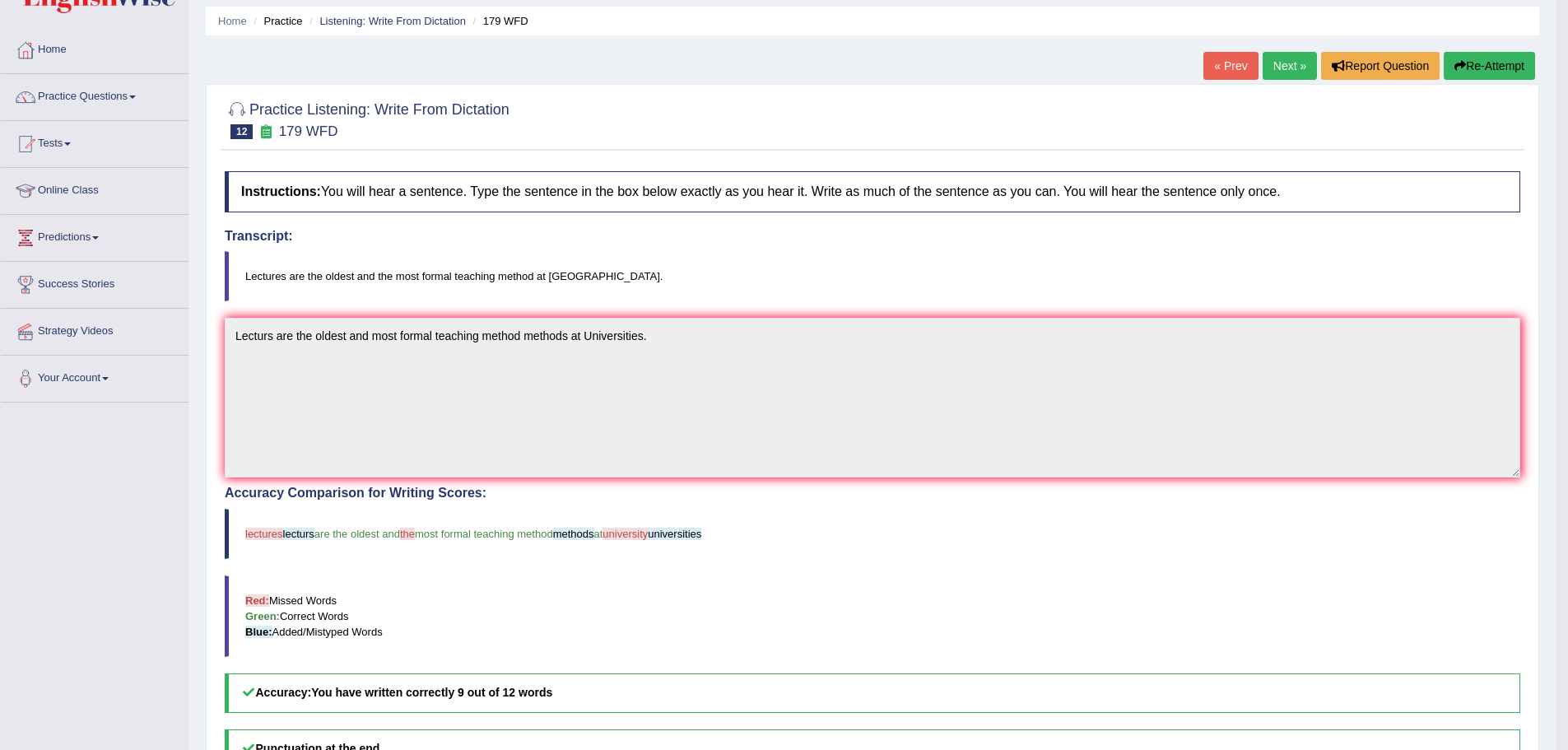
click at [1280, 65] on link "Next »" at bounding box center [1290, 66] width 54 height 28
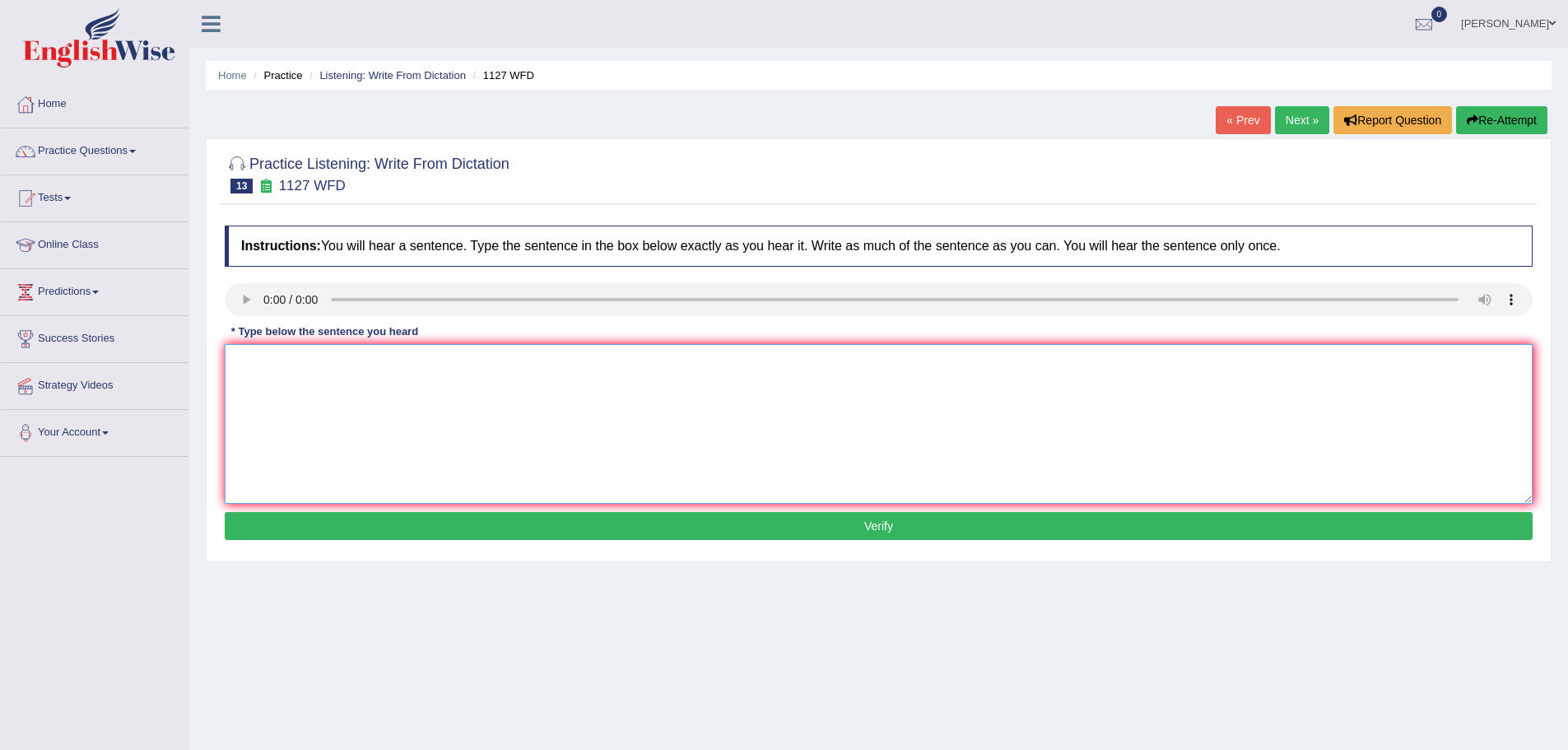
click at [263, 365] on textarea at bounding box center [879, 424] width 1308 height 160
click at [423, 360] on textarea "A university degree is a requirements in many professions" at bounding box center [879, 424] width 1308 height 160
click at [540, 363] on textarea "A university degree is a requirement in many professions" at bounding box center [879, 424] width 1308 height 160
type textarea "A university degree is a requirement in many professions"
click at [858, 523] on button "Verify" at bounding box center [879, 526] width 1308 height 28
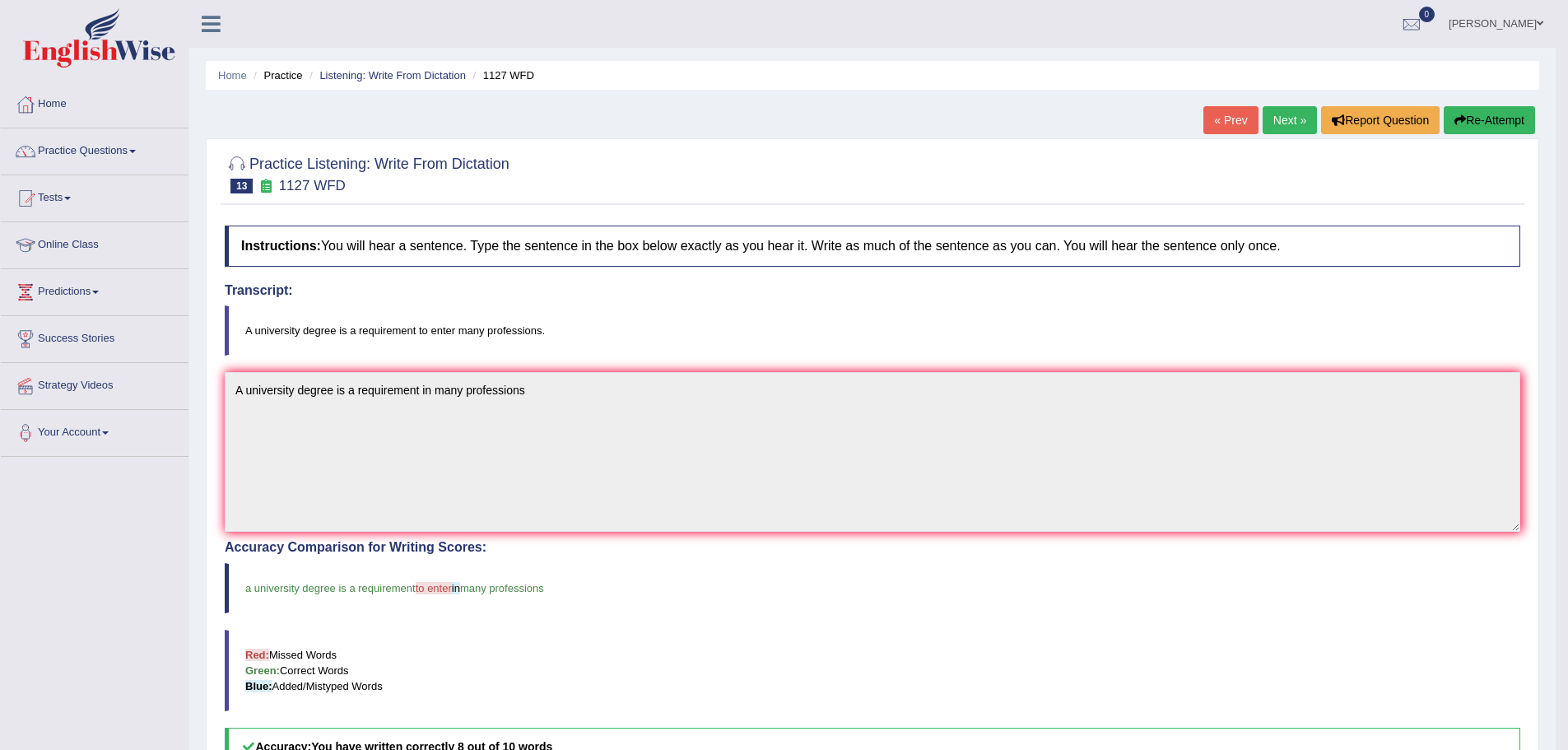
click at [1282, 112] on link "Next »" at bounding box center [1290, 120] width 54 height 28
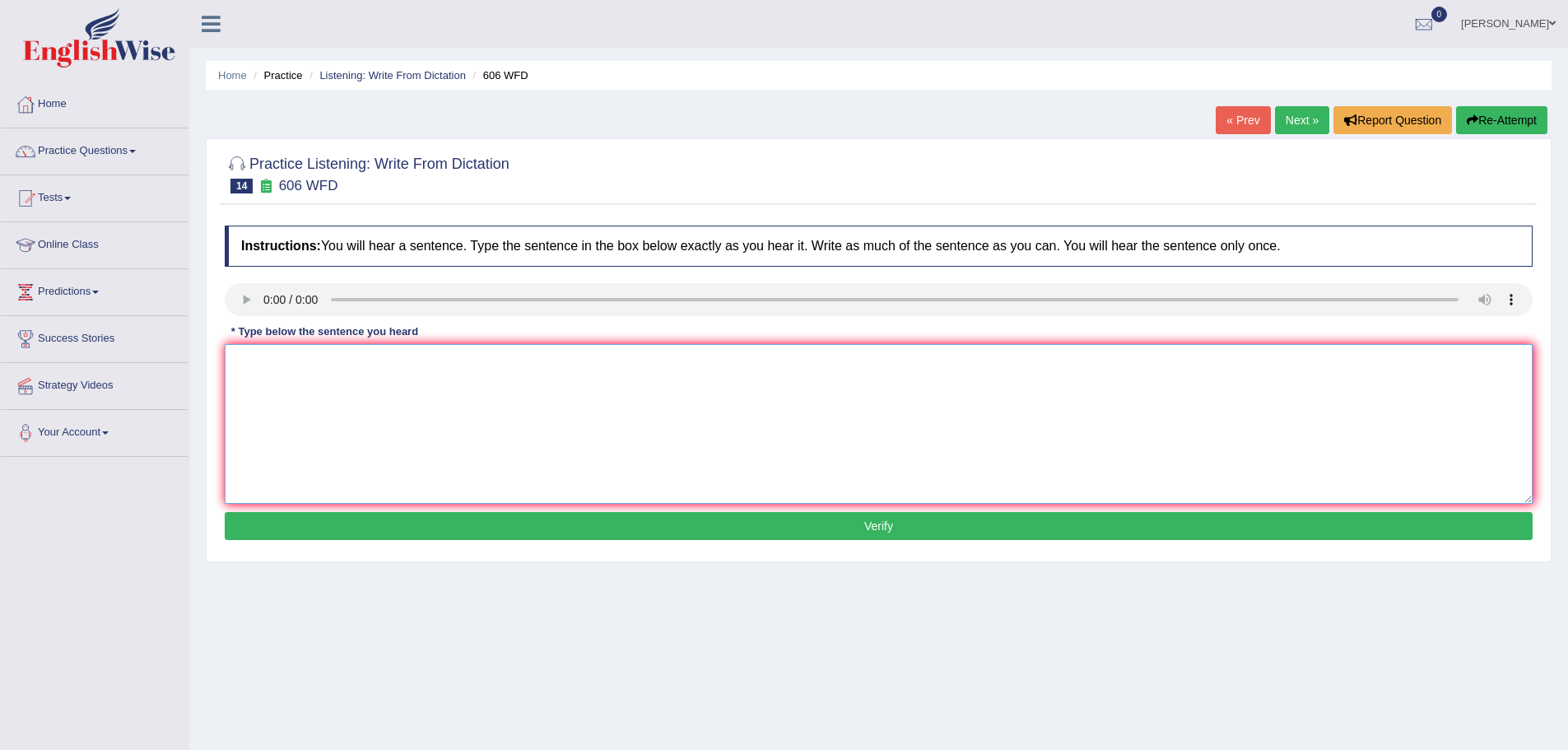
click at [265, 371] on textarea at bounding box center [879, 424] width 1308 height 160
click at [337, 361] on textarea "Students that study languages at Greece." at bounding box center [879, 424] width 1308 height 160
type textarea "Students that study multiple languages at Greece."
click at [860, 520] on button "Verify" at bounding box center [879, 526] width 1308 height 28
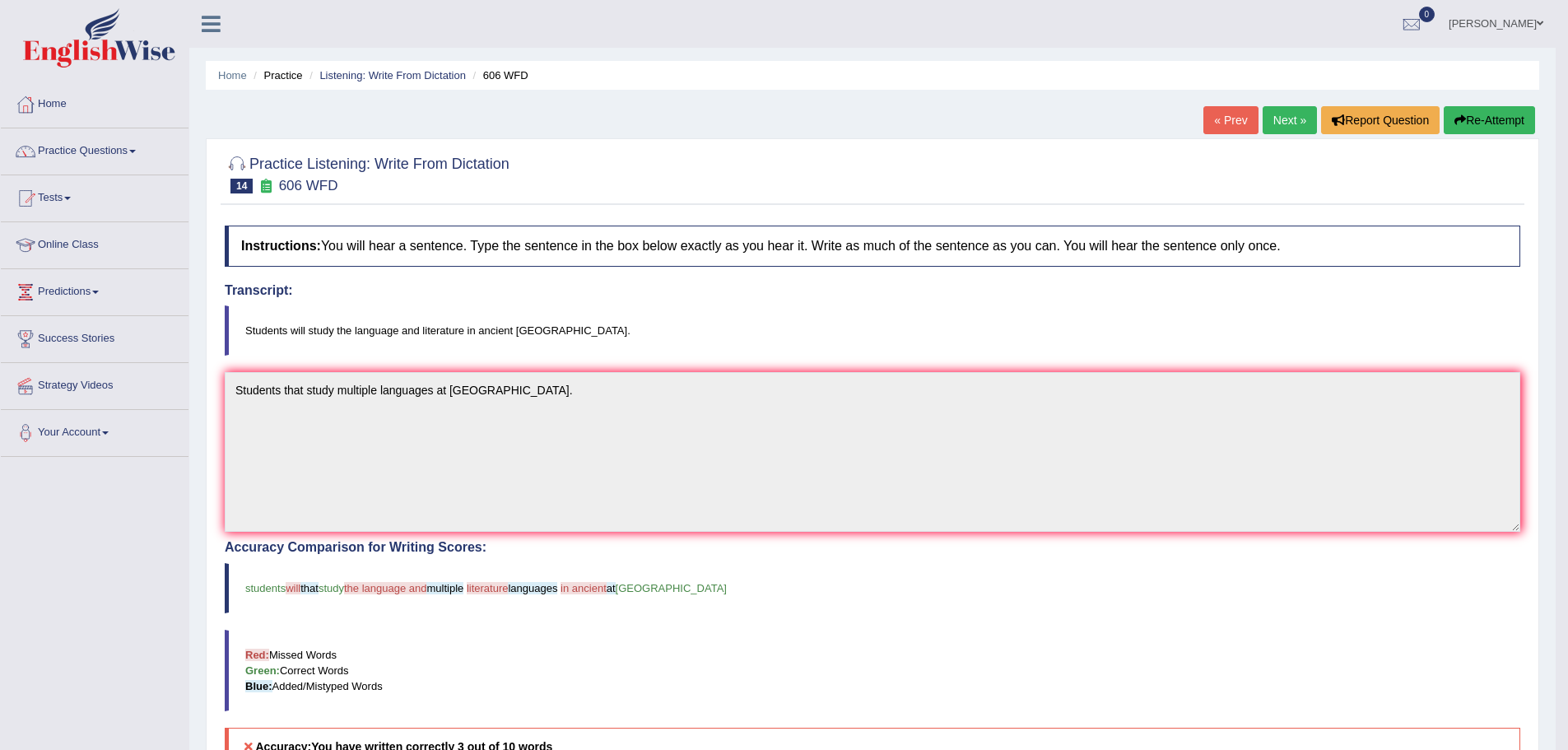
click at [1280, 117] on link "Next »" at bounding box center [1290, 120] width 54 height 28
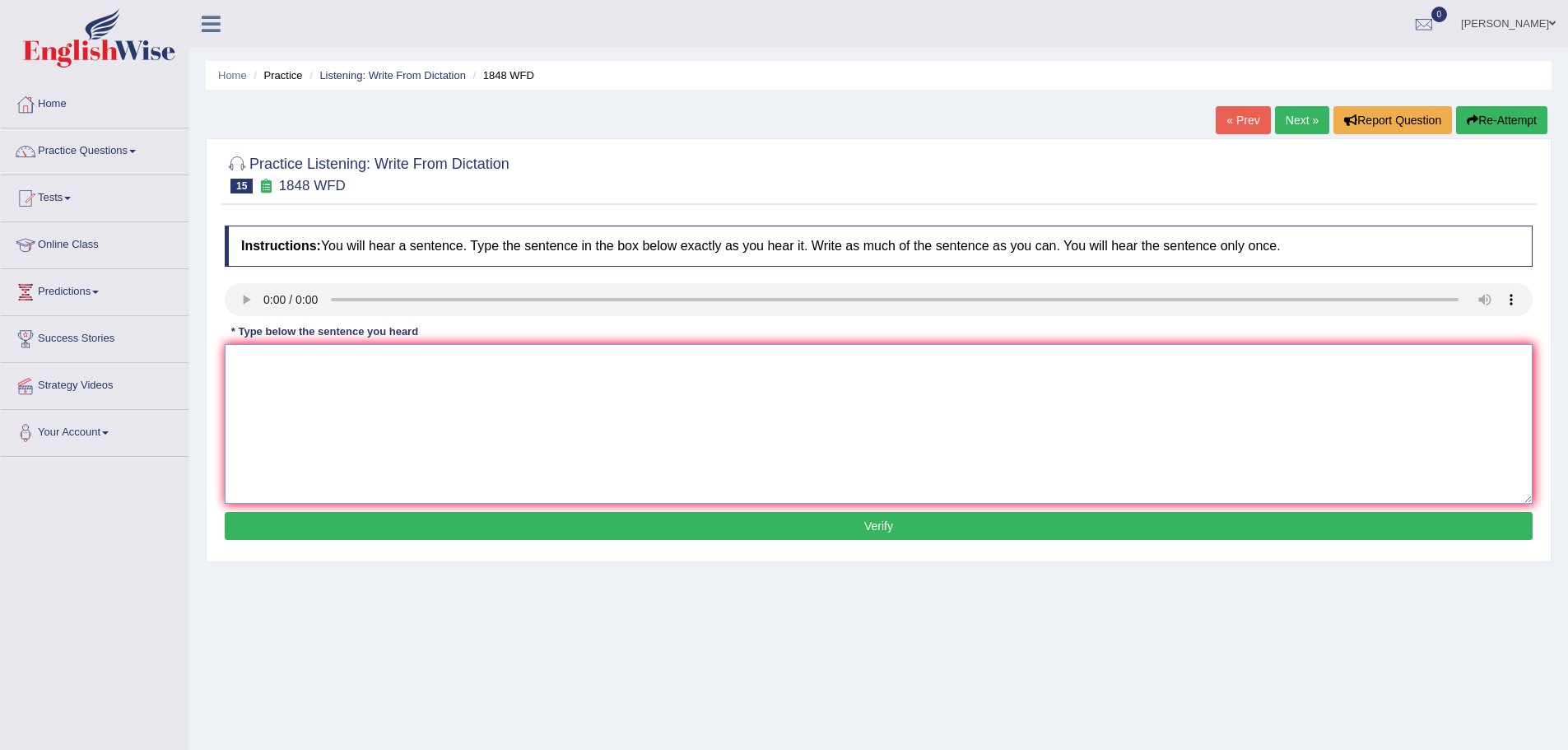
click at [291, 381] on textarea at bounding box center [879, 424] width 1308 height 160
click at [282, 361] on textarea "Students must produce valid identification to enroll in this course." at bounding box center [879, 424] width 1308 height 160
click at [400, 361] on textarea "Students Student must produce valid identification to enroll in this course." at bounding box center [879, 424] width 1308 height 160
type textarea "Students Student must produce a valid identification to enroll in this course."
click at [875, 520] on button "Verify" at bounding box center [879, 526] width 1308 height 28
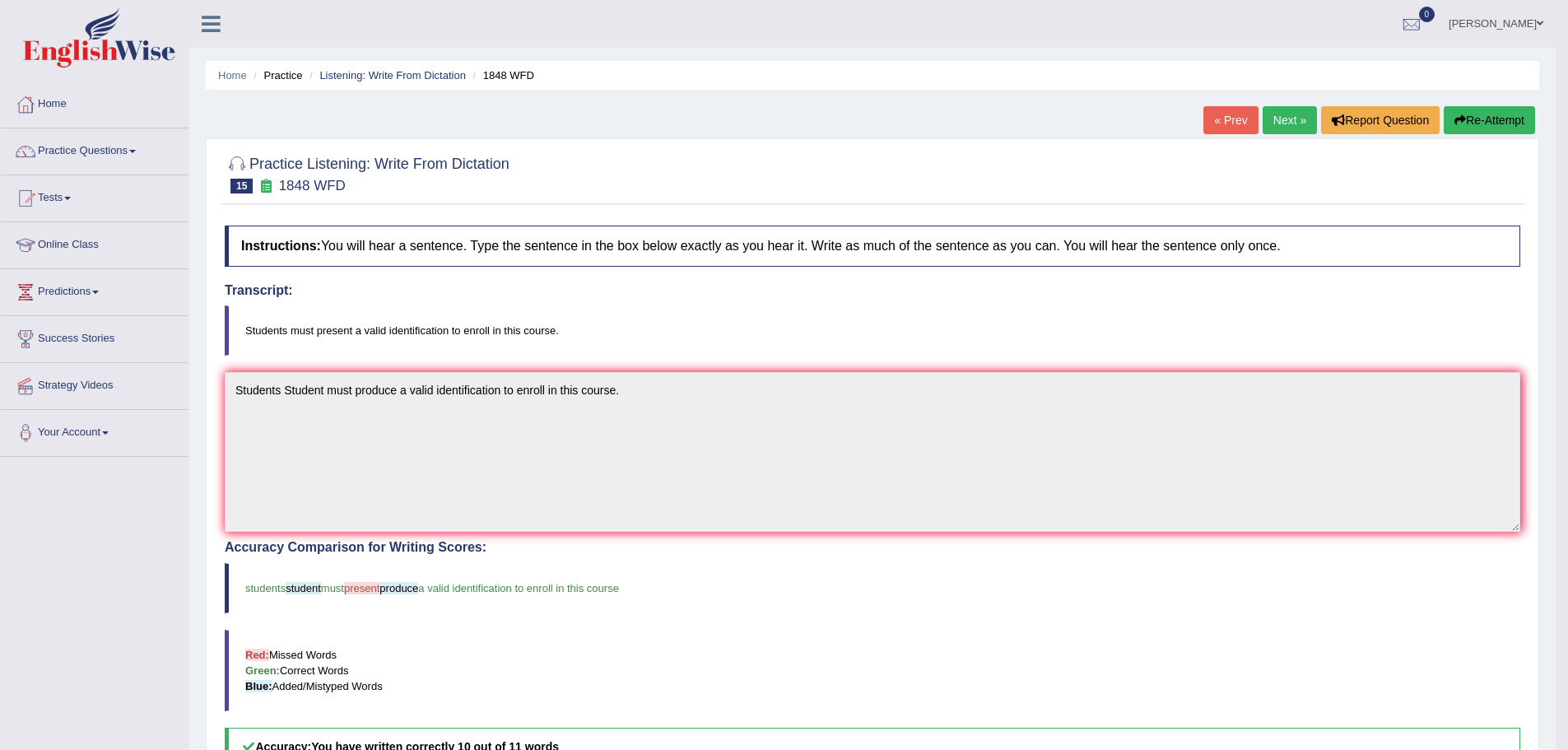
click at [1291, 120] on link "Next »" at bounding box center [1290, 120] width 54 height 28
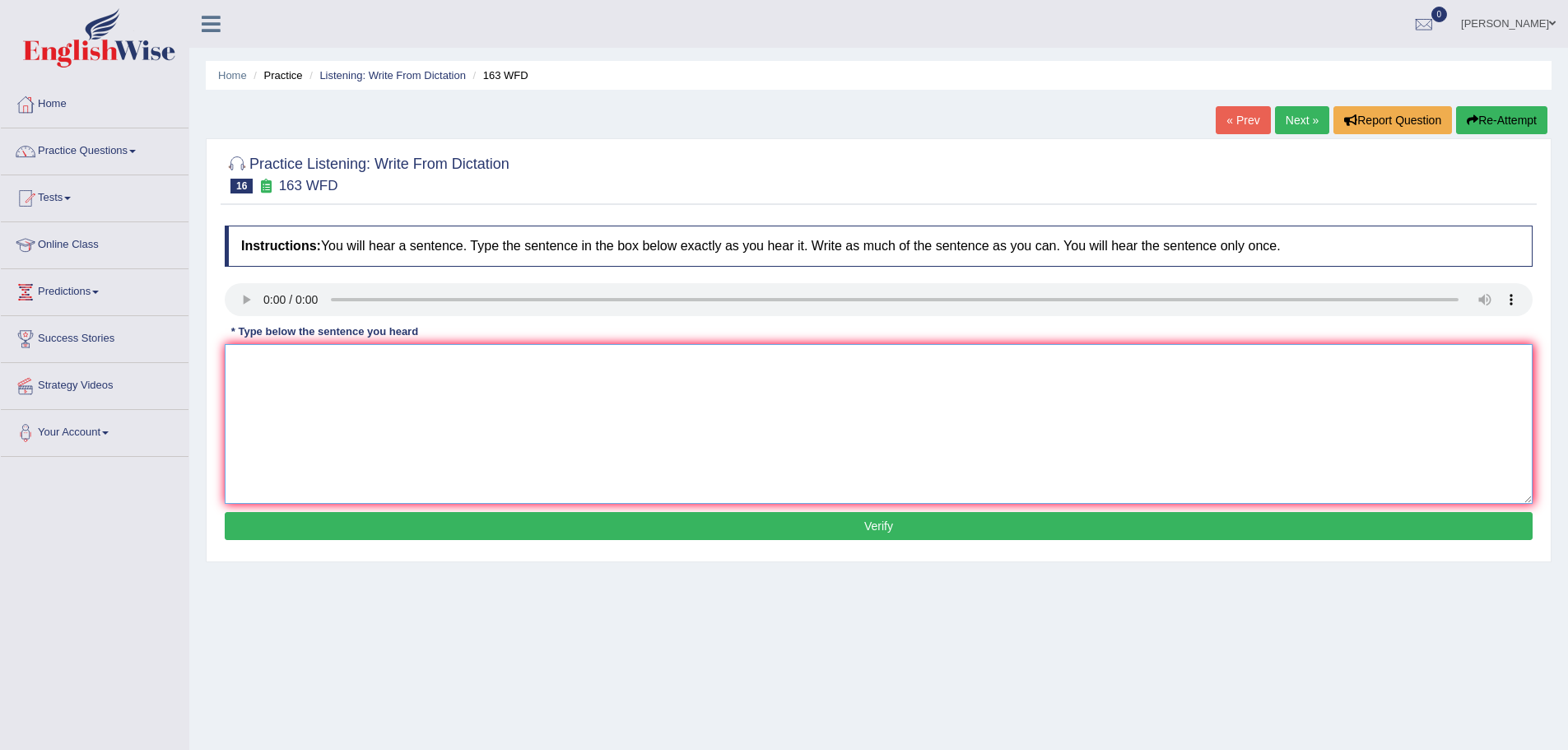
click at [245, 367] on textarea at bounding box center [879, 424] width 1308 height 160
click at [363, 363] on textarea "A number of assignments will be submitted in the conference." at bounding box center [879, 424] width 1308 height 160
type textarea "A number of assignments assignment will be submitted in the conference."
click at [819, 527] on button "Verify" at bounding box center [879, 526] width 1308 height 28
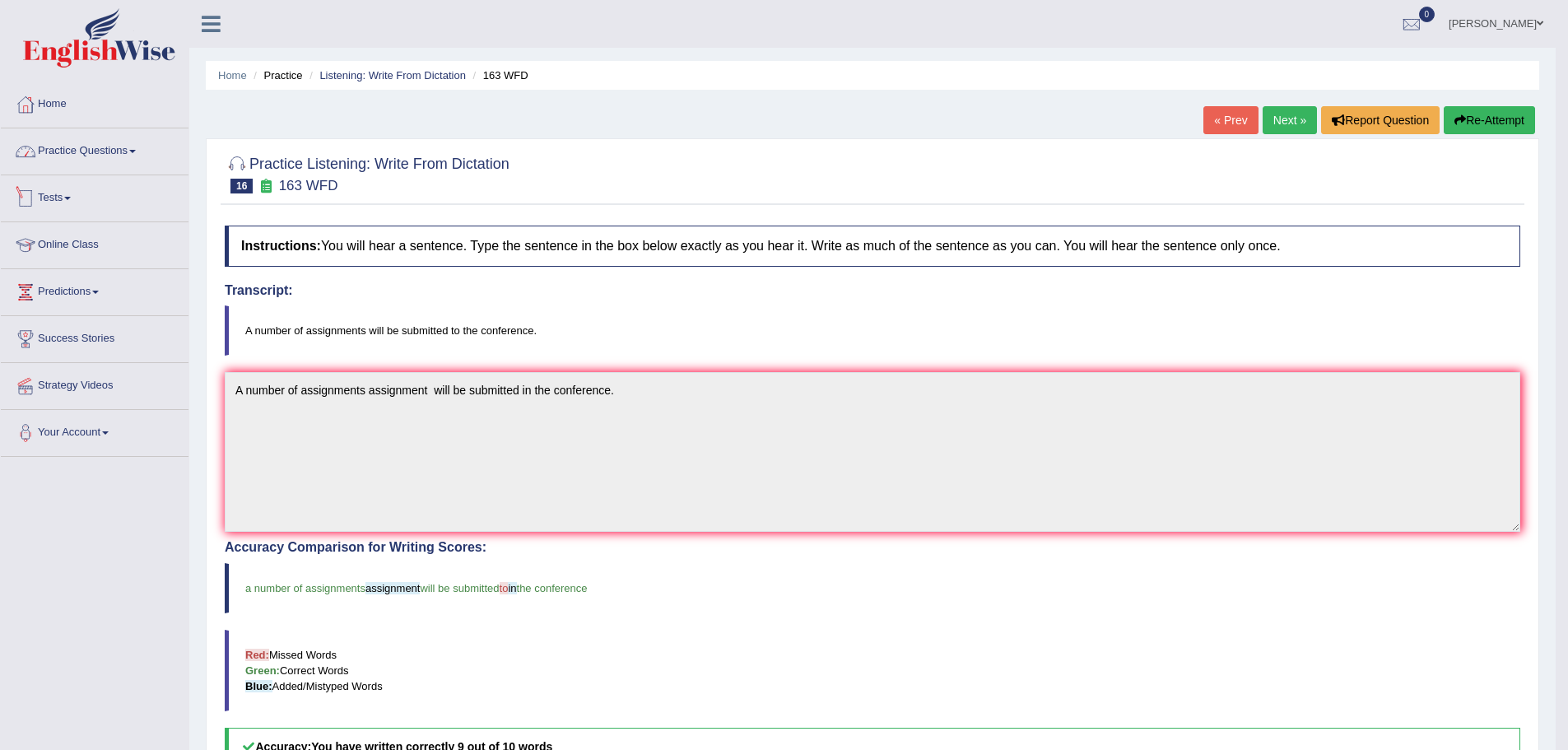
click at [70, 155] on link "Practice Questions" at bounding box center [94, 148] width 188 height 41
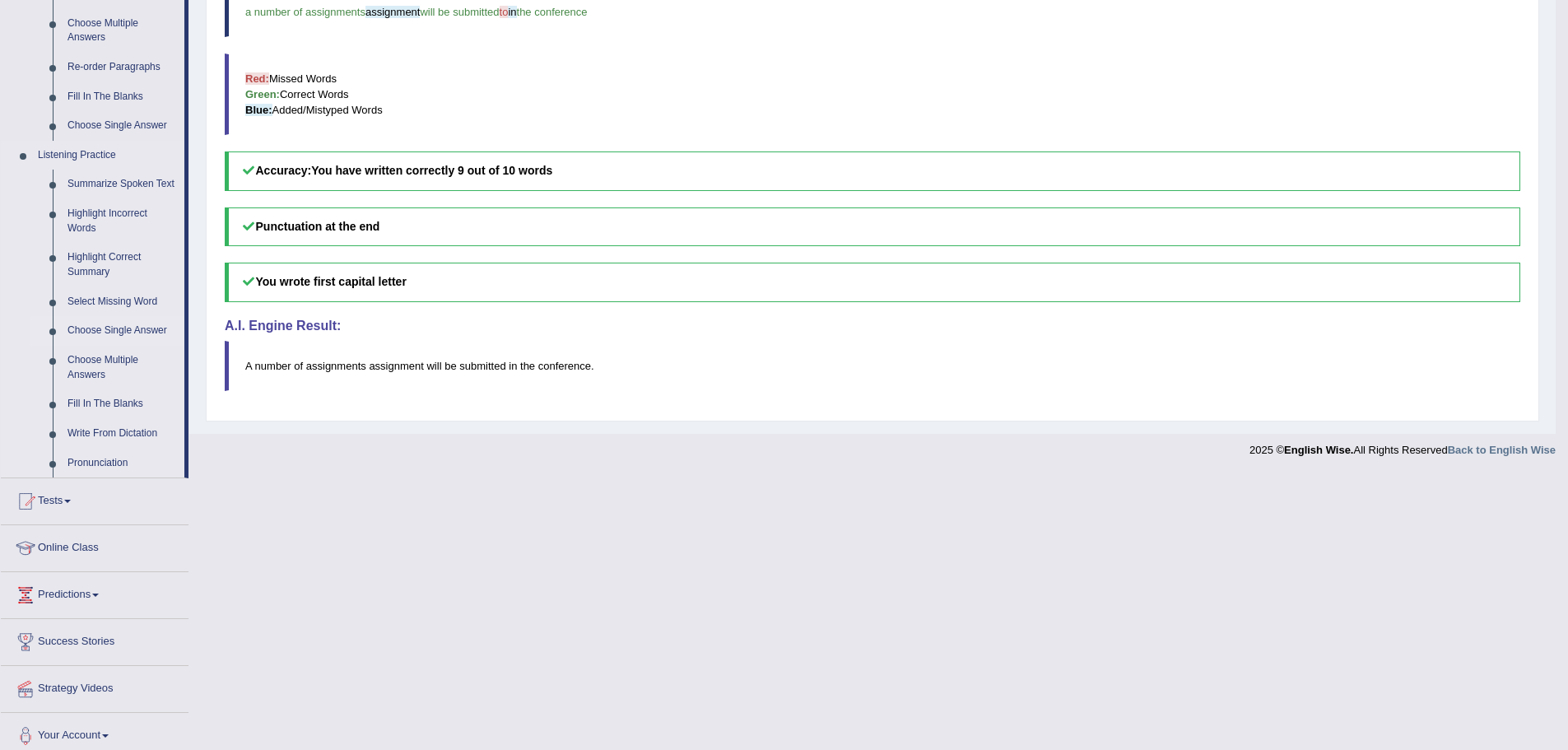
scroll to position [587, 0]
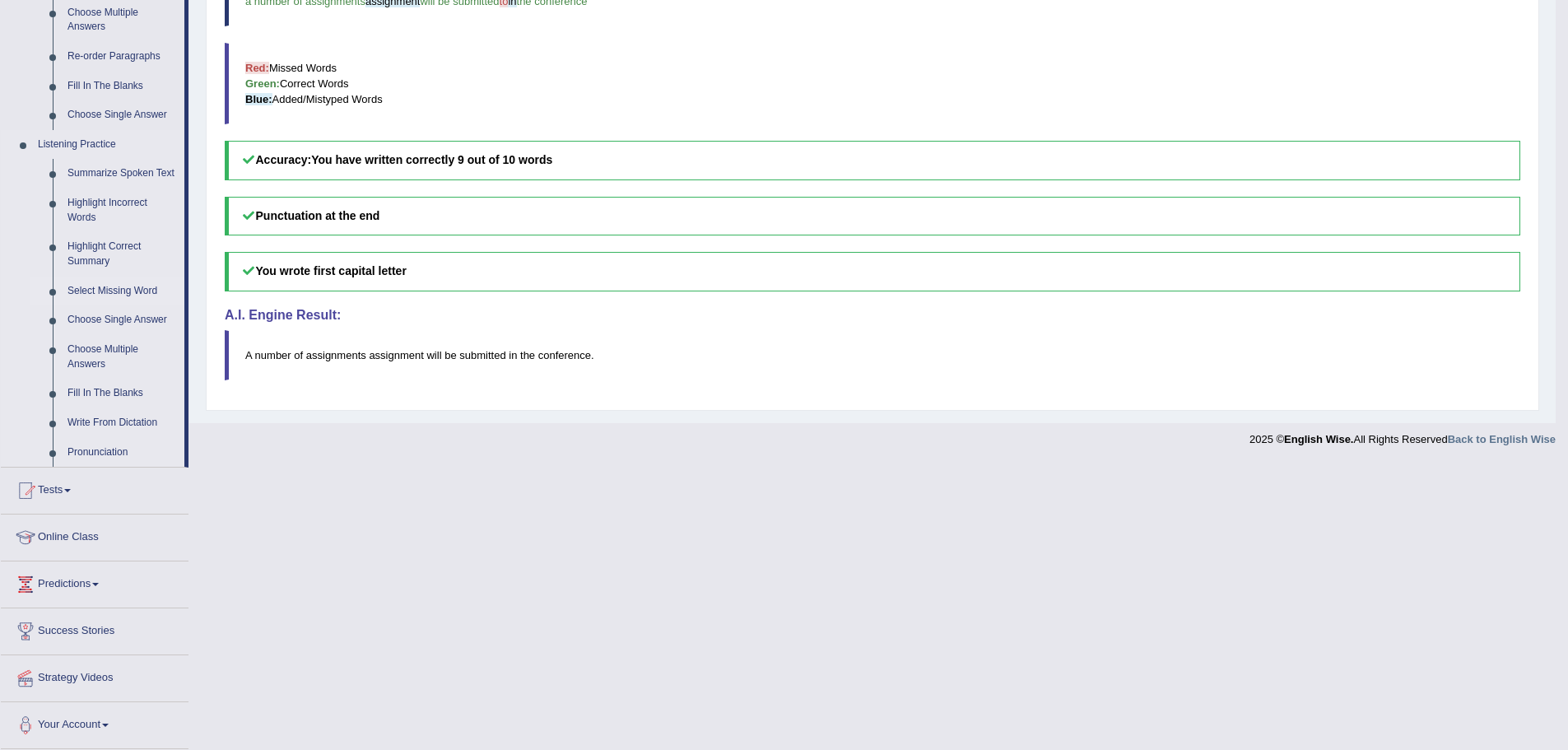
click at [113, 287] on link "Select Missing Word" at bounding box center [122, 292] width 124 height 30
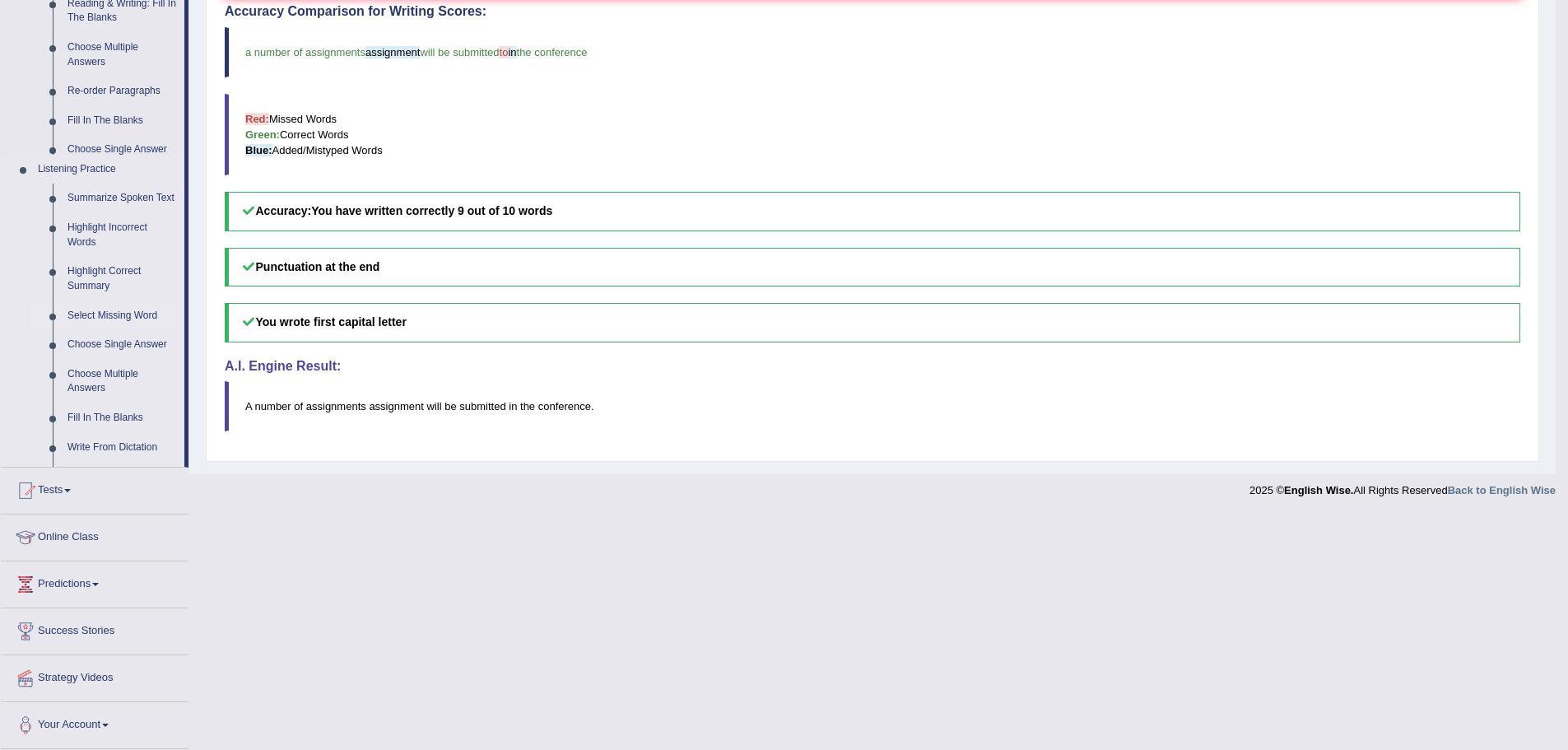
scroll to position [427, 0]
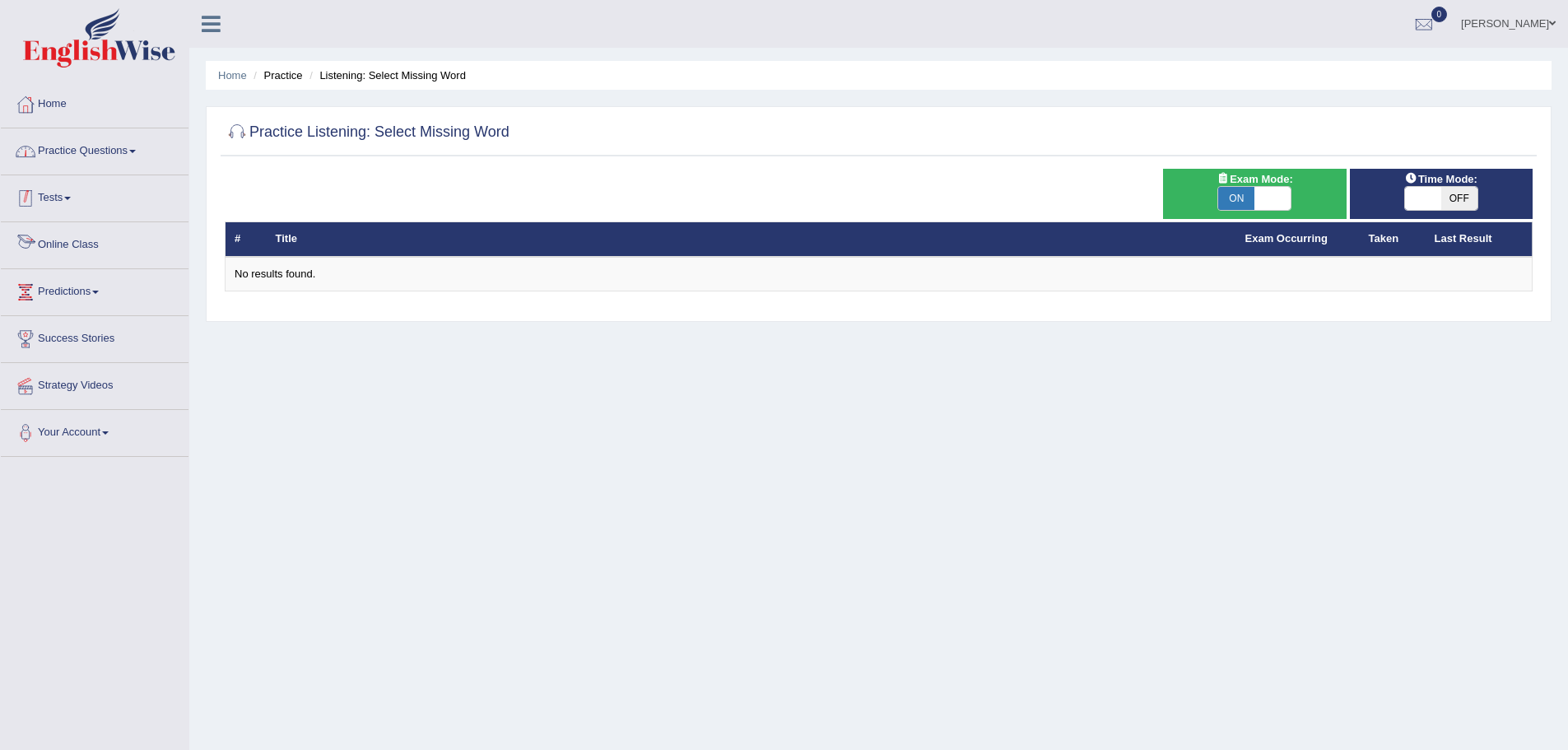
click at [115, 152] on link "Practice Questions" at bounding box center [94, 148] width 188 height 41
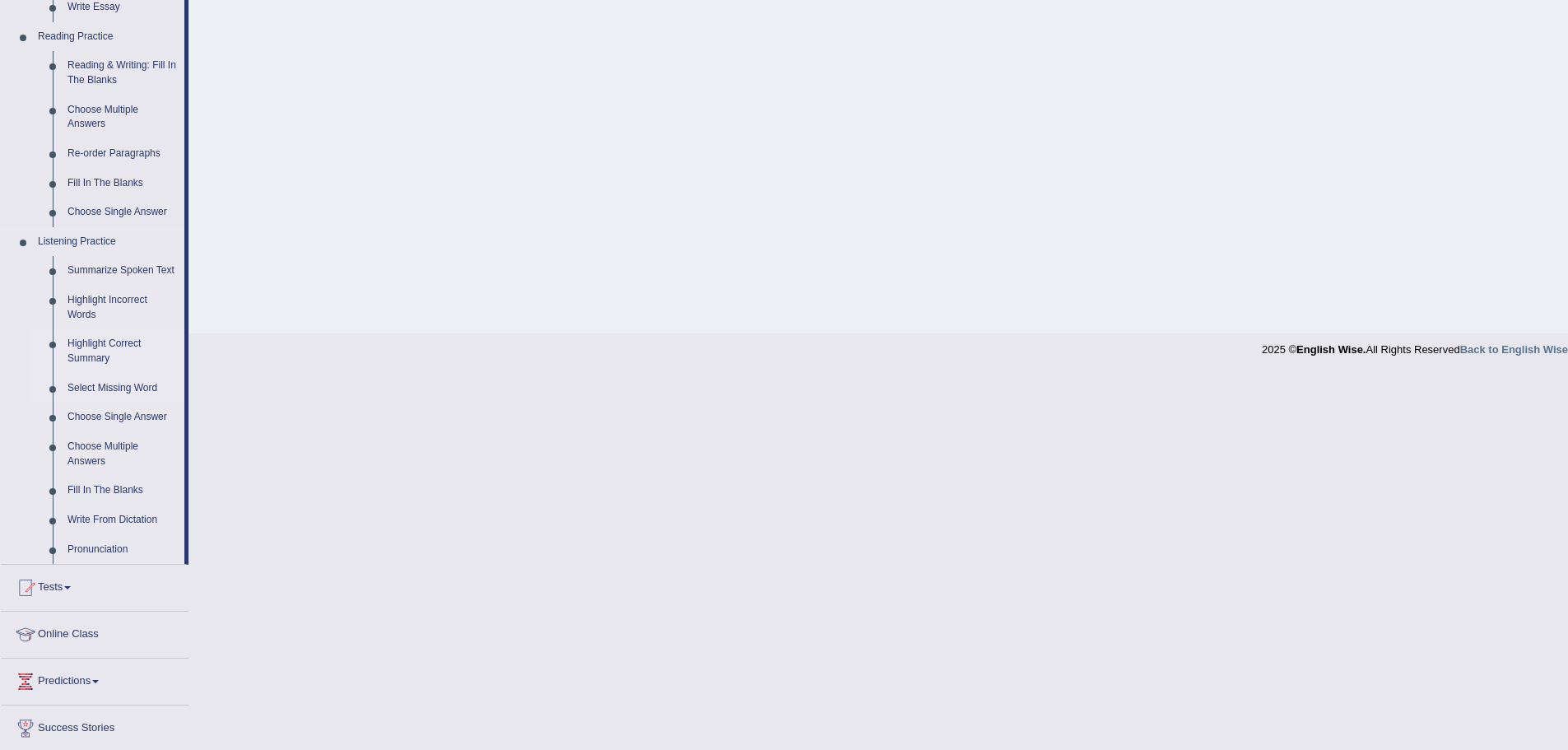
scroll to position [493, 0]
click at [98, 408] on link "Choose Single Answer" at bounding box center [122, 413] width 124 height 30
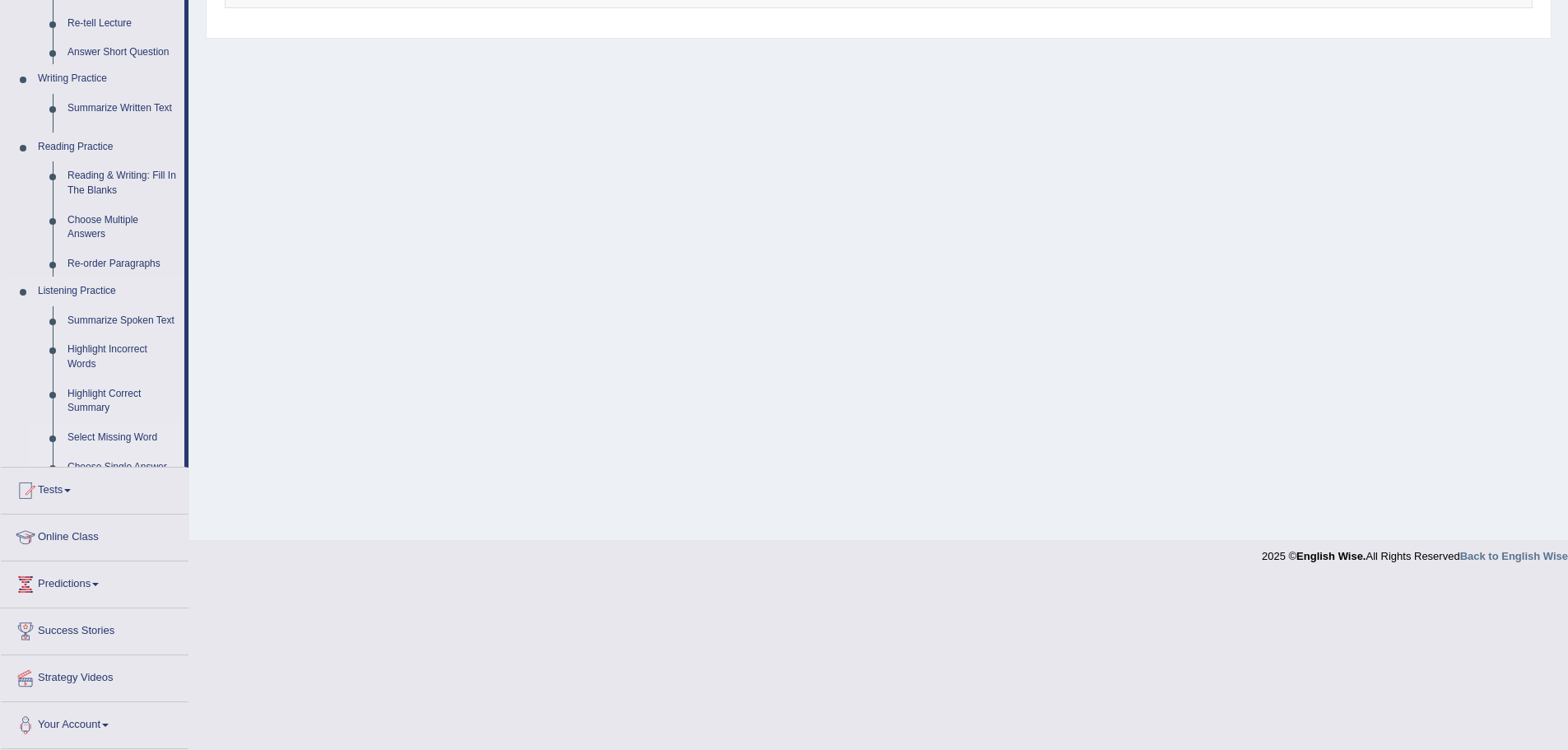
scroll to position [114, 0]
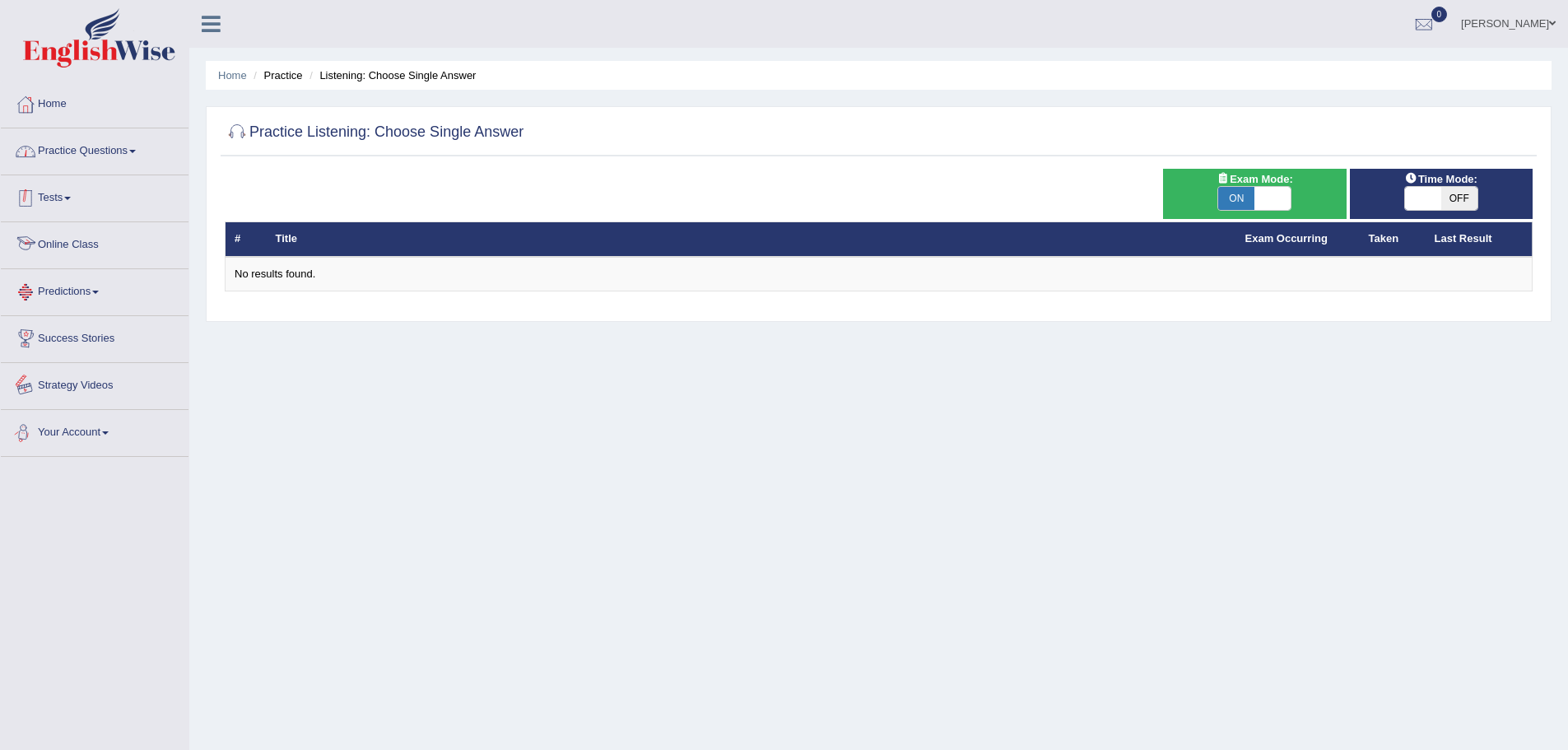
click at [123, 147] on link "Practice Questions" at bounding box center [94, 148] width 188 height 41
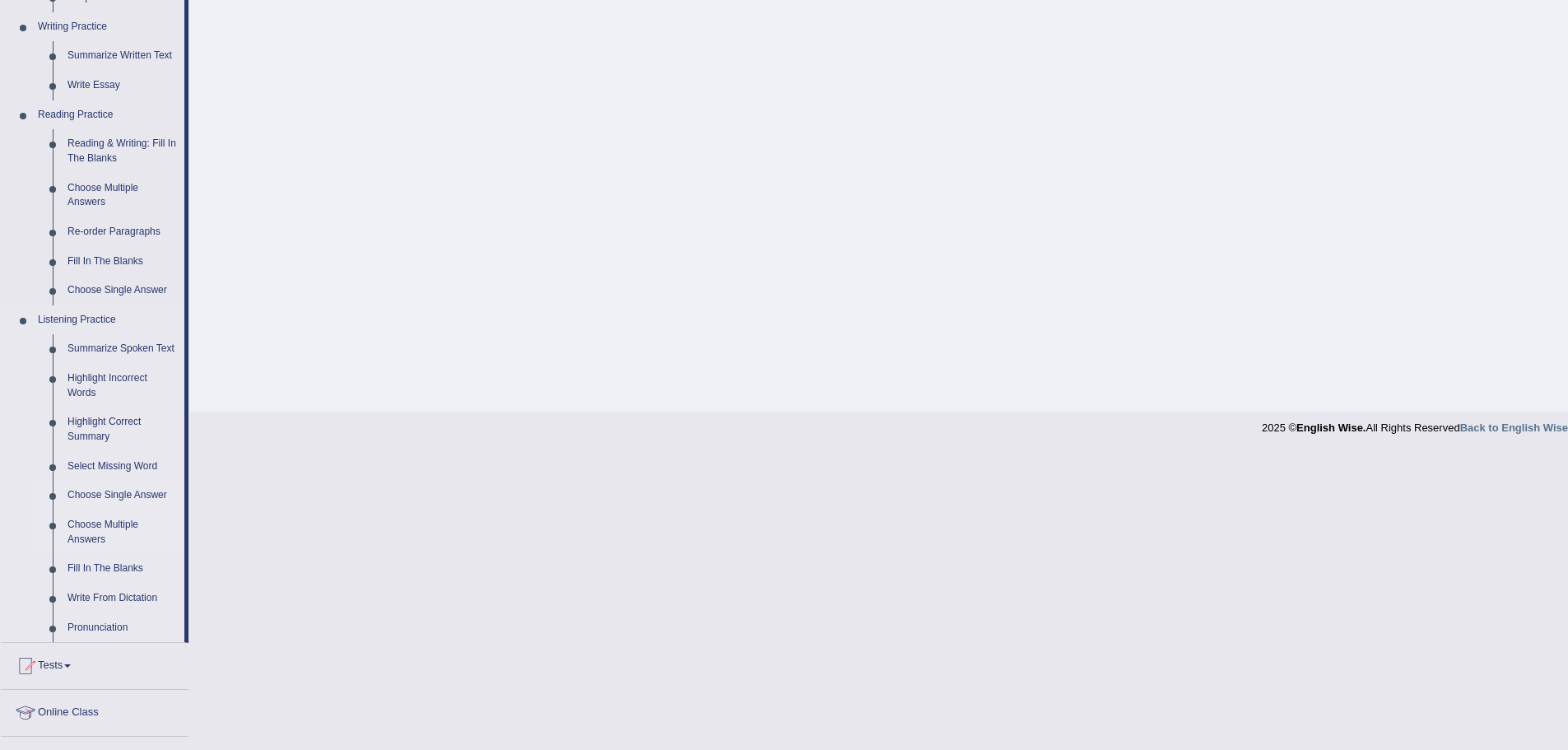
scroll to position [493, 0]
